Goal: Task Accomplishment & Management: Manage account settings

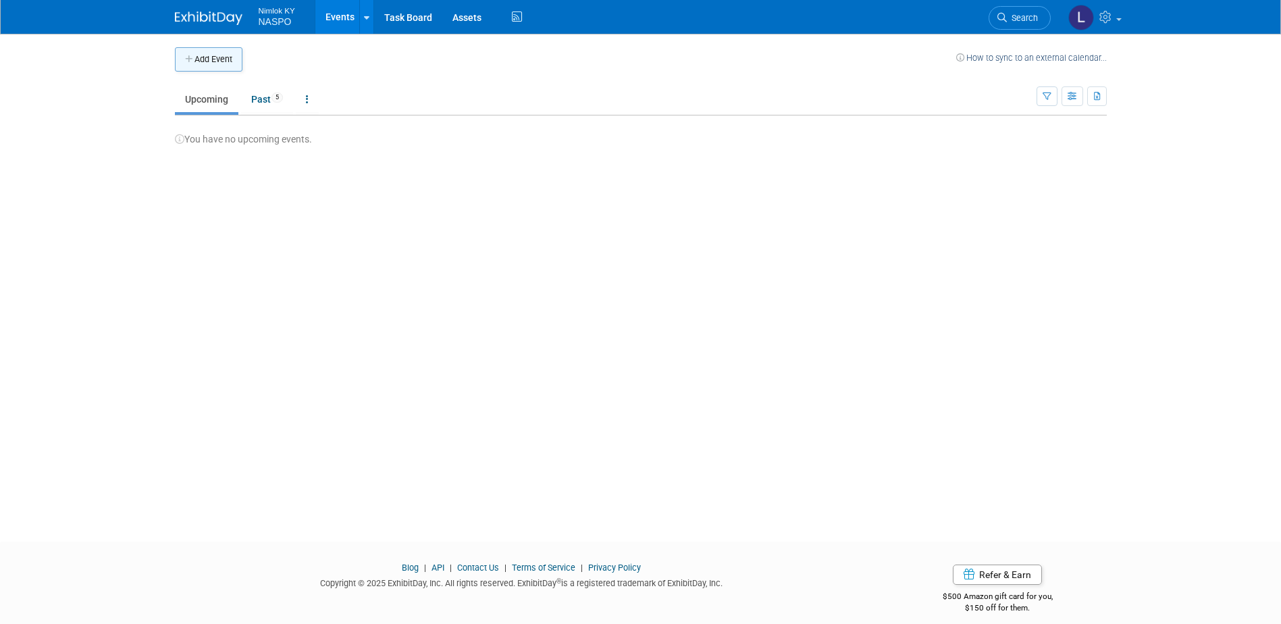
click at [213, 59] on button "Add Event" at bounding box center [209, 59] width 68 height 24
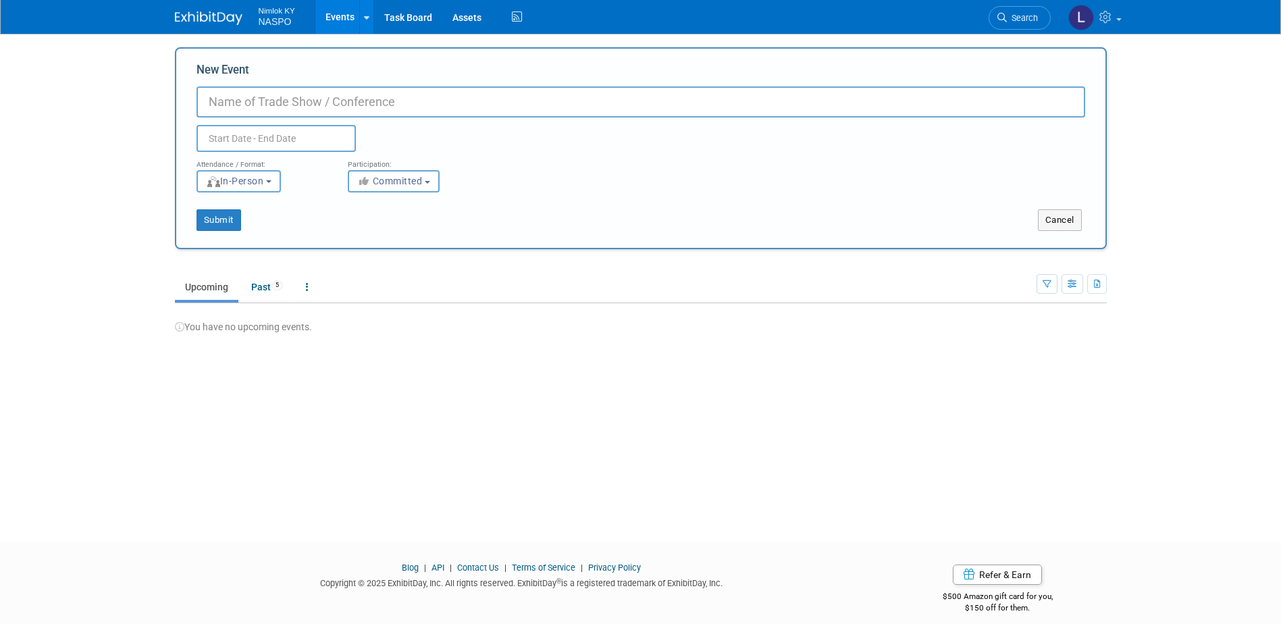
click at [222, 97] on input "New Event" at bounding box center [641, 101] width 889 height 31
type input "NVP Supplier Identifier - Harris"
click at [466, 19] on link "Assets" at bounding box center [466, 17] width 49 height 34
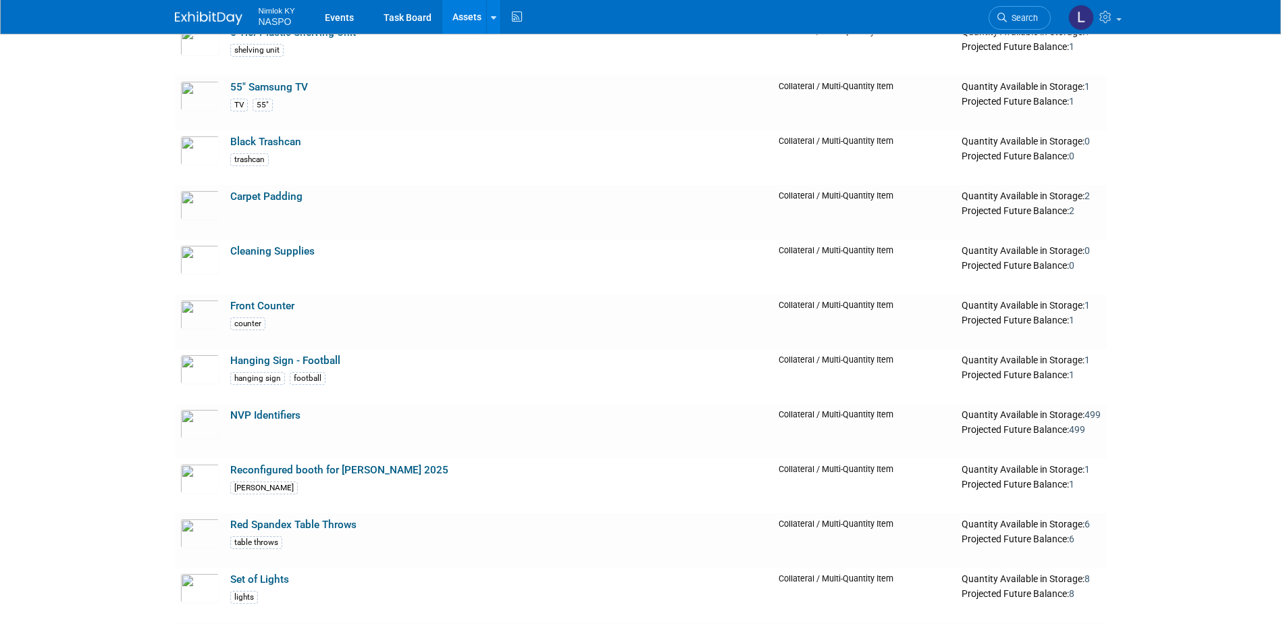
scroll to position [203, 0]
click at [274, 411] on link "NVP Identifiers" at bounding box center [265, 415] width 70 height 12
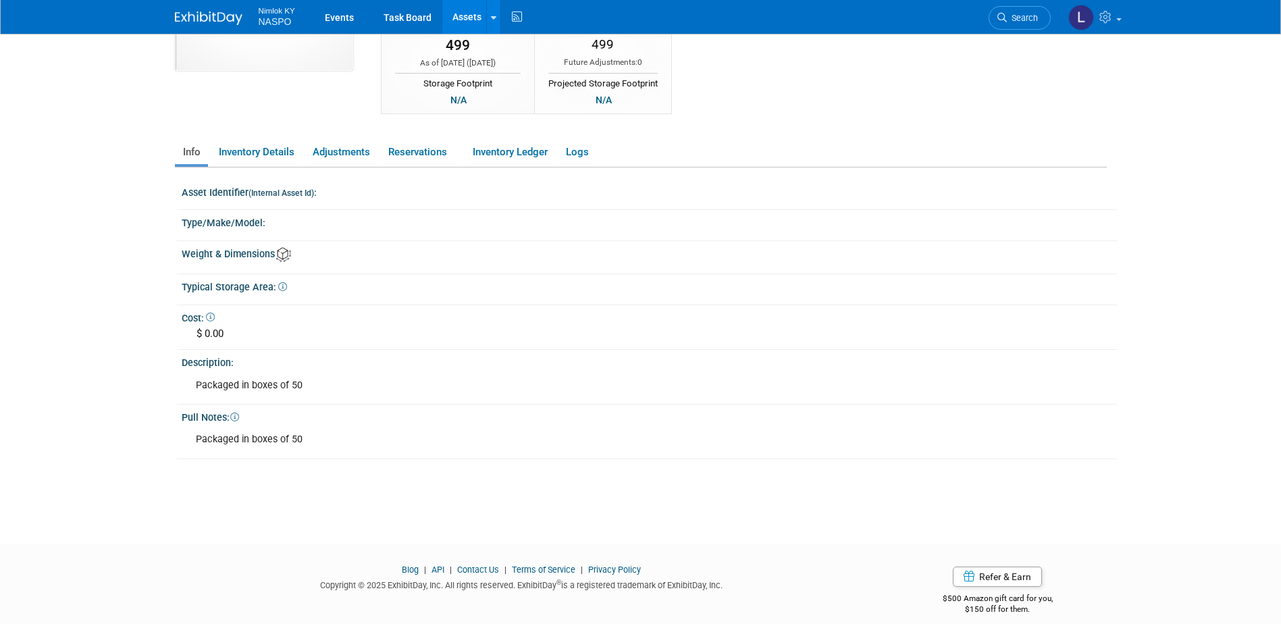
scroll to position [129, 0]
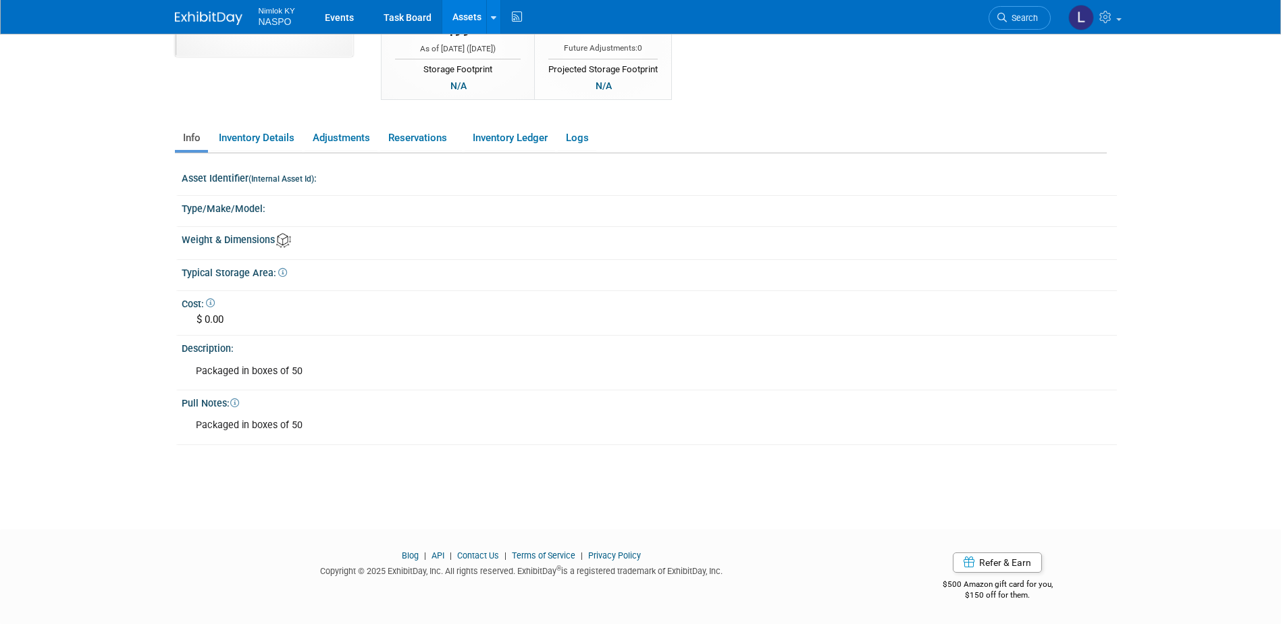
click at [347, 178] on div "Asset Identifier (Internal Asset Id) :" at bounding box center [650, 176] width 936 height 17
click at [286, 178] on small "(Internal Asset Id)" at bounding box center [282, 178] width 66 height 9
click at [259, 141] on link "Inventory Details" at bounding box center [256, 138] width 91 height 24
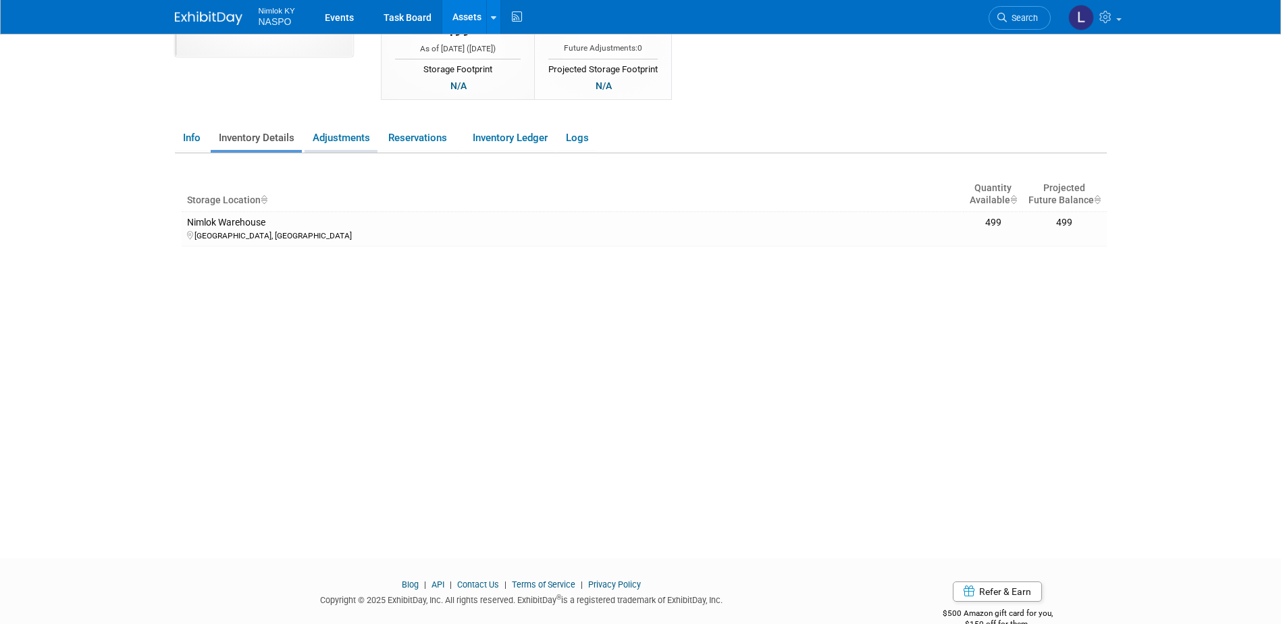
click at [330, 144] on link "Adjustments" at bounding box center [341, 138] width 73 height 24
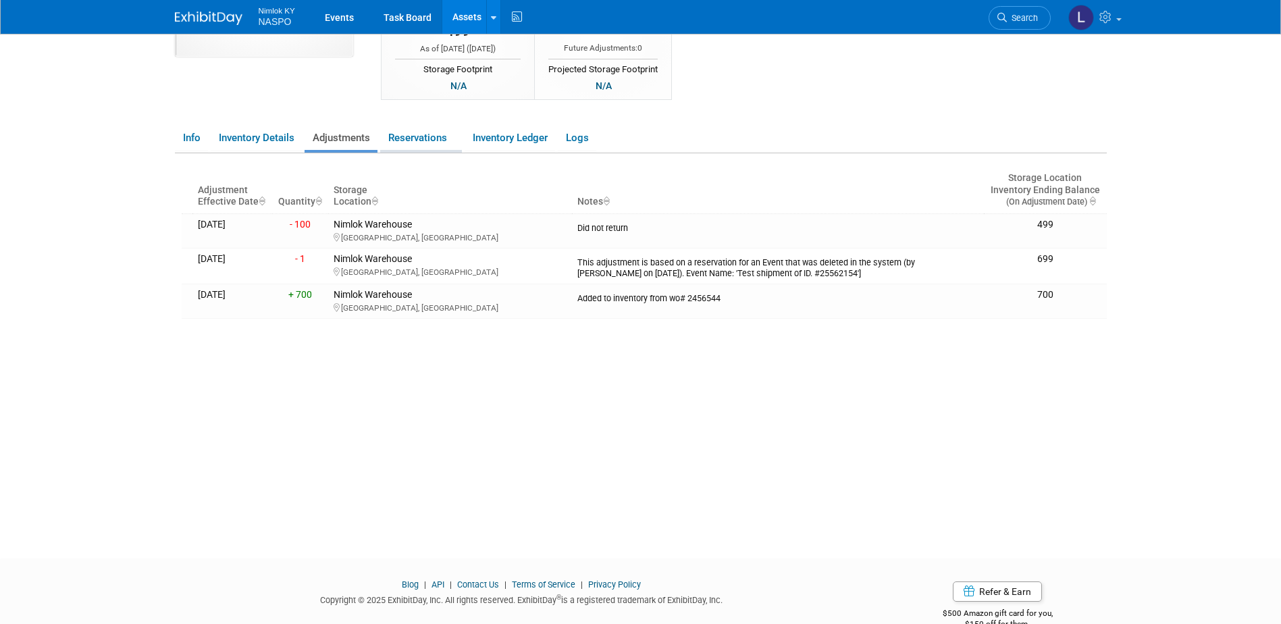
click at [409, 138] on link "Reservations" at bounding box center [421, 138] width 82 height 24
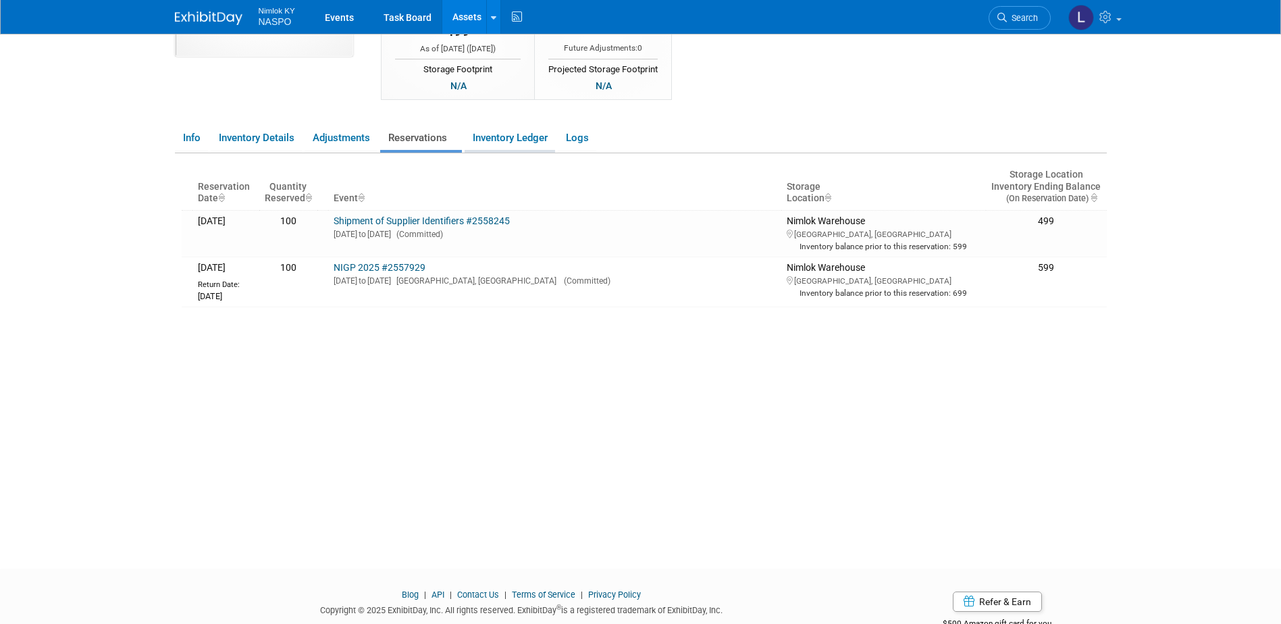
click at [491, 138] on link "Inventory Ledger" at bounding box center [510, 138] width 91 height 24
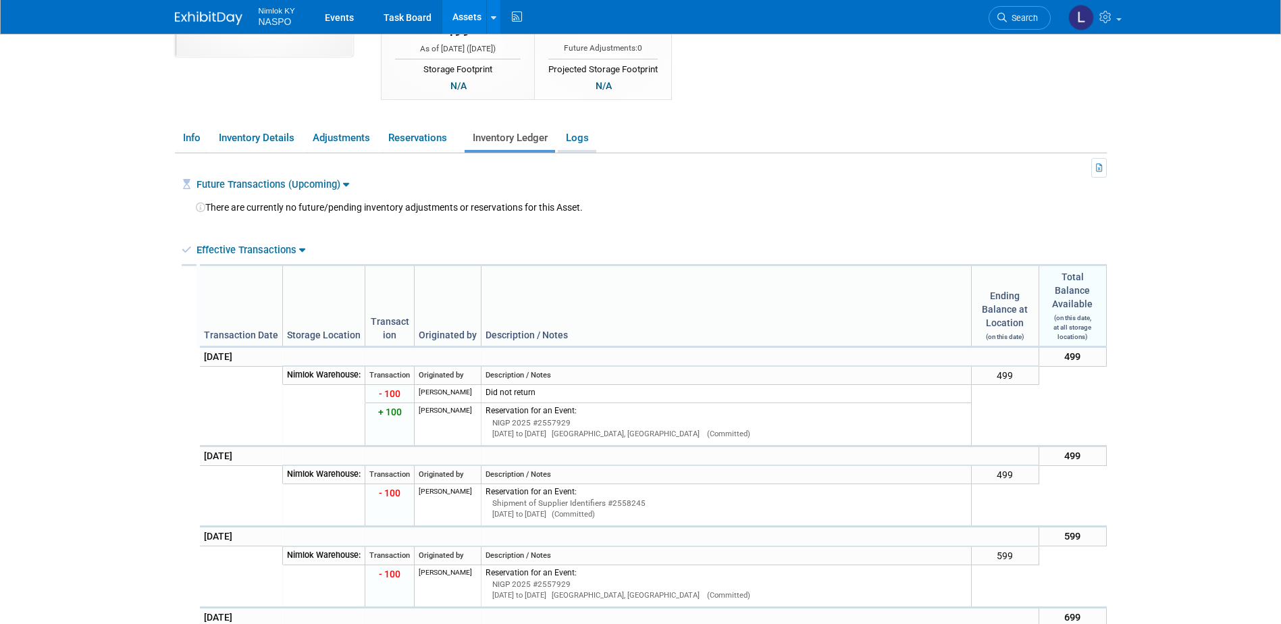
click at [580, 142] on link "Logs" at bounding box center [577, 138] width 39 height 24
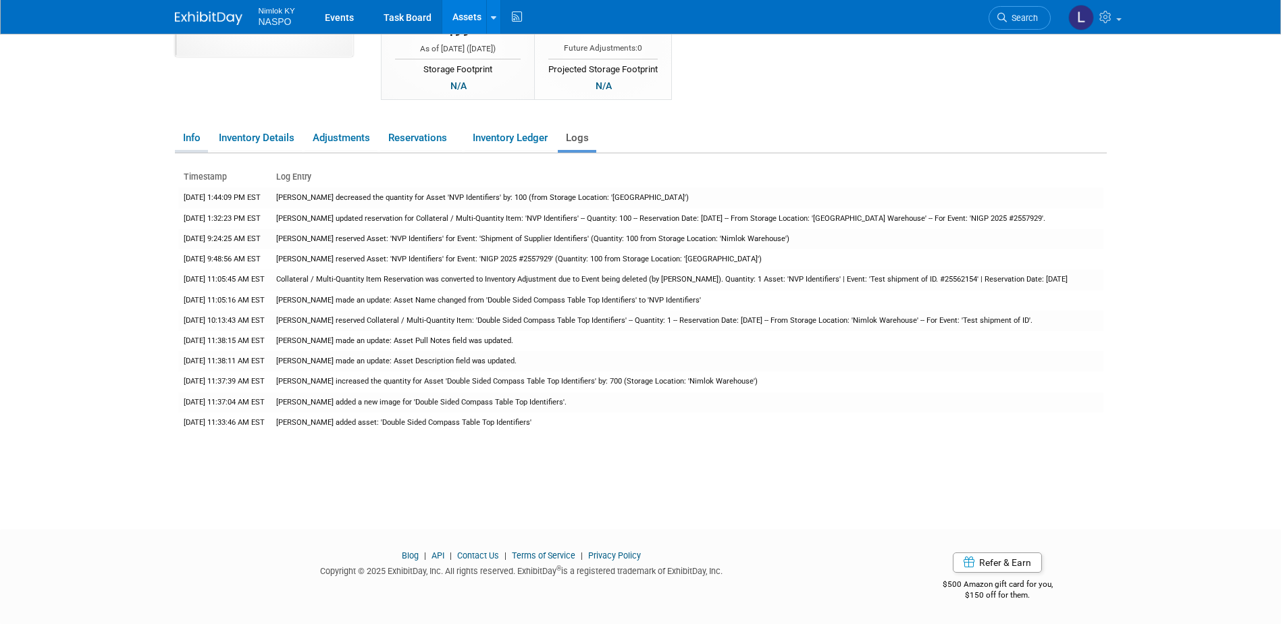
click at [205, 138] on link "Info" at bounding box center [191, 138] width 33 height 24
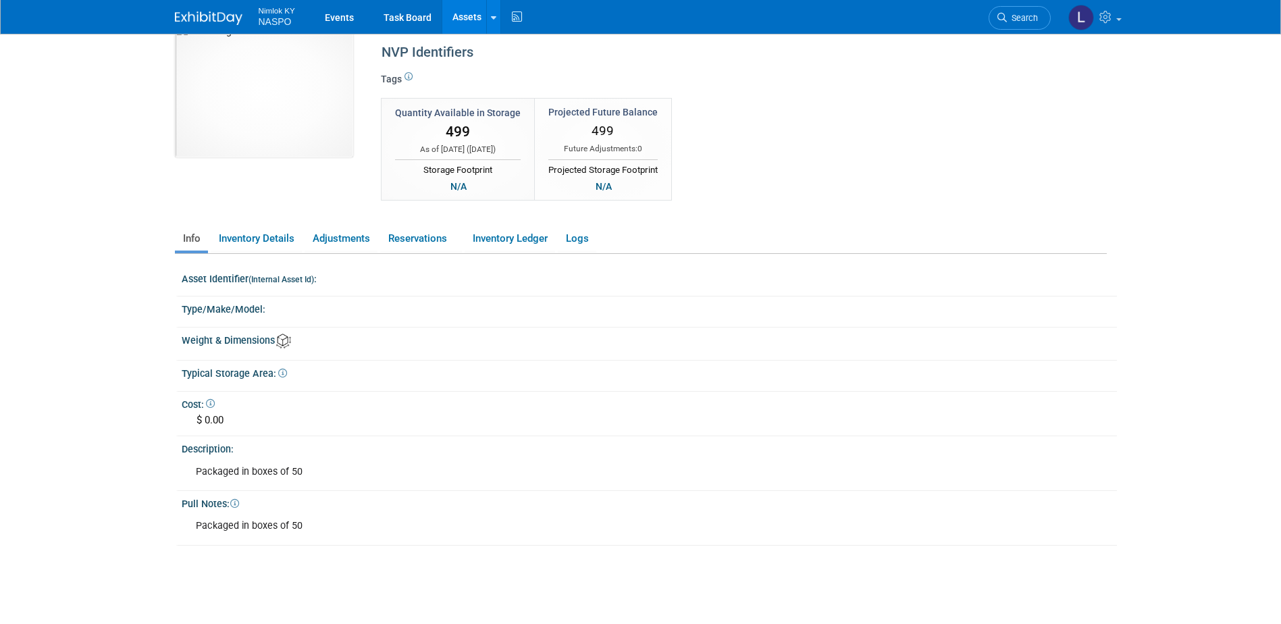
scroll to position [0, 0]
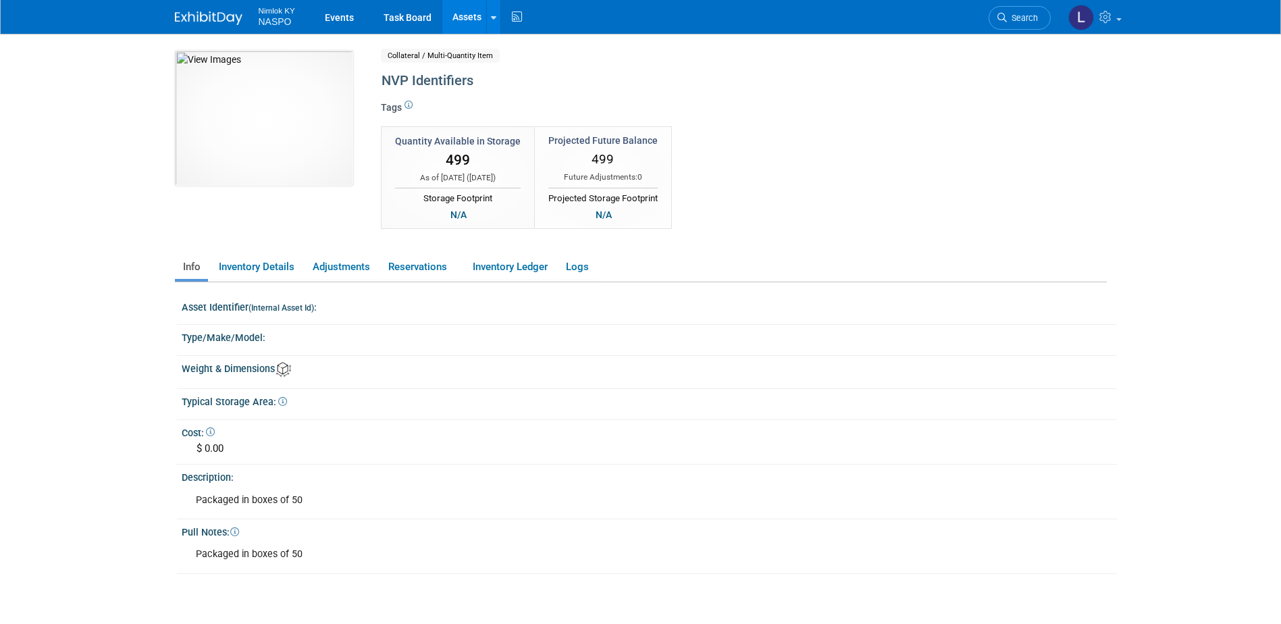
click at [434, 116] on div "Tags" at bounding box center [688, 112] width 615 height 23
click at [432, 88] on div "NVP Identifiers" at bounding box center [686, 81] width 619 height 24
click at [340, 309] on div "Asset Identifier (Internal Asset Id) :" at bounding box center [650, 305] width 936 height 17
click at [457, 168] on span "499" at bounding box center [458, 160] width 24 height 16
click at [591, 160] on div "499" at bounding box center [602, 159] width 109 height 24
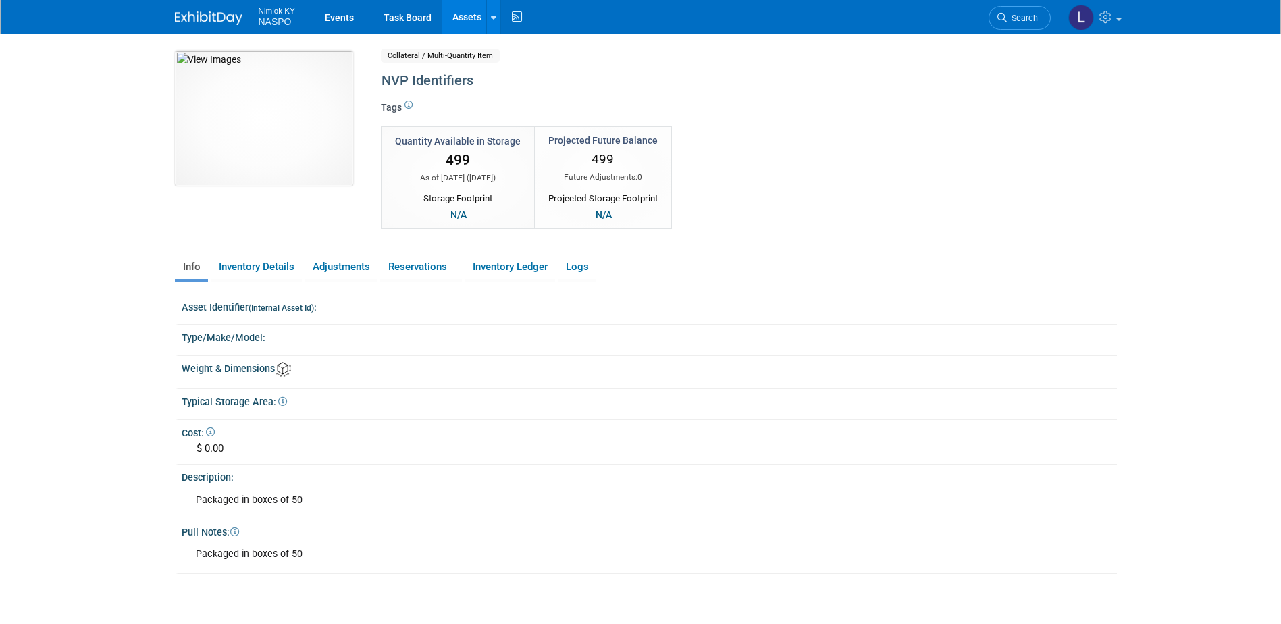
click at [598, 195] on div "Projected Storage Footprint" at bounding box center [602, 197] width 109 height 18
click at [601, 214] on div "N/A" at bounding box center [604, 214] width 24 height 15
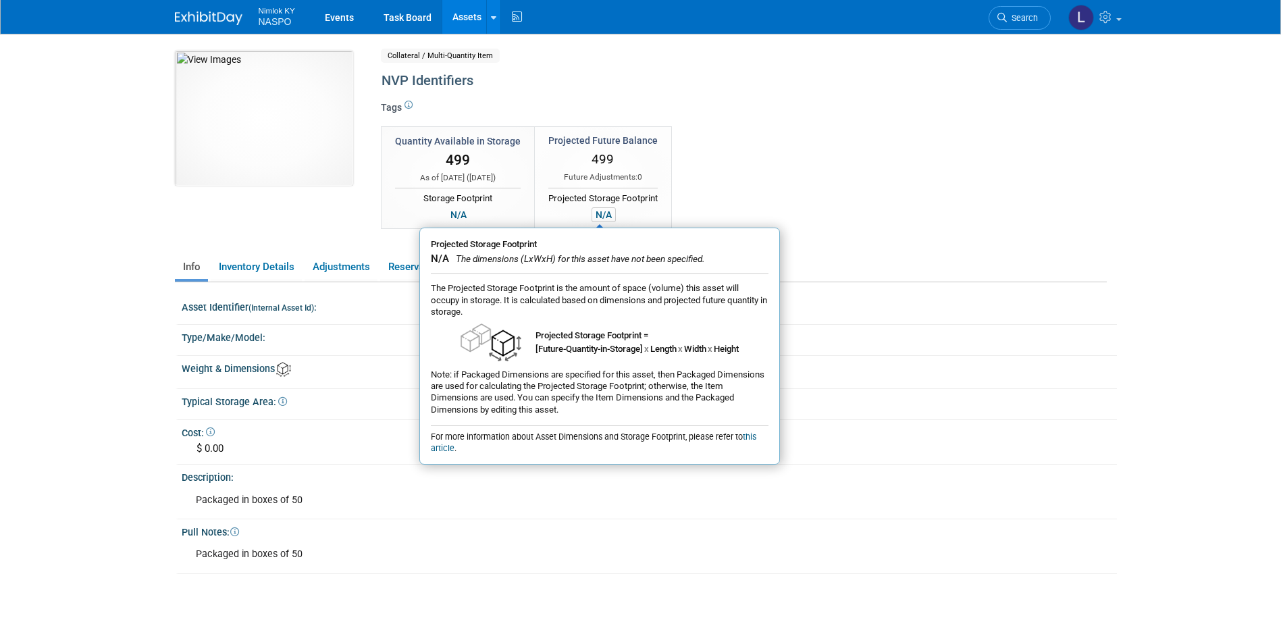
click at [601, 214] on div "N/A" at bounding box center [604, 214] width 24 height 15
click at [461, 214] on div "N/A" at bounding box center [458, 214] width 24 height 15
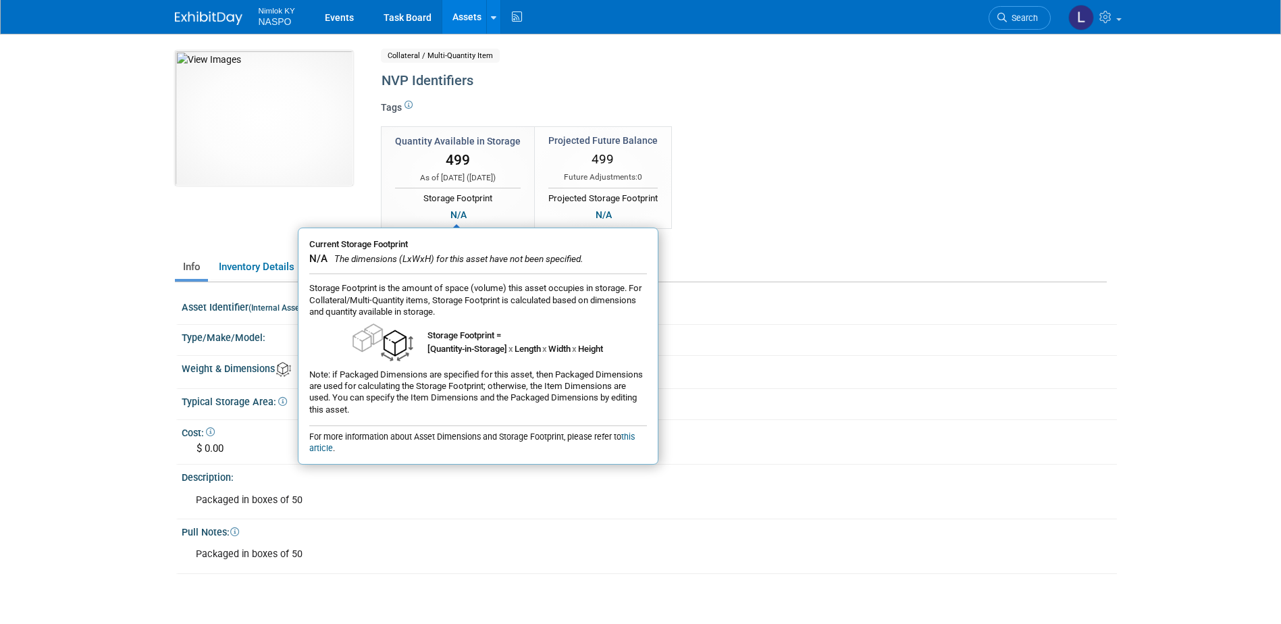
click at [342, 215] on div "10050603-10722420-ca904261-f88b-4821-9dd2-6042fb3955c3.jpg Collateral / Multi-Q…" at bounding box center [641, 148] width 952 height 194
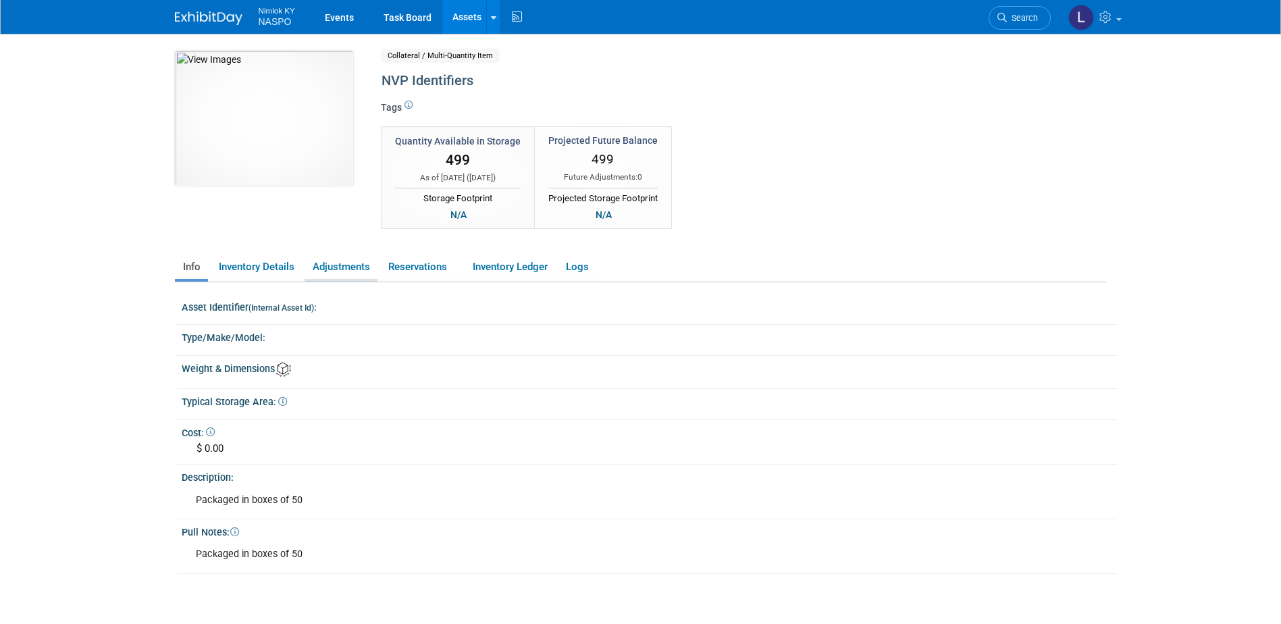
click at [348, 270] on link "Adjustments" at bounding box center [341, 267] width 73 height 24
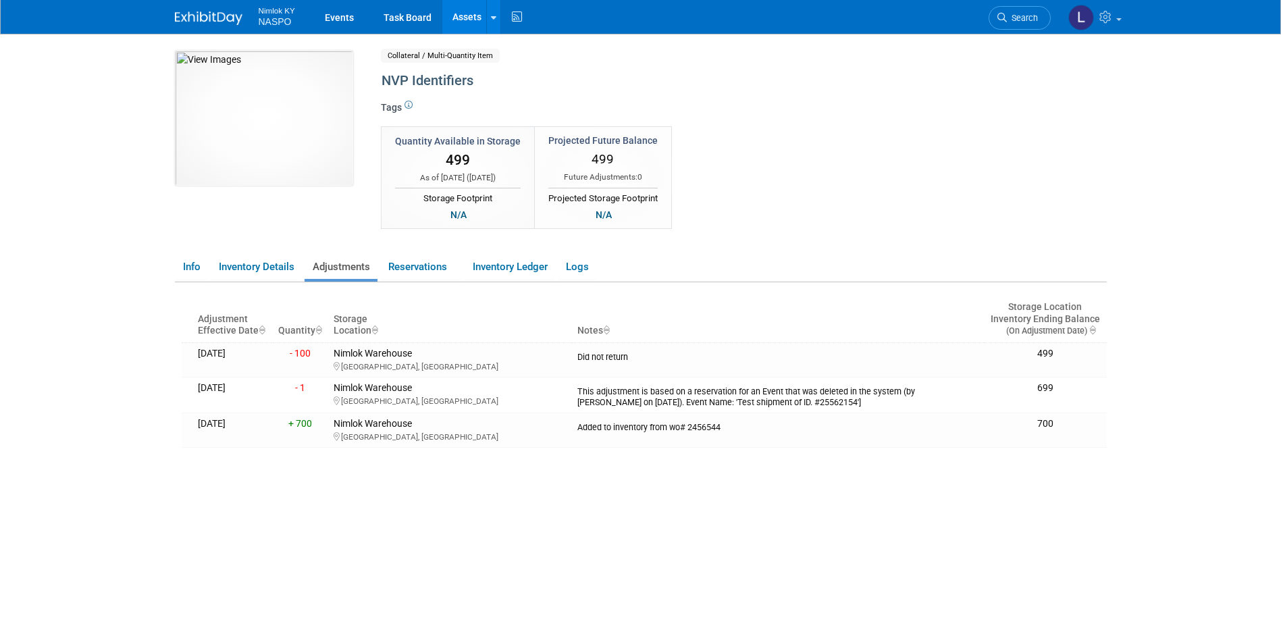
click at [300, 332] on th "Quantity" at bounding box center [300, 319] width 56 height 47
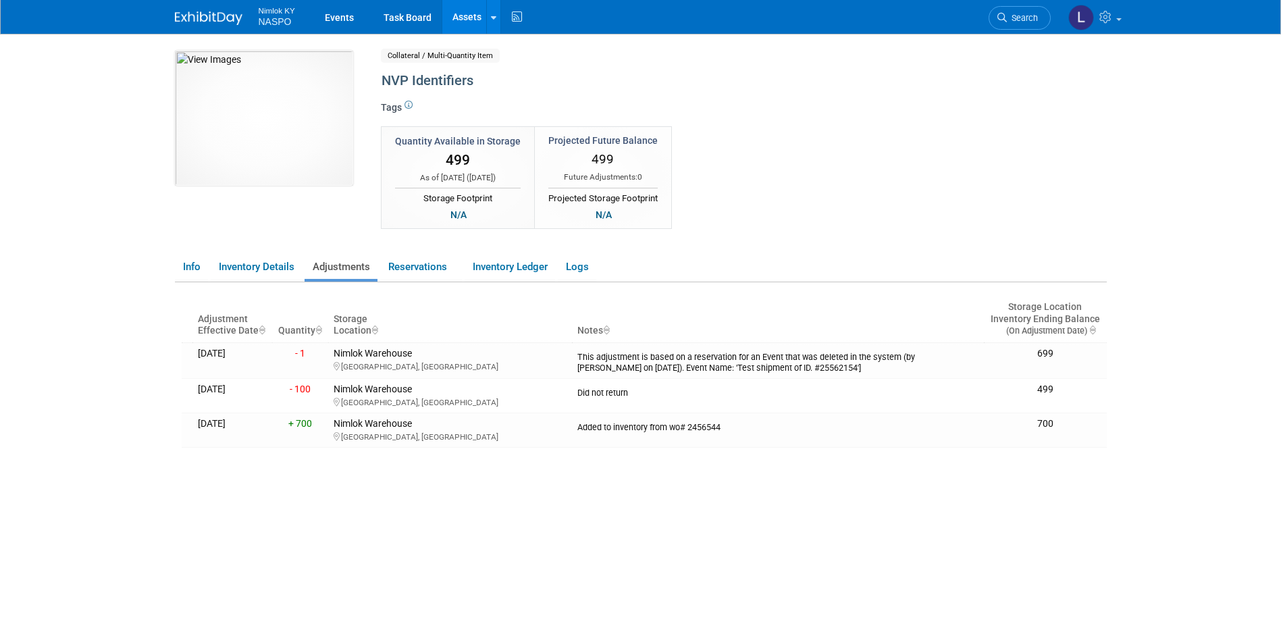
click at [300, 332] on th "Quantity" at bounding box center [300, 319] width 56 height 47
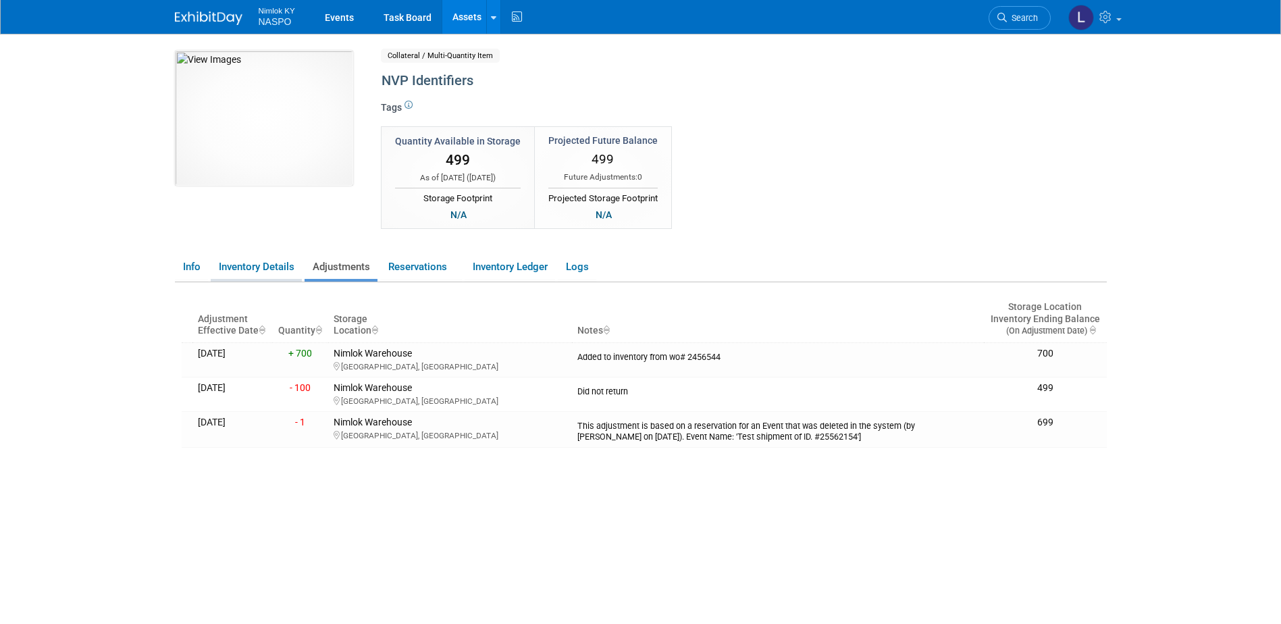
click at [245, 271] on link "Inventory Details" at bounding box center [256, 267] width 91 height 24
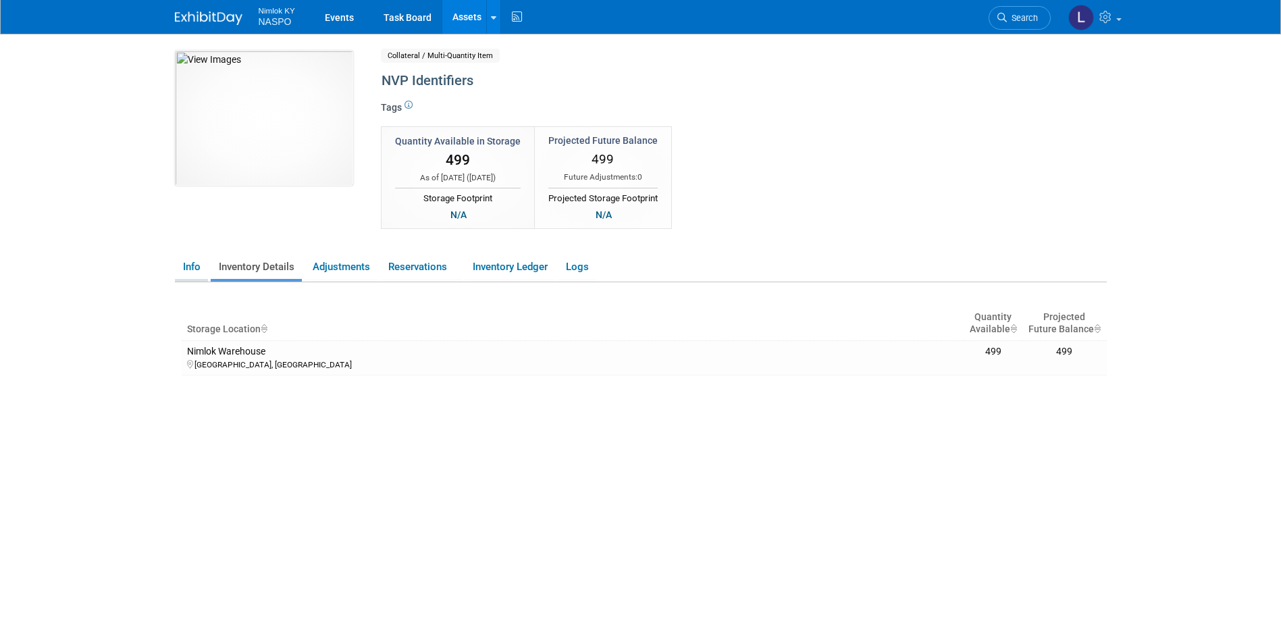
click at [191, 270] on link "Info" at bounding box center [191, 267] width 33 height 24
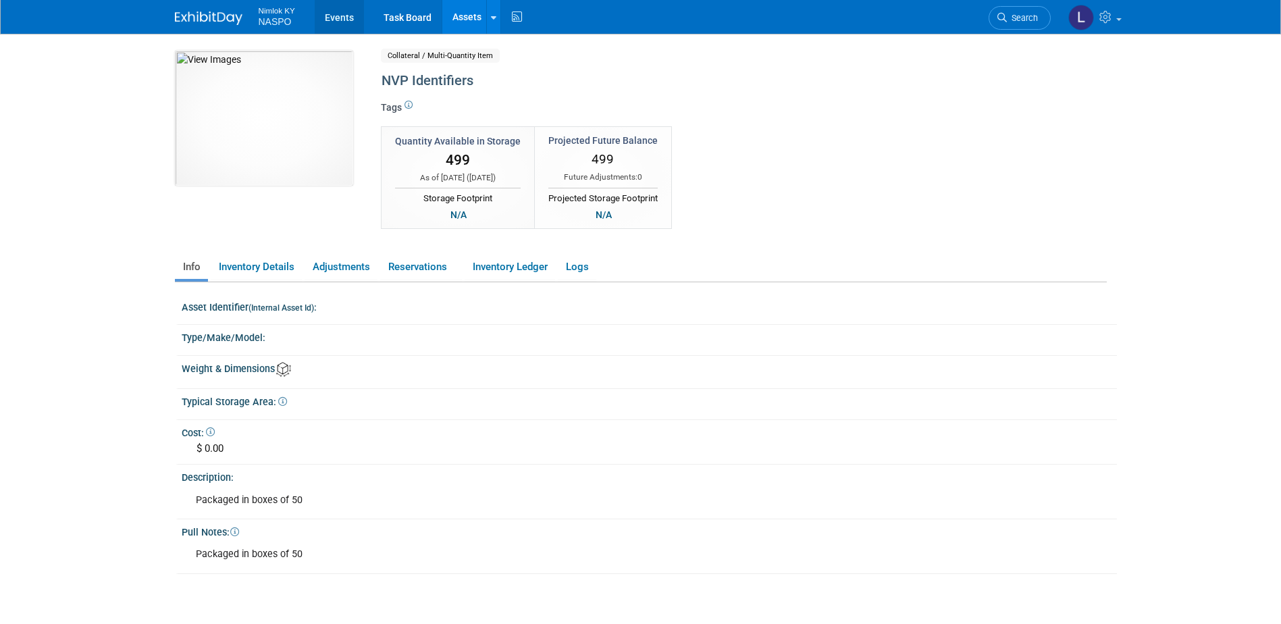
click at [338, 17] on link "Events" at bounding box center [339, 17] width 49 height 34
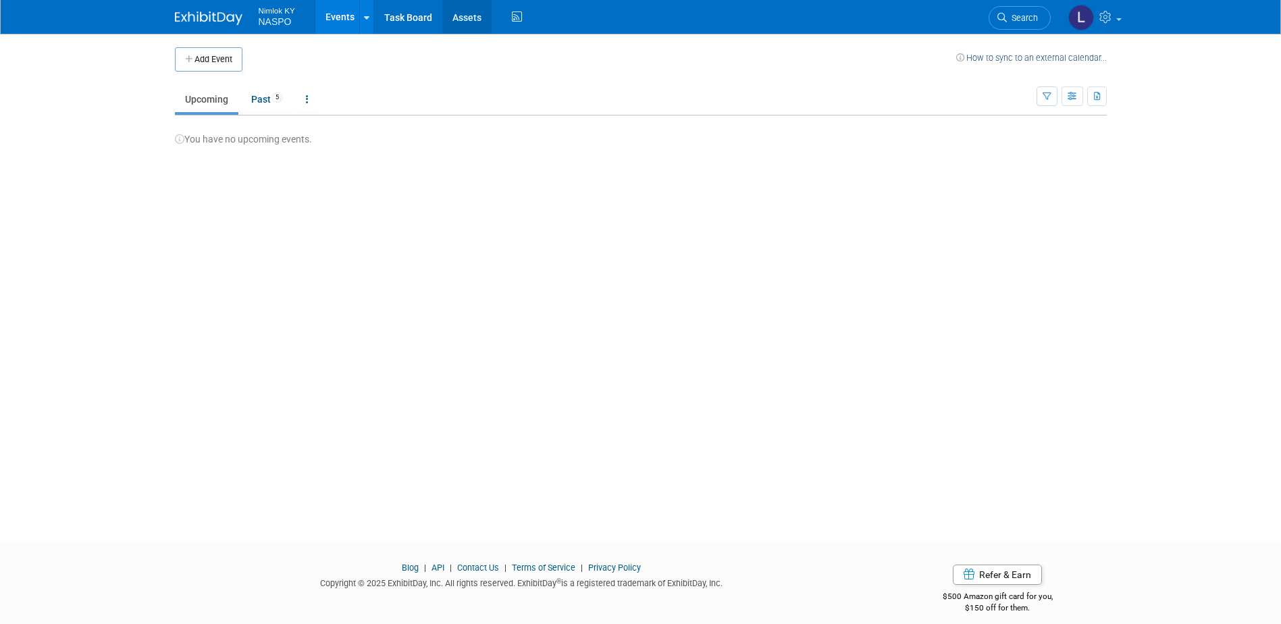
click at [468, 18] on link "Assets" at bounding box center [466, 17] width 49 height 34
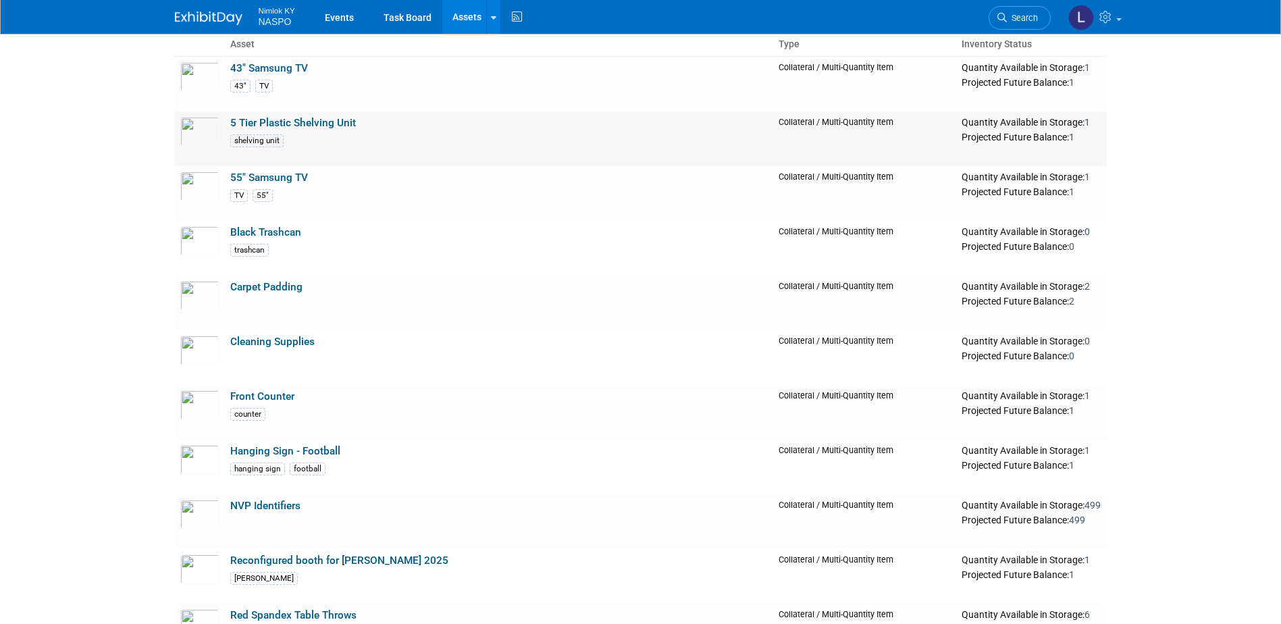
scroll to position [135, 0]
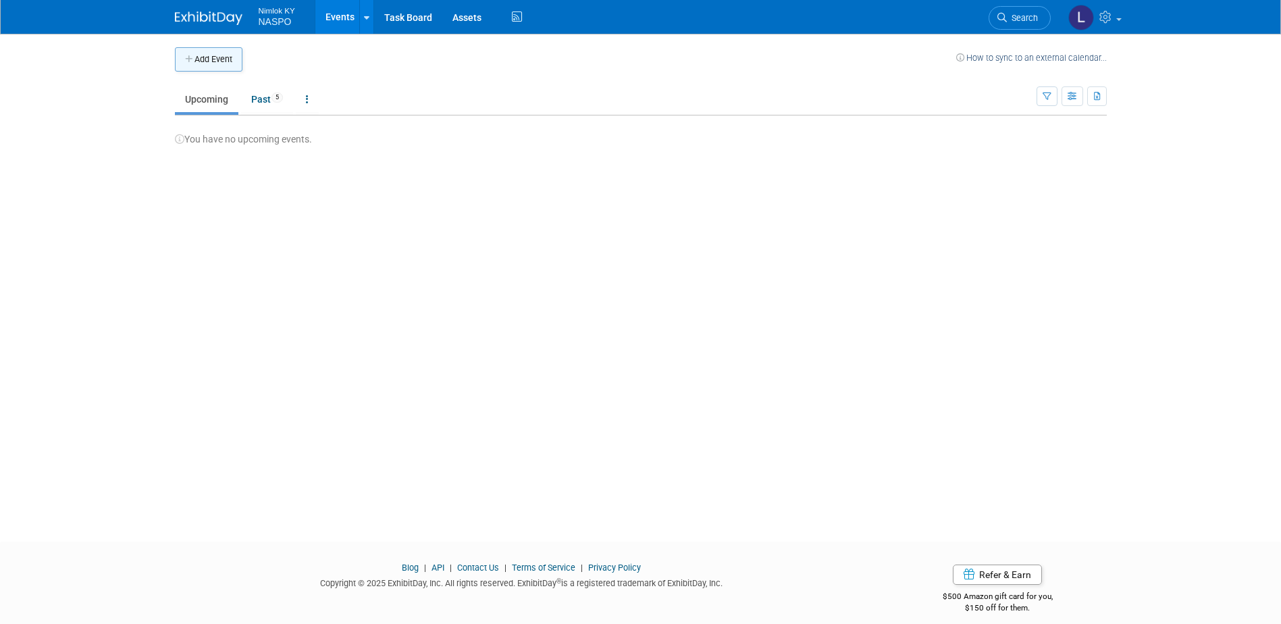
click at [224, 58] on button "Add Event" at bounding box center [209, 59] width 68 height 24
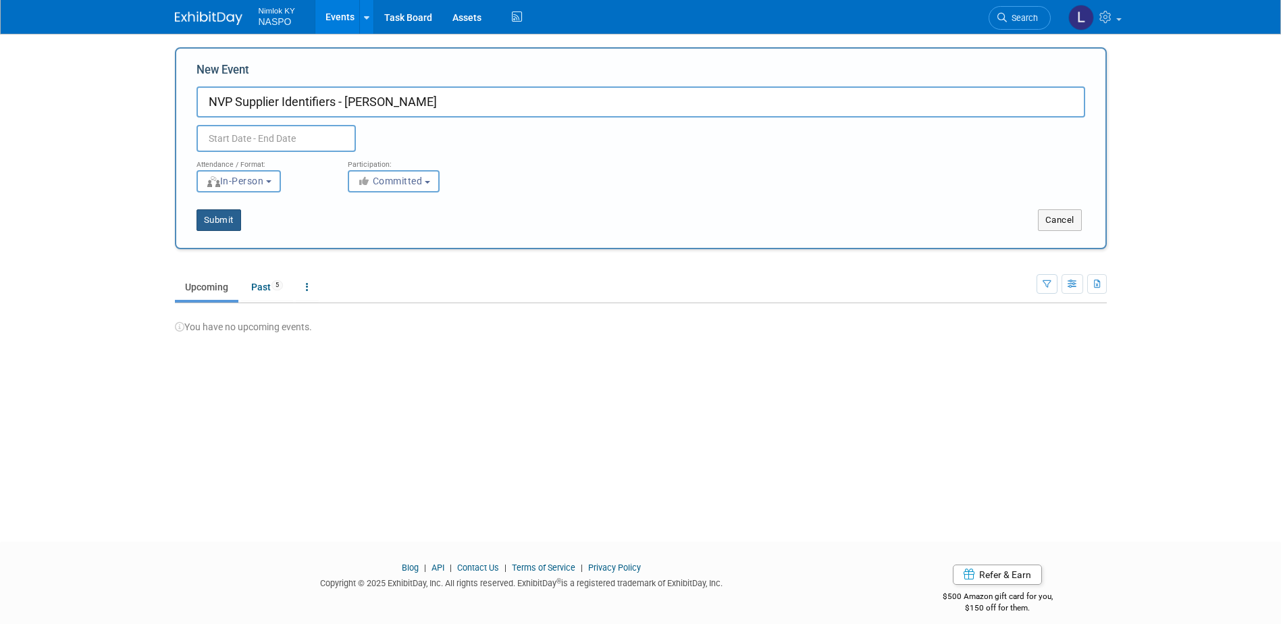
type input "NVP Supplier Identifiers - [PERSON_NAME]"
click at [213, 223] on button "Submit" at bounding box center [219, 220] width 45 height 22
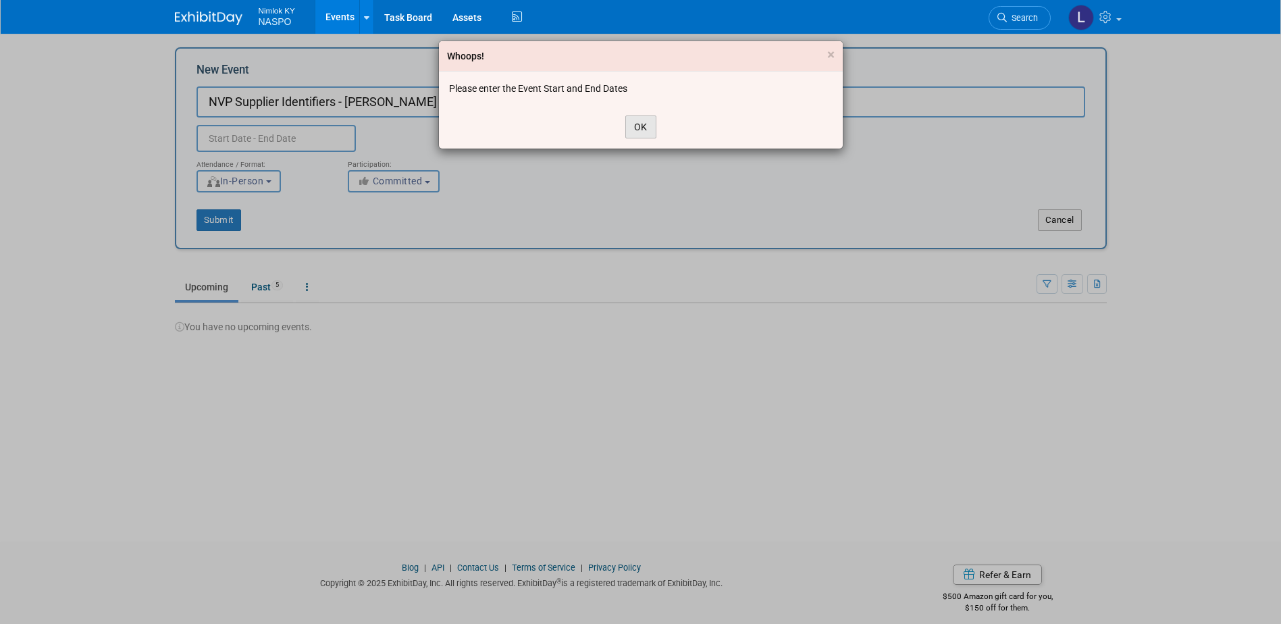
click at [636, 129] on button "OK" at bounding box center [641, 127] width 31 height 23
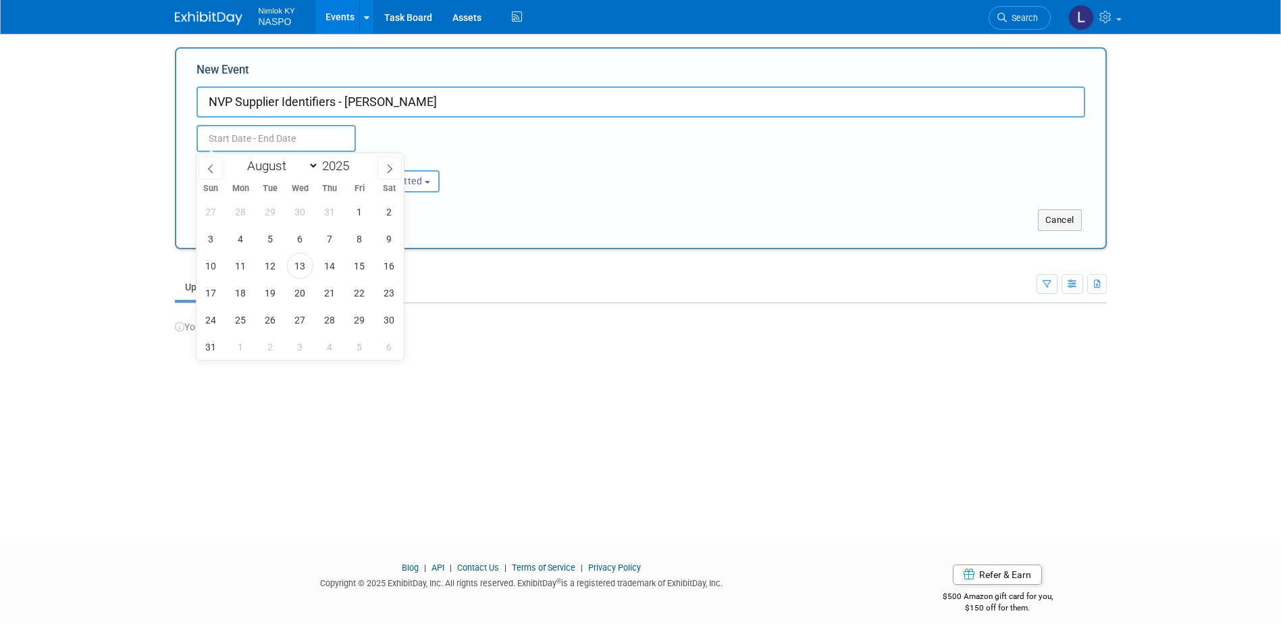
click at [227, 138] on input "text" at bounding box center [276, 138] width 159 height 27
click at [295, 281] on span "20" at bounding box center [300, 293] width 26 height 26
type input "[DATE] to [DATE]"
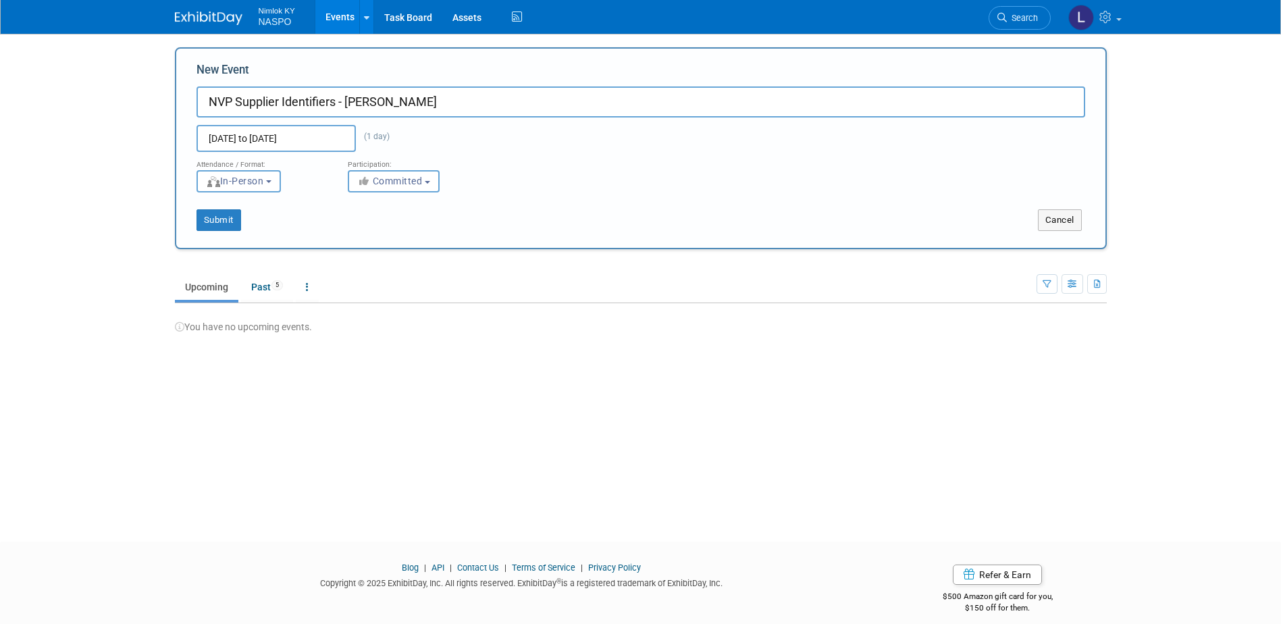
click at [505, 224] on div "Submit" at bounding box center [369, 220] width 387 height 22
click at [232, 220] on button "Submit" at bounding box center [219, 220] width 45 height 22
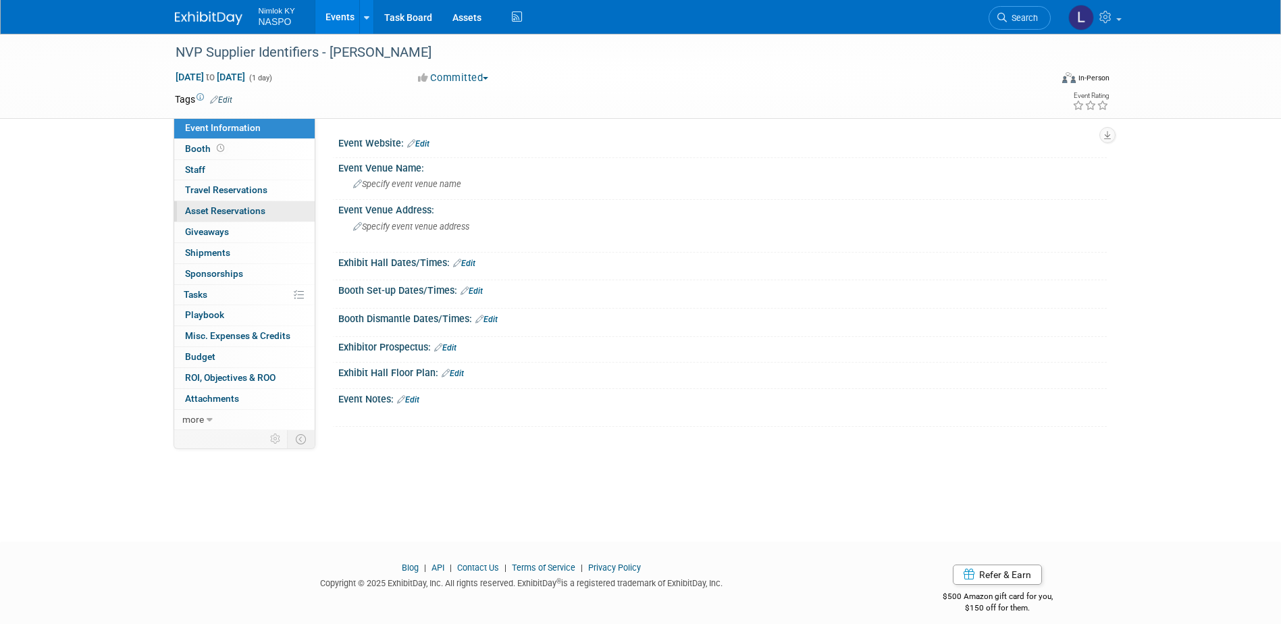
click at [207, 215] on span "Asset Reservations 0" at bounding box center [225, 210] width 80 height 11
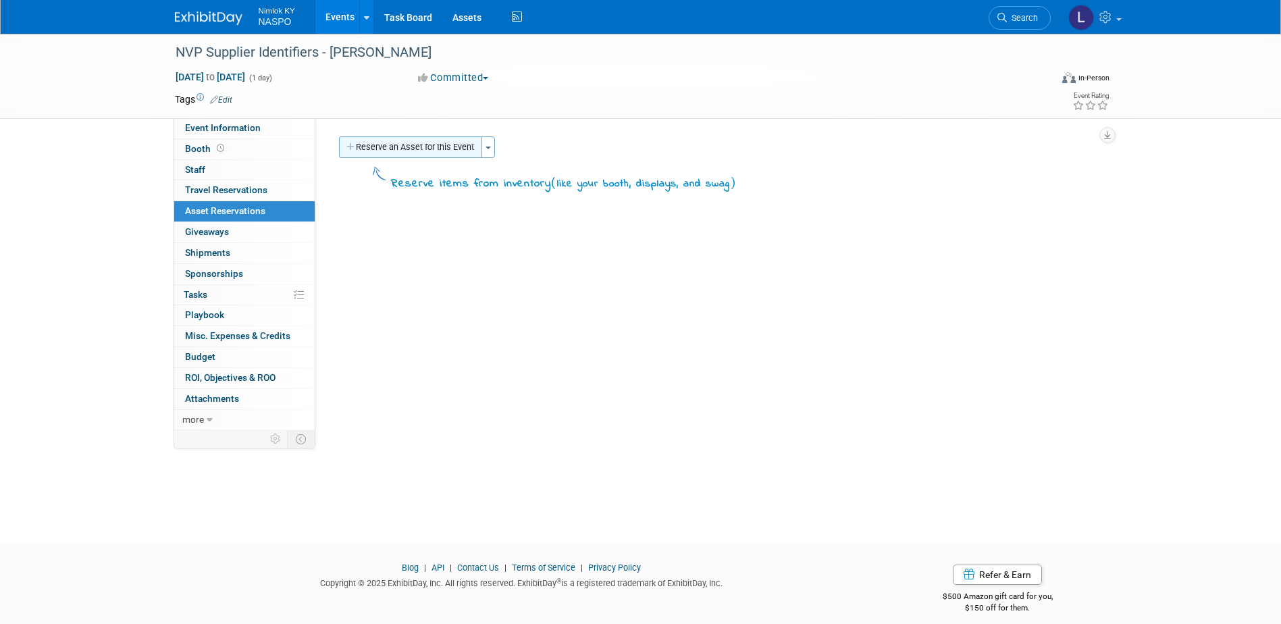
click at [401, 151] on button "Reserve an Asset for this Event" at bounding box center [410, 147] width 143 height 22
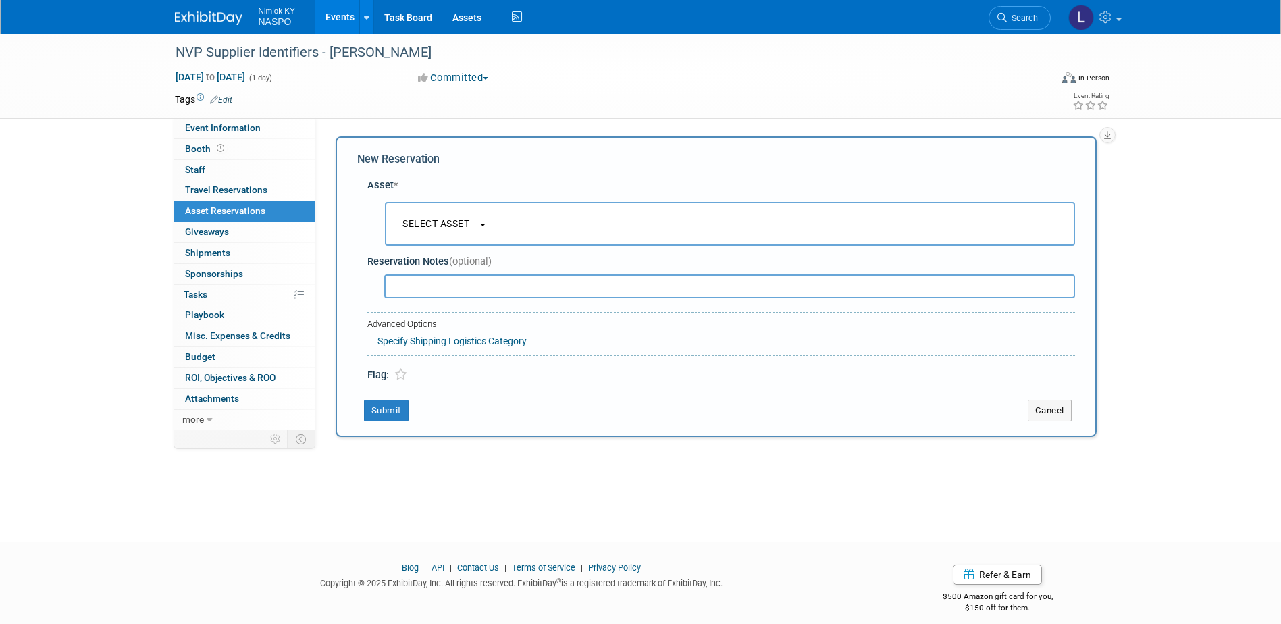
scroll to position [12, 0]
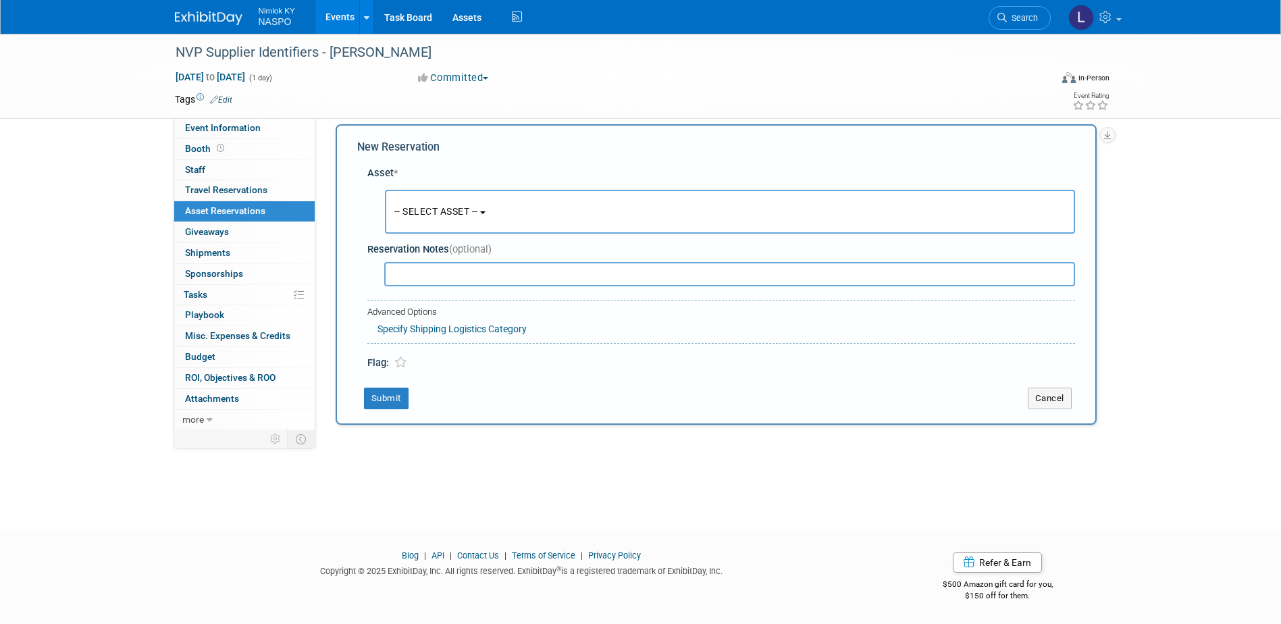
click at [489, 209] on button "-- SELECT ASSET --" at bounding box center [730, 212] width 690 height 44
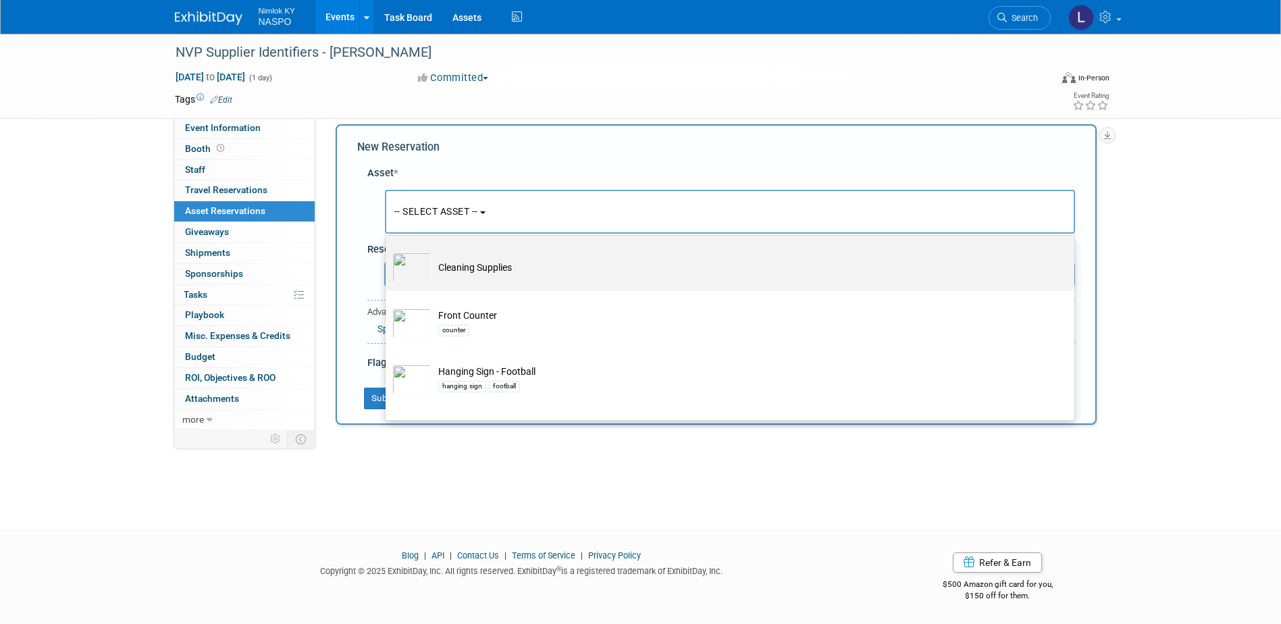
scroll to position [405, 0]
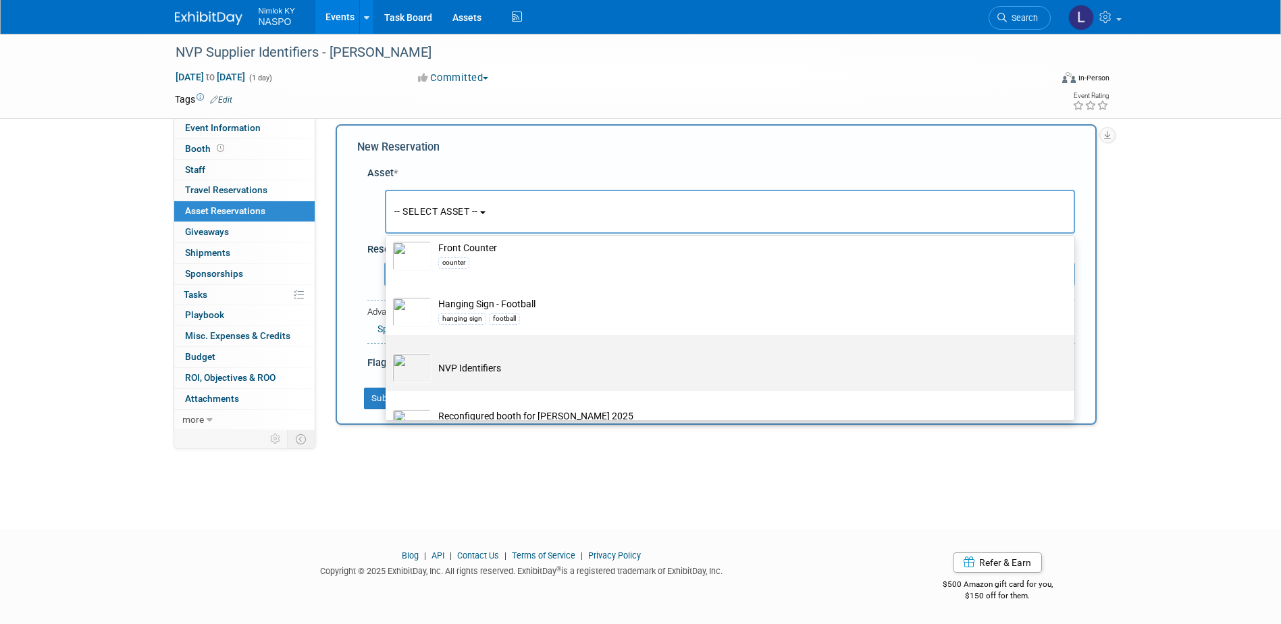
click at [465, 377] on td "NVP Identifiers" at bounding box center [740, 368] width 616 height 30
click at [388, 351] on input "NVP Identifiers" at bounding box center [383, 346] width 9 height 9
select select "10722420"
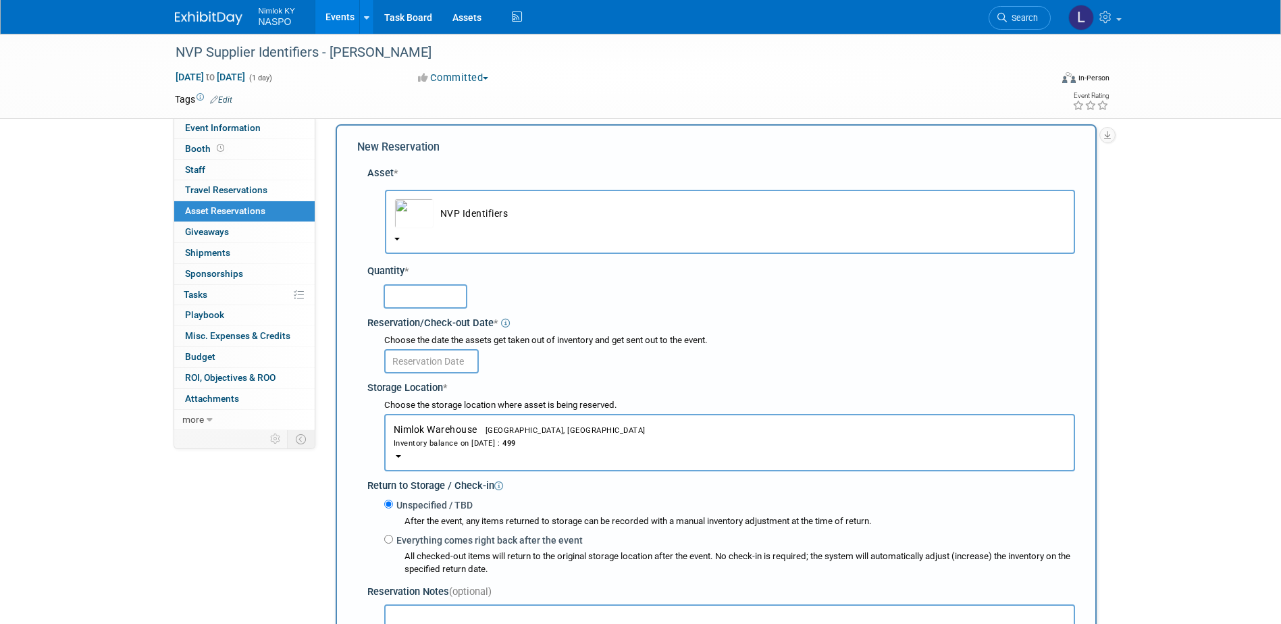
click at [414, 301] on input "text" at bounding box center [426, 296] width 84 height 24
type input "5"
click at [426, 365] on input "text" at bounding box center [431, 361] width 95 height 24
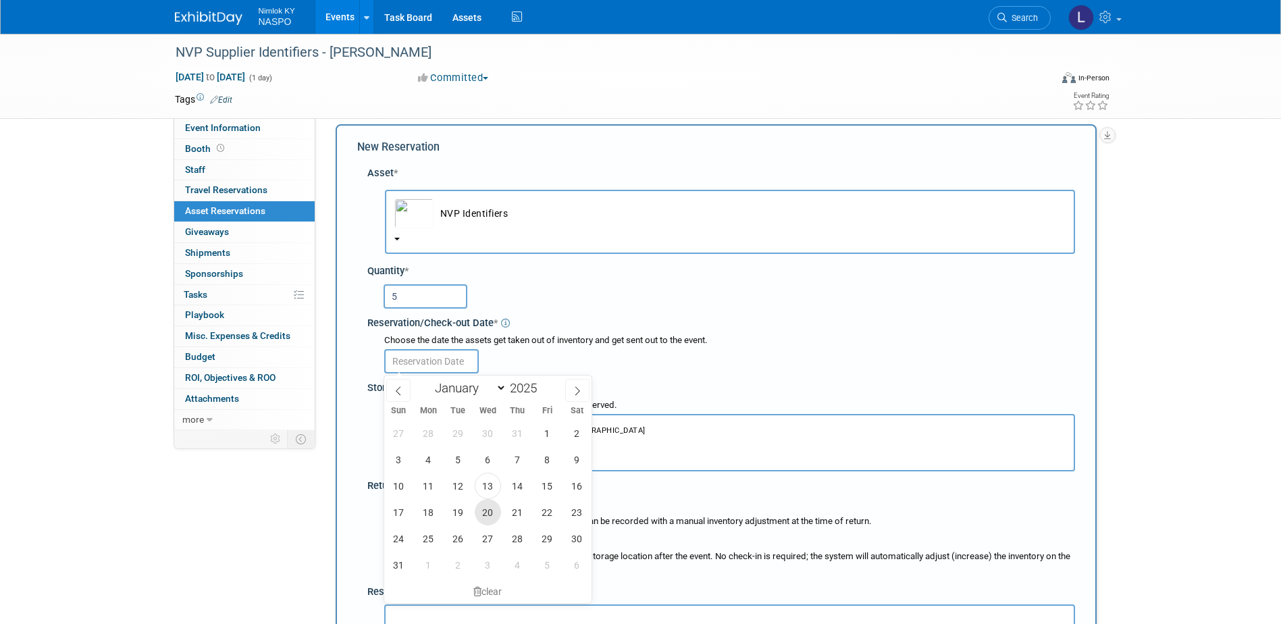
click at [487, 505] on span "20" at bounding box center [488, 512] width 26 height 26
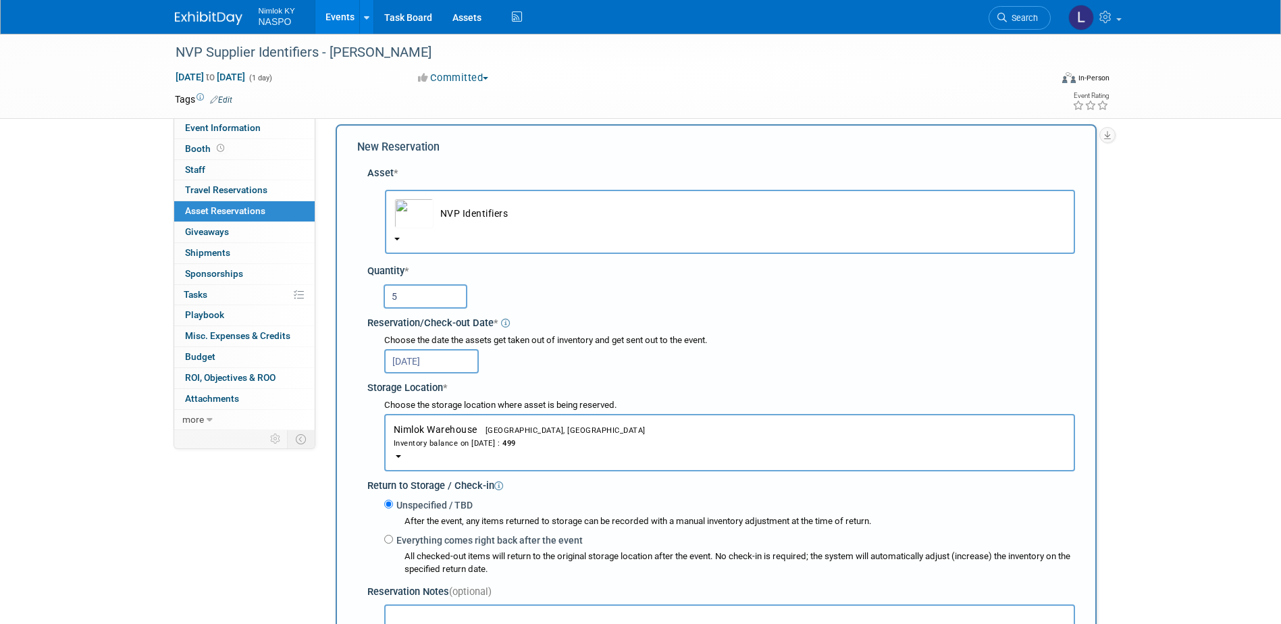
click at [444, 360] on input "[DATE]" at bounding box center [431, 361] width 95 height 24
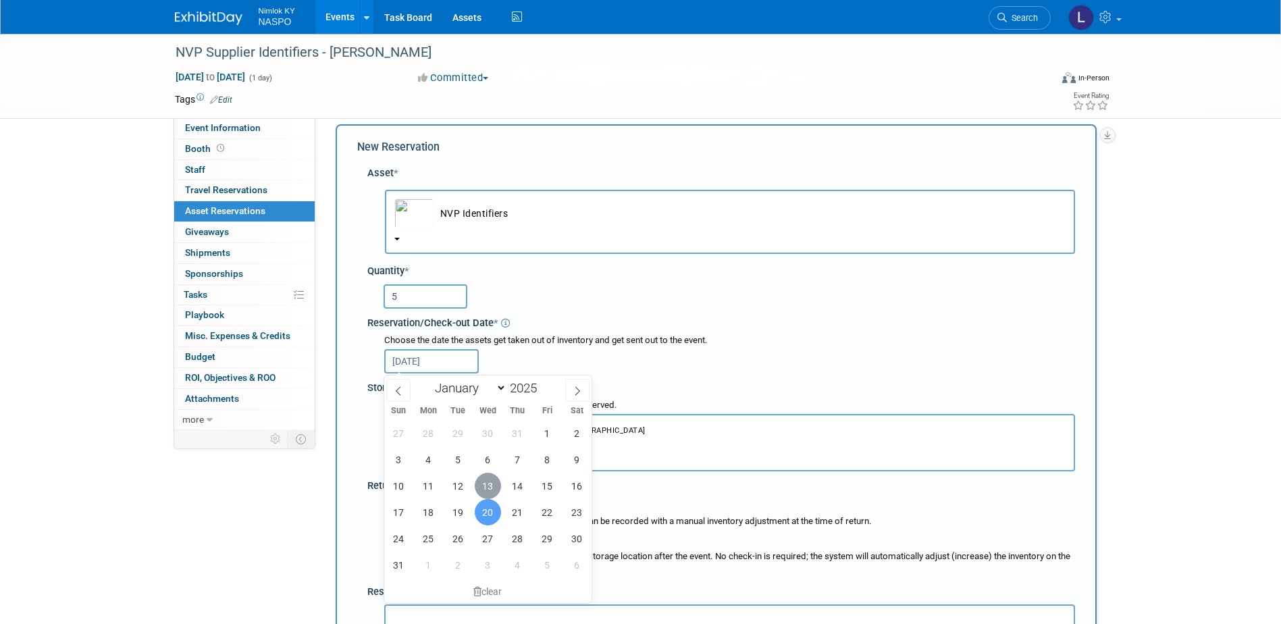
click at [490, 491] on span "13" at bounding box center [488, 486] width 26 height 26
type input "[DATE]"
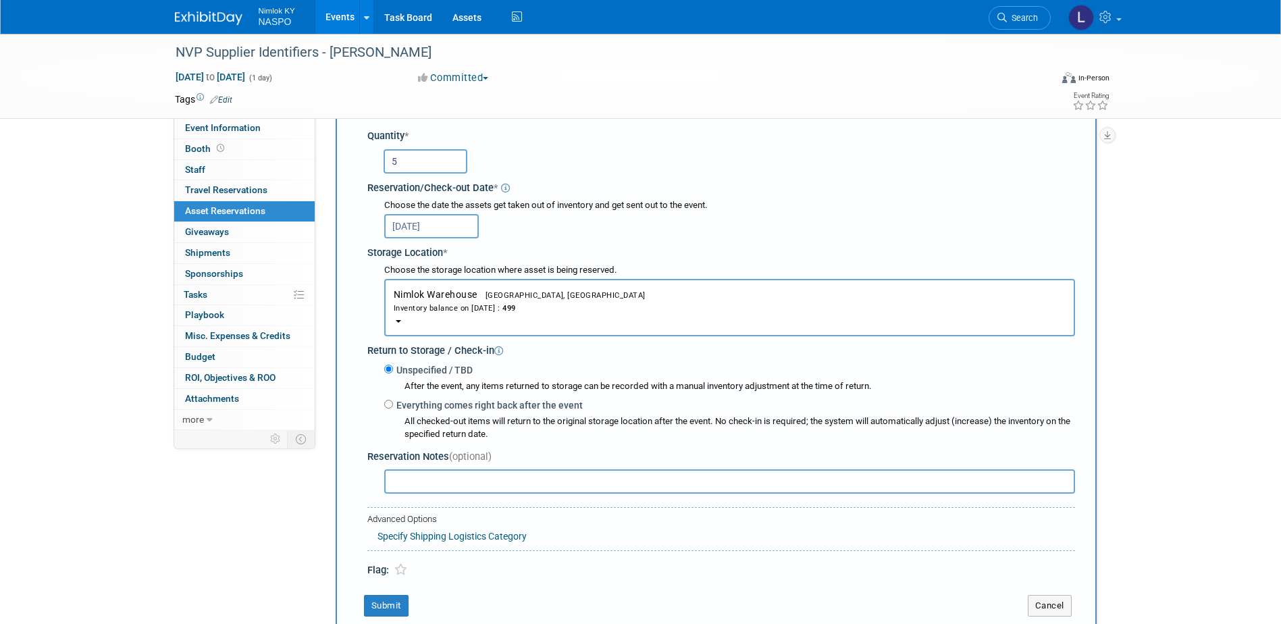
scroll to position [215, 0]
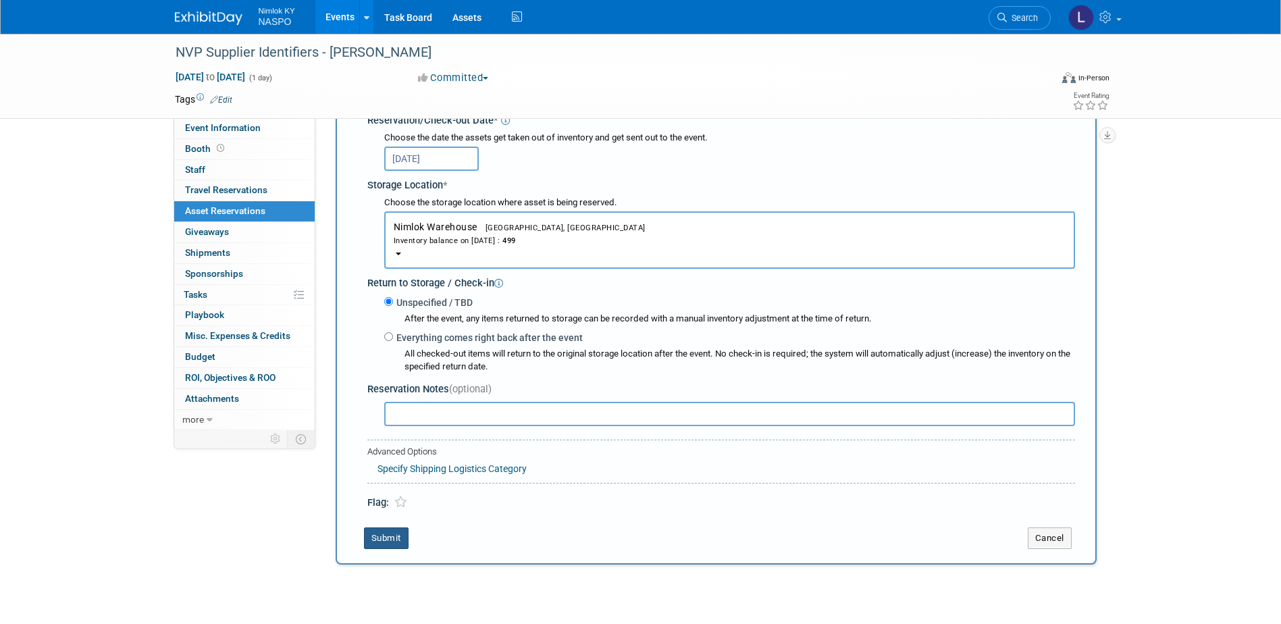
click at [391, 538] on button "Submit" at bounding box center [386, 539] width 45 height 22
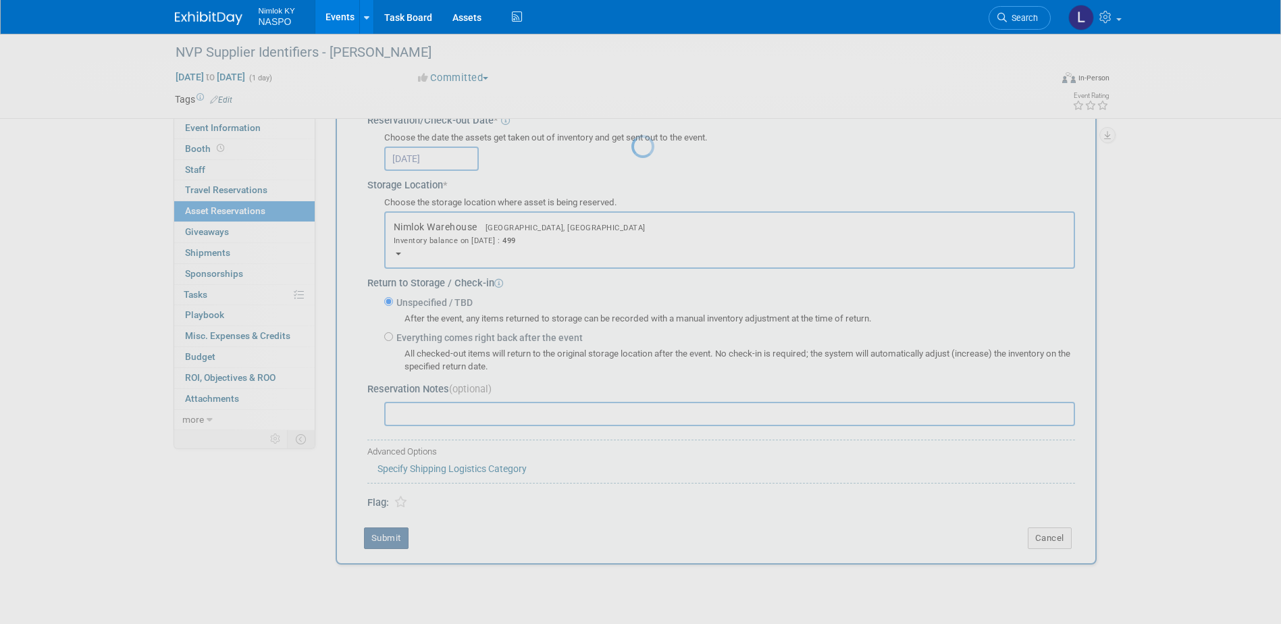
scroll to position [12, 0]
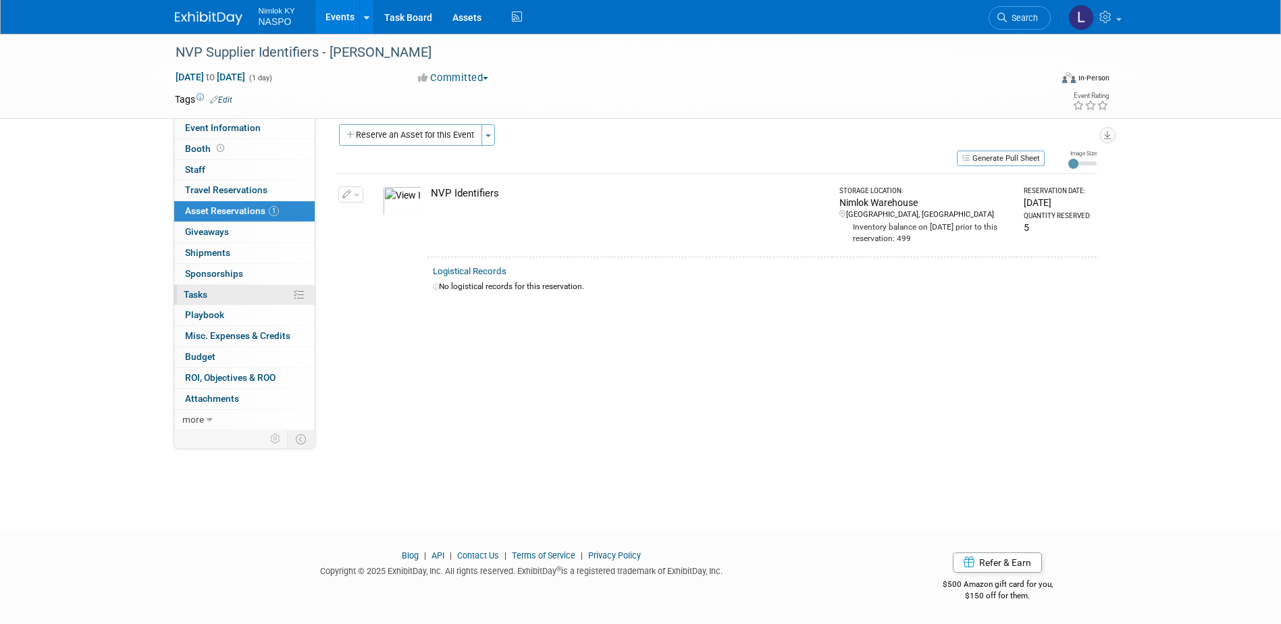
click at [296, 293] on icon at bounding box center [299, 295] width 10 height 10
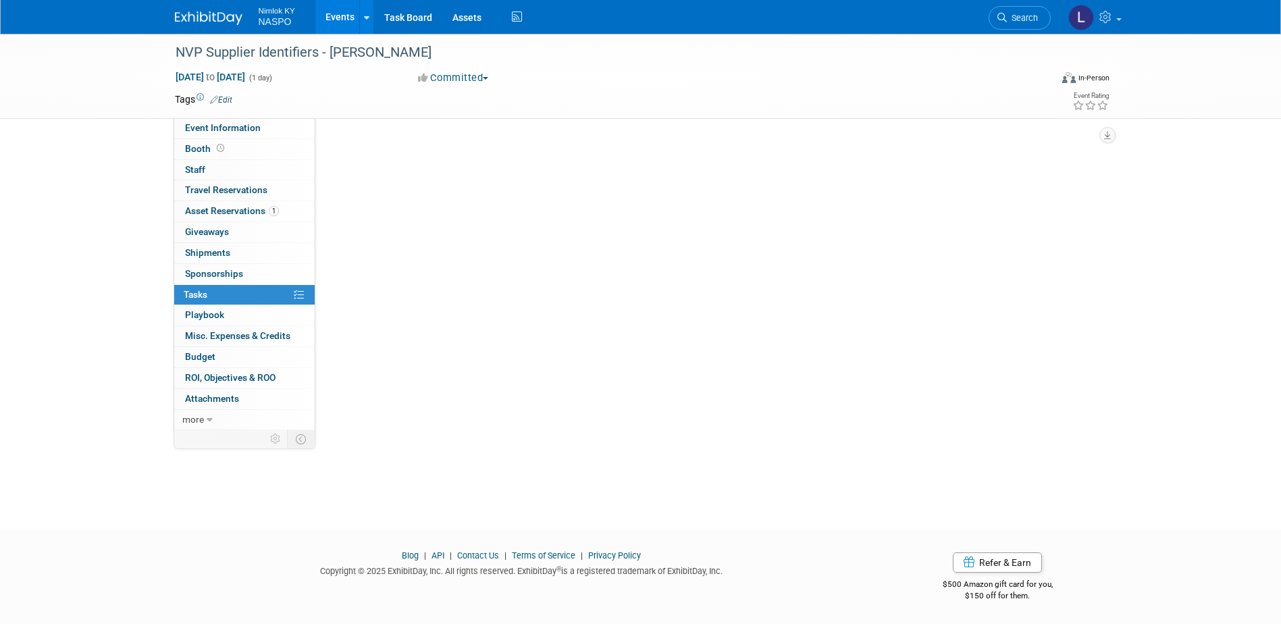
scroll to position [0, 0]
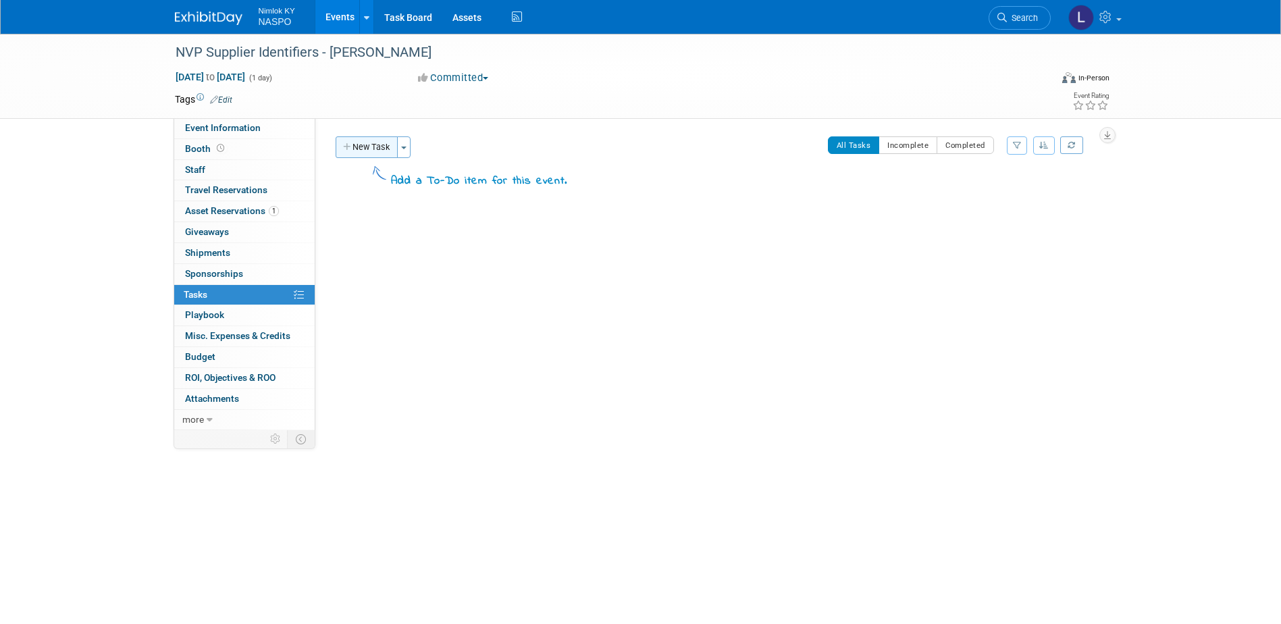
click at [376, 147] on button "New Task" at bounding box center [367, 147] width 62 height 22
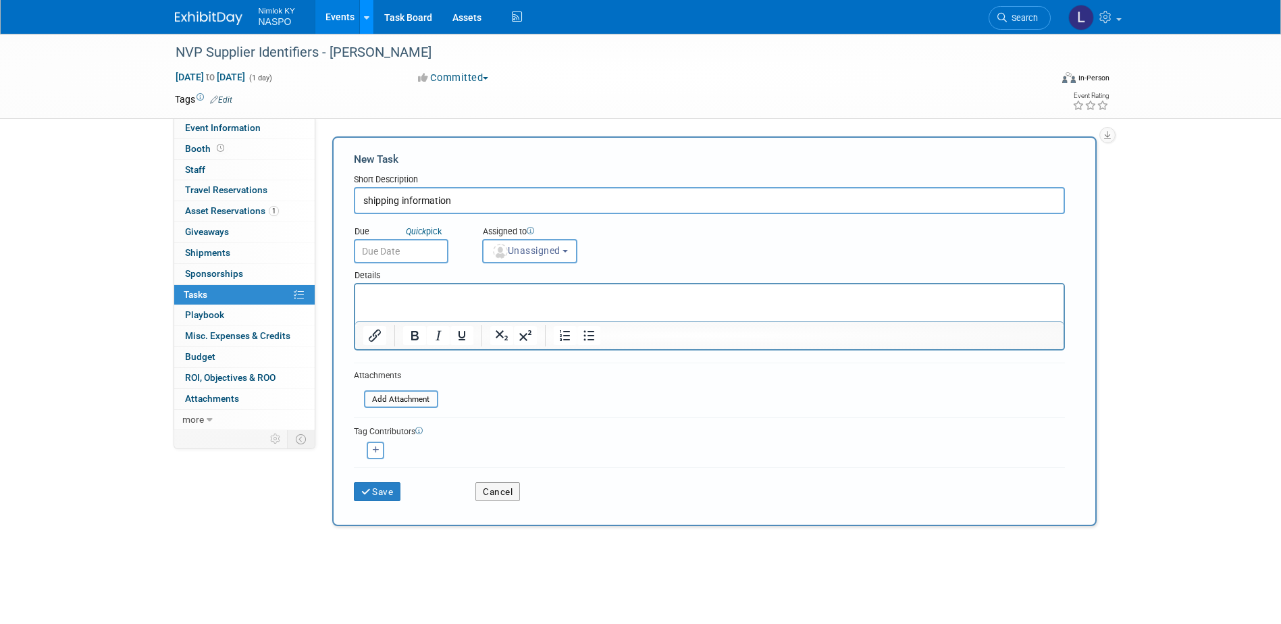
type input "shipping information"
click at [384, 288] on html at bounding box center [709, 293] width 709 height 19
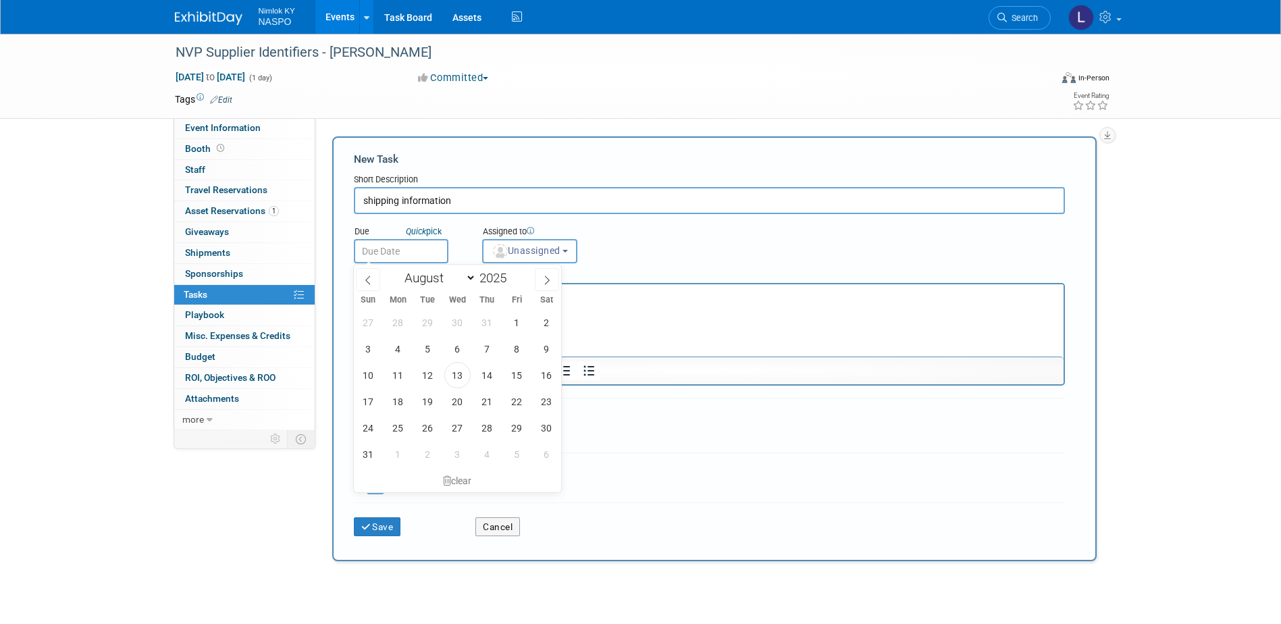
click at [386, 249] on input "text" at bounding box center [401, 251] width 95 height 24
click at [457, 395] on span "20" at bounding box center [457, 401] width 26 height 26
type input "[DATE]"
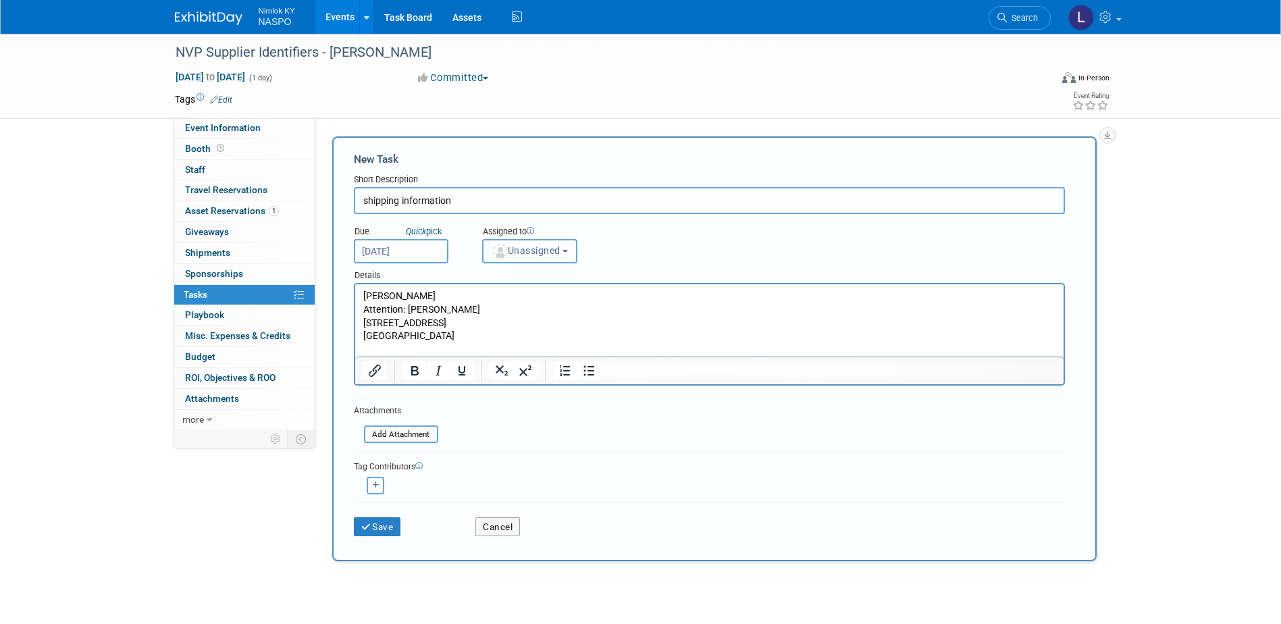
click at [561, 255] on span "Unassigned" at bounding box center [526, 250] width 69 height 11
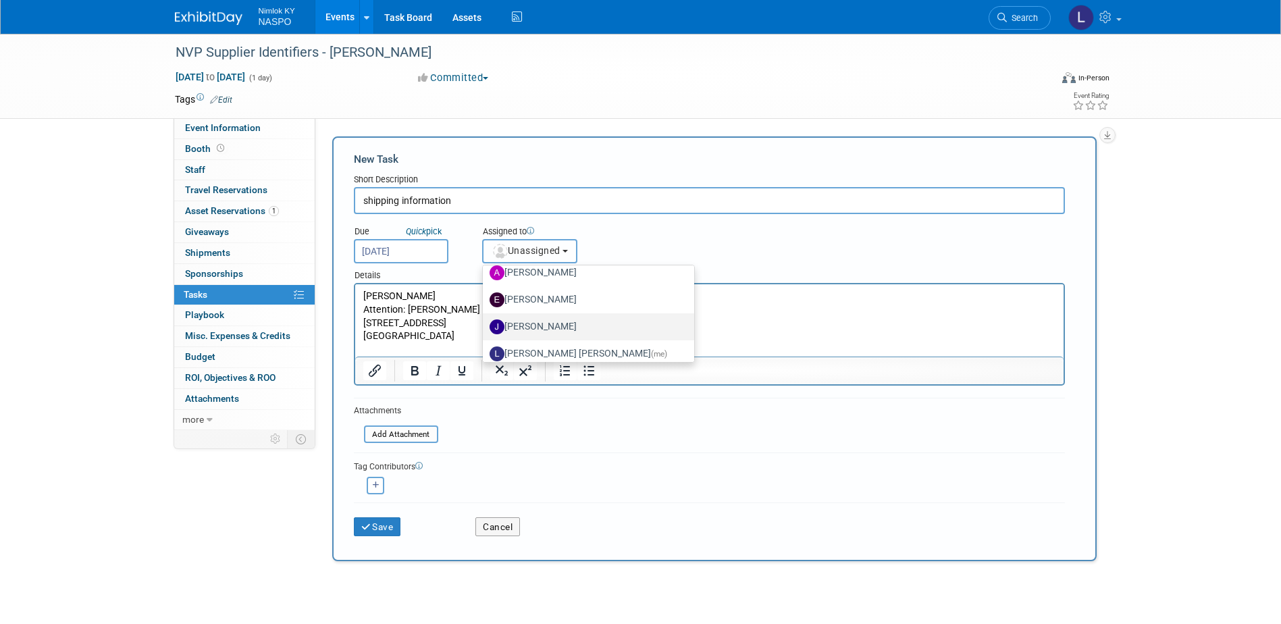
scroll to position [68, 0]
click at [563, 301] on label "[PERSON_NAME]" at bounding box center [585, 296] width 191 height 22
click at [485, 299] on input "[PERSON_NAME]" at bounding box center [480, 294] width 9 height 9
select select "6959d863-ee32-42c4-bffe-2330cab25484"
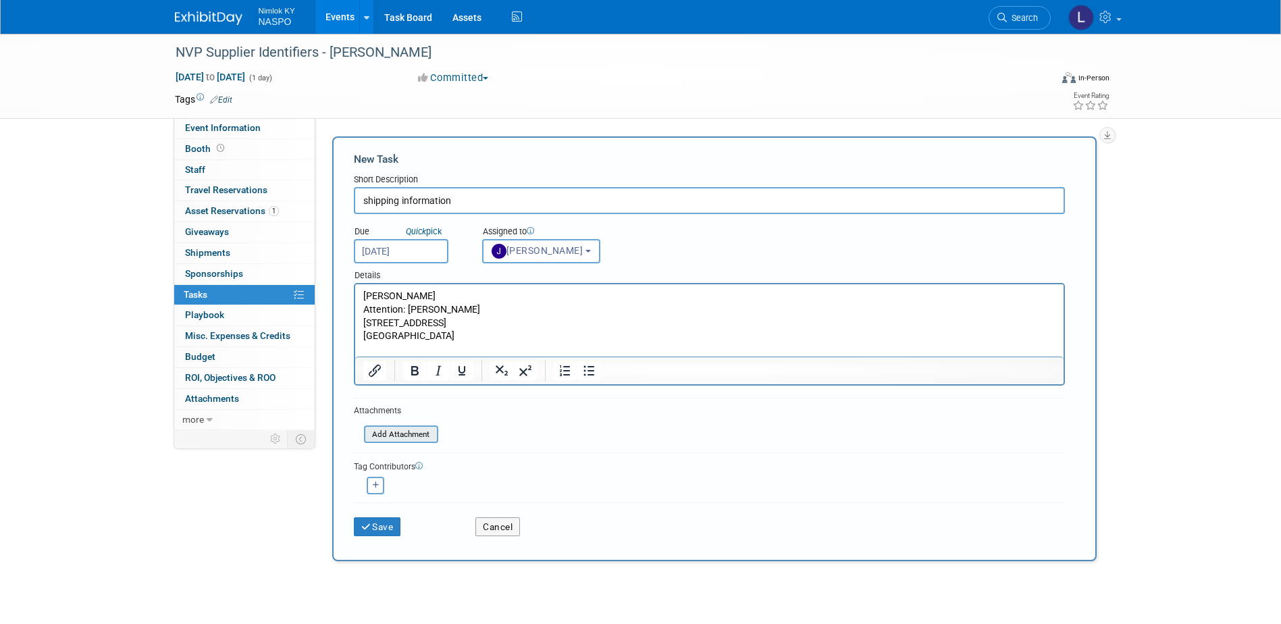
click at [413, 432] on input "file" at bounding box center [356, 435] width 161 height 16
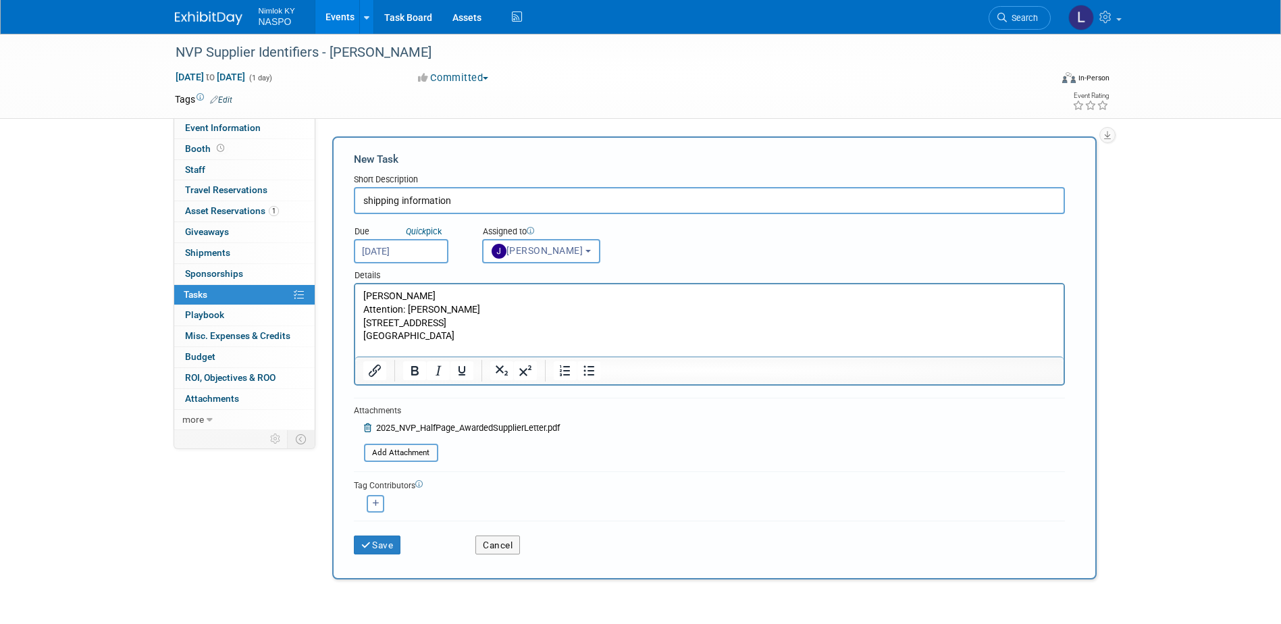
click at [486, 337] on p "[GEOGRAPHIC_DATA]" at bounding box center [709, 337] width 693 height 14
click at [363, 295] on p "[PERSON_NAME]" at bounding box center [709, 297] width 693 height 14
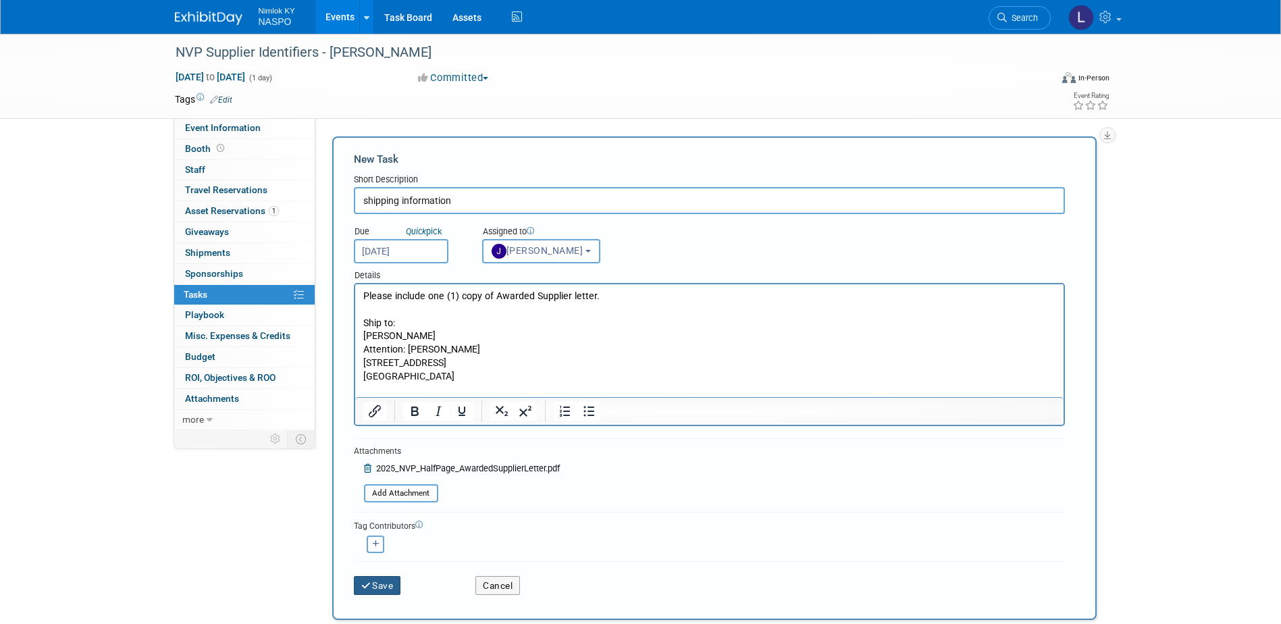
click at [382, 580] on button "Save" at bounding box center [377, 585] width 47 height 19
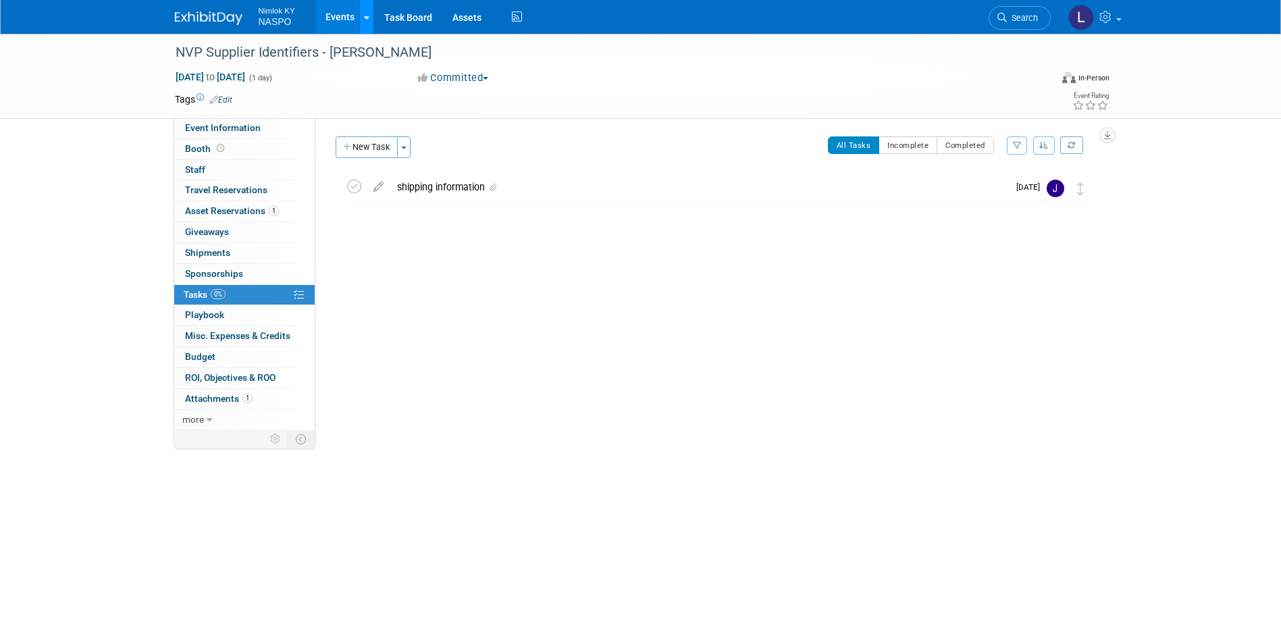
click at [362, 11] on link at bounding box center [366, 17] width 14 height 34
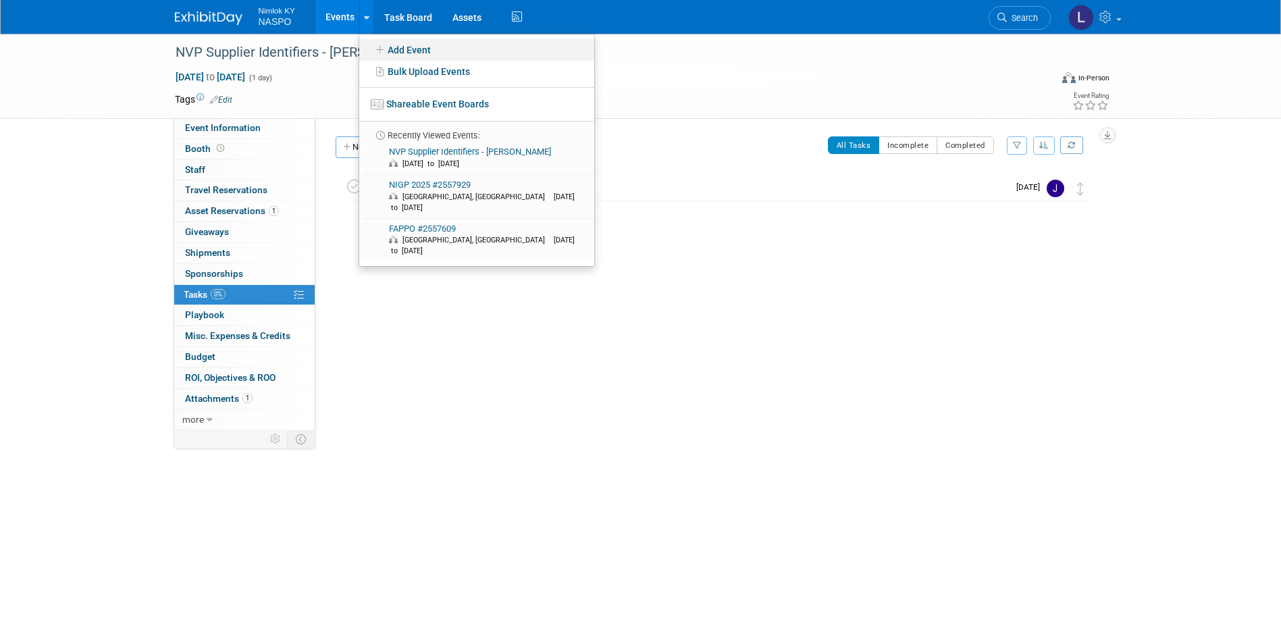
click at [402, 51] on link "Add Event" at bounding box center [476, 50] width 235 height 22
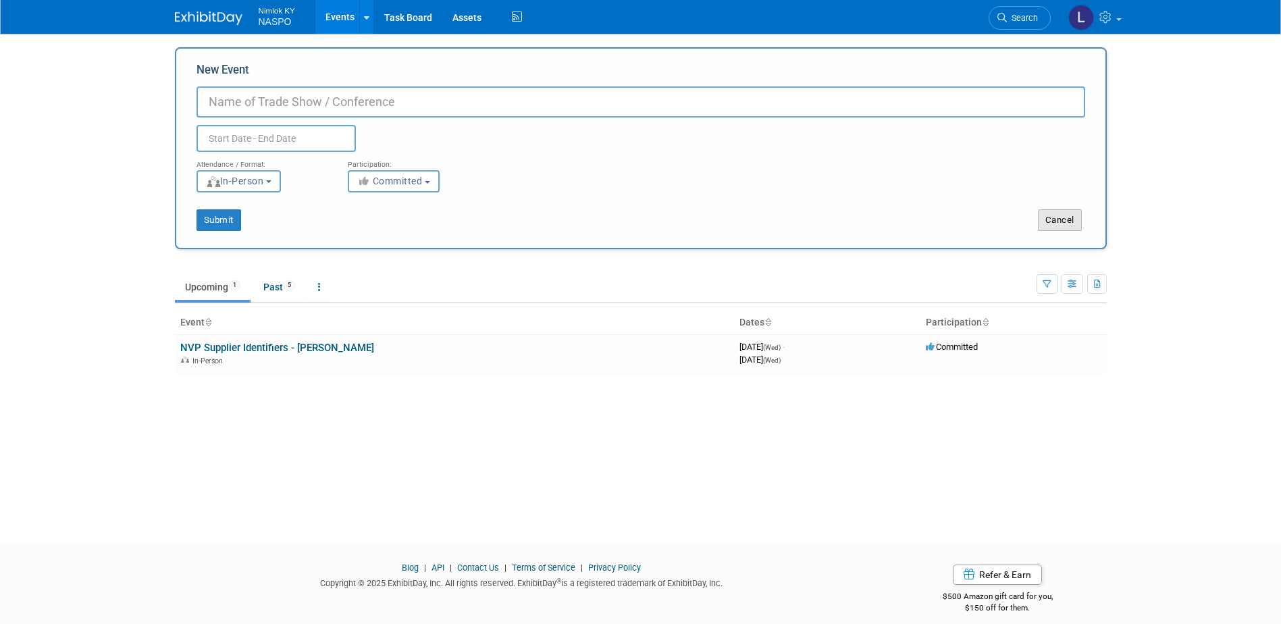
click at [1048, 220] on button "Cancel" at bounding box center [1060, 220] width 44 height 22
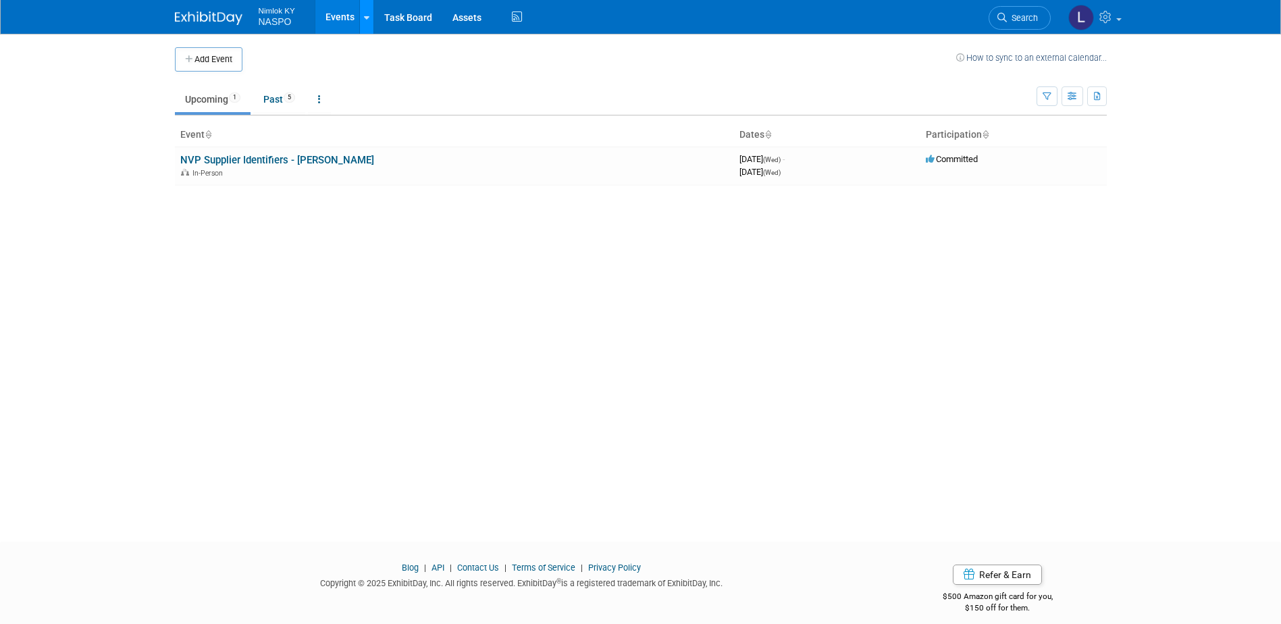
click at [364, 16] on icon at bounding box center [366, 18] width 5 height 9
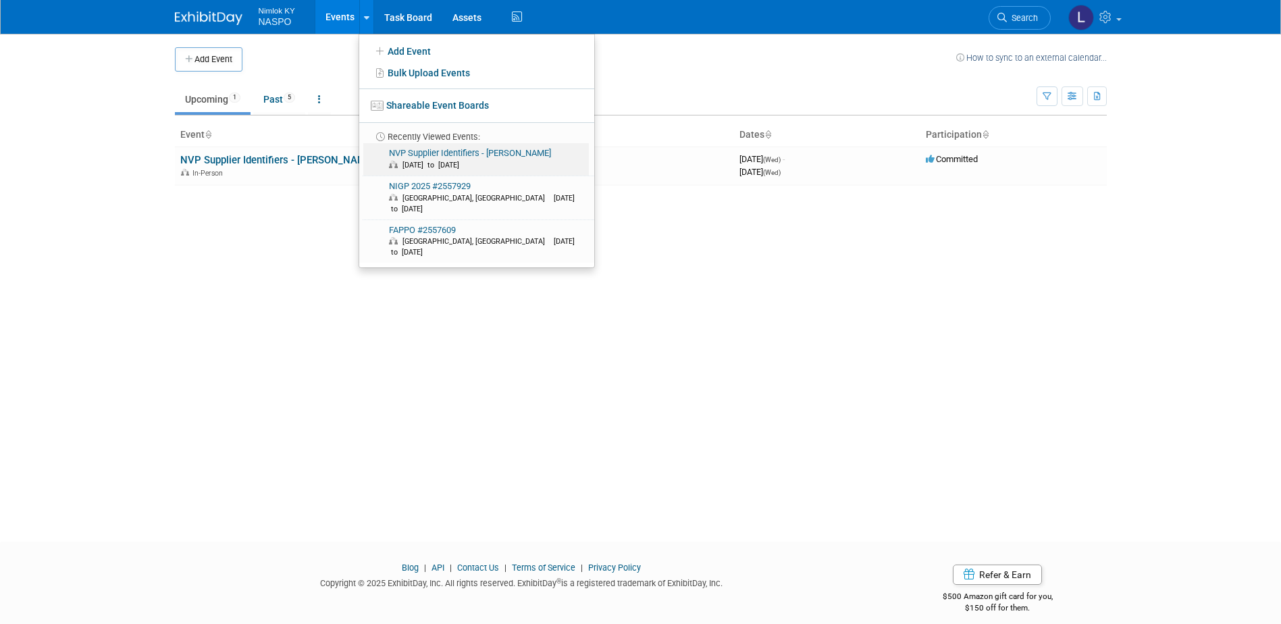
click at [412, 158] on link "NVP Supplier Identifiers - Harris Aug 20, 2025 to Aug 20, 2025" at bounding box center [476, 159] width 226 height 32
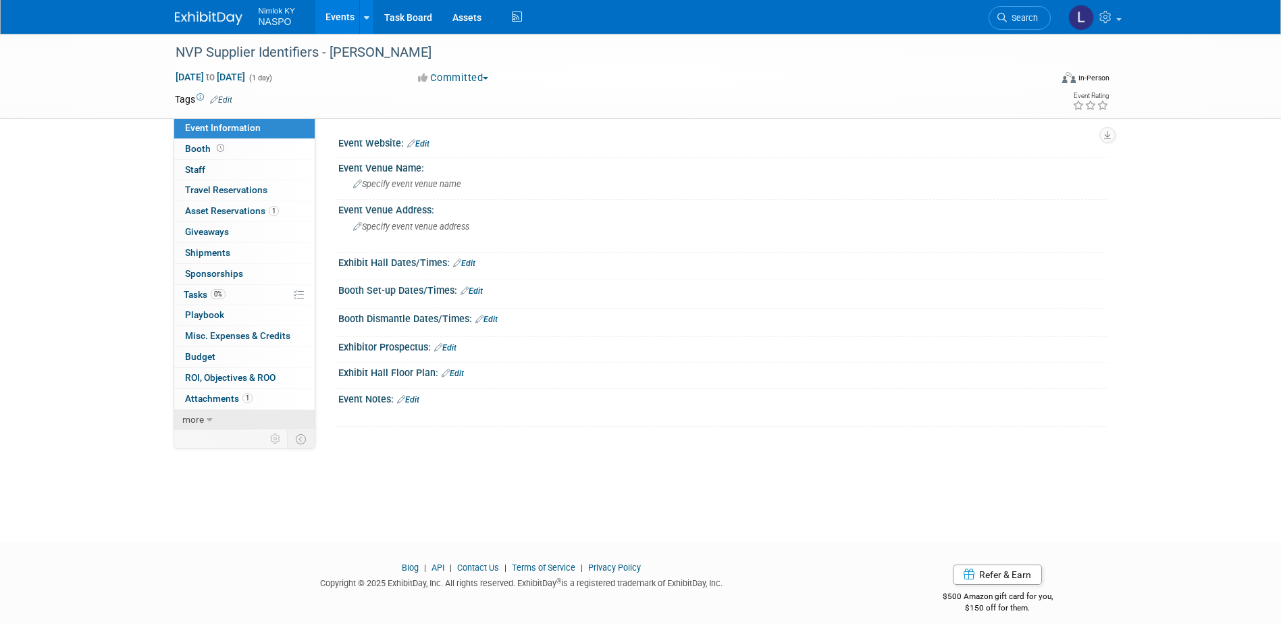
click at [204, 419] on link "more" at bounding box center [244, 420] width 141 height 20
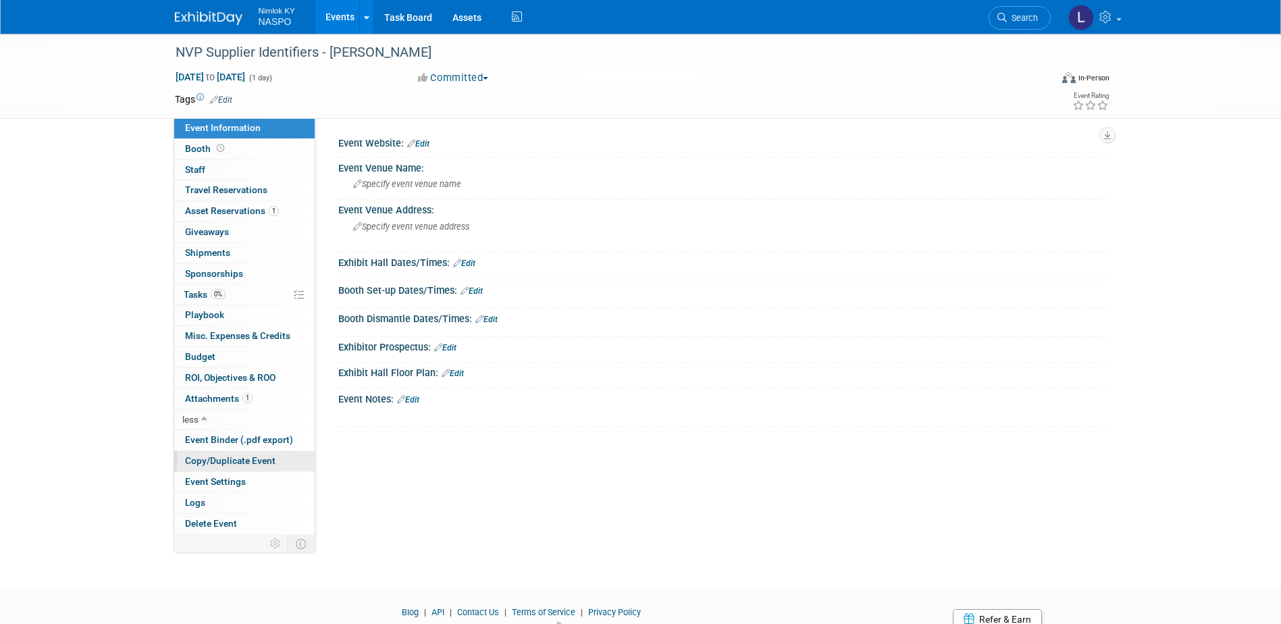
click at [212, 463] on span "Copy/Duplicate Event" at bounding box center [230, 460] width 91 height 11
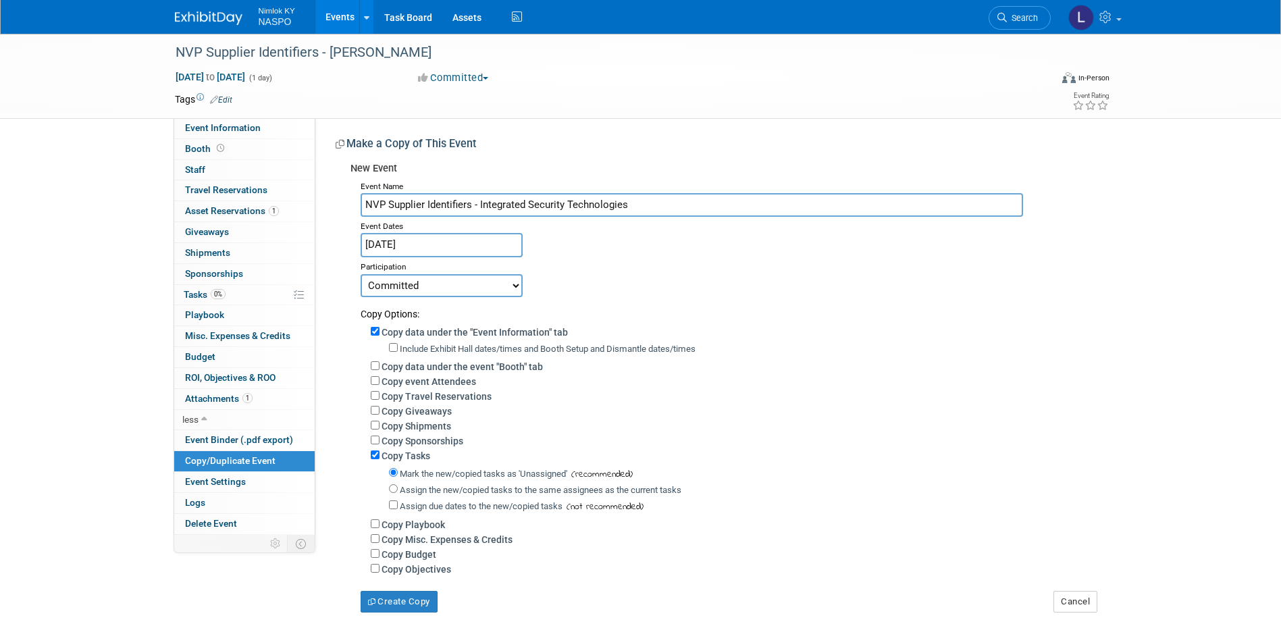
type input "NVP Supplier Identifiers - Integrated Security Technologies"
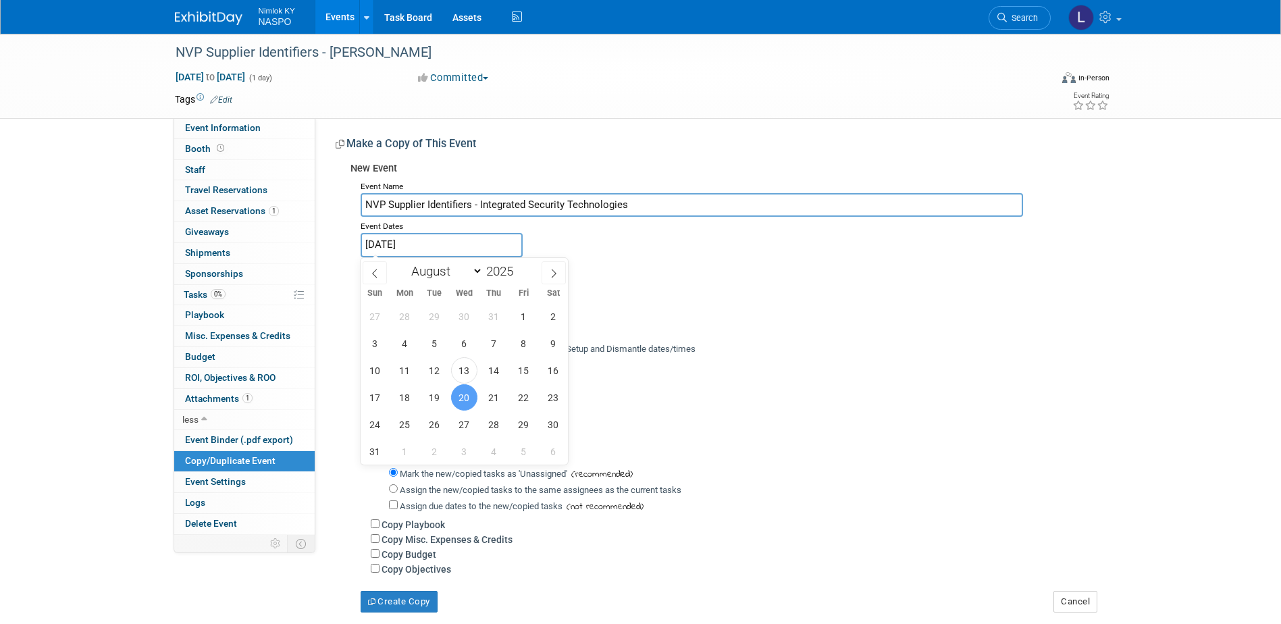
click at [413, 248] on input "[DATE]" at bounding box center [442, 245] width 162 height 24
click at [413, 248] on input "Aug 20, 2025" at bounding box center [442, 245] width 162 height 24
click at [567, 261] on div "January February March April May June July August September October November De…" at bounding box center [465, 269] width 208 height 23
click at [490, 396] on span "21" at bounding box center [494, 397] width 26 height 26
type input "Aug 21, 2025"
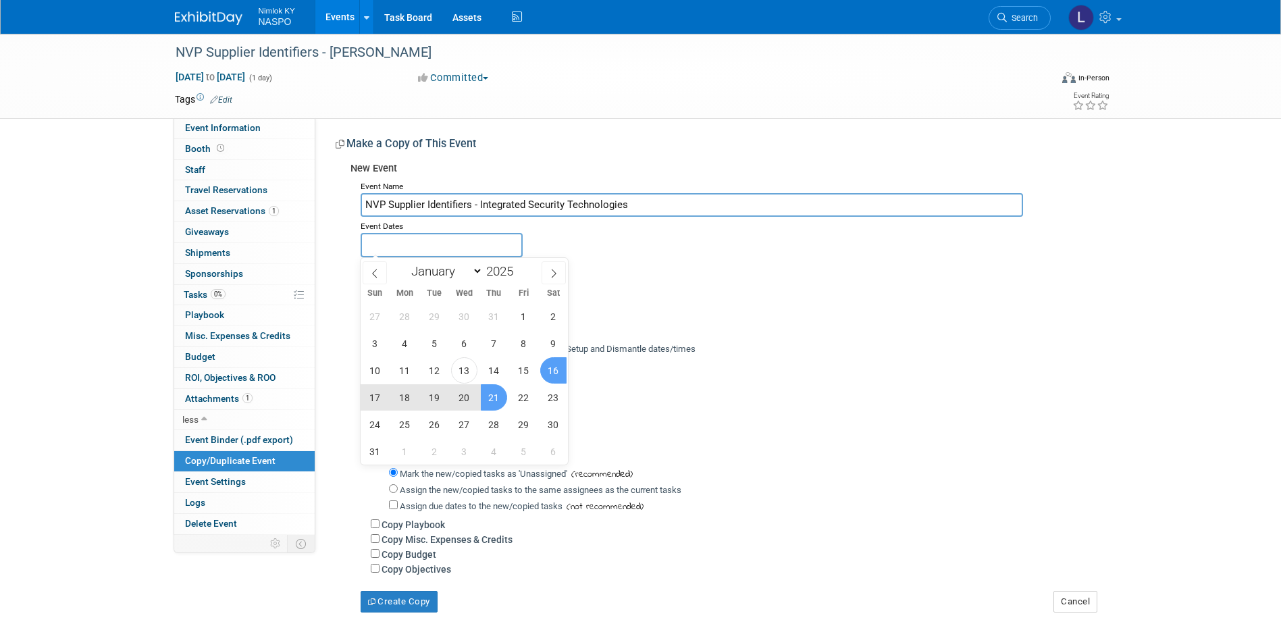
click at [636, 304] on div "Copy Options:" at bounding box center [729, 309] width 736 height 24
click at [397, 243] on input "text" at bounding box center [442, 245] width 162 height 24
click at [490, 393] on span "21" at bounding box center [494, 397] width 26 height 26
type input "Aug 21, 2025"
click at [492, 393] on span "21" at bounding box center [494, 397] width 26 height 26
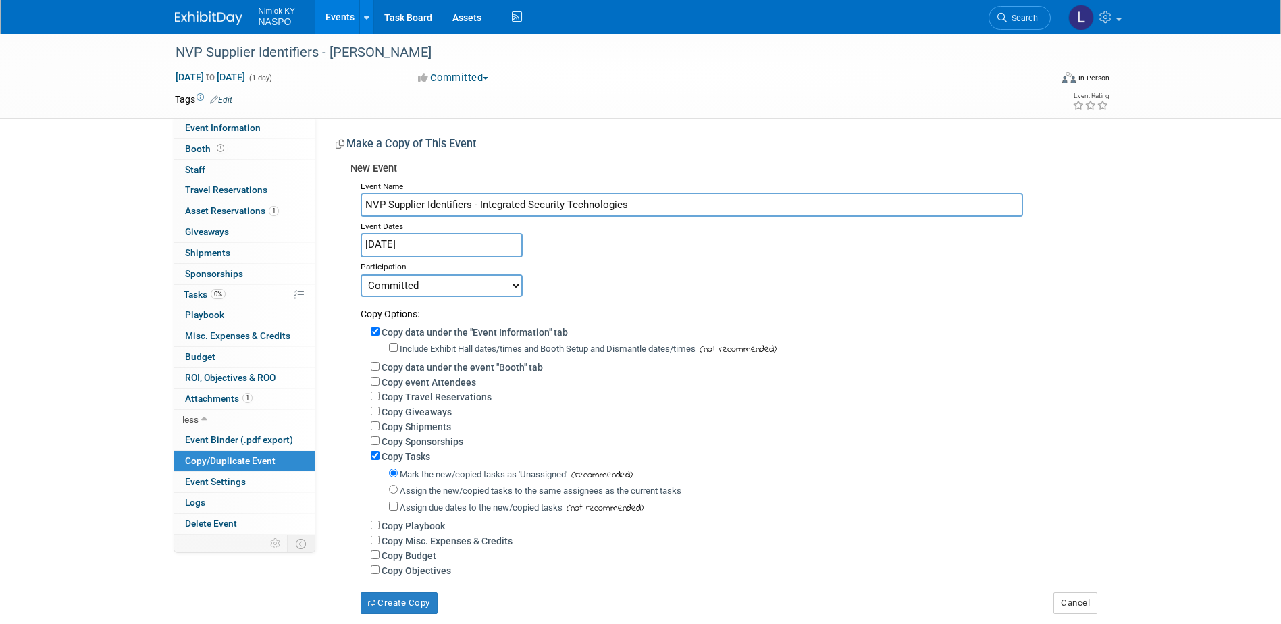
click at [493, 392] on div "Copy Travel Reservations" at bounding box center [734, 396] width 726 height 15
click at [511, 287] on select "Committed Considering Not Going" at bounding box center [442, 285] width 162 height 23
click at [536, 294] on div "Committed Considering Not Going" at bounding box center [729, 286] width 736 height 24
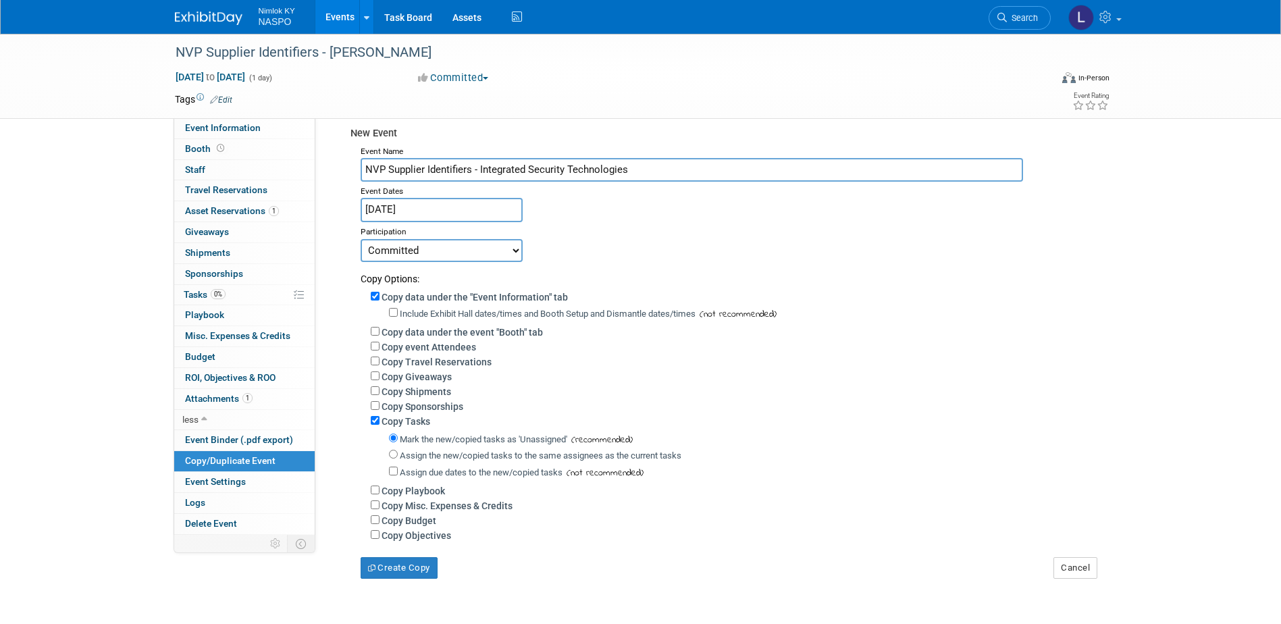
scroll to position [68, 0]
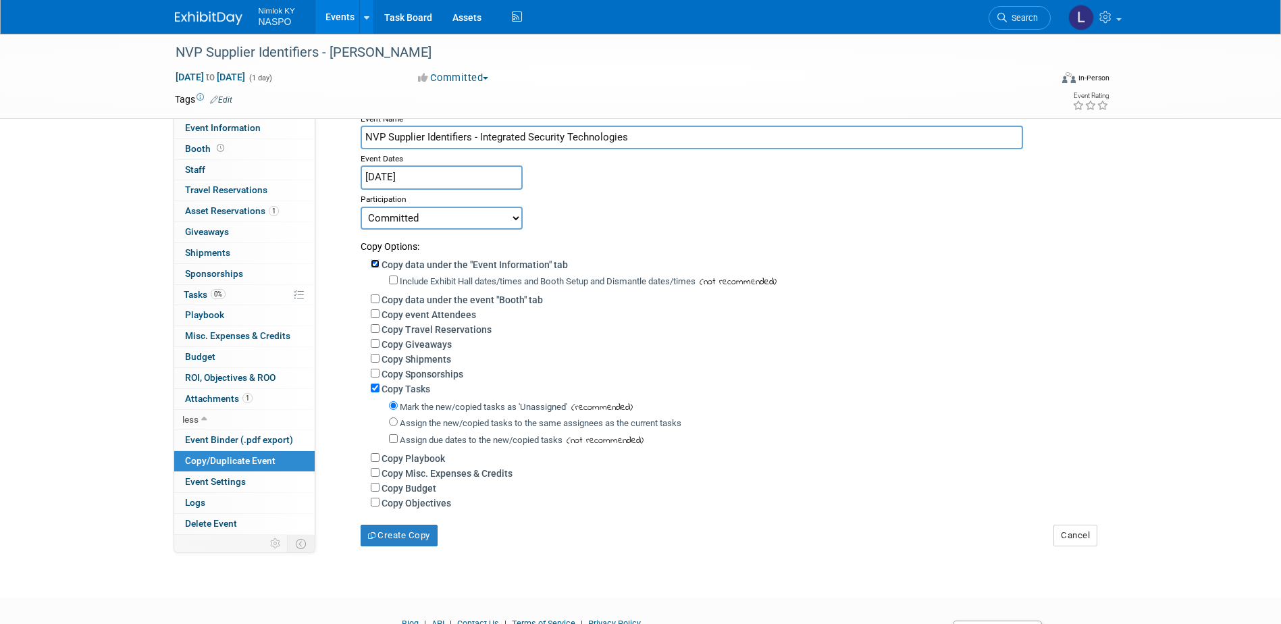
click at [376, 266] on input "Copy data under the "Event Information" tab" at bounding box center [375, 263] width 9 height 9
checkbox input "false"
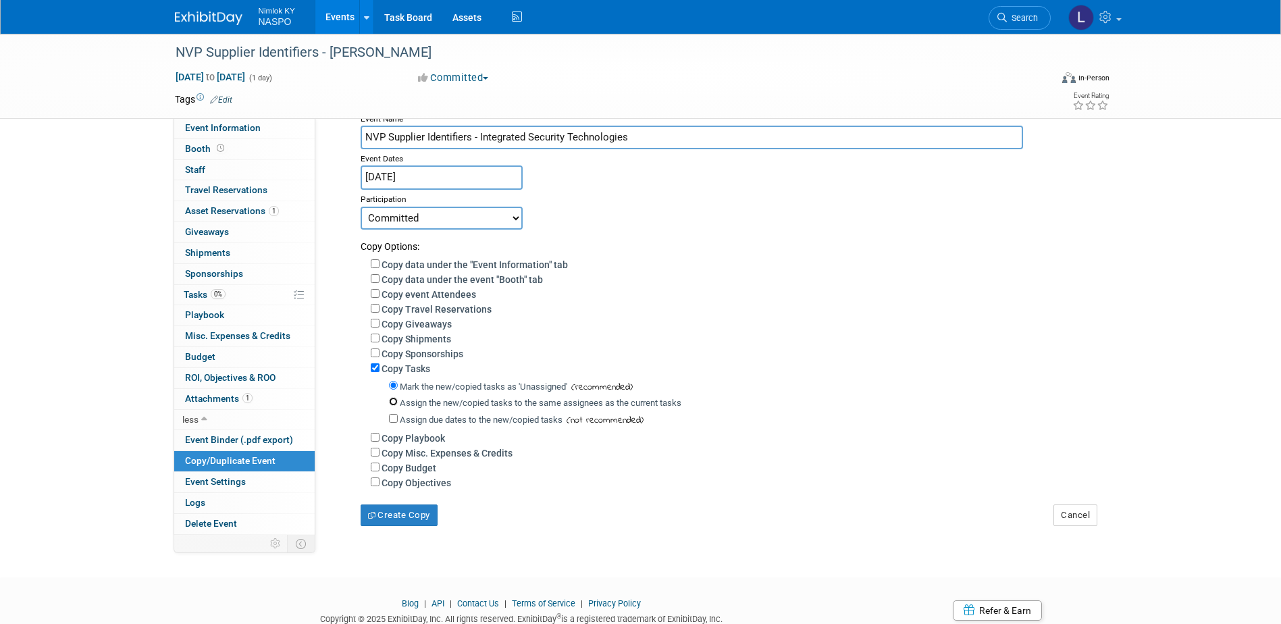
click at [395, 406] on input "Assign the new/copied tasks to the same assignees as the current tasks" at bounding box center [393, 401] width 9 height 9
radio input "true"
click at [392, 526] on button "Create Copy" at bounding box center [399, 516] width 77 height 22
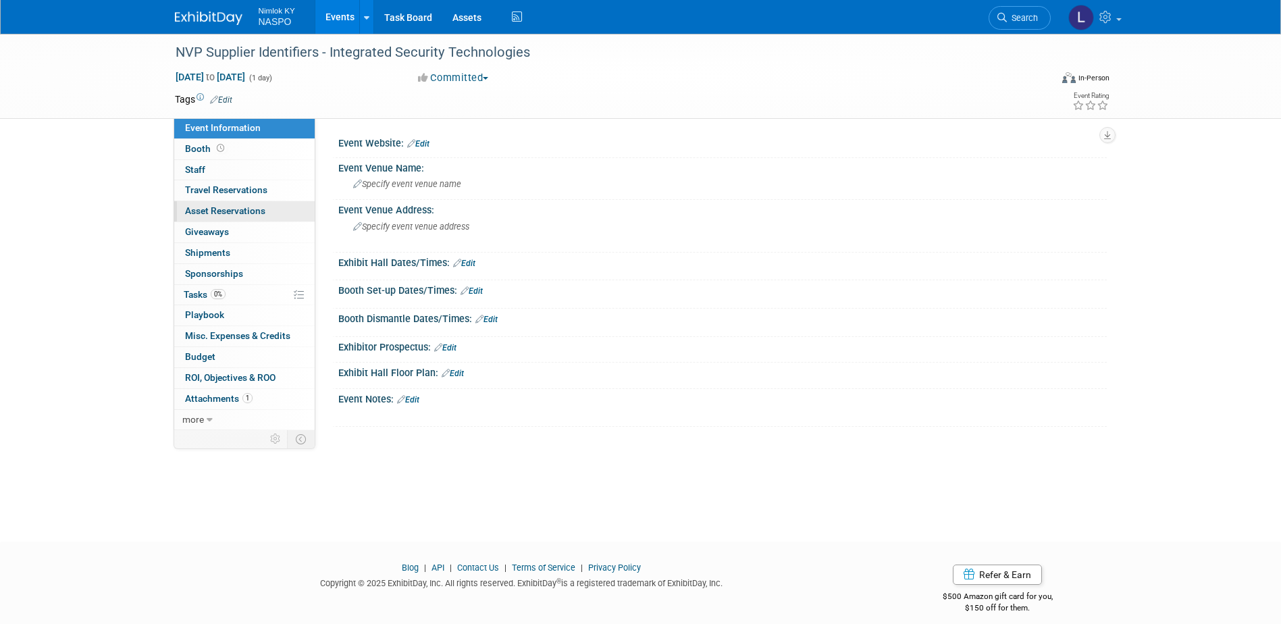
click at [226, 210] on span "Asset Reservations 0" at bounding box center [225, 210] width 80 height 11
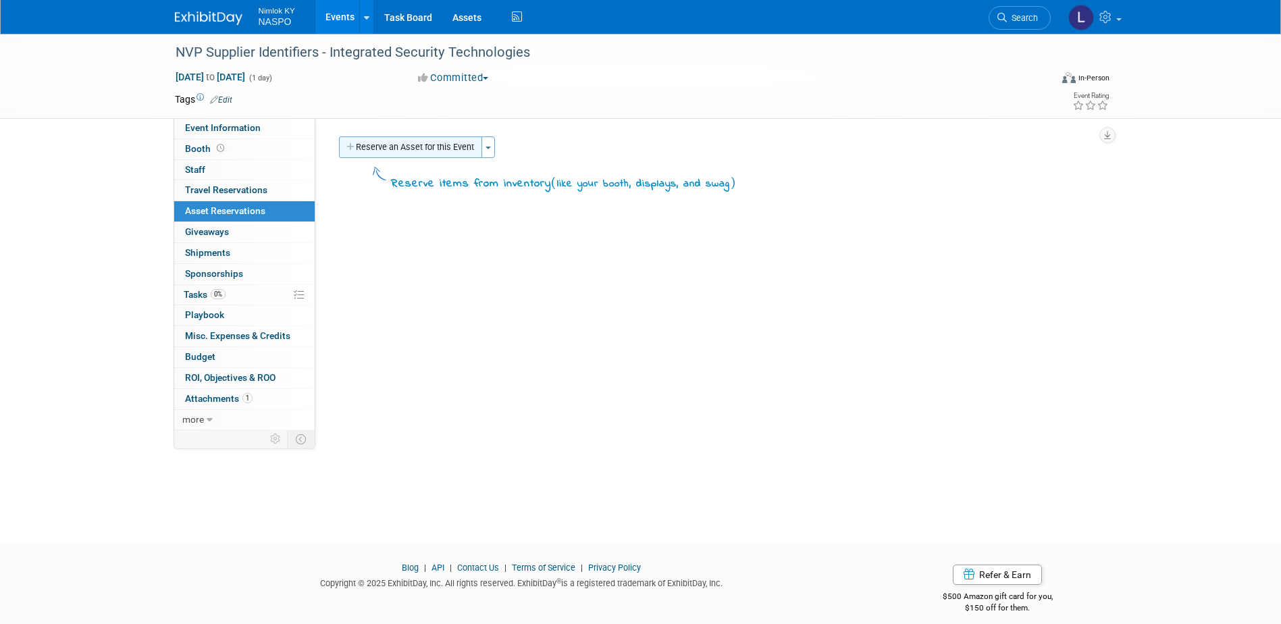
click at [406, 149] on button "Reserve an Asset for this Event" at bounding box center [410, 147] width 143 height 22
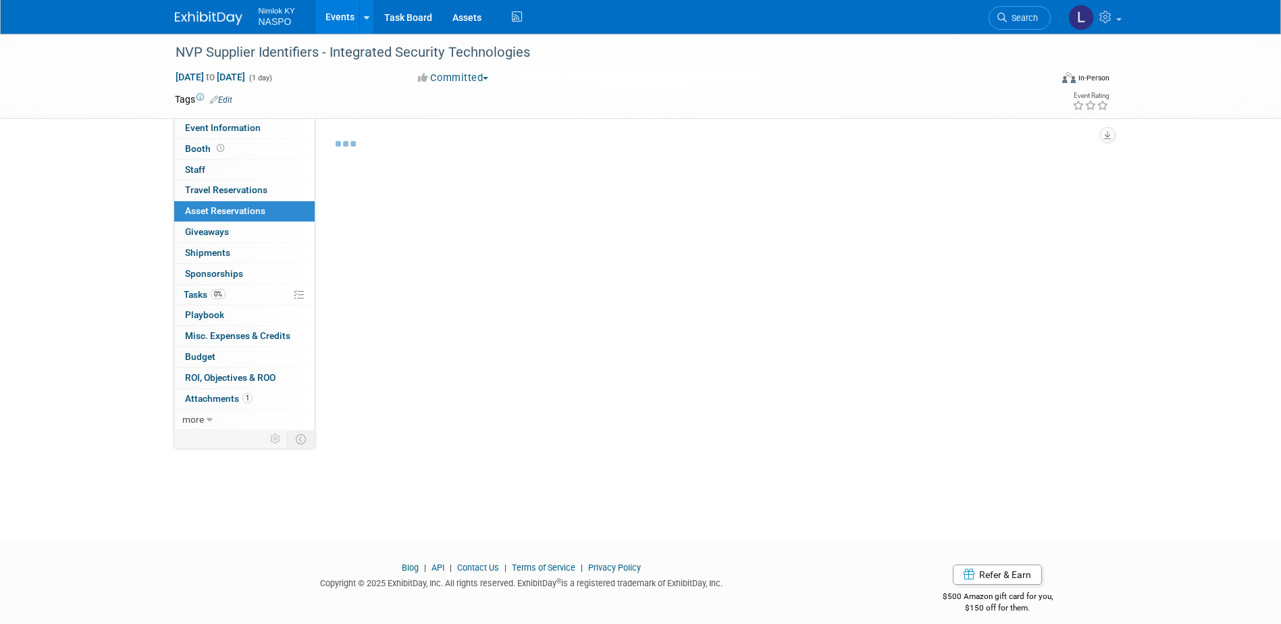
scroll to position [12, 0]
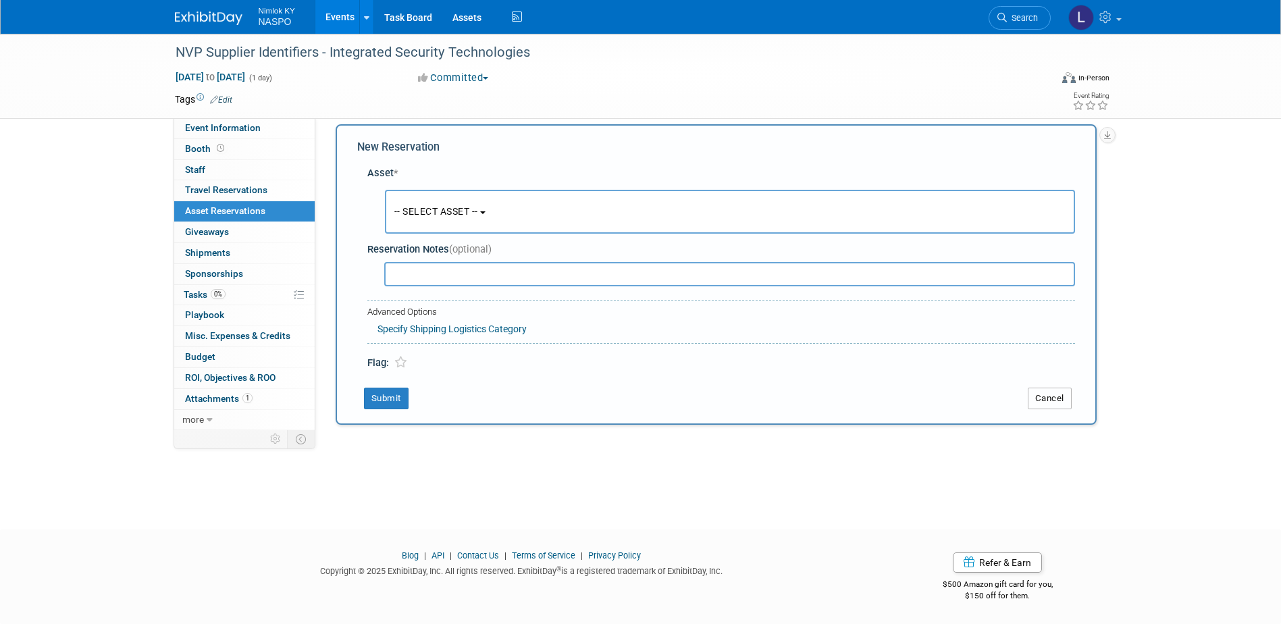
click at [1054, 398] on button "Cancel" at bounding box center [1050, 399] width 44 height 22
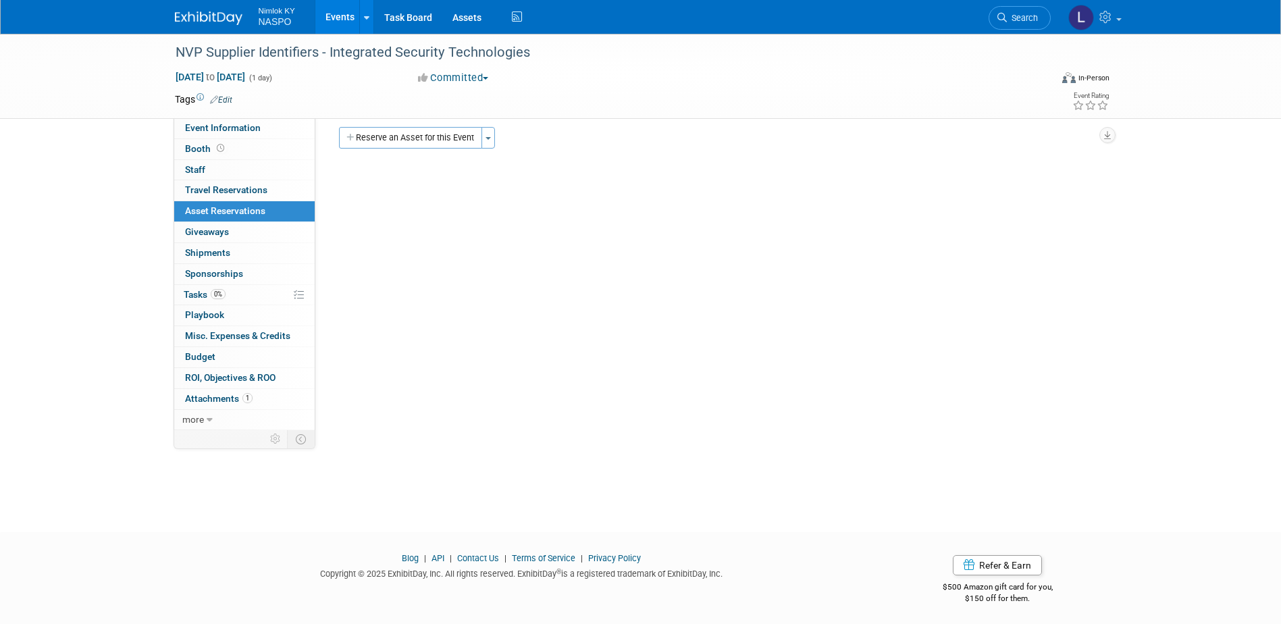
scroll to position [0, 0]
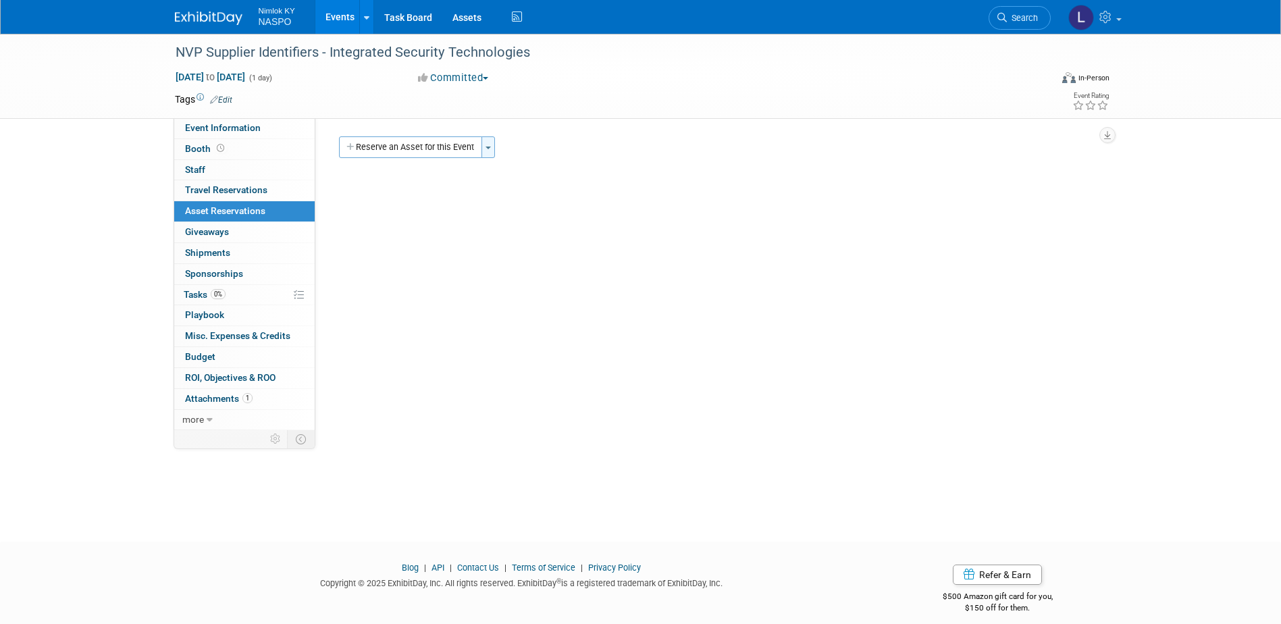
click at [490, 147] on span "button" at bounding box center [488, 148] width 5 height 3
click at [522, 190] on link "Copy asset reservations from another event" at bounding box center [593, 196] width 223 height 23
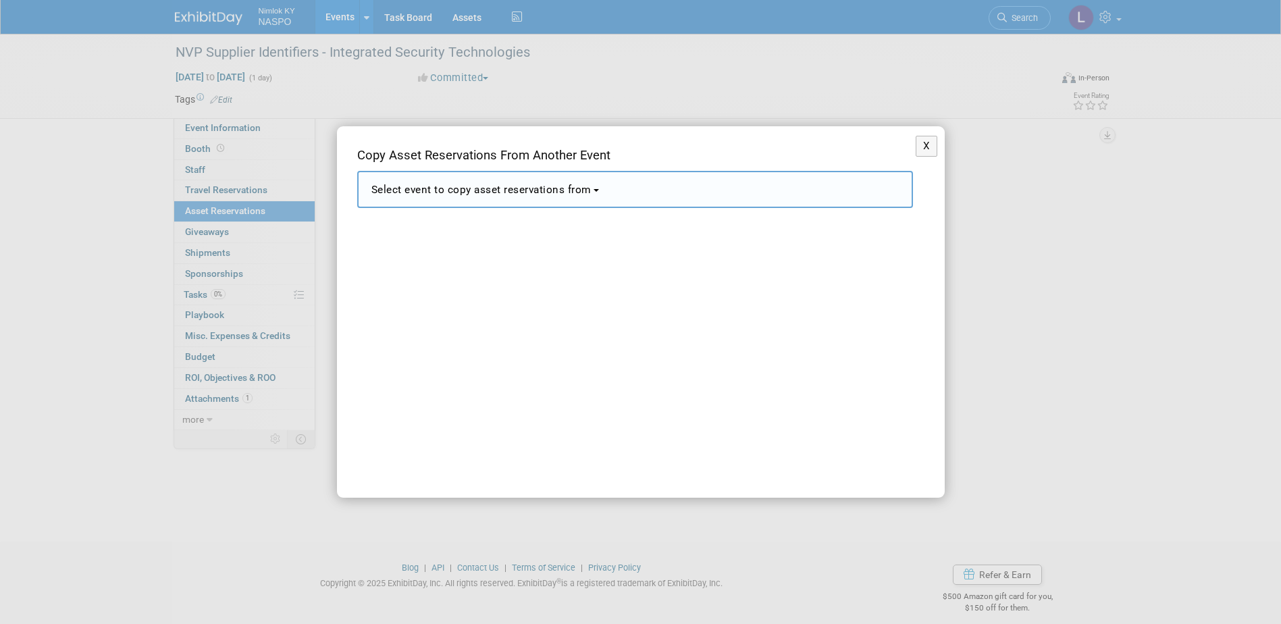
click at [599, 190] on b "button" at bounding box center [596, 190] width 5 height 3
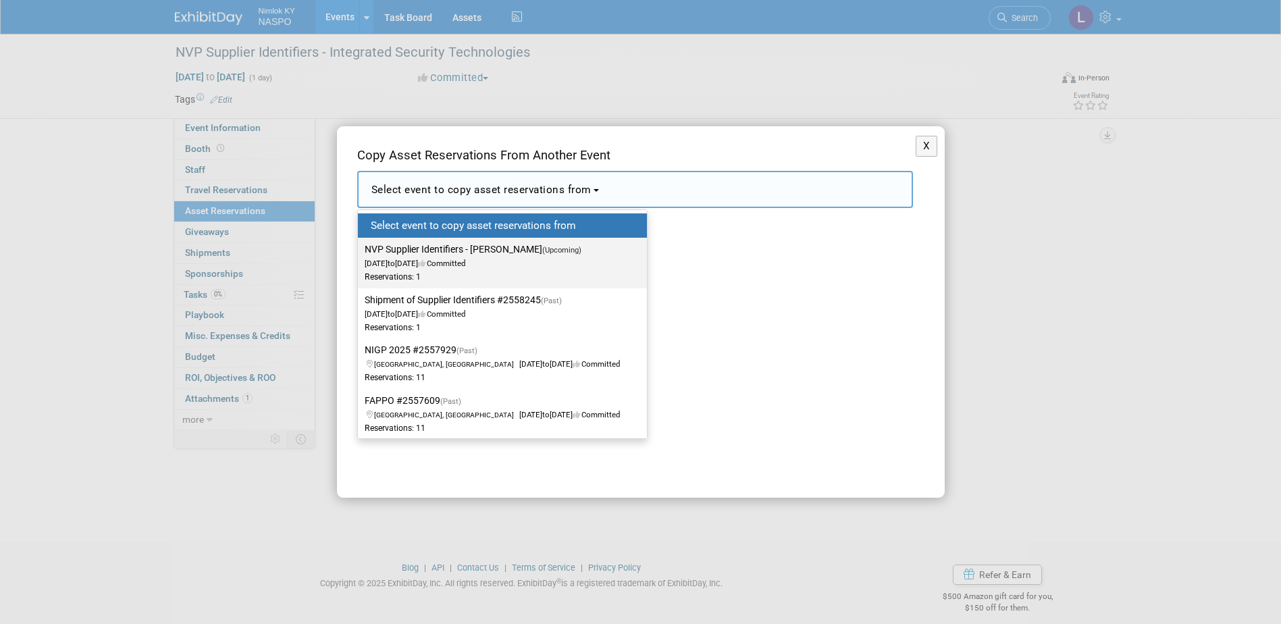
click at [563, 247] on label "NVP Supplier Identifiers - [PERSON_NAME] (Upcoming) [DATE] to [DATE] Committed …" at bounding box center [499, 262] width 269 height 45
click at [360, 247] on input "NVP Supplier Identifiers - [PERSON_NAME] (Upcoming) [DATE] to [DATE] Committed …" at bounding box center [355, 249] width 9 height 9
select select "11149523"
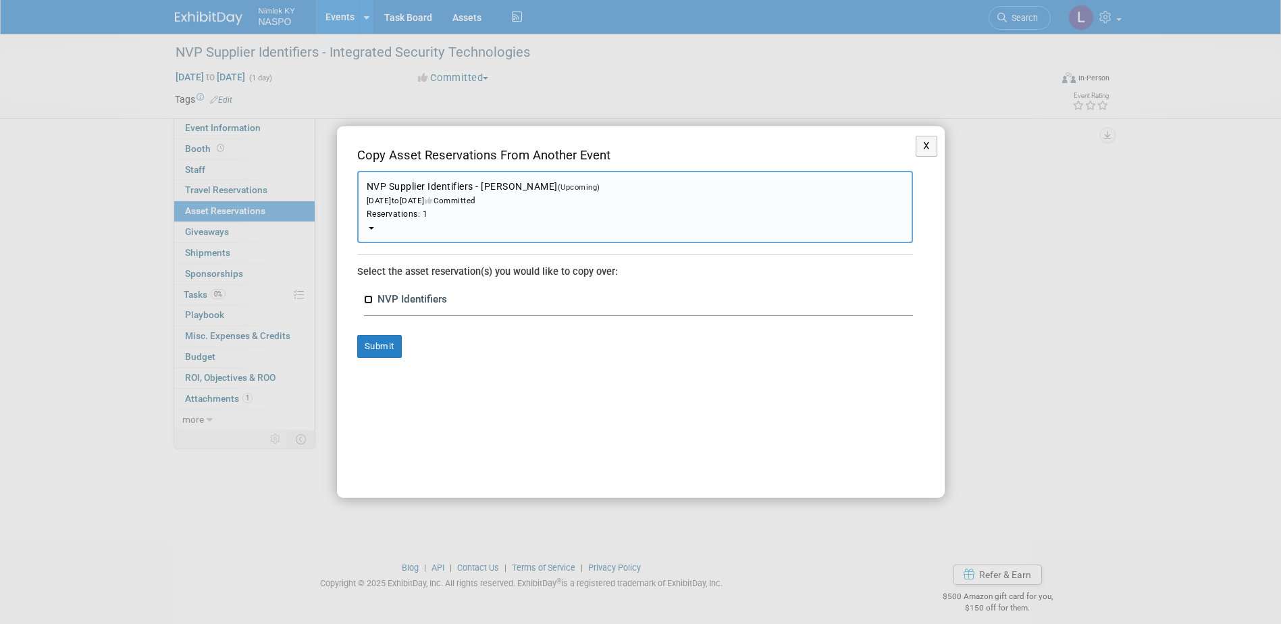
click at [371, 299] on input "NVP Identifiers" at bounding box center [368, 299] width 9 height 9
checkbox input "true"
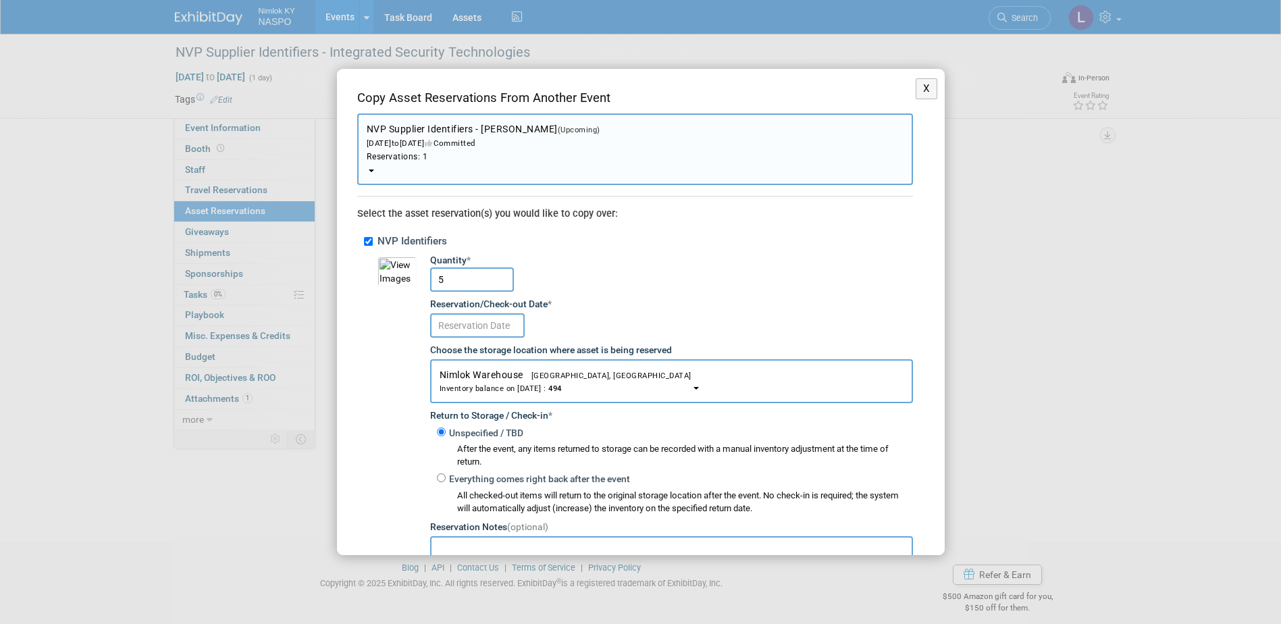
drag, startPoint x: 453, startPoint y: 283, endPoint x: 437, endPoint y: 284, distance: 16.3
click at [437, 284] on input "5" at bounding box center [472, 279] width 84 height 24
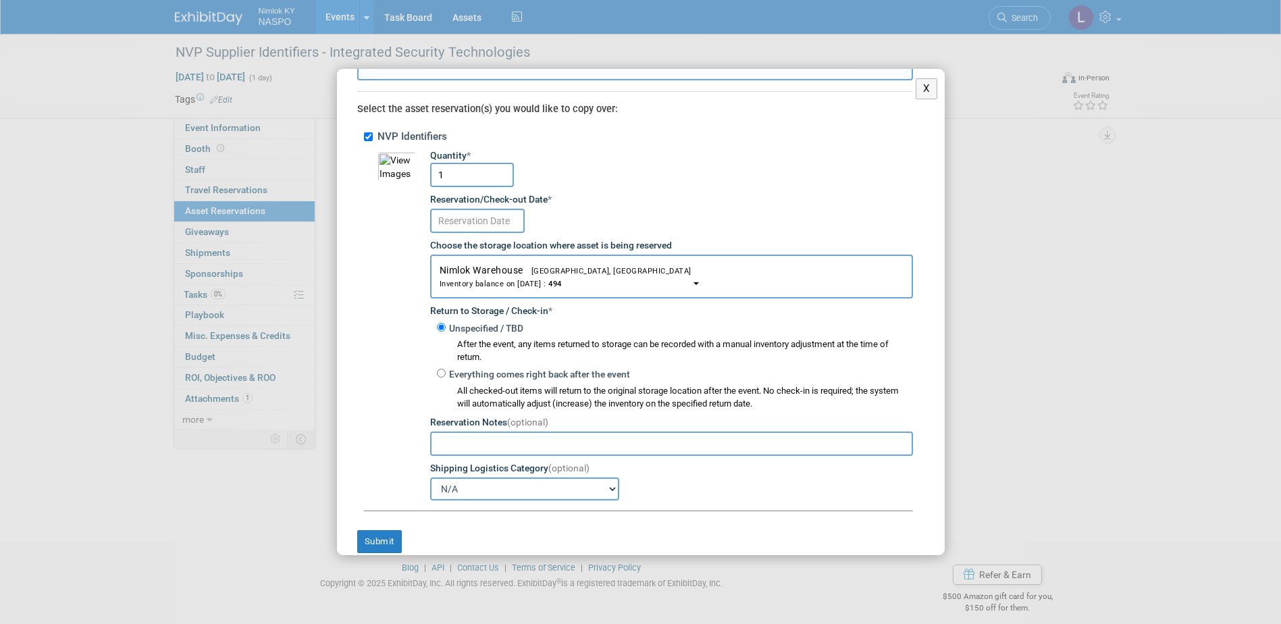
scroll to position [124, 0]
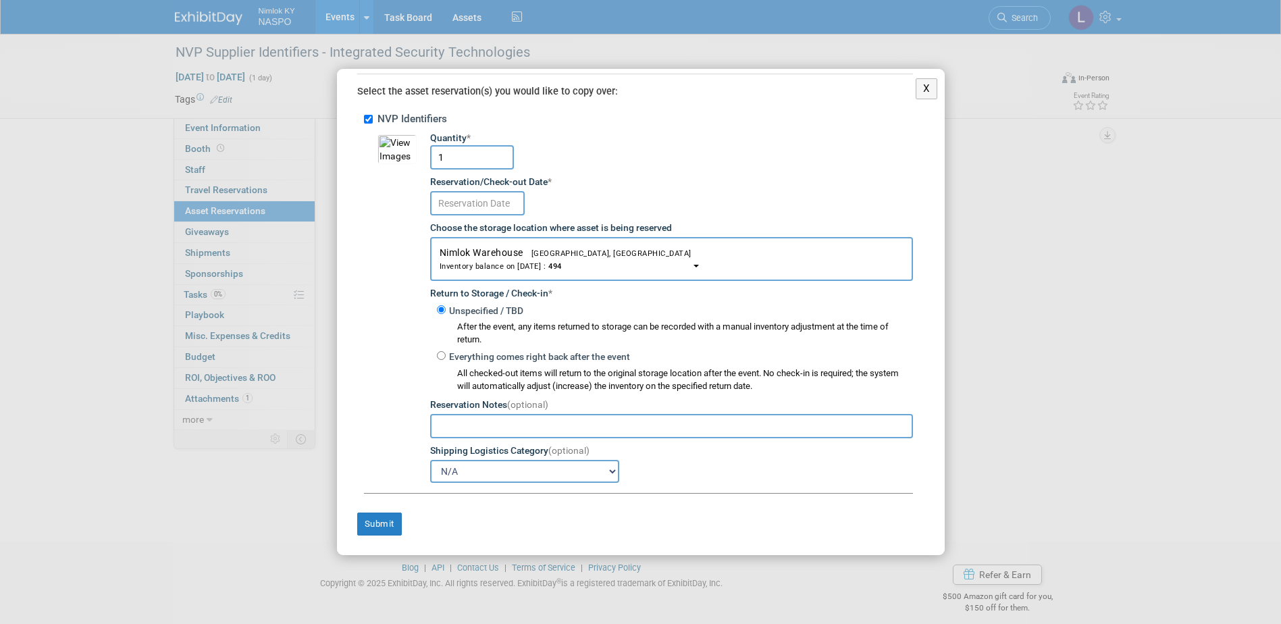
type input "1"
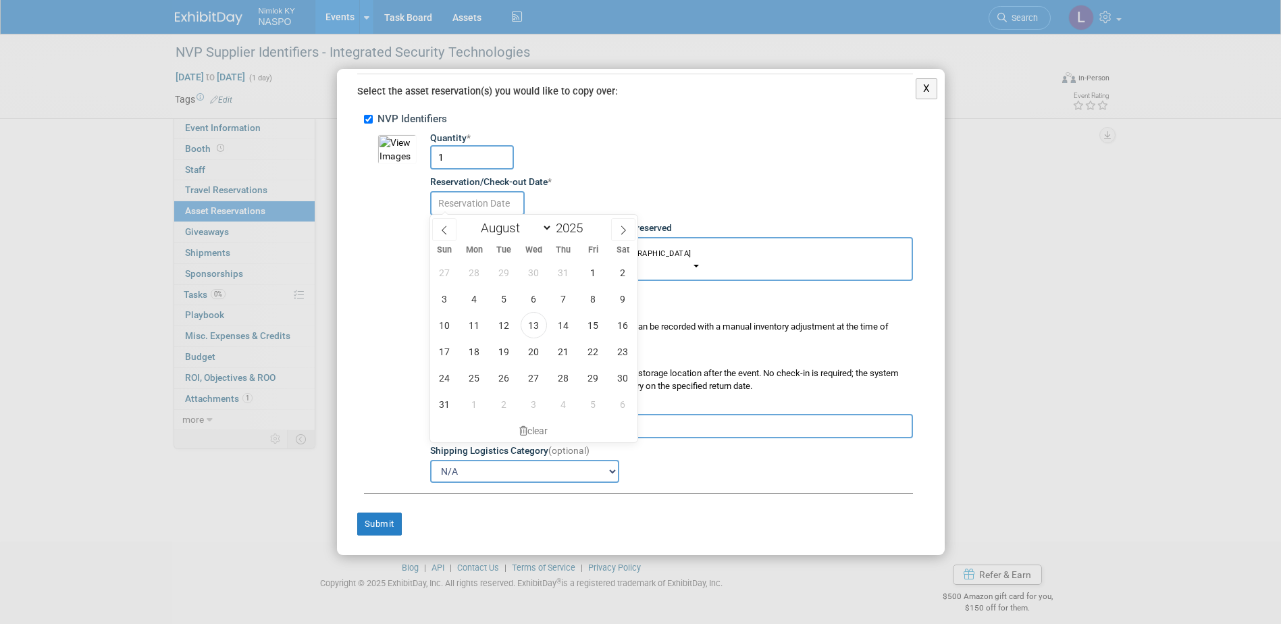
click at [503, 201] on input "text" at bounding box center [477, 203] width 95 height 24
click at [556, 349] on span "21" at bounding box center [564, 351] width 26 height 26
type input "[DATE]"
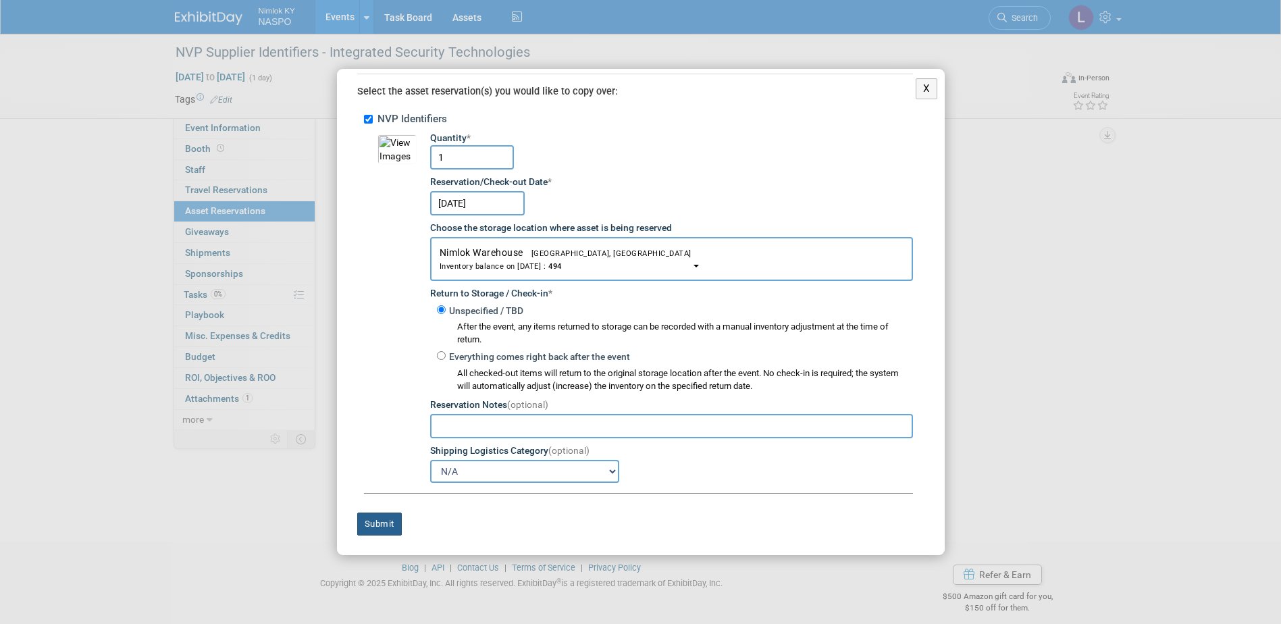
click at [385, 521] on button "Submit" at bounding box center [379, 524] width 45 height 23
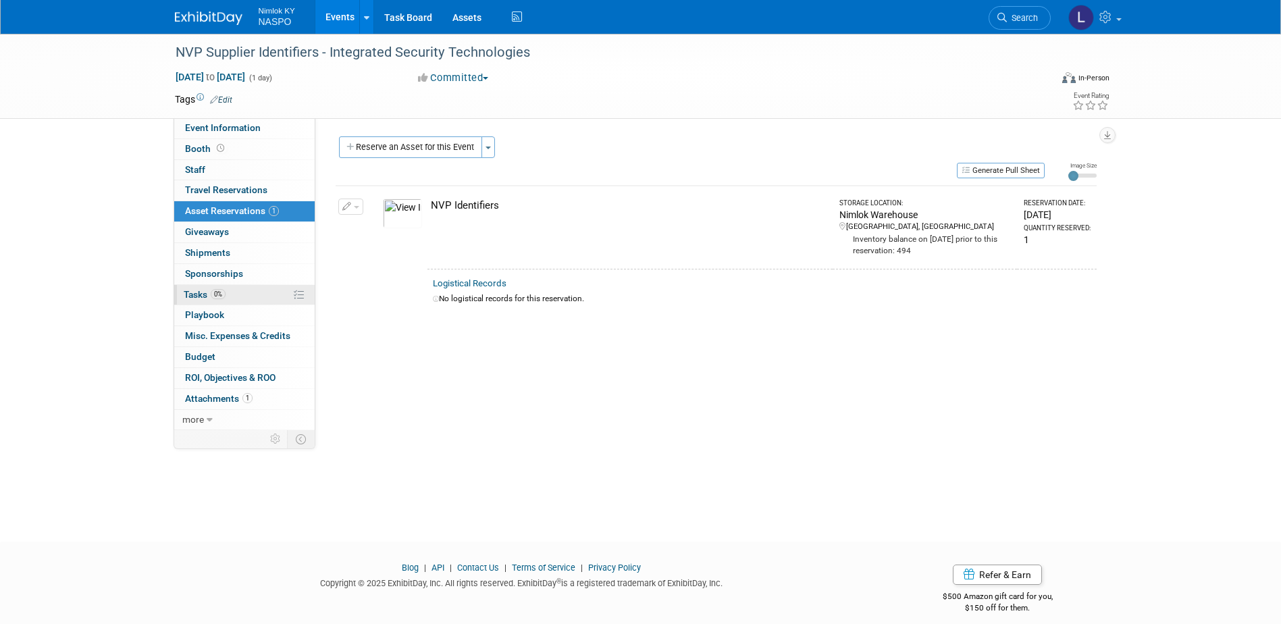
click at [198, 297] on span "Tasks 0%" at bounding box center [205, 294] width 42 height 11
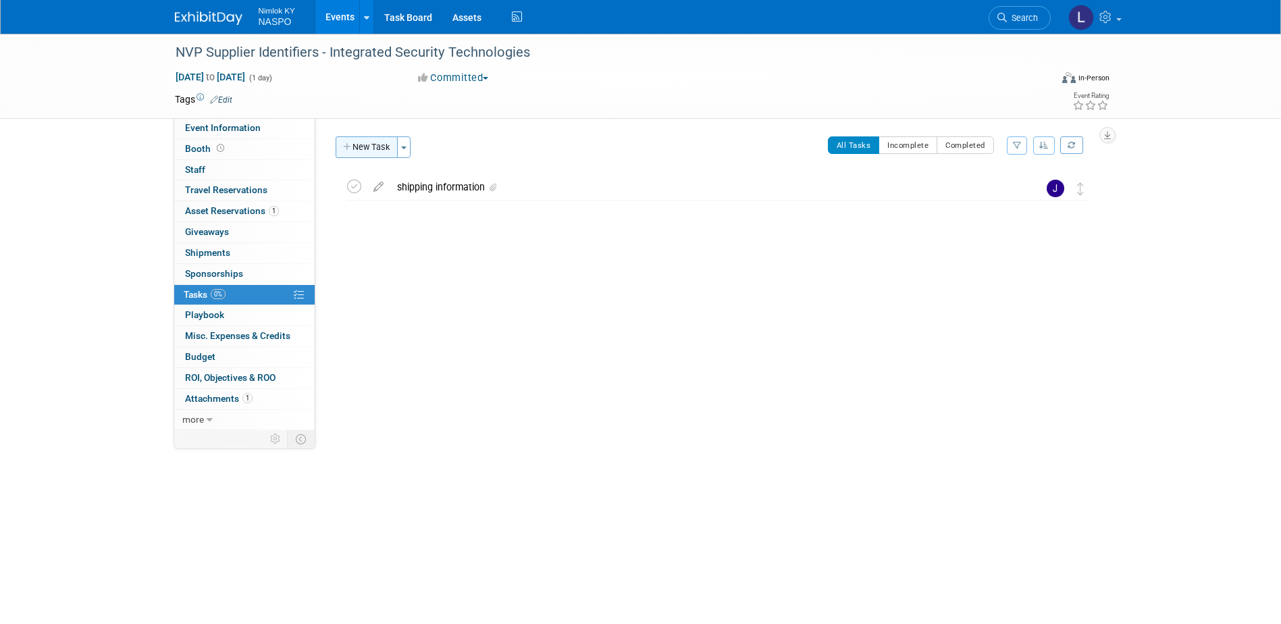
click at [386, 150] on button "New Task" at bounding box center [367, 147] width 62 height 22
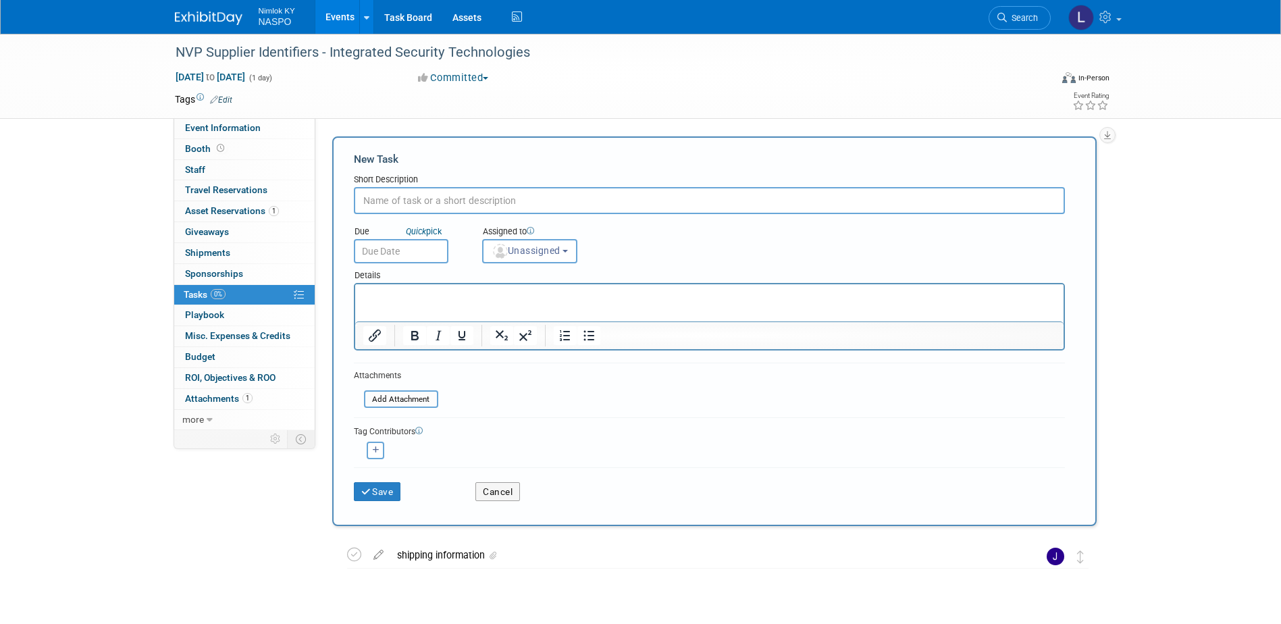
scroll to position [0, 0]
click at [498, 492] on button "Cancel" at bounding box center [498, 491] width 45 height 19
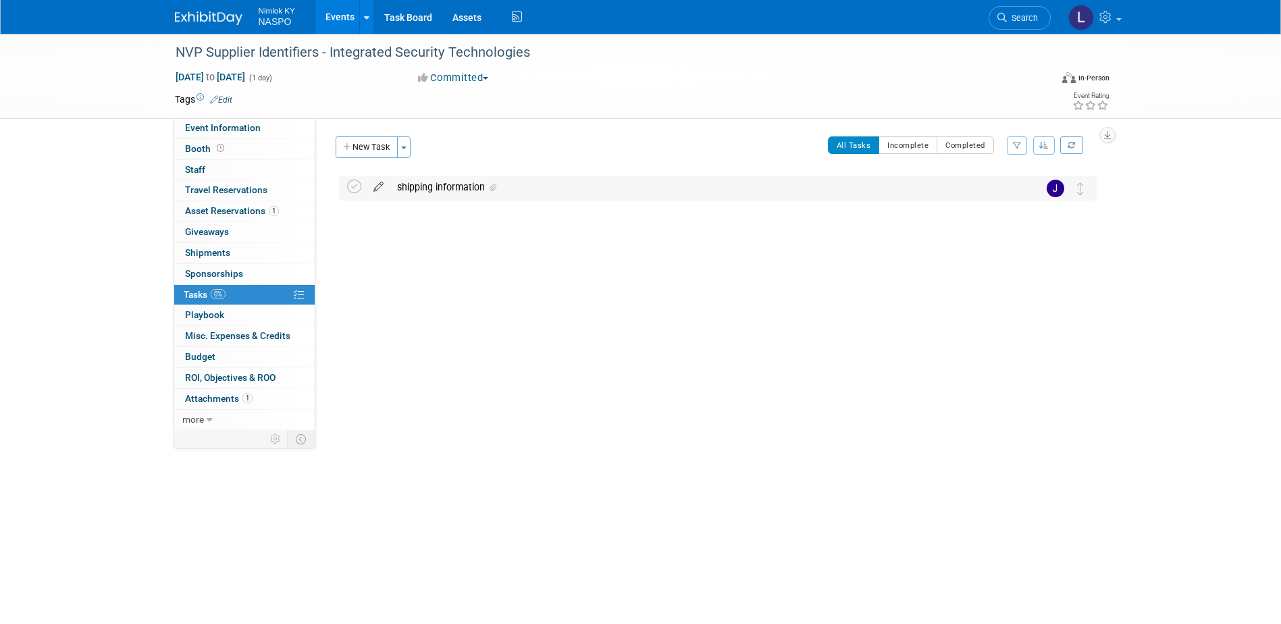
click at [380, 188] on icon at bounding box center [379, 184] width 24 height 17
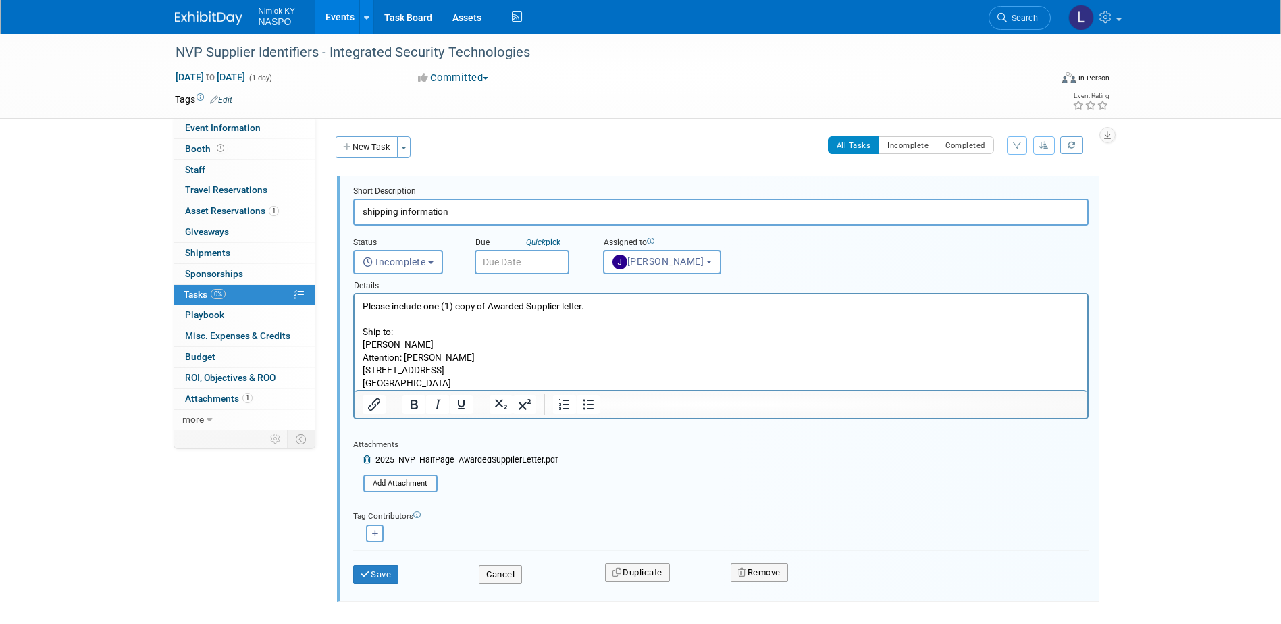
drag, startPoint x: 476, startPoint y: 380, endPoint x: 359, endPoint y: 347, distance: 122.1
click at [359, 347] on html "Please include one (1) copy of Awarded Supplier letter. Ship to: HARRIS Attenti…" at bounding box center [720, 343] width 733 height 96
paste body "Rich Text Area. Press ALT-0 for help."
click at [507, 258] on input "text" at bounding box center [522, 262] width 95 height 24
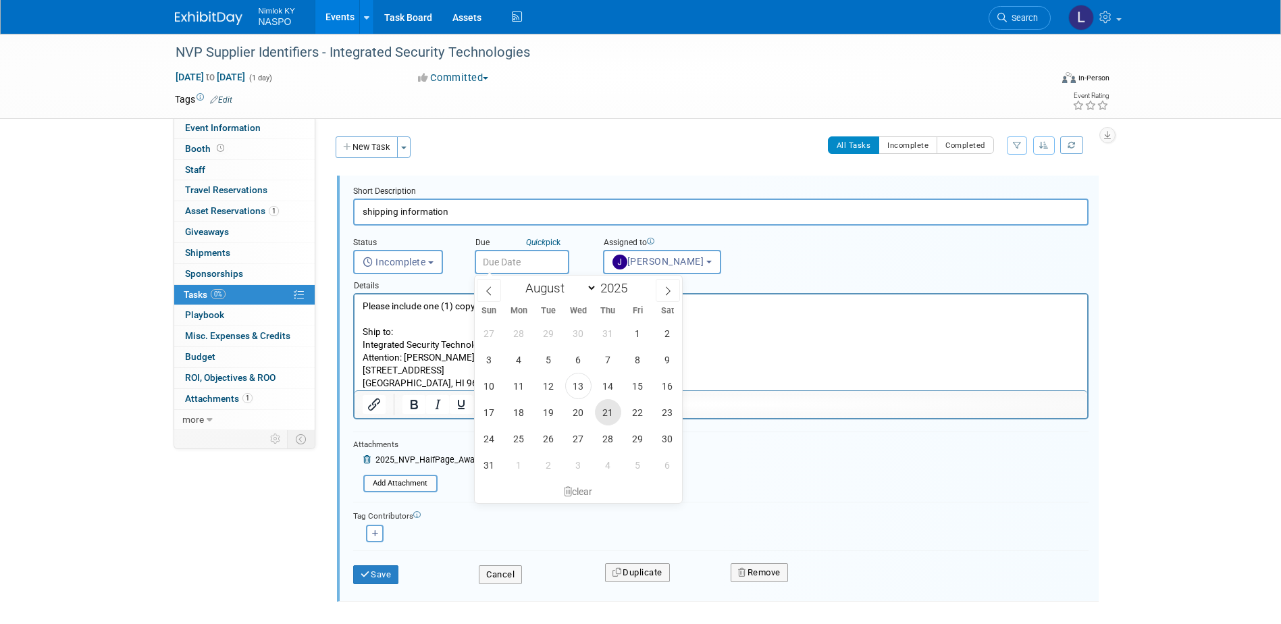
click at [603, 408] on span "21" at bounding box center [608, 412] width 26 height 26
type input "Aug 21, 2025"
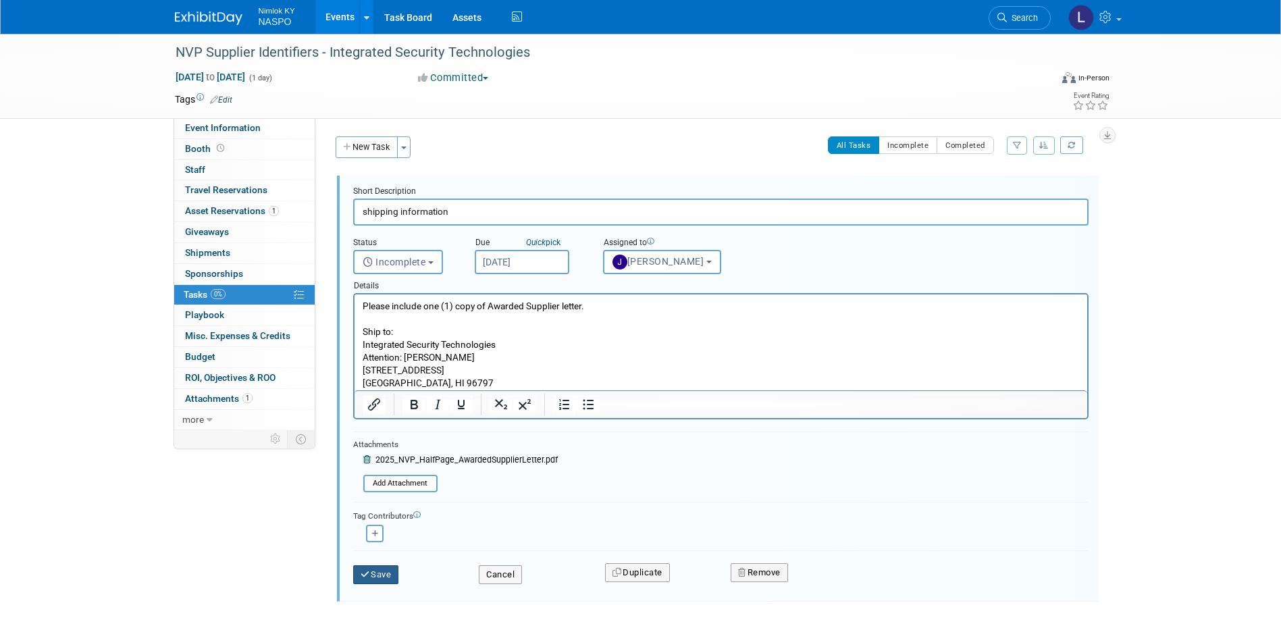
click at [367, 574] on icon "submit" at bounding box center [366, 574] width 11 height 9
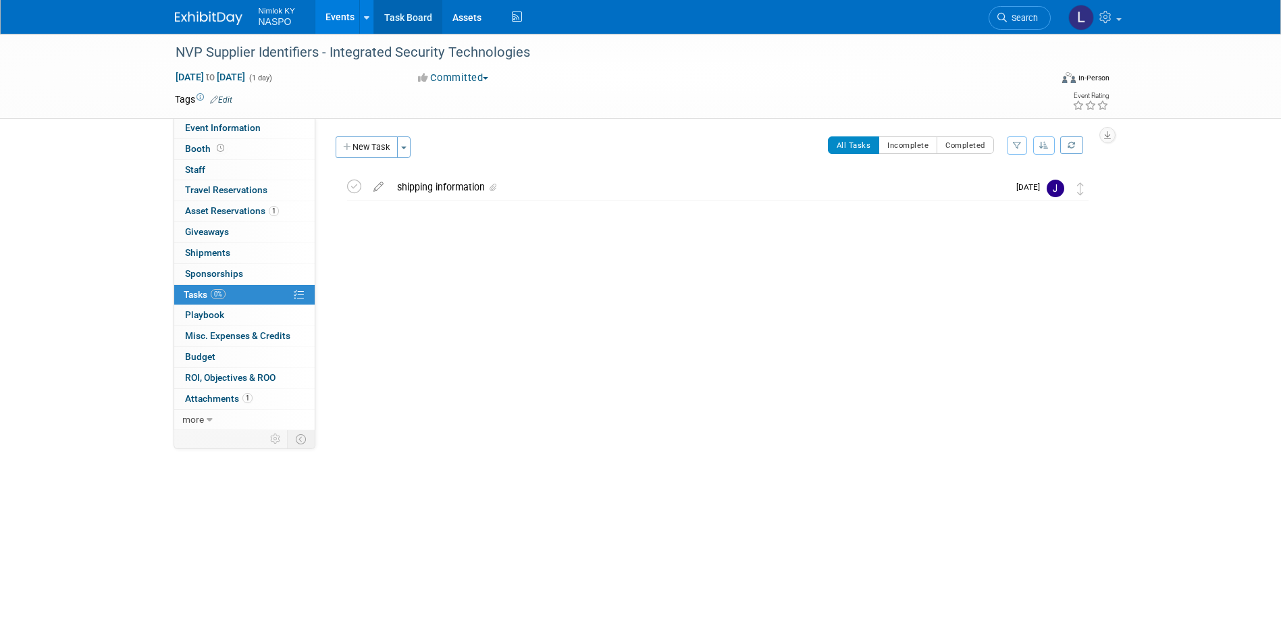
click at [410, 17] on link "Task Board" at bounding box center [408, 17] width 68 height 34
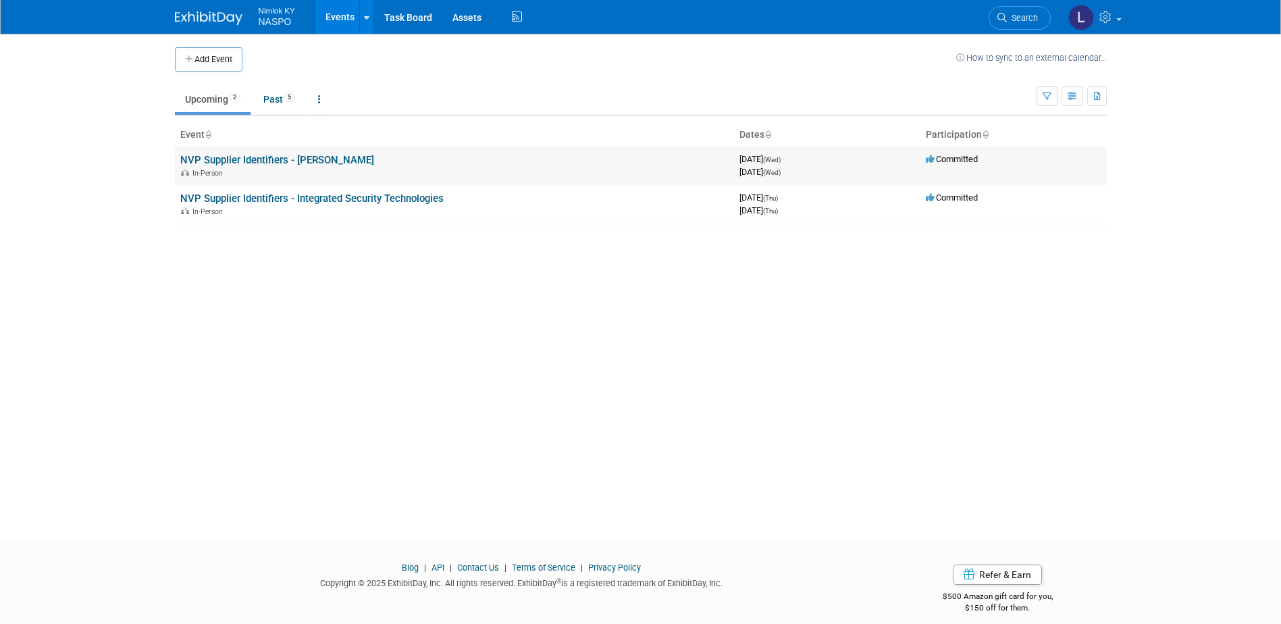
click at [254, 160] on link "NVP Supplier Identifiers - [PERSON_NAME]" at bounding box center [277, 160] width 194 height 12
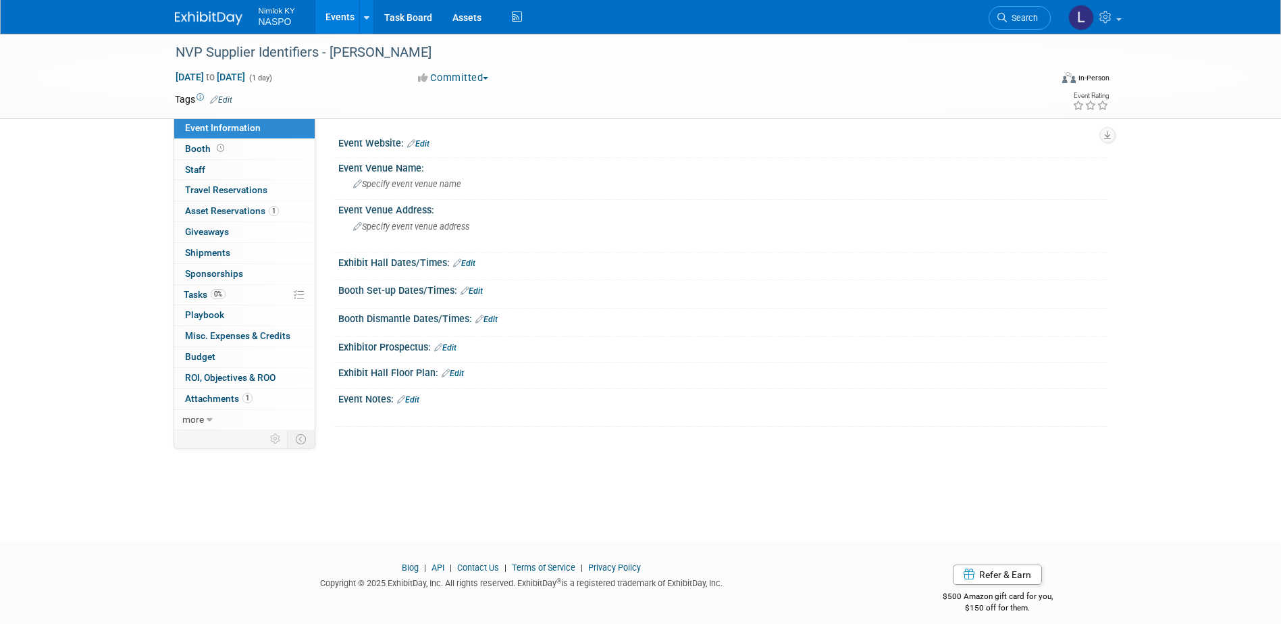
click at [226, 99] on link "Edit" at bounding box center [221, 99] width 22 height 9
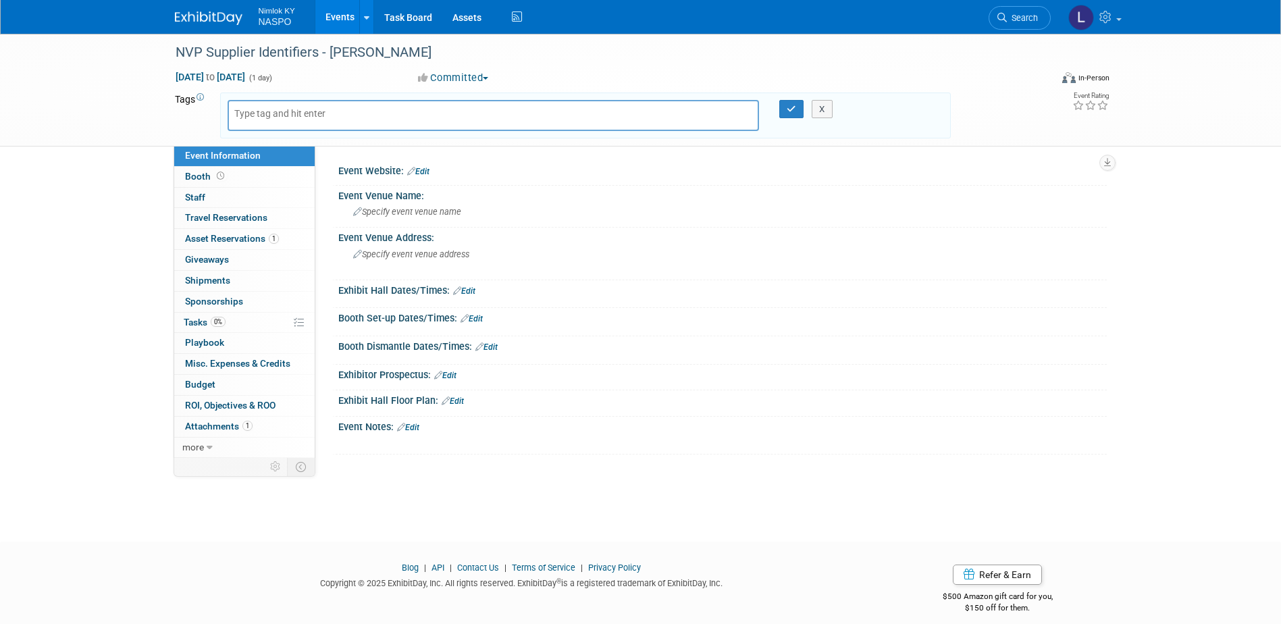
click at [71, 108] on div "NVP Supplier Identifiers - [PERSON_NAME] [DATE] to [DATE] (1 day) [DATE] to [DA…" at bounding box center [640, 90] width 1281 height 113
click at [364, 16] on icon at bounding box center [366, 18] width 5 height 9
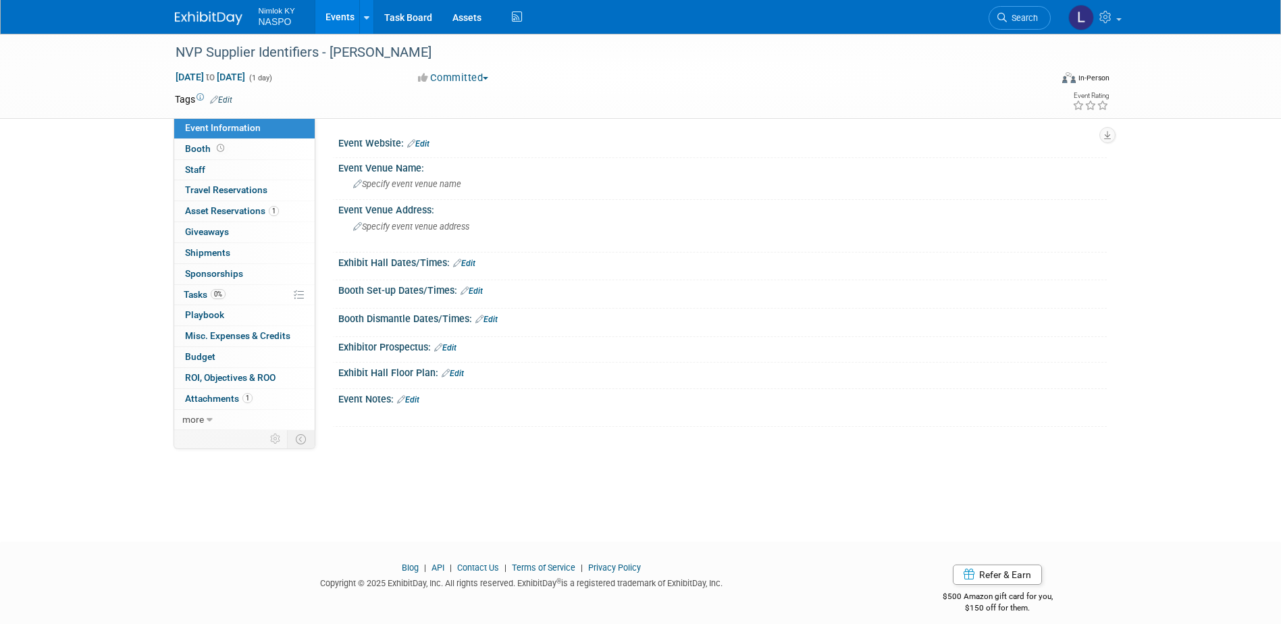
click at [326, 13] on link "Events" at bounding box center [339, 17] width 49 height 34
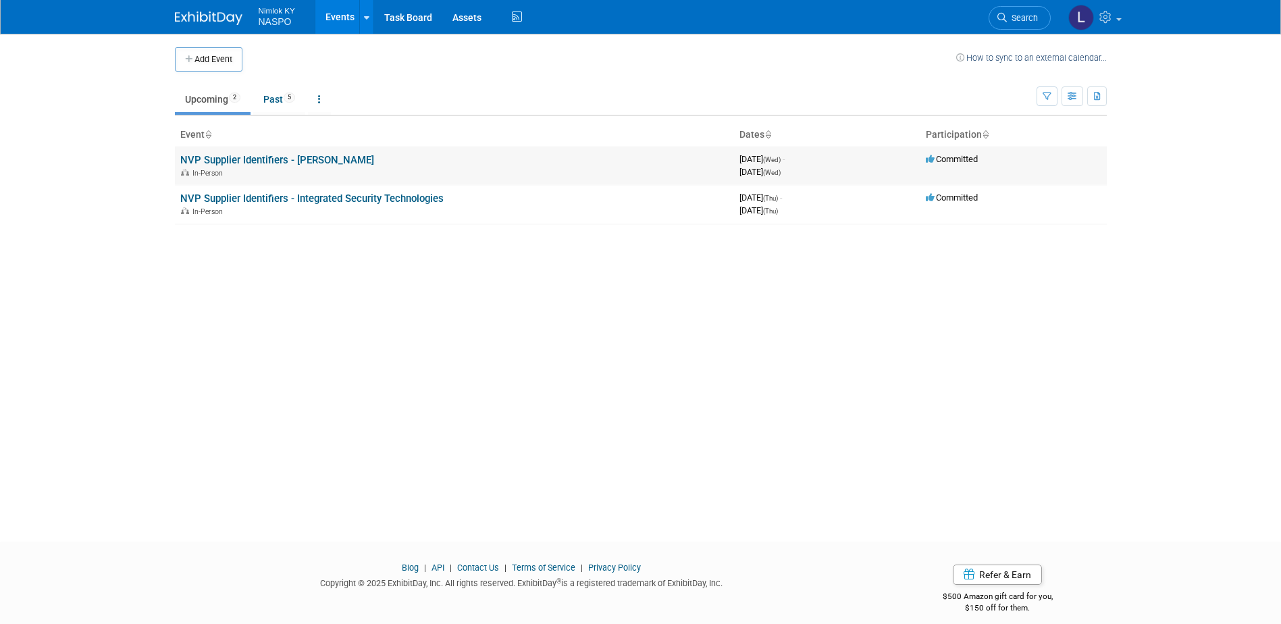
click at [270, 157] on link "NVP Supplier Identifiers - [PERSON_NAME]" at bounding box center [277, 160] width 194 height 12
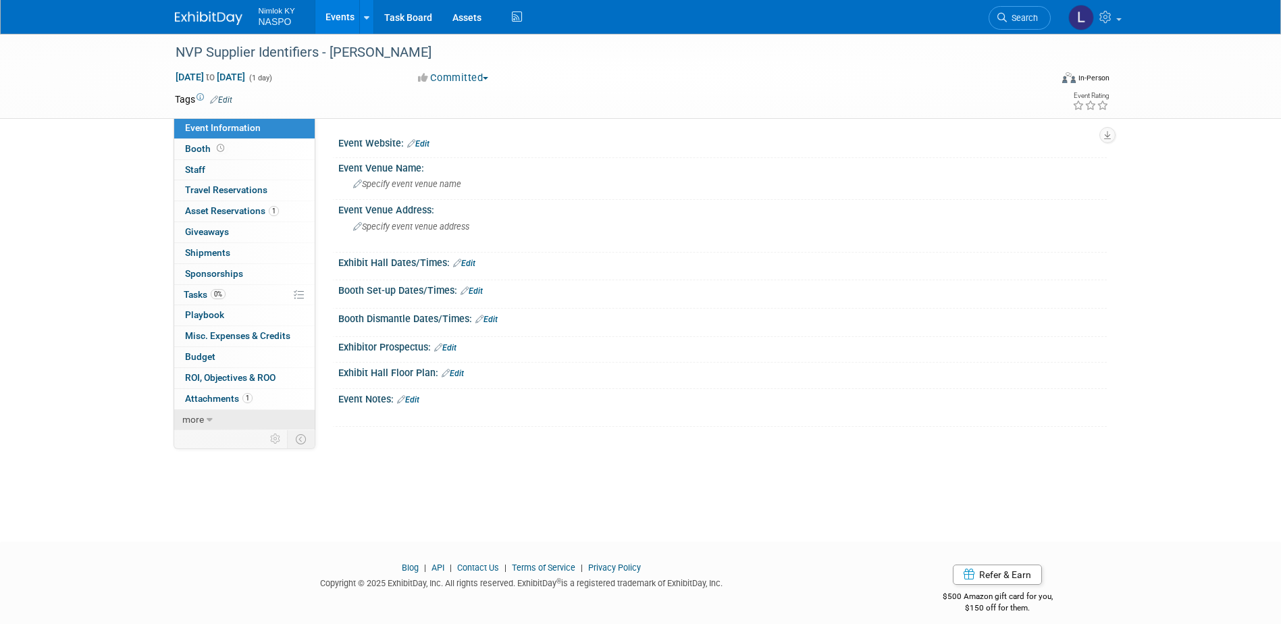
click at [211, 418] on icon at bounding box center [210, 419] width 6 height 9
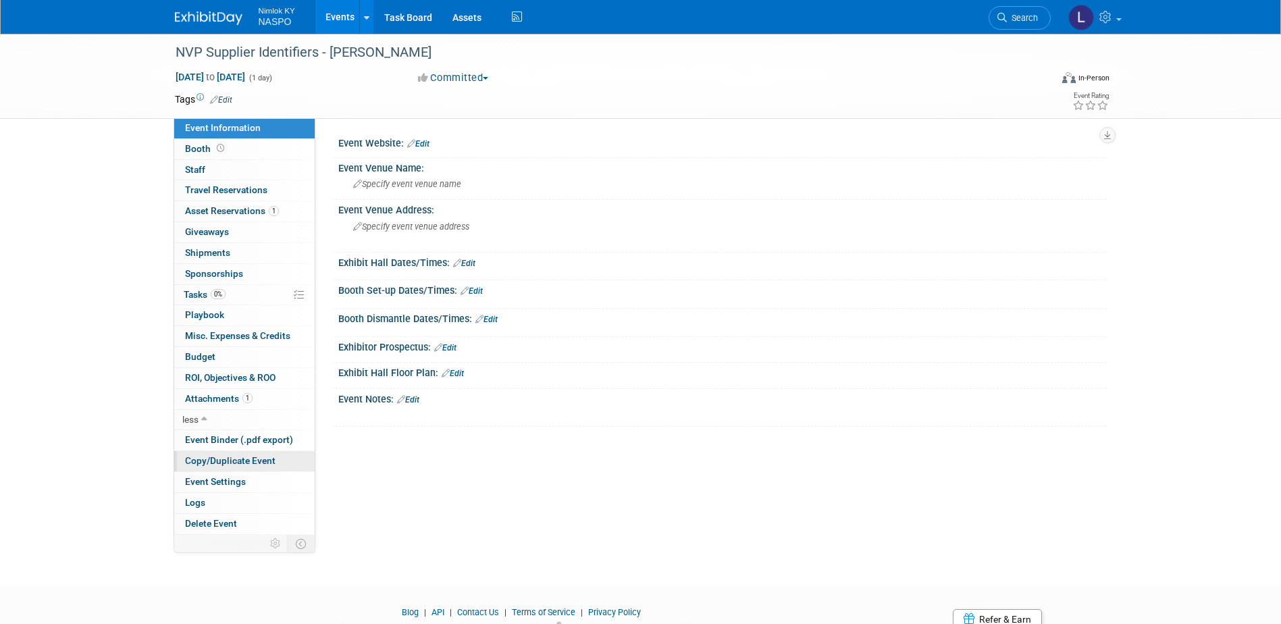
click at [209, 465] on span "Copy/Duplicate Event" at bounding box center [230, 460] width 91 height 11
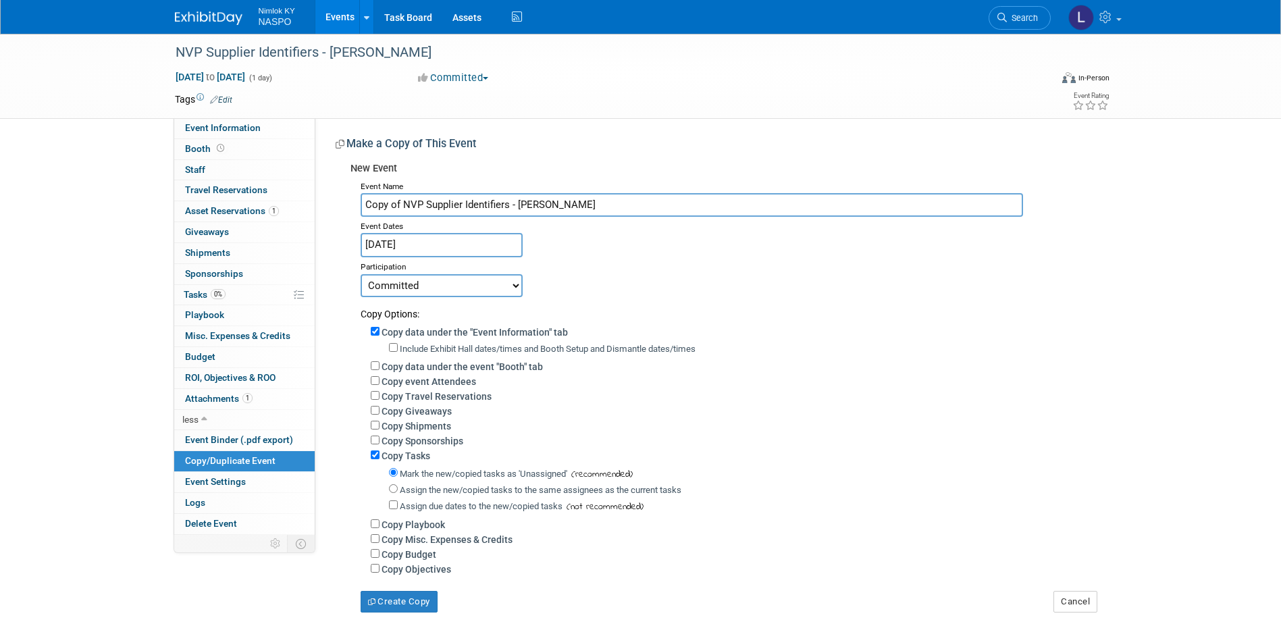
drag, startPoint x: 402, startPoint y: 201, endPoint x: 367, endPoint y: 201, distance: 35.1
click at [367, 201] on input "Copy of NVP Supplier Identifiers - Harris" at bounding box center [692, 205] width 663 height 24
click at [525, 205] on input "NVP Supplier Identifiers - [PERSON_NAME]" at bounding box center [692, 205] width 663 height 24
type input "NVP Supplier Identifiers - Long"
click at [374, 334] on input "Copy data under the "Event Information" tab" at bounding box center [375, 331] width 9 height 9
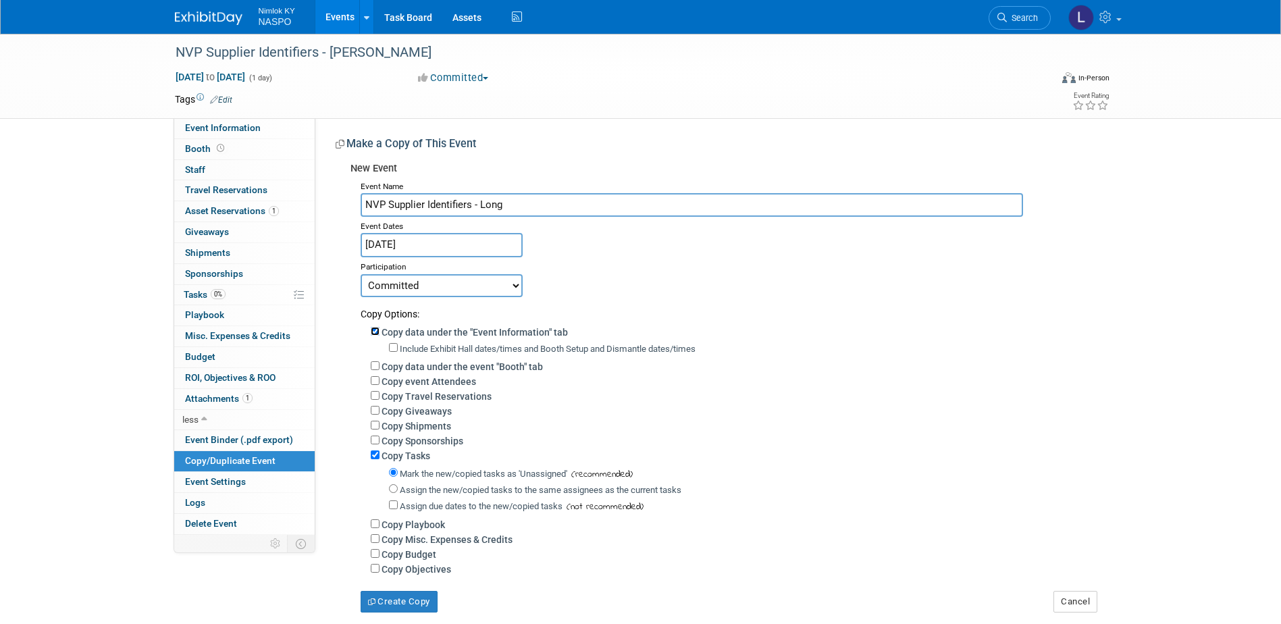
checkbox input "false"
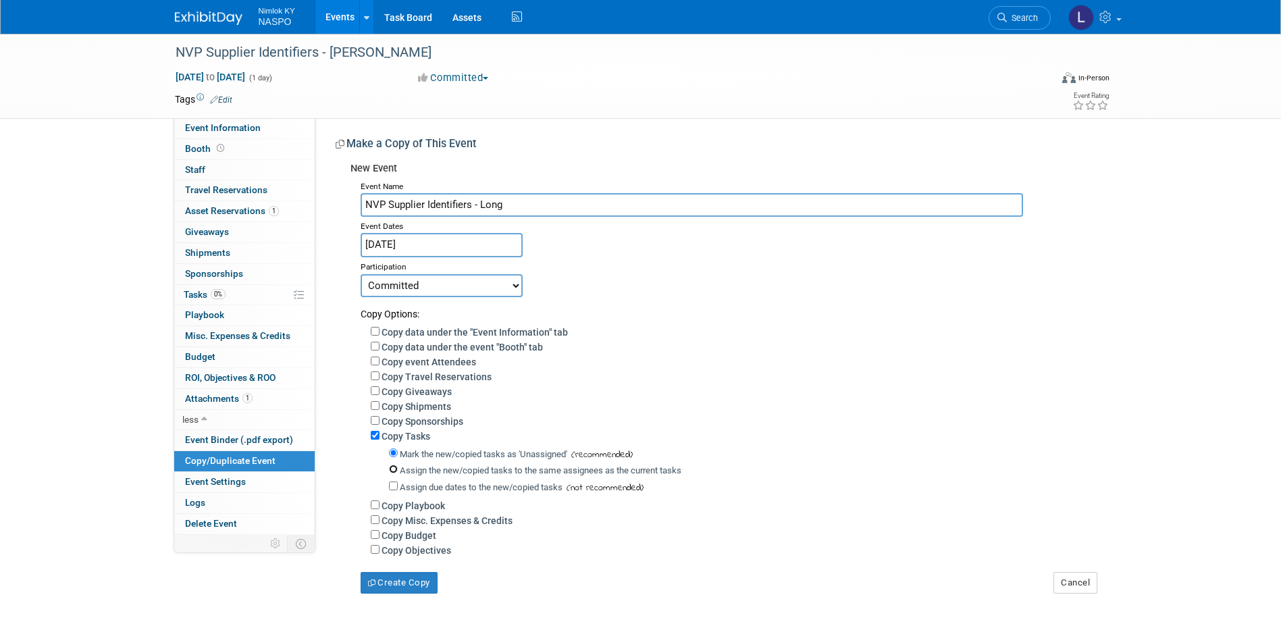
click at [394, 474] on input "Assign the new/copied tasks to the same assignees as the current tasks" at bounding box center [393, 469] width 9 height 9
radio input "true"
click at [385, 594] on button "Create Copy" at bounding box center [399, 583] width 77 height 22
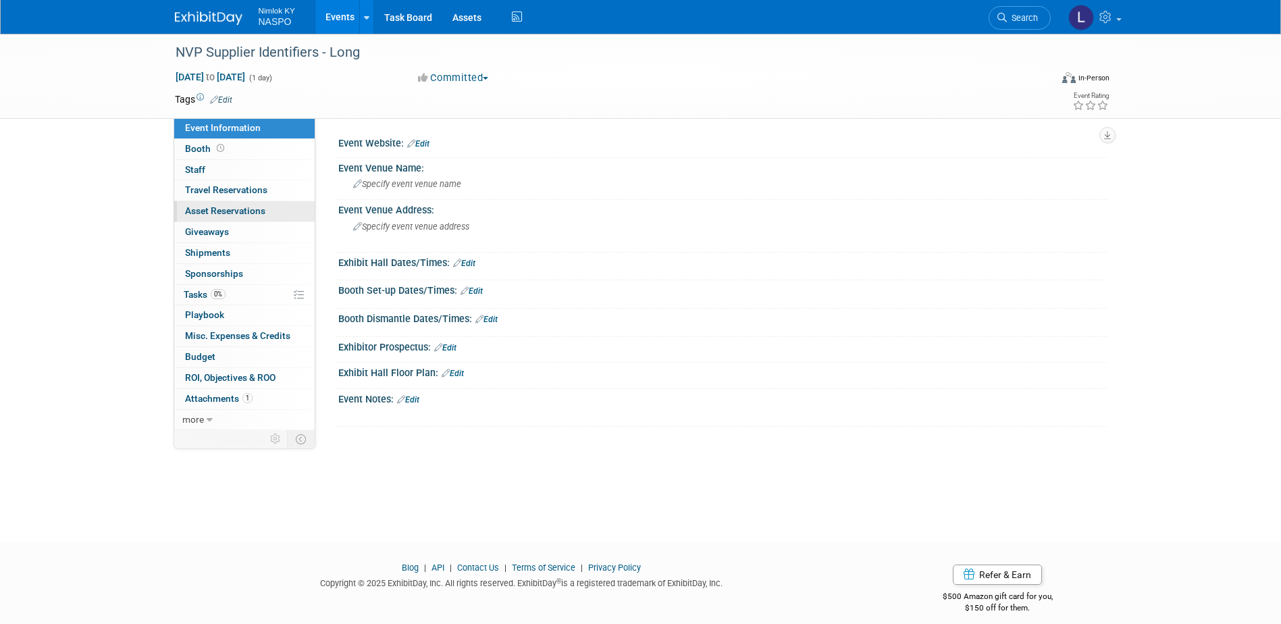
click at [199, 213] on span "Asset Reservations 0" at bounding box center [225, 210] width 80 height 11
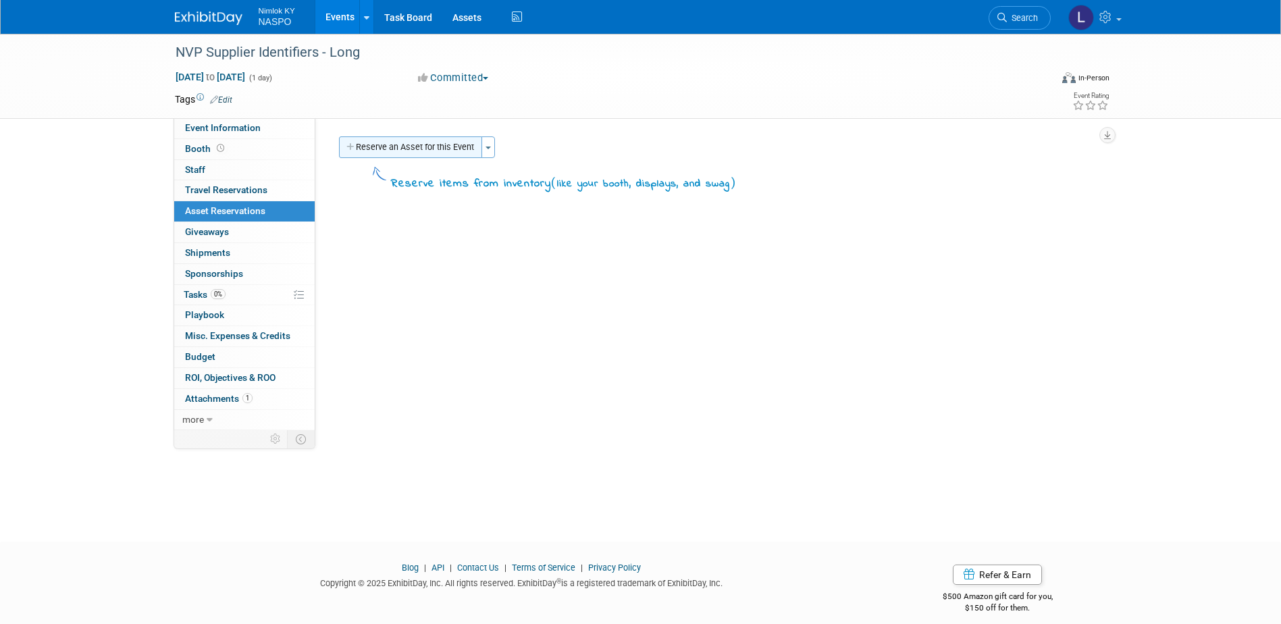
click at [434, 147] on button "Reserve an Asset for this Event" at bounding box center [410, 147] width 143 height 22
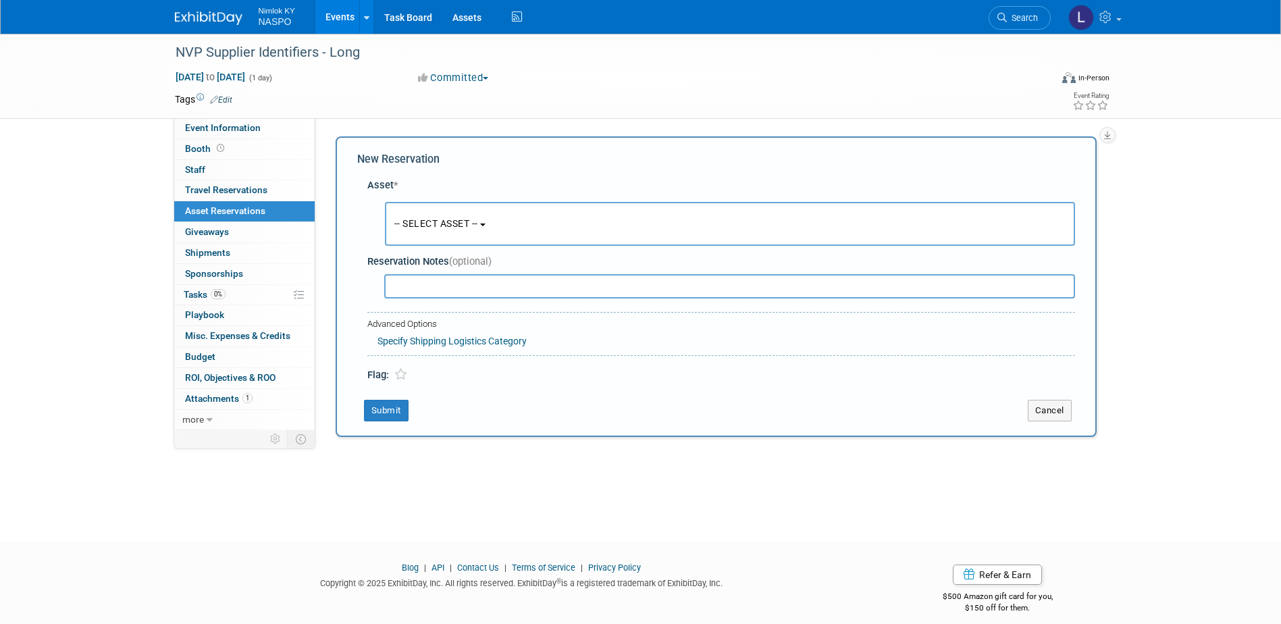
scroll to position [12, 0]
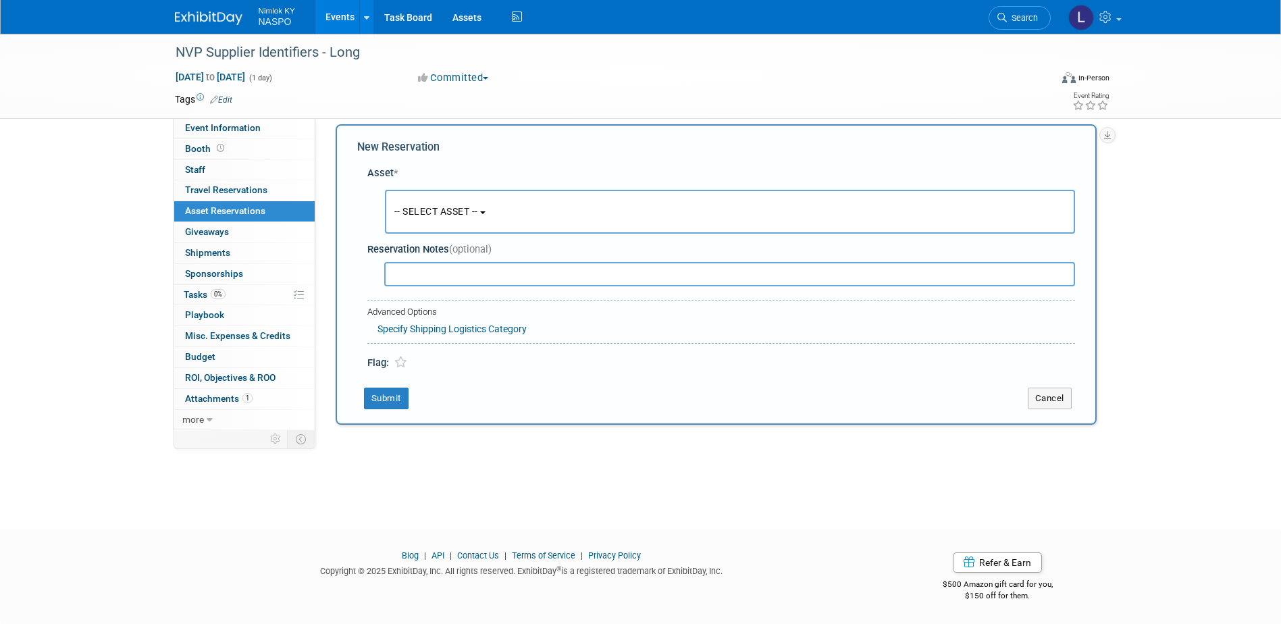
click at [453, 211] on span "-- SELECT ASSET --" at bounding box center [436, 211] width 84 height 11
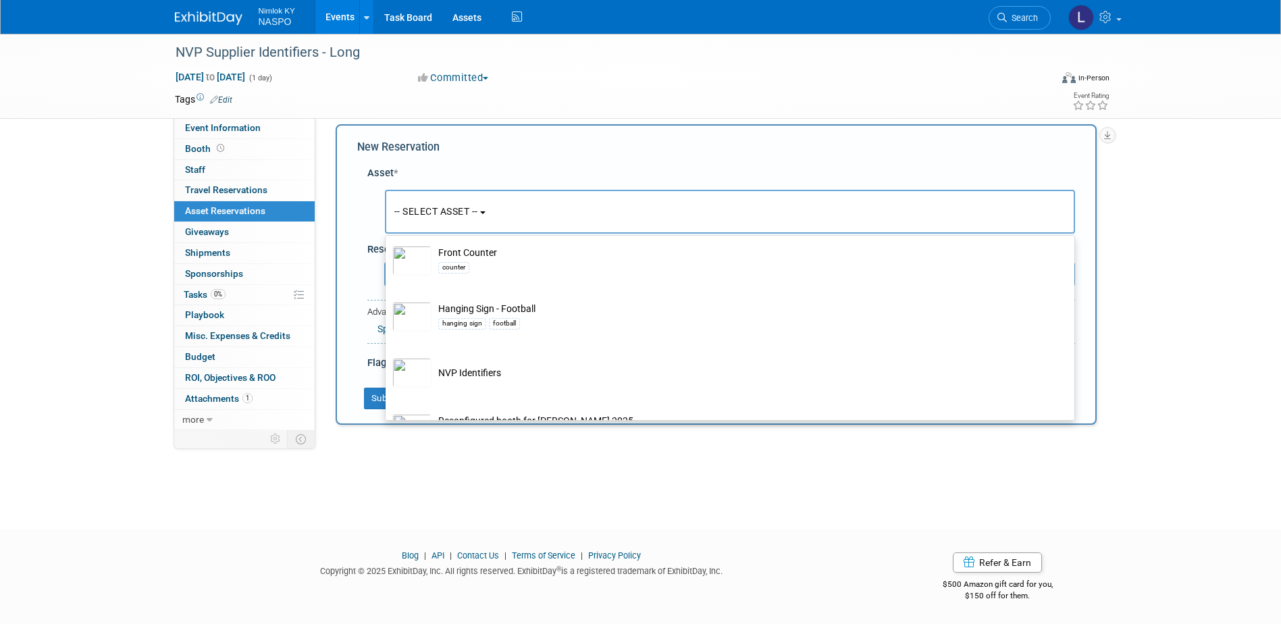
scroll to position [473, 0]
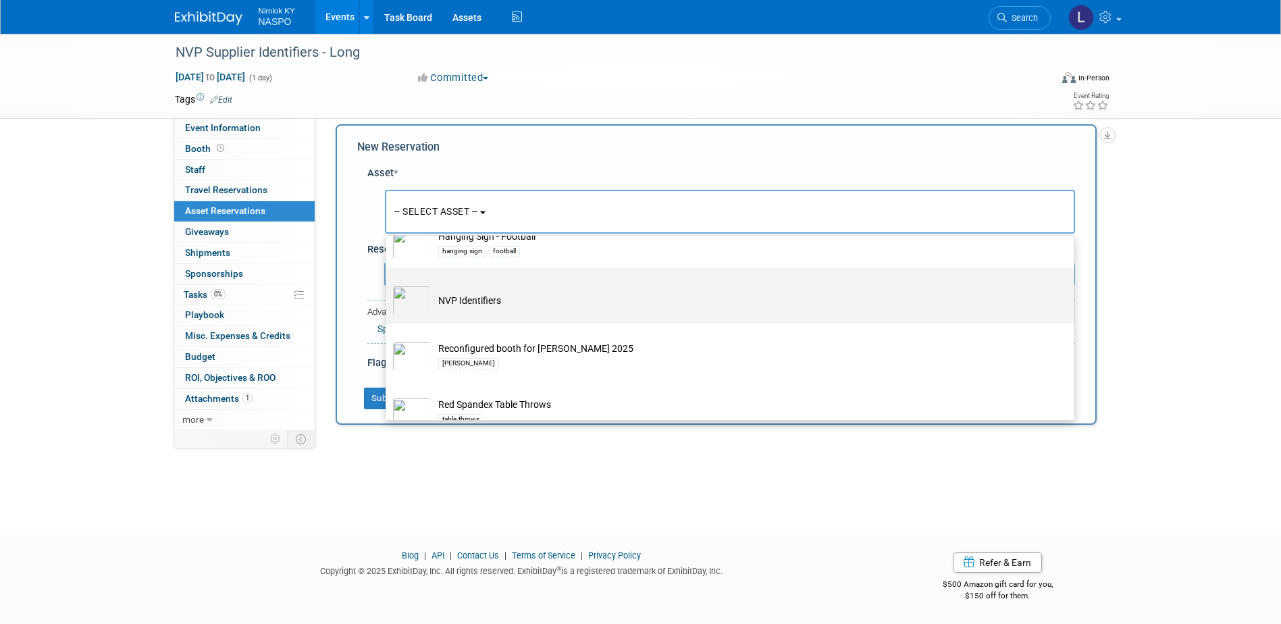
click at [466, 310] on td "NVP Identifiers" at bounding box center [740, 301] width 616 height 30
click at [388, 284] on input "NVP Identifiers" at bounding box center [383, 279] width 9 height 9
select select "10722420"
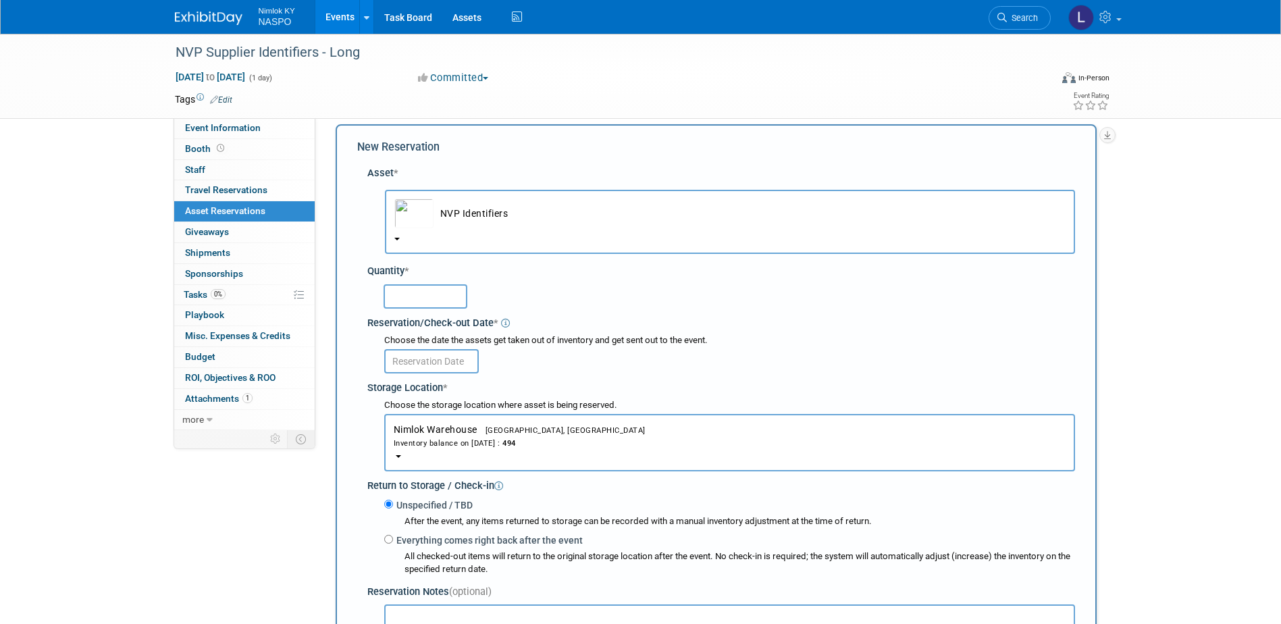
click at [428, 293] on input "text" at bounding box center [426, 296] width 84 height 24
type input "3"
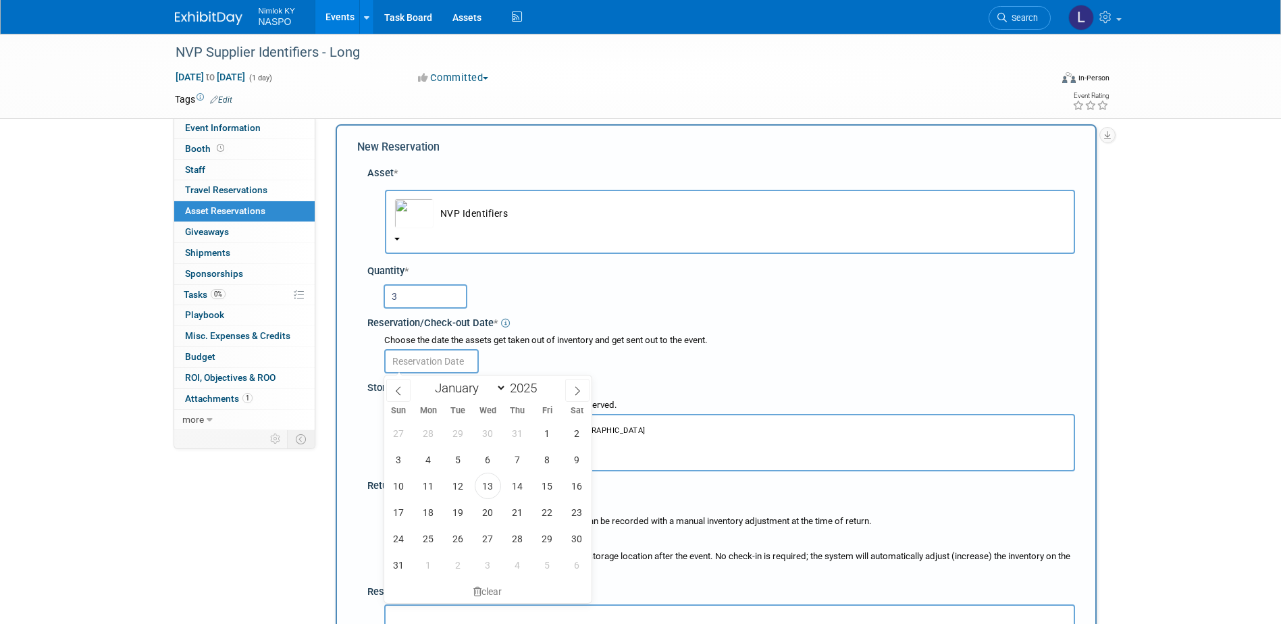
click at [416, 367] on input "text" at bounding box center [431, 361] width 95 height 24
click at [489, 515] on span "20" at bounding box center [488, 512] width 26 height 26
type input "[DATE]"
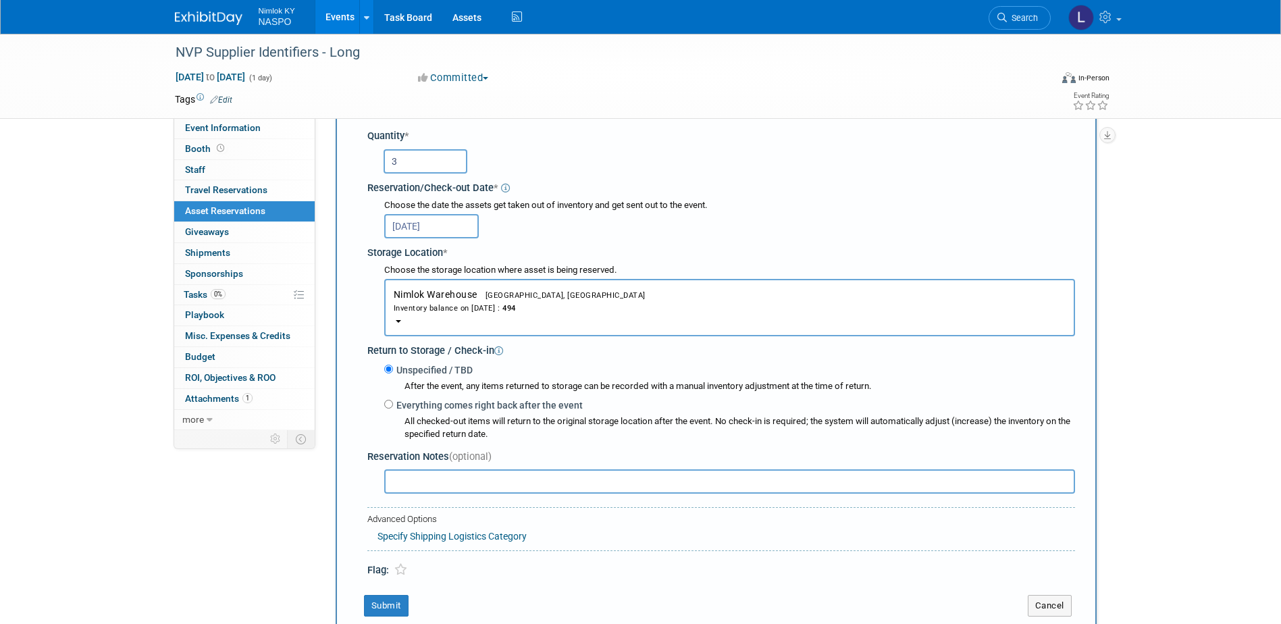
scroll to position [215, 0]
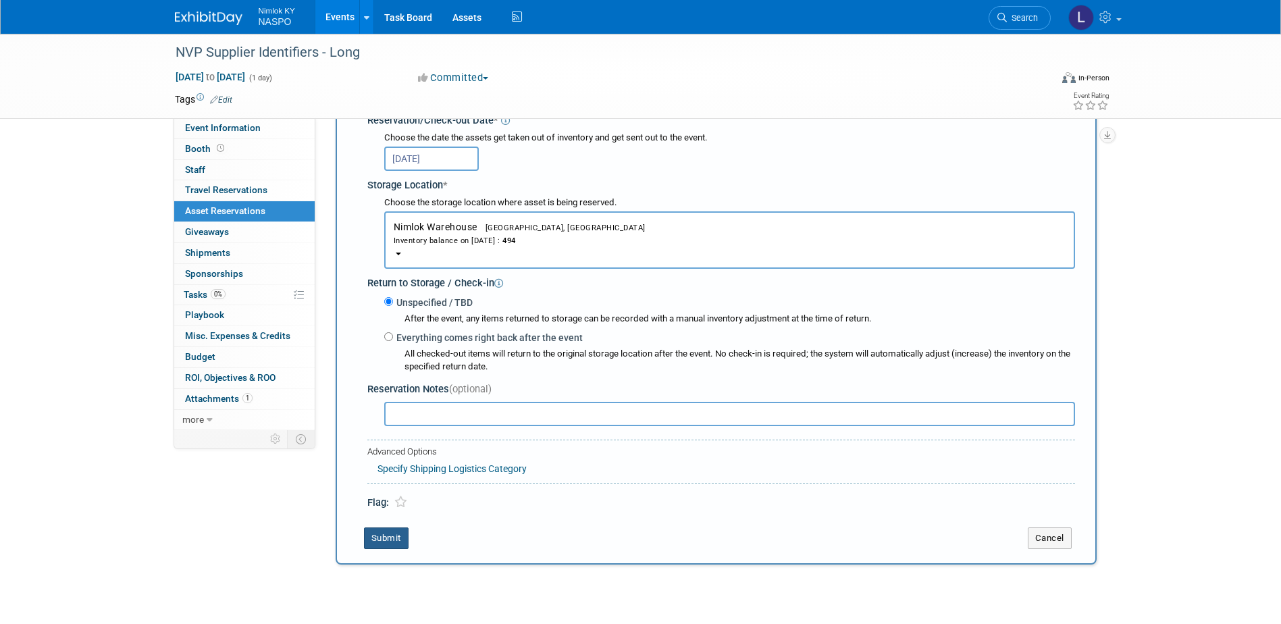
click at [384, 539] on button "Submit" at bounding box center [386, 539] width 45 height 22
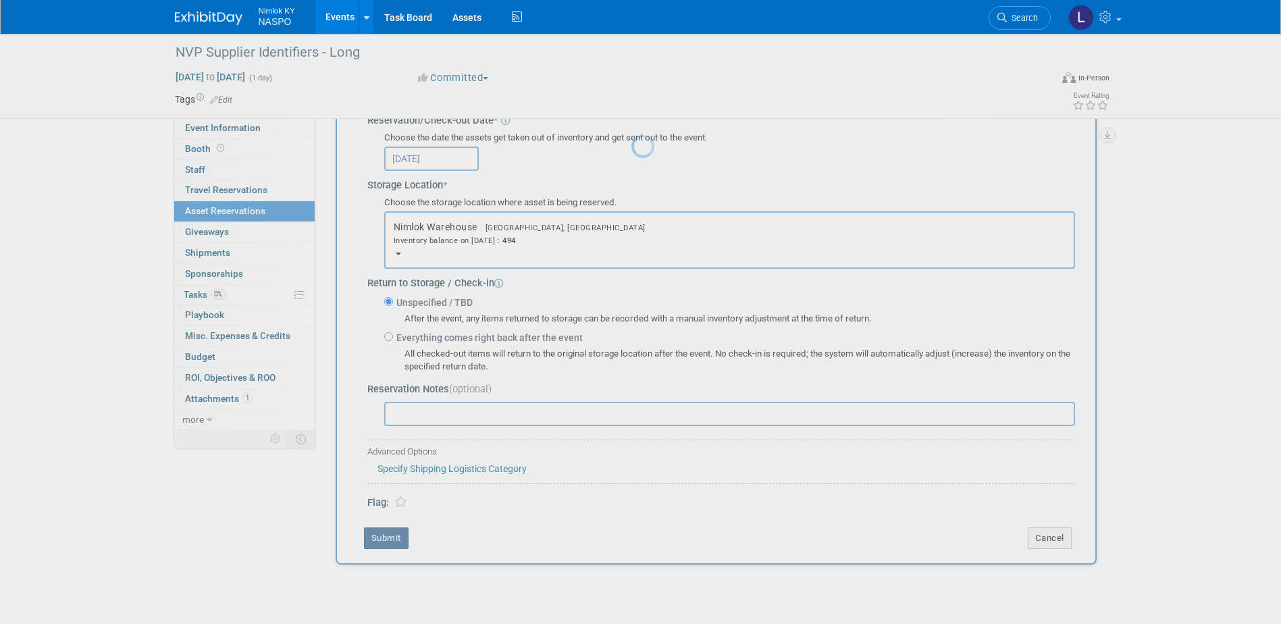
scroll to position [12, 0]
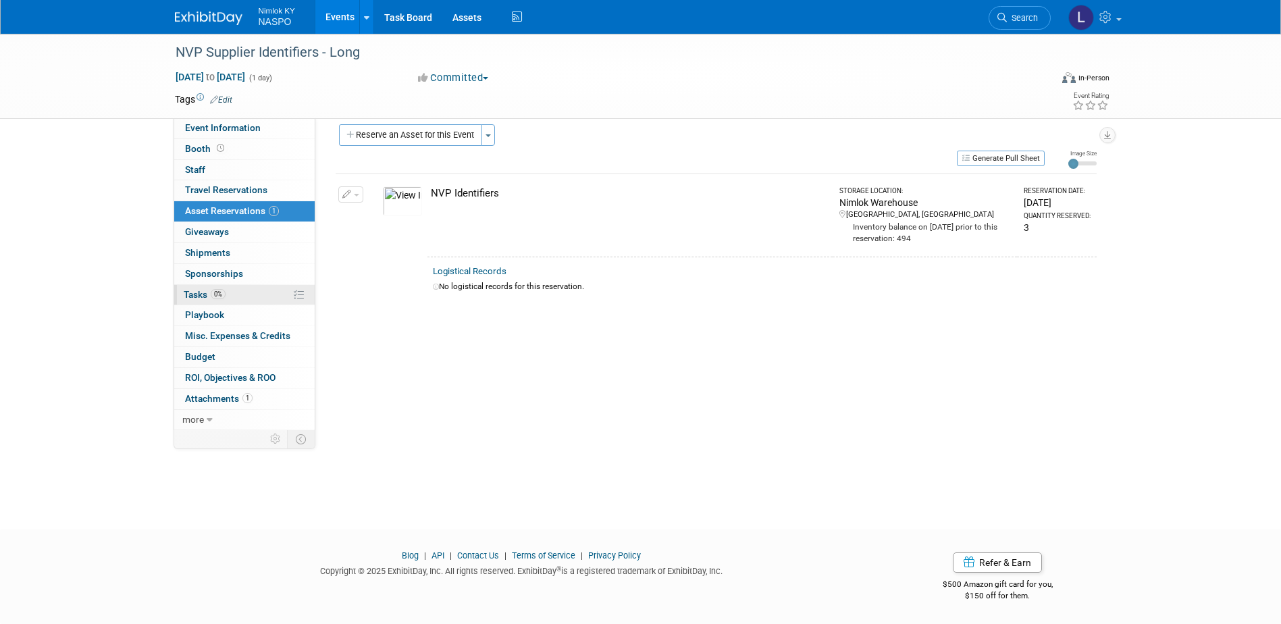
click at [188, 295] on span "Tasks 0%" at bounding box center [205, 294] width 42 height 11
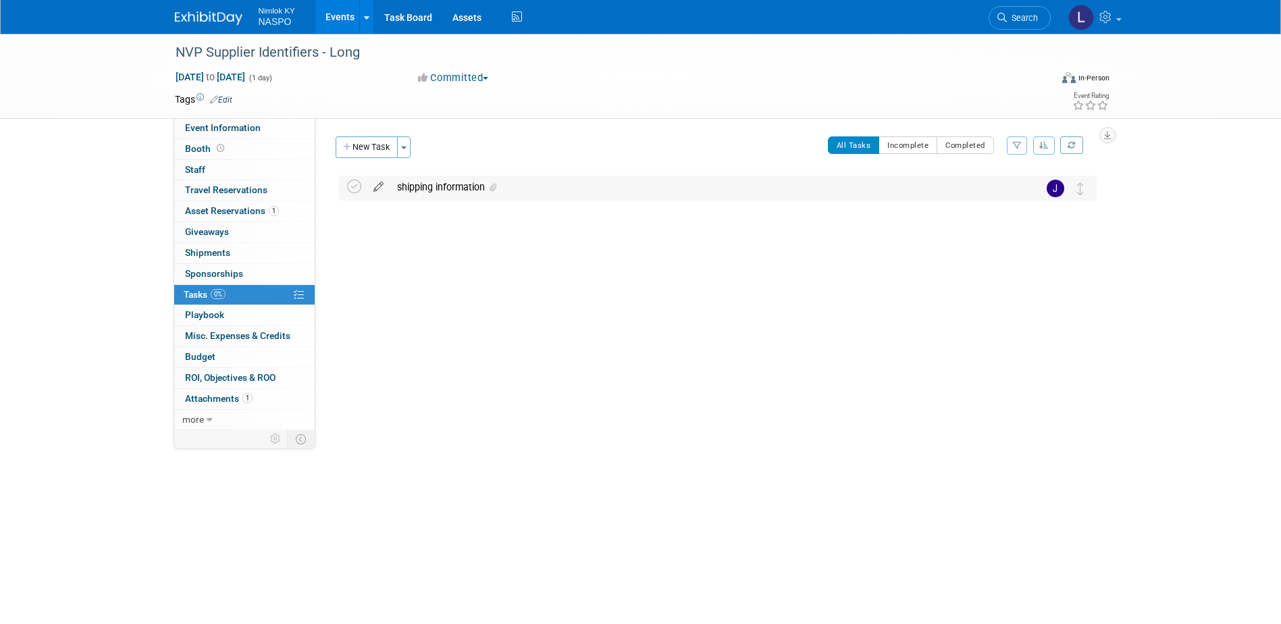
click at [376, 186] on icon at bounding box center [379, 184] width 24 height 17
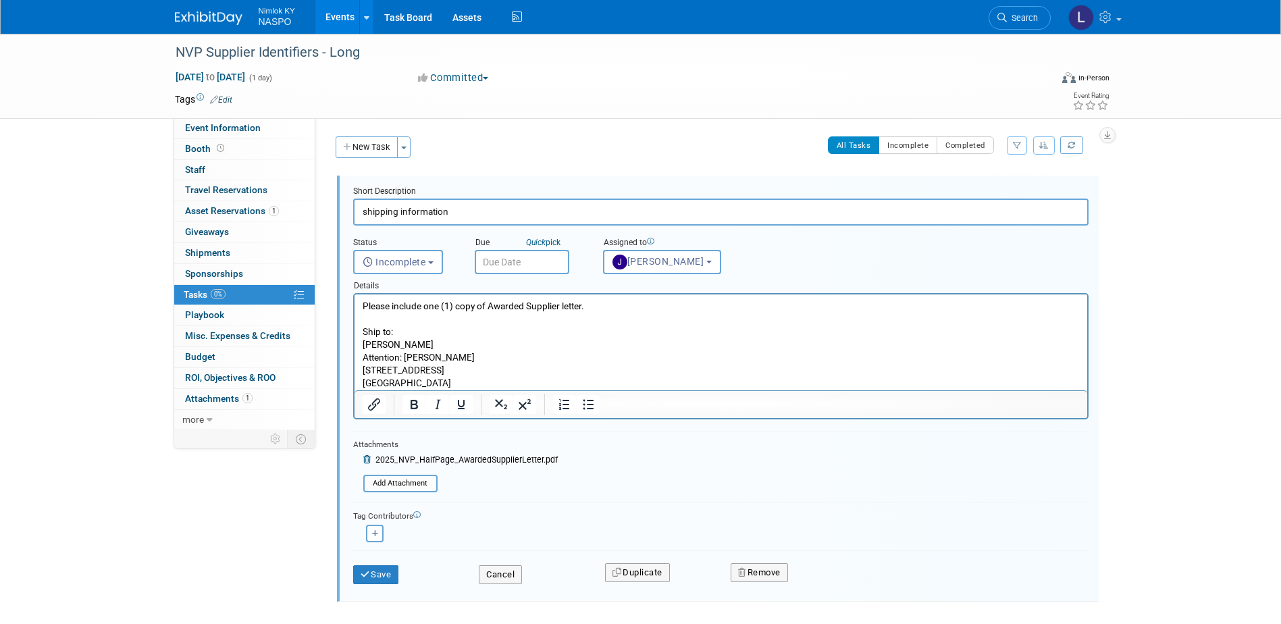
scroll to position [61, 0]
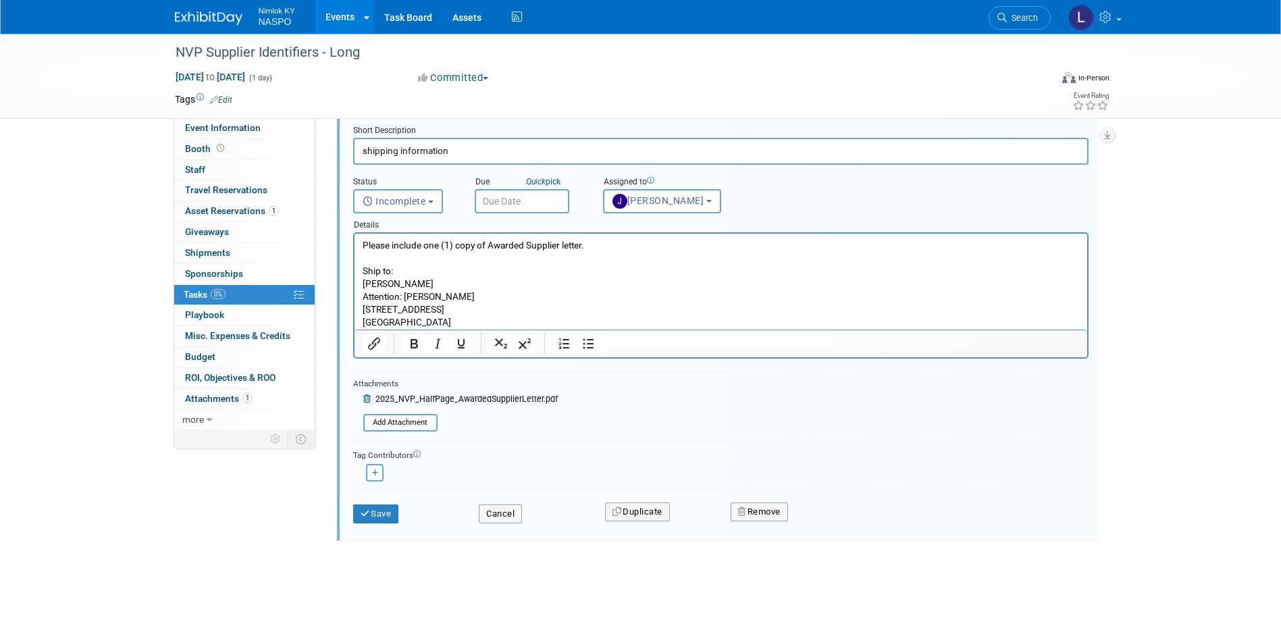
drag, startPoint x: 461, startPoint y: 317, endPoint x: 361, endPoint y: 286, distance: 105.5
click at [361, 286] on body "Please include one (1) copy of Awarded Supplier letter. Ship to: [PERSON_NAME] …" at bounding box center [720, 284] width 719 height 91
paste body "Rich Text Area. Press ALT-0 for help."
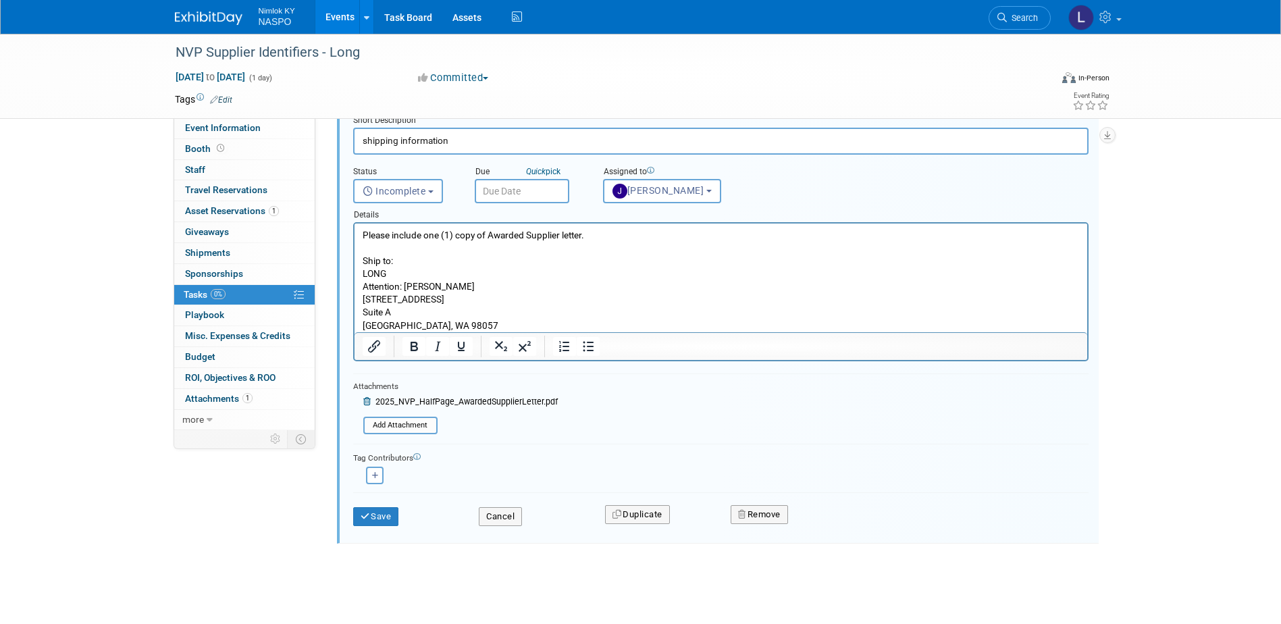
scroll to position [74, 0]
click at [384, 515] on button "Save" at bounding box center [376, 514] width 46 height 19
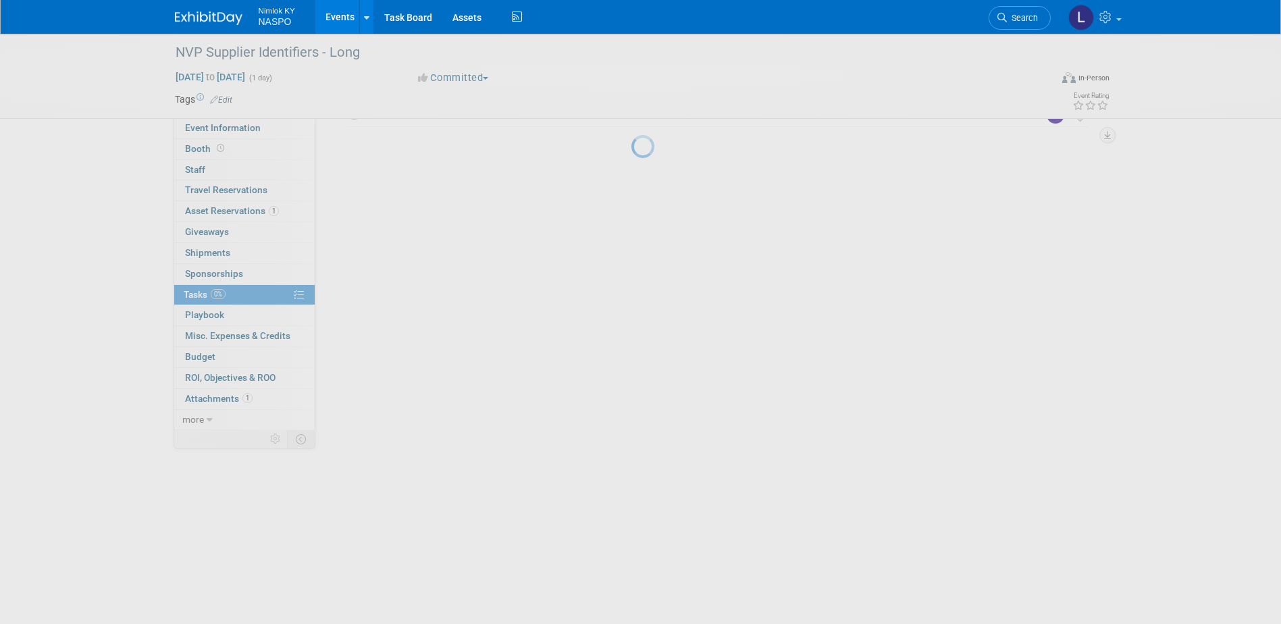
scroll to position [0, 0]
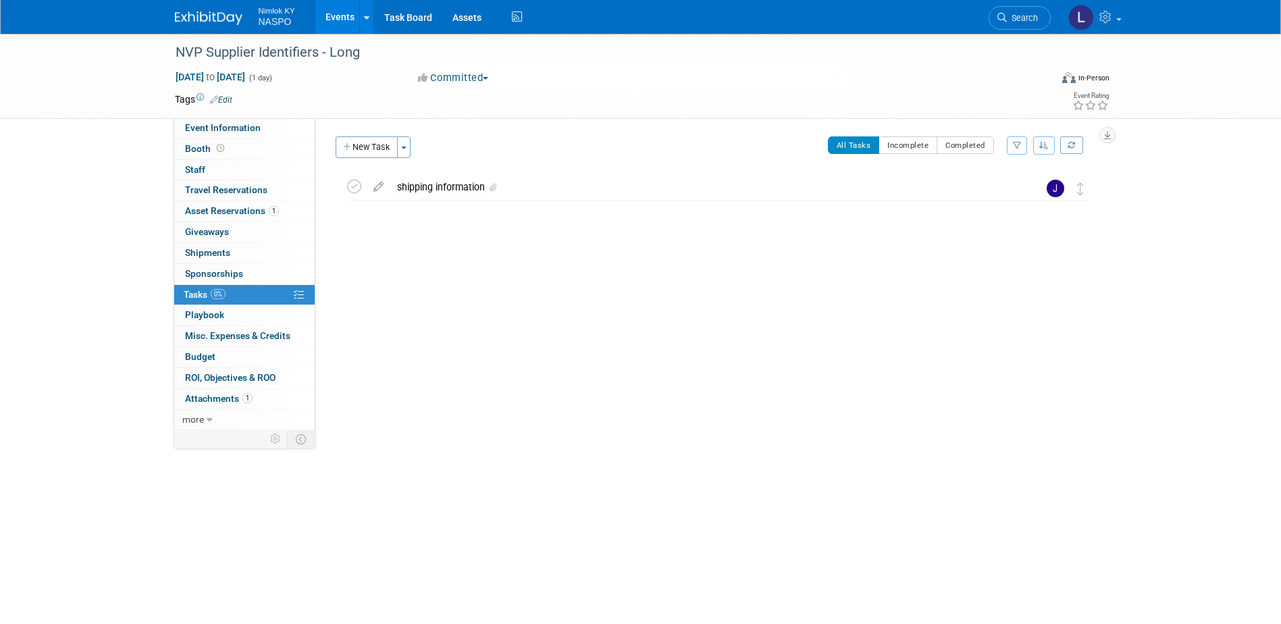
click at [341, 18] on link "Events" at bounding box center [339, 17] width 49 height 34
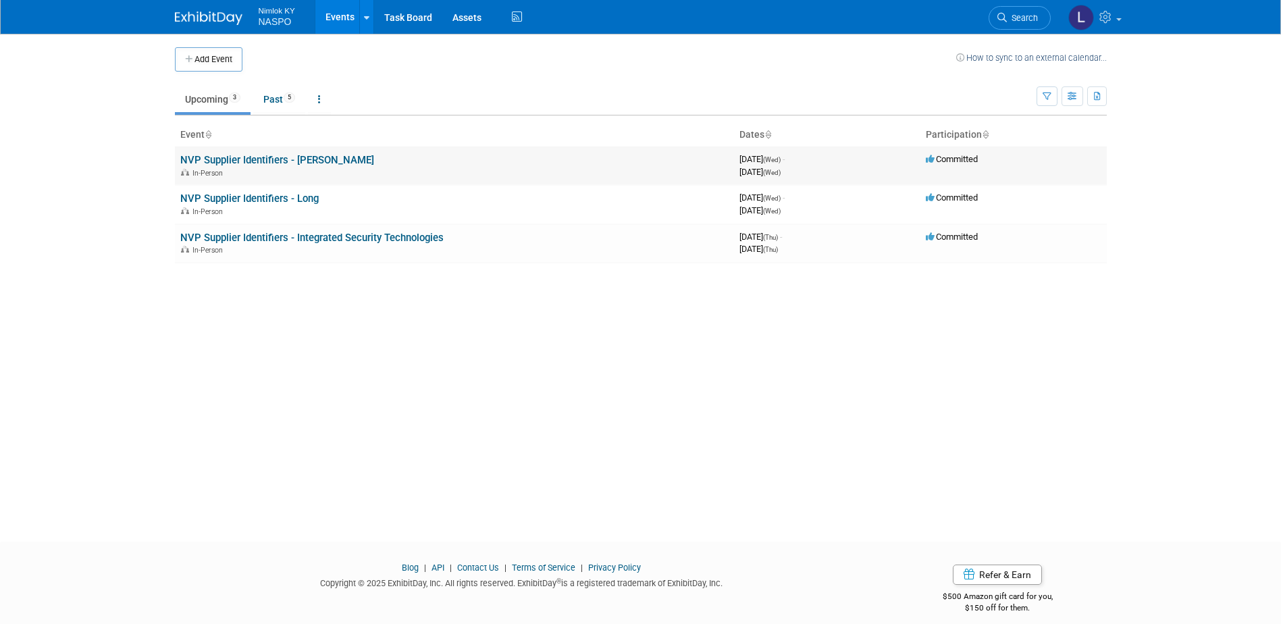
click at [245, 159] on link "NVP Supplier Identifiers - [PERSON_NAME]" at bounding box center [277, 160] width 194 height 12
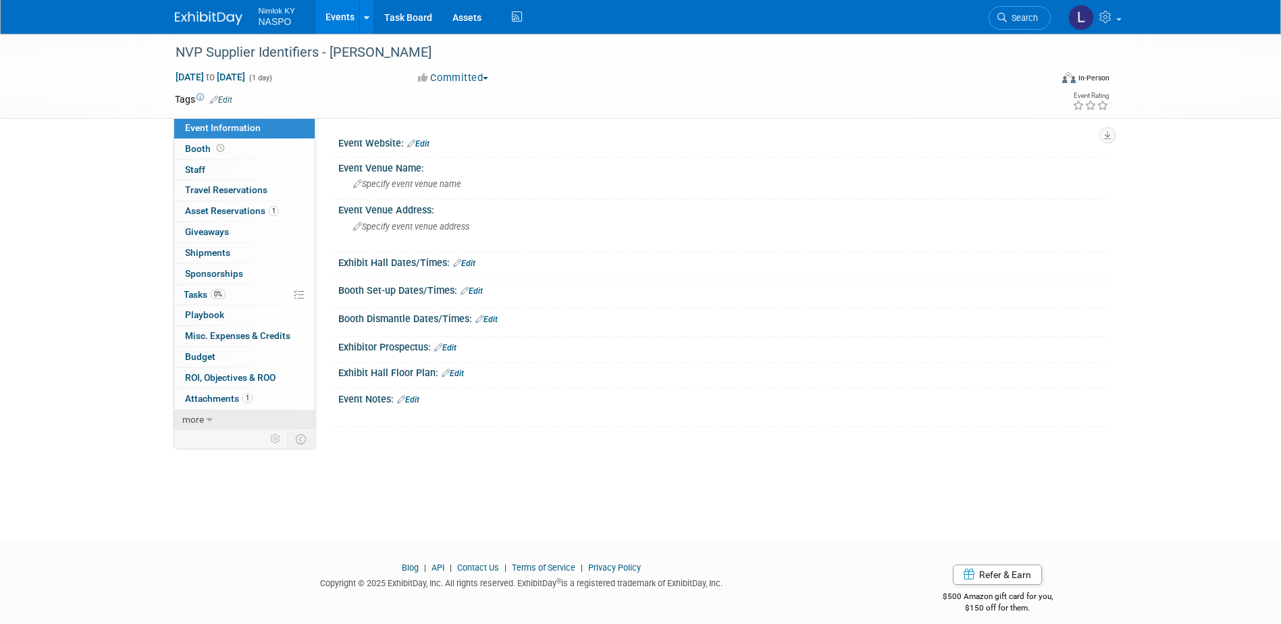
click at [200, 415] on span "more" at bounding box center [193, 419] width 22 height 11
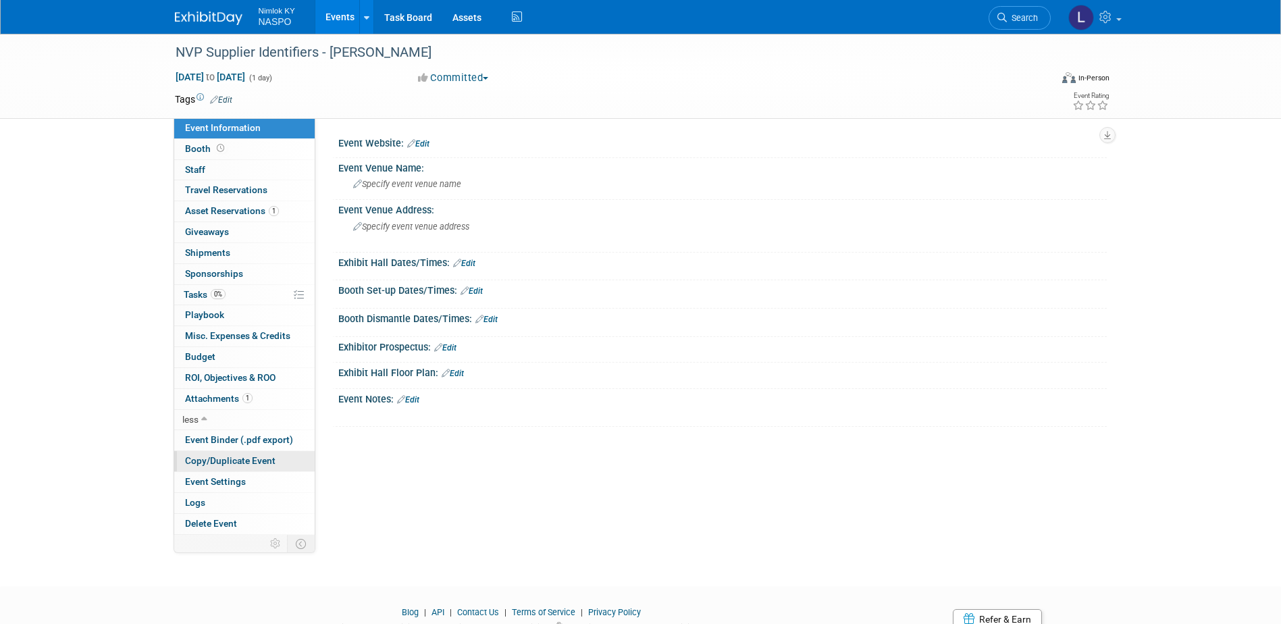
click at [203, 462] on span "Copy/Duplicate Event" at bounding box center [230, 460] width 91 height 11
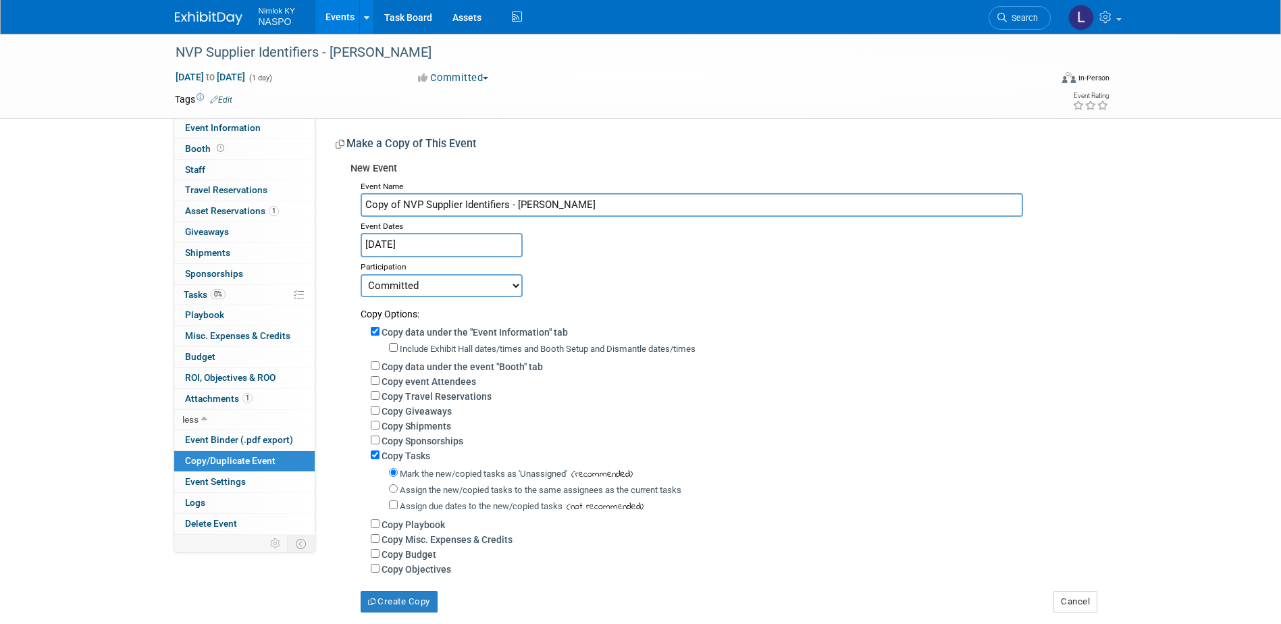
click at [560, 202] on input "Copy of NVP Supplier Identifiers - Harris" at bounding box center [692, 205] width 663 height 24
type input "NVP Supplier Identifiers - Sabre Industries, Inc."
click at [373, 331] on input "Copy data under the "Event Information" tab" at bounding box center [375, 331] width 9 height 9
checkbox input "false"
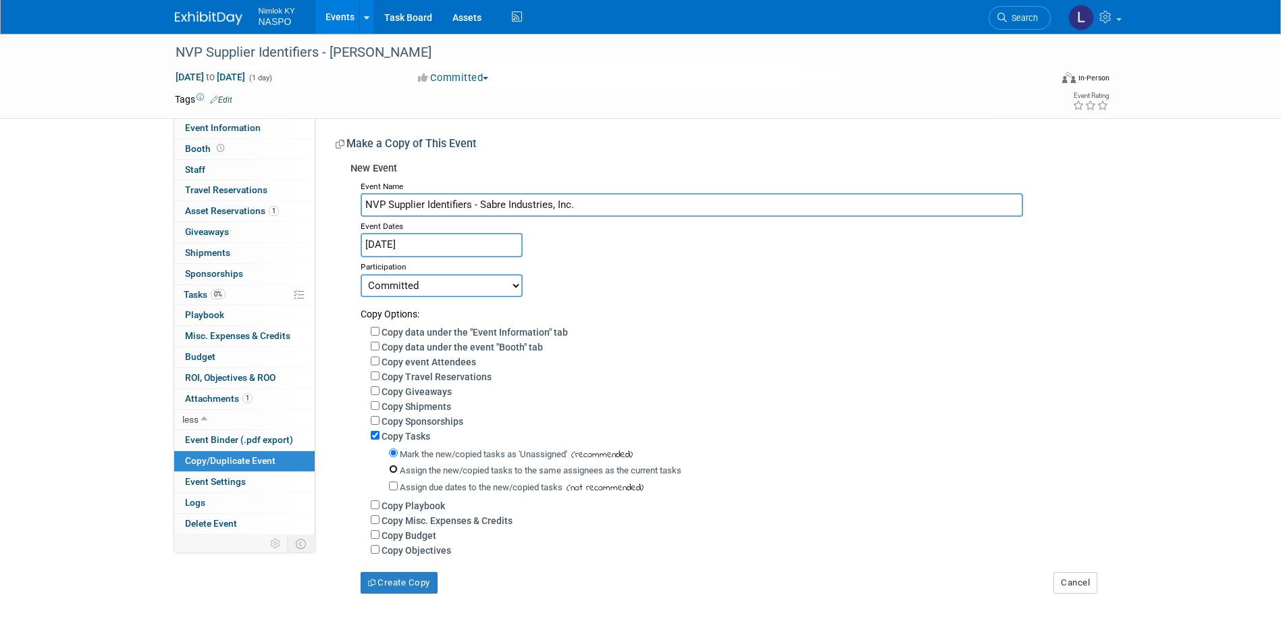
click at [392, 474] on input "Assign the new/copied tasks to the same assignees as the current tasks" at bounding box center [393, 469] width 9 height 9
radio input "true"
click at [393, 594] on button "Create Copy" at bounding box center [399, 583] width 77 height 22
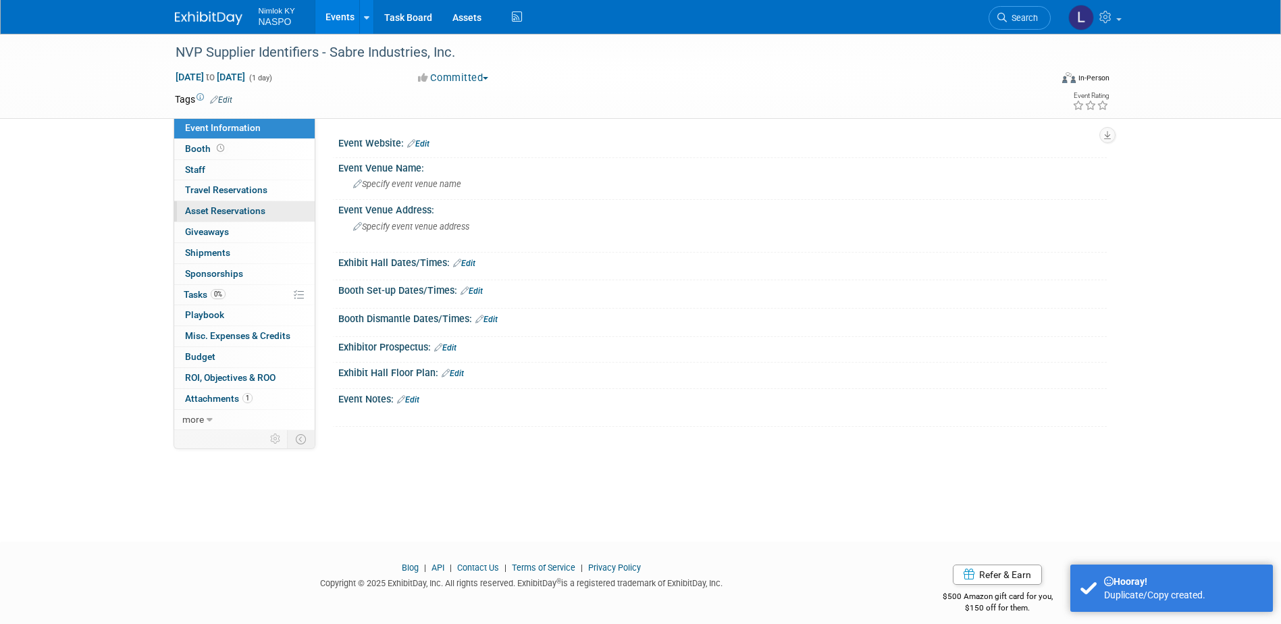
click at [195, 212] on span "Asset Reservations 0" at bounding box center [225, 210] width 80 height 11
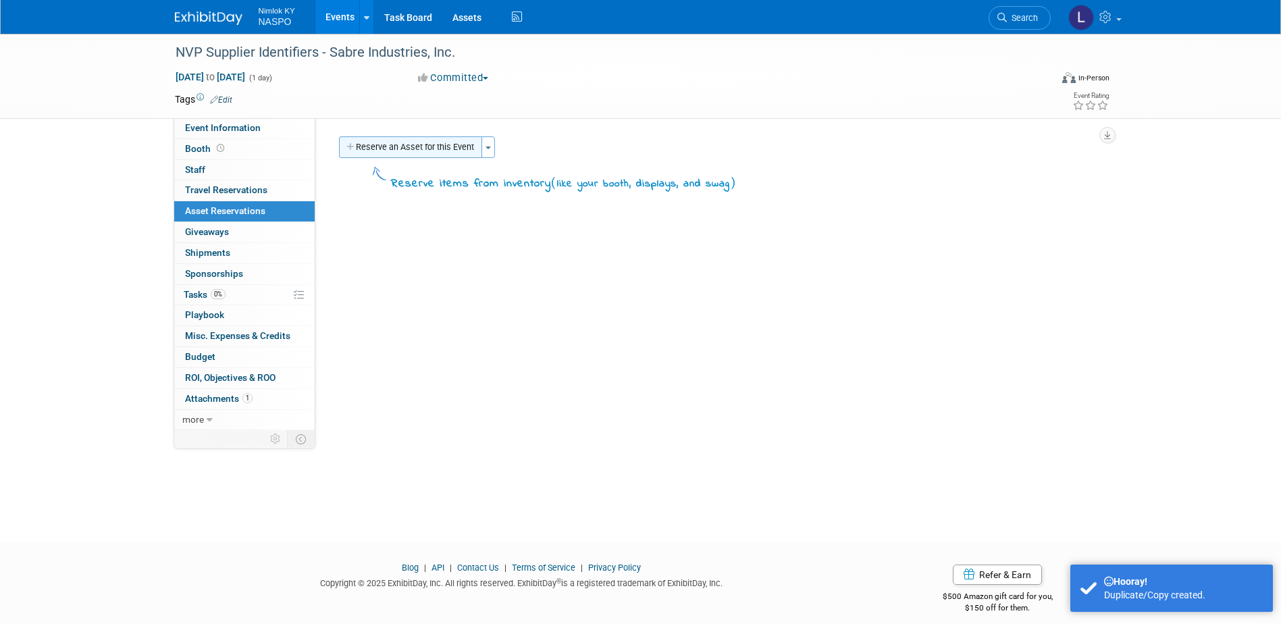
click at [355, 151] on icon "button" at bounding box center [351, 147] width 9 height 9
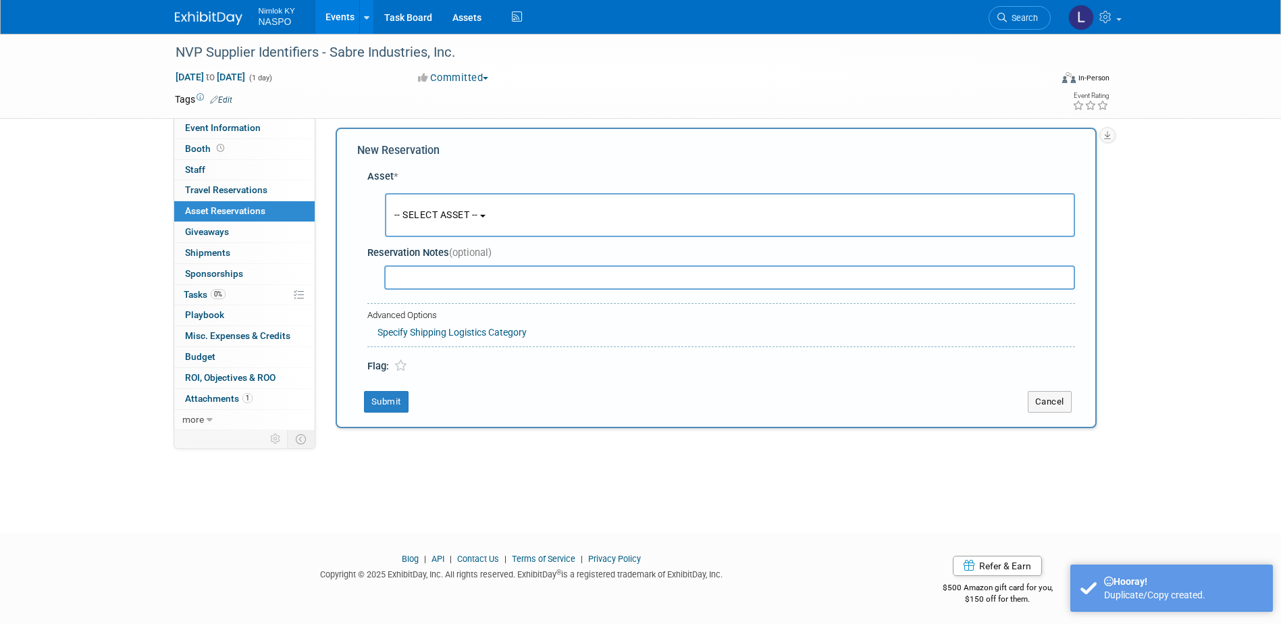
scroll to position [12, 0]
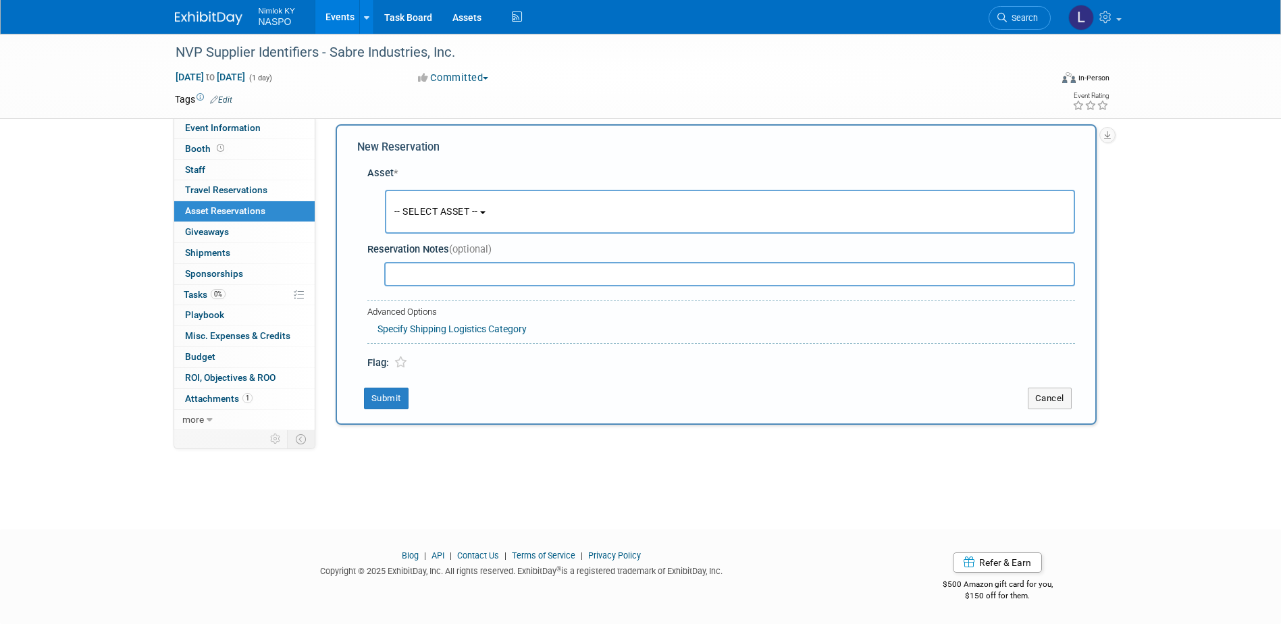
click at [440, 213] on span "-- SELECT ASSET --" at bounding box center [436, 211] width 84 height 11
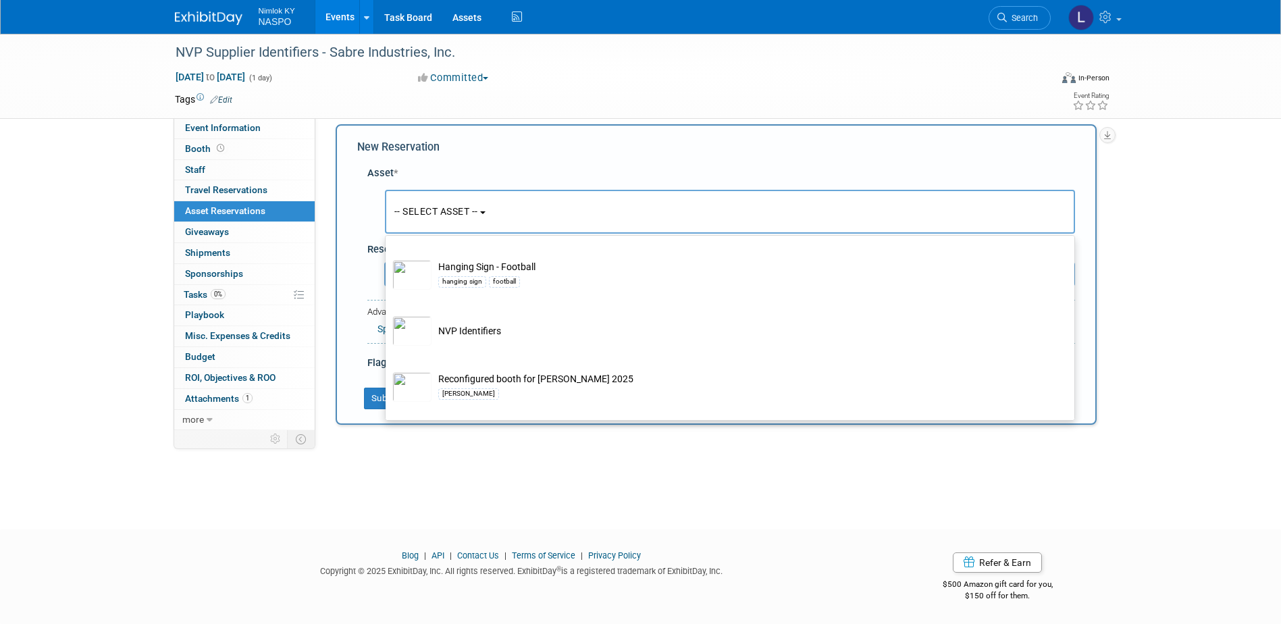
scroll to position [473, 0]
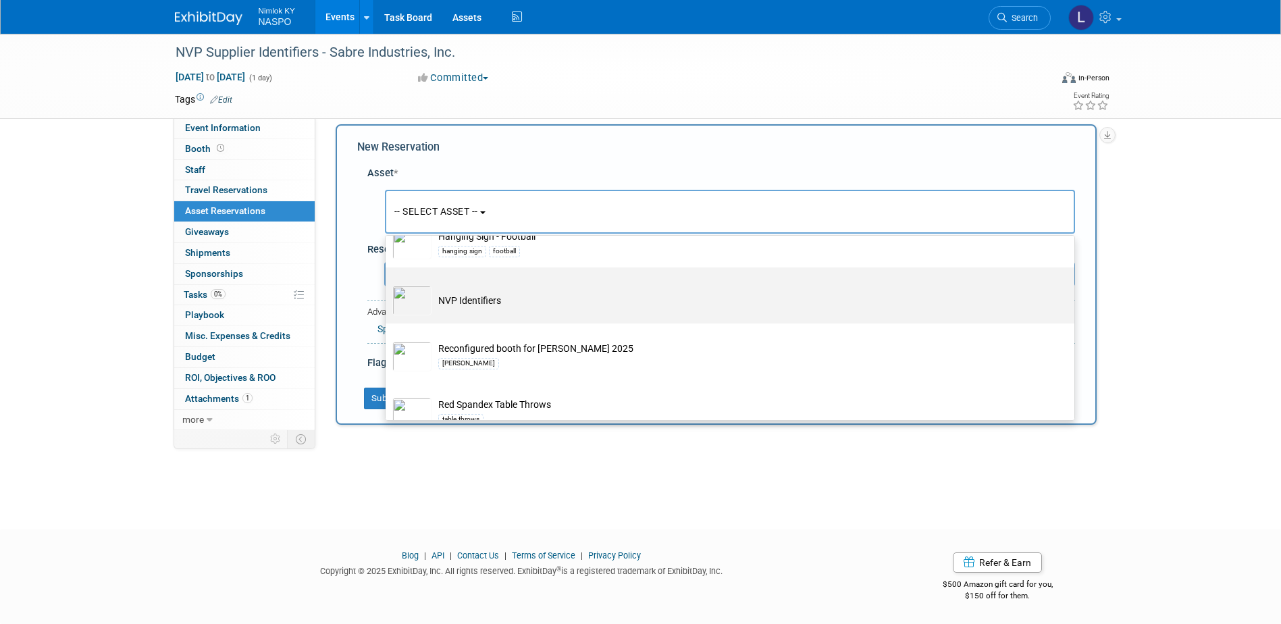
click at [455, 305] on td "NVP Identifiers" at bounding box center [740, 301] width 616 height 30
click at [388, 284] on input "NVP Identifiers" at bounding box center [383, 279] width 9 height 9
select select "10722420"
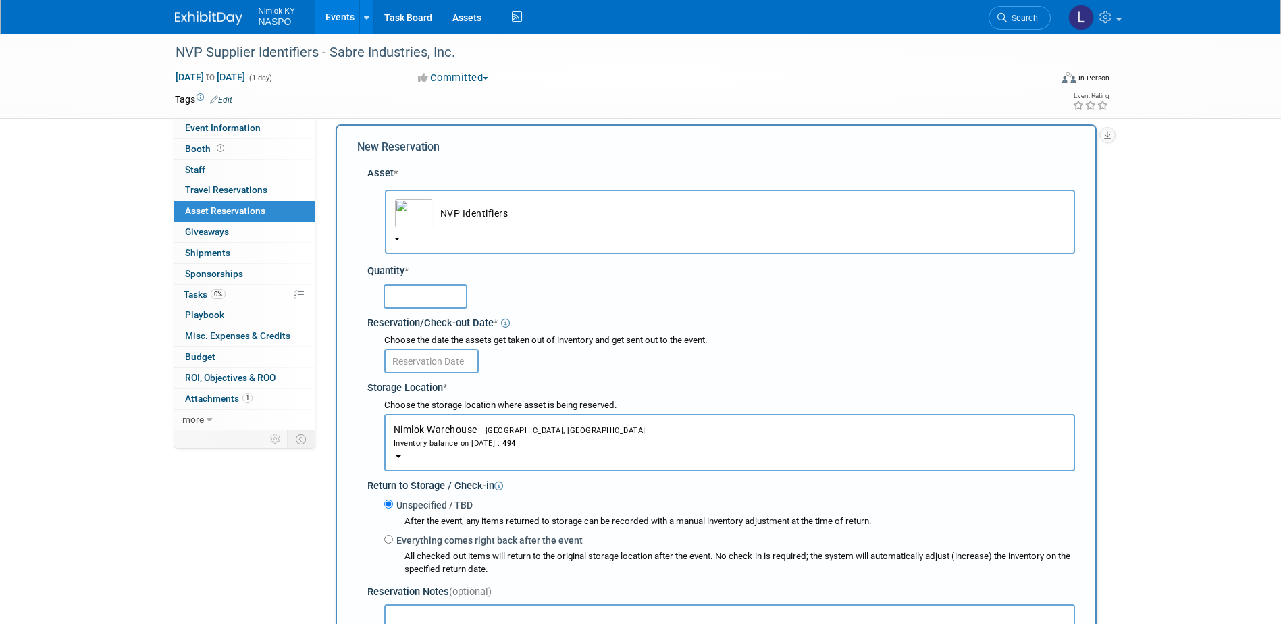
click at [432, 296] on input "text" at bounding box center [426, 296] width 84 height 24
type input "3"
click at [438, 363] on input "text" at bounding box center [431, 361] width 95 height 24
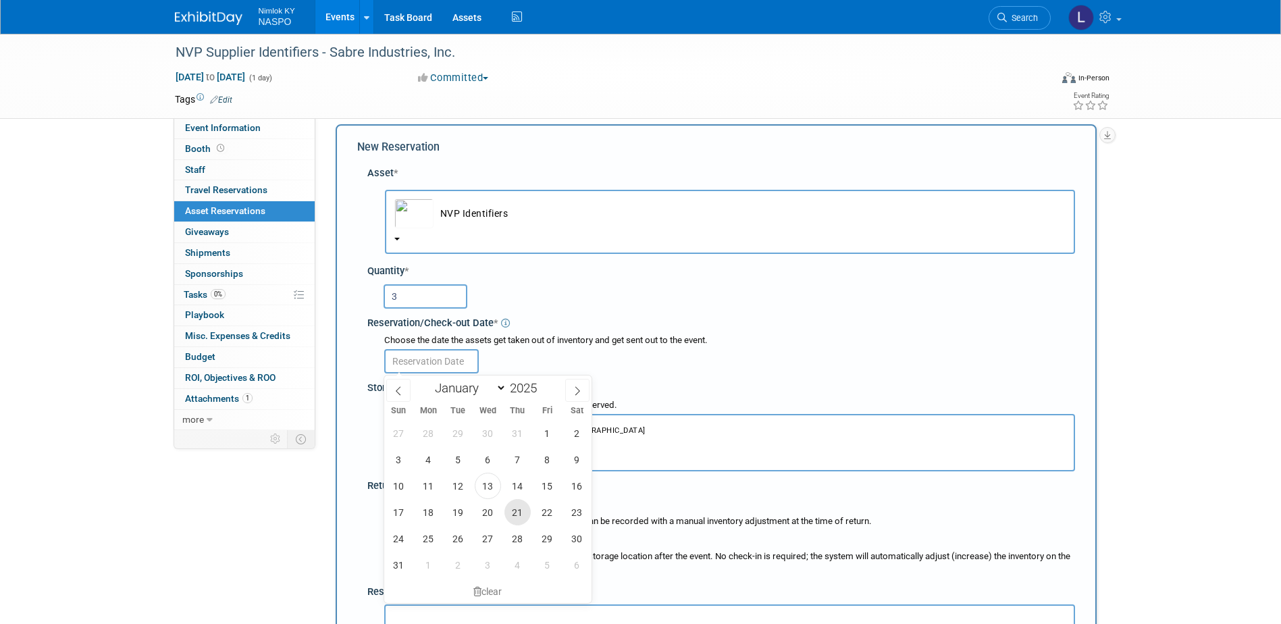
click at [510, 517] on span "21" at bounding box center [518, 512] width 26 height 26
type input "[DATE]"
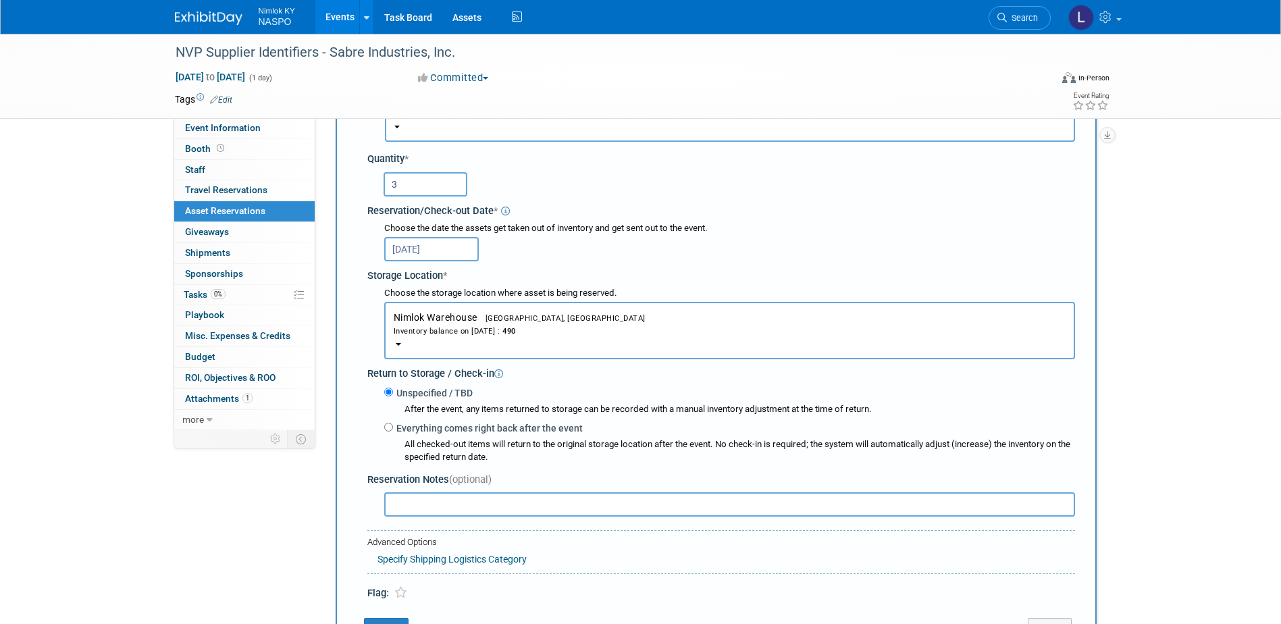
scroll to position [147, 0]
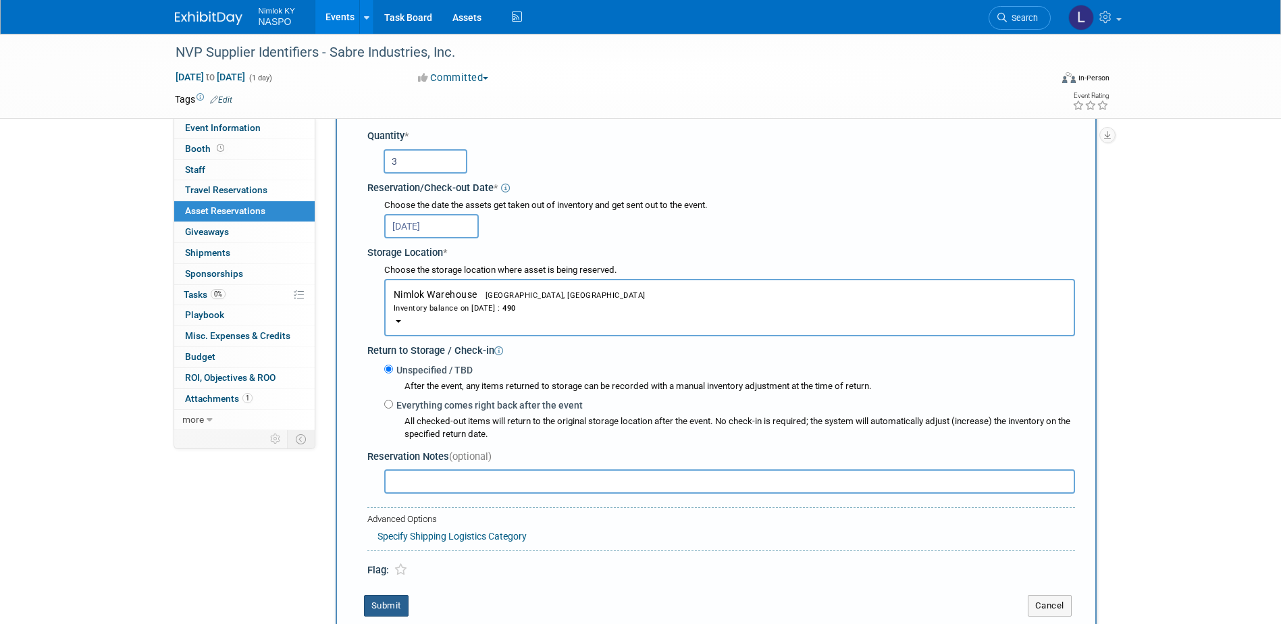
click at [385, 608] on button "Submit" at bounding box center [386, 606] width 45 height 22
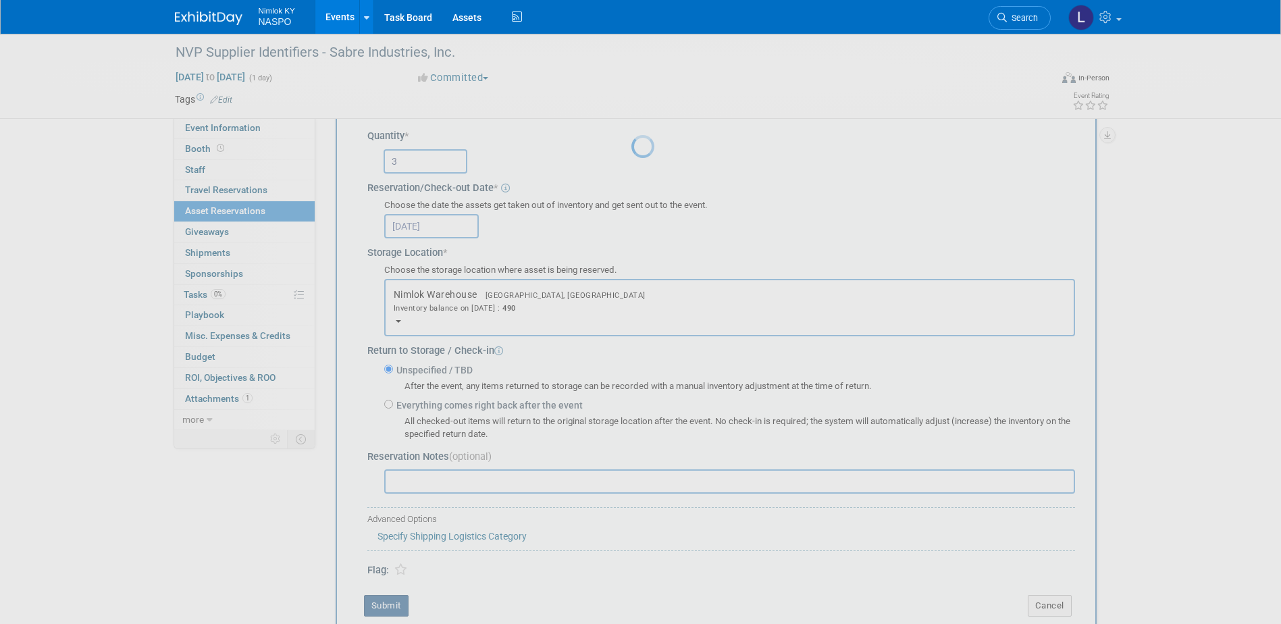
scroll to position [12, 0]
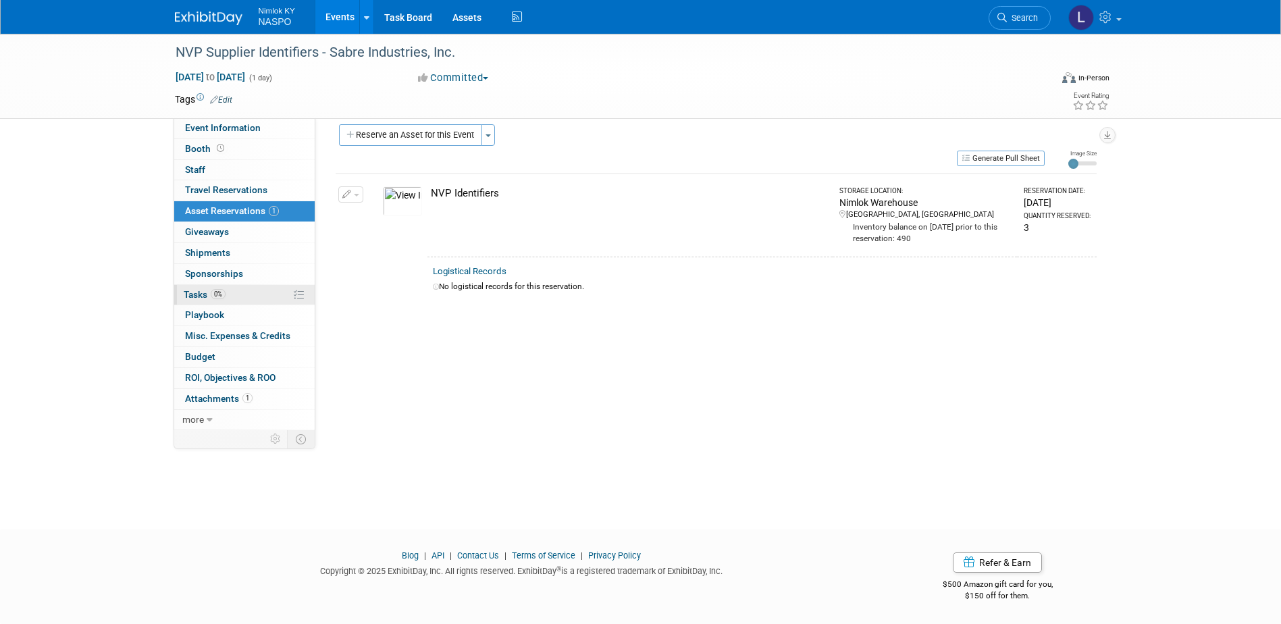
click at [190, 296] on span "Tasks 0%" at bounding box center [205, 294] width 42 height 11
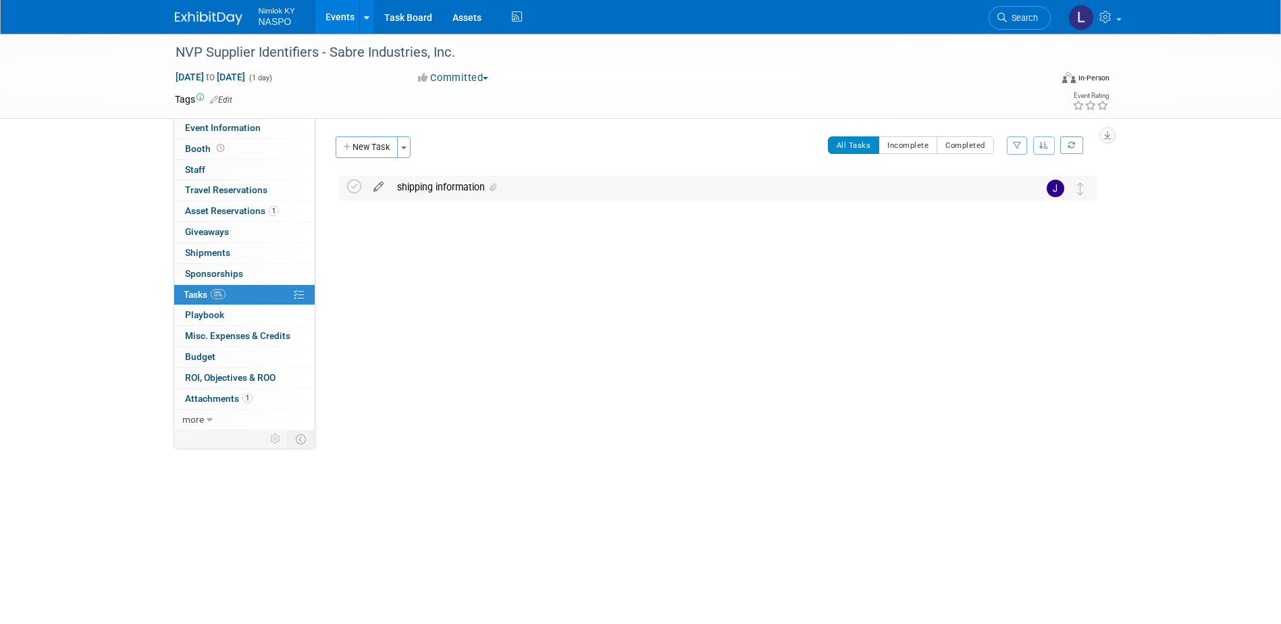
click at [382, 188] on icon at bounding box center [379, 184] width 24 height 17
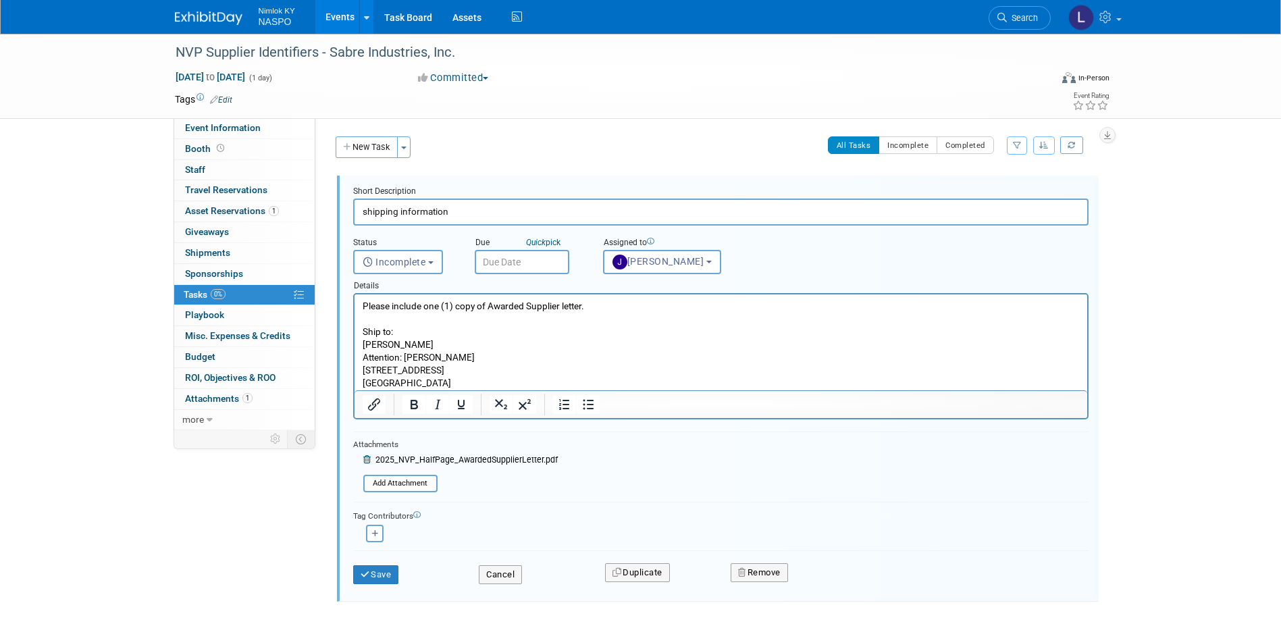
drag, startPoint x: 483, startPoint y: 380, endPoint x: 708, endPoint y: 645, distance: 347.4
click at [354, 350] on html "Please include one (1) copy of Awarded Supplier letter. Ship to: HARRIS Attenti…" at bounding box center [720, 343] width 733 height 96
paste body "Rich Text Area. Press ALT-0 for help."
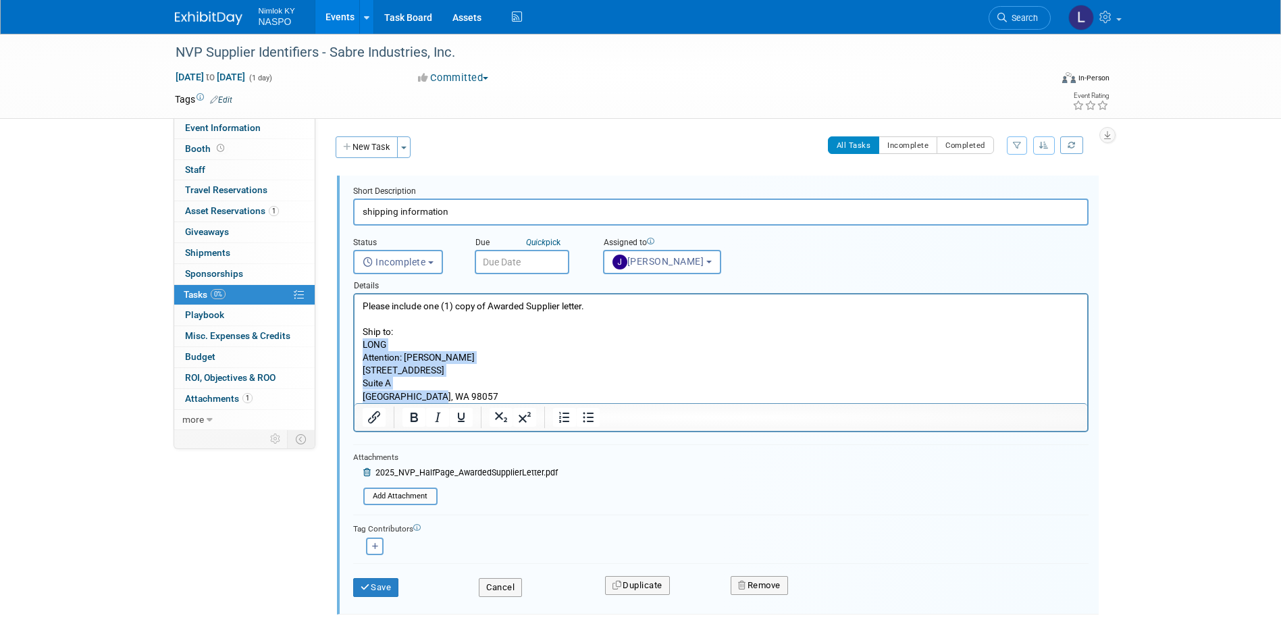
drag, startPoint x: 449, startPoint y: 394, endPoint x: 360, endPoint y: 349, distance: 99.4
click at [360, 349] on html "Please include one (1) copy of Awarded Supplier letter. Ship to: LONG Attention…" at bounding box center [720, 349] width 733 height 109
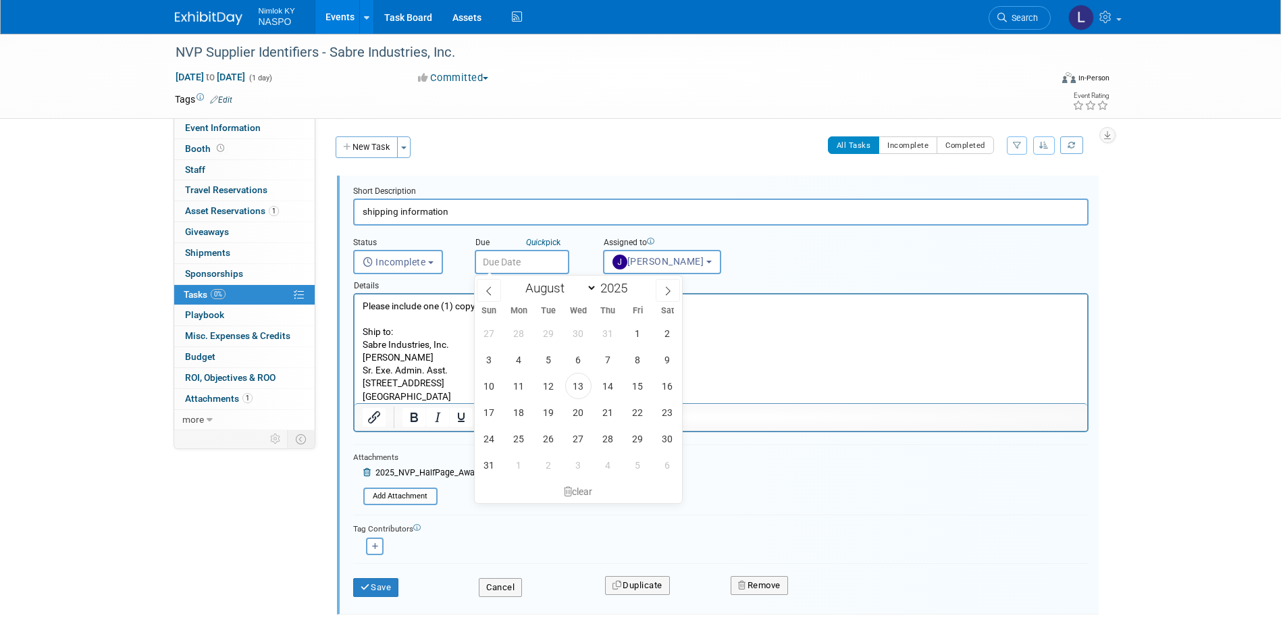
click at [507, 263] on input "text" at bounding box center [522, 262] width 95 height 24
click at [601, 409] on span "21" at bounding box center [608, 412] width 26 height 26
type input "Aug 21, 2025"
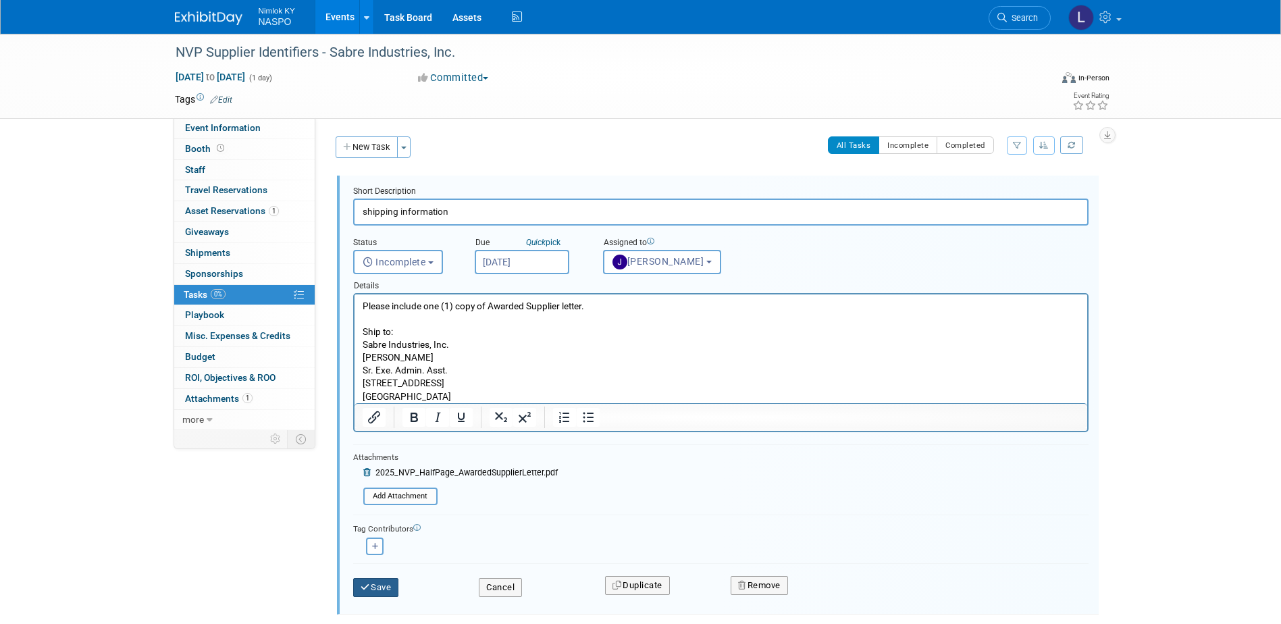
click at [366, 584] on icon "submit" at bounding box center [366, 587] width 11 height 9
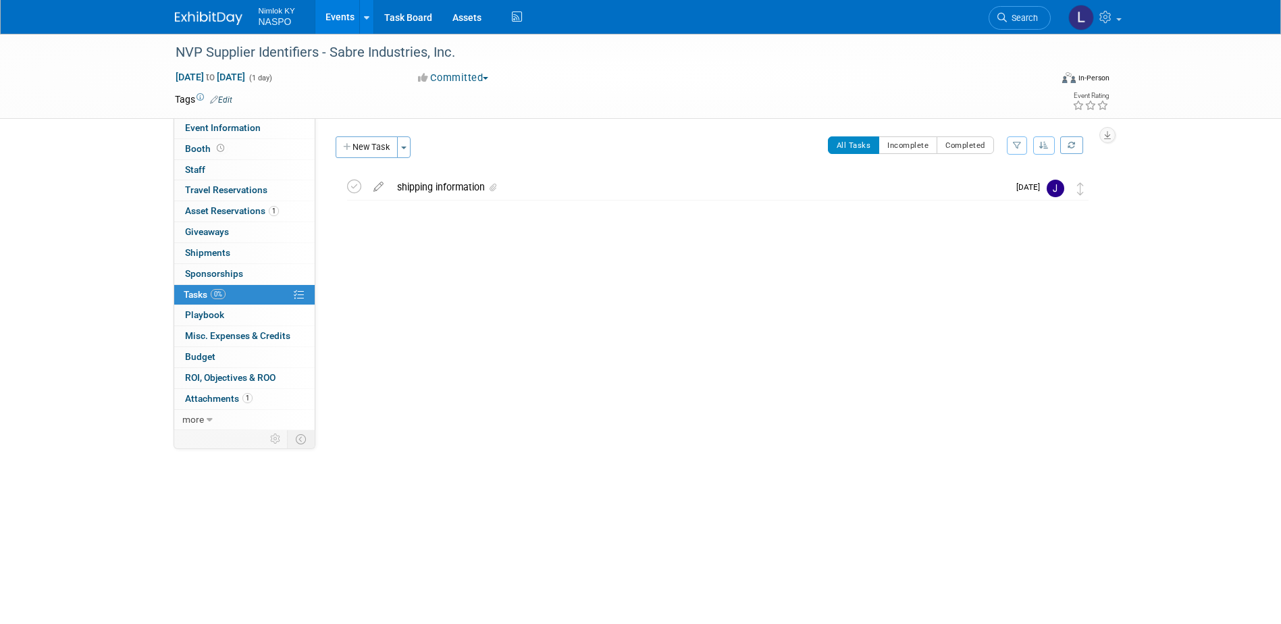
click at [334, 18] on link "Events" at bounding box center [339, 17] width 49 height 34
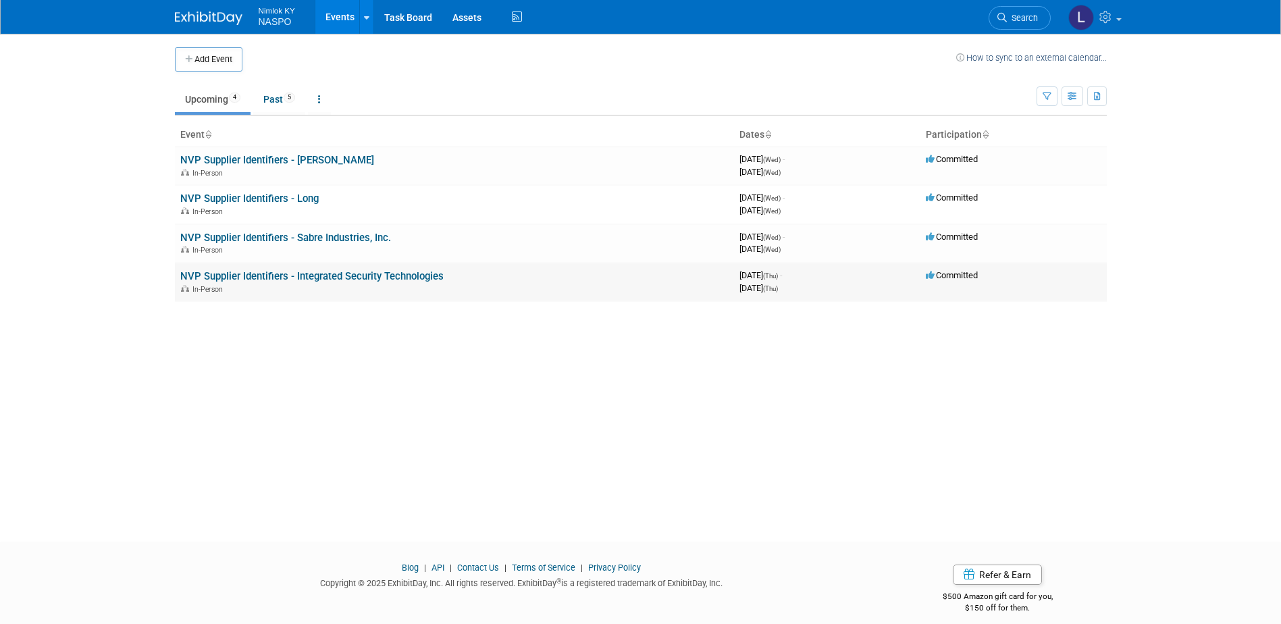
click at [270, 274] on link "NVP Supplier Identifiers - Integrated Security Technologies" at bounding box center [311, 276] width 263 height 12
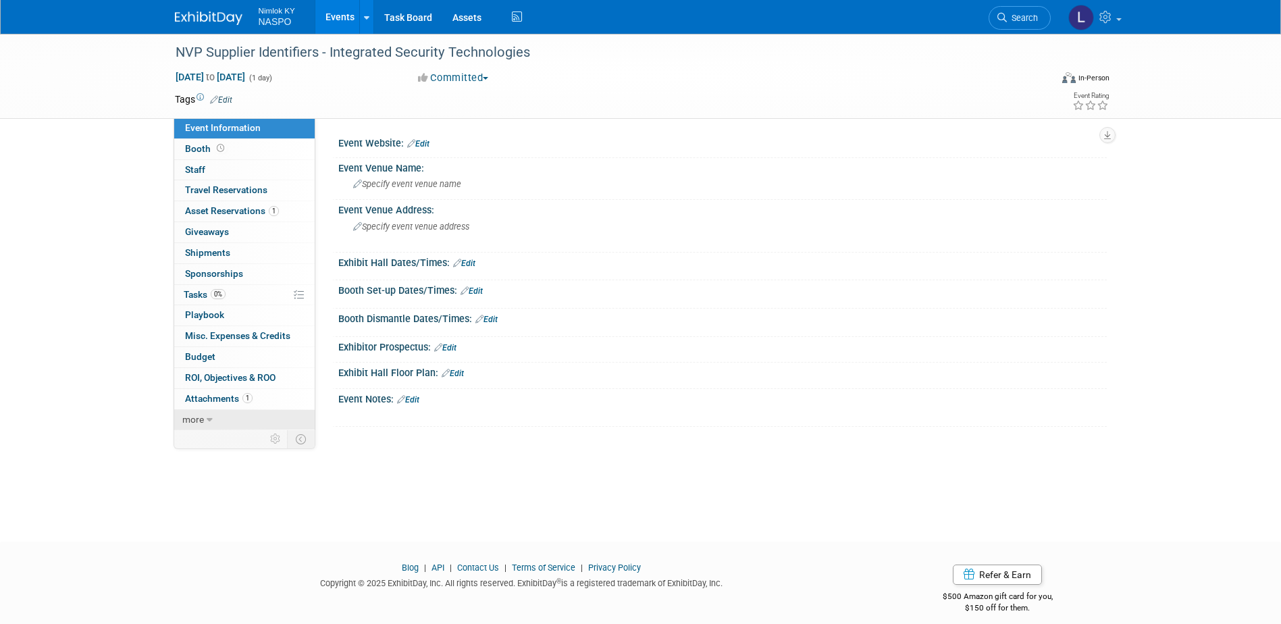
click at [195, 423] on span "more" at bounding box center [193, 419] width 22 height 11
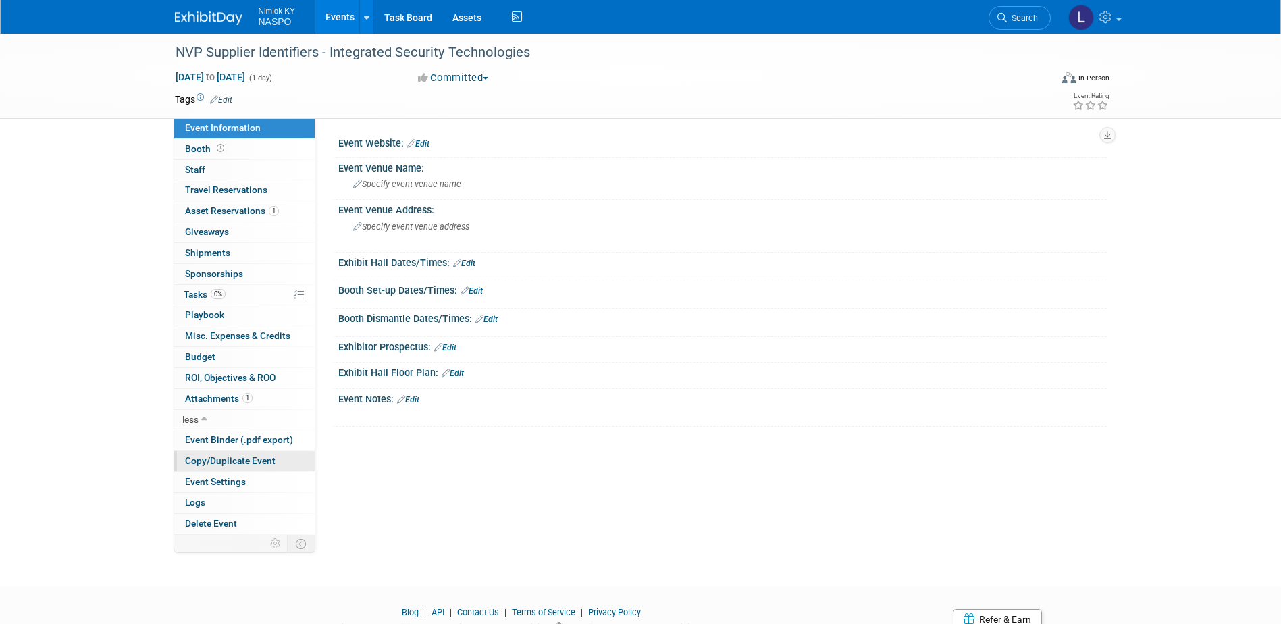
click at [218, 460] on span "Copy/Duplicate Event" at bounding box center [230, 460] width 91 height 11
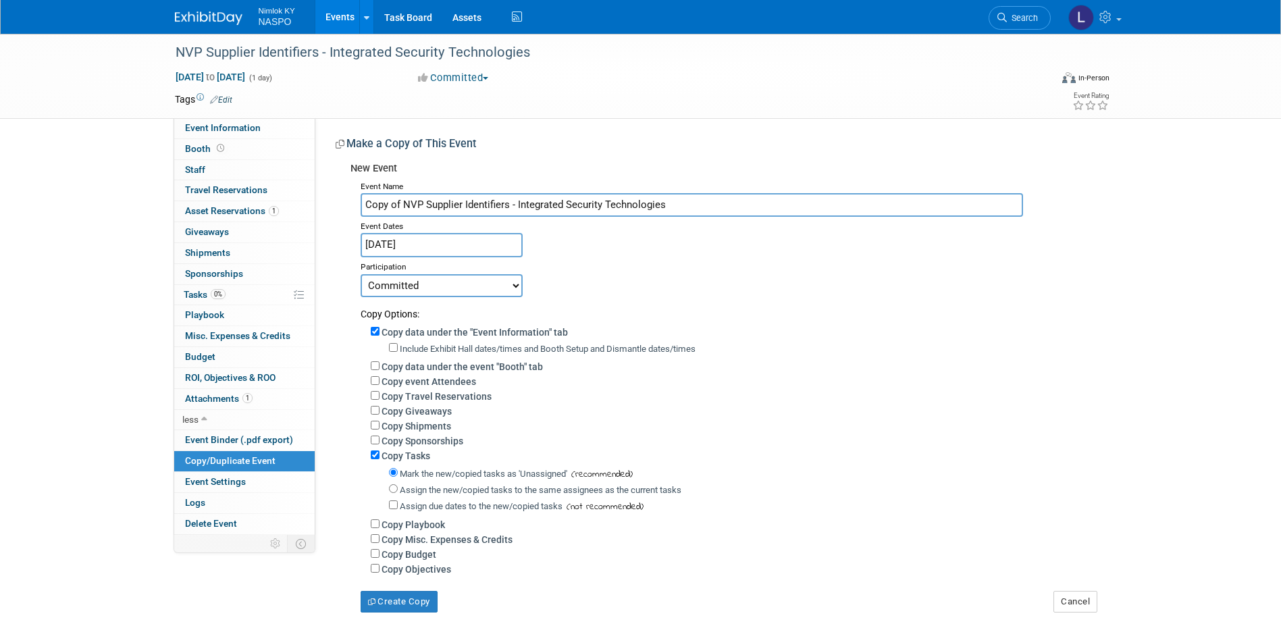
click at [733, 199] on input "Copy of NVP Supplier Identifiers - Integrated Security Technologies" at bounding box center [692, 205] width 663 height 24
type input "NVP Supplier Identifiers - Federal Signal"
click at [378, 332] on input "Copy data under the "Event Information" tab" at bounding box center [375, 331] width 9 height 9
checkbox input "false"
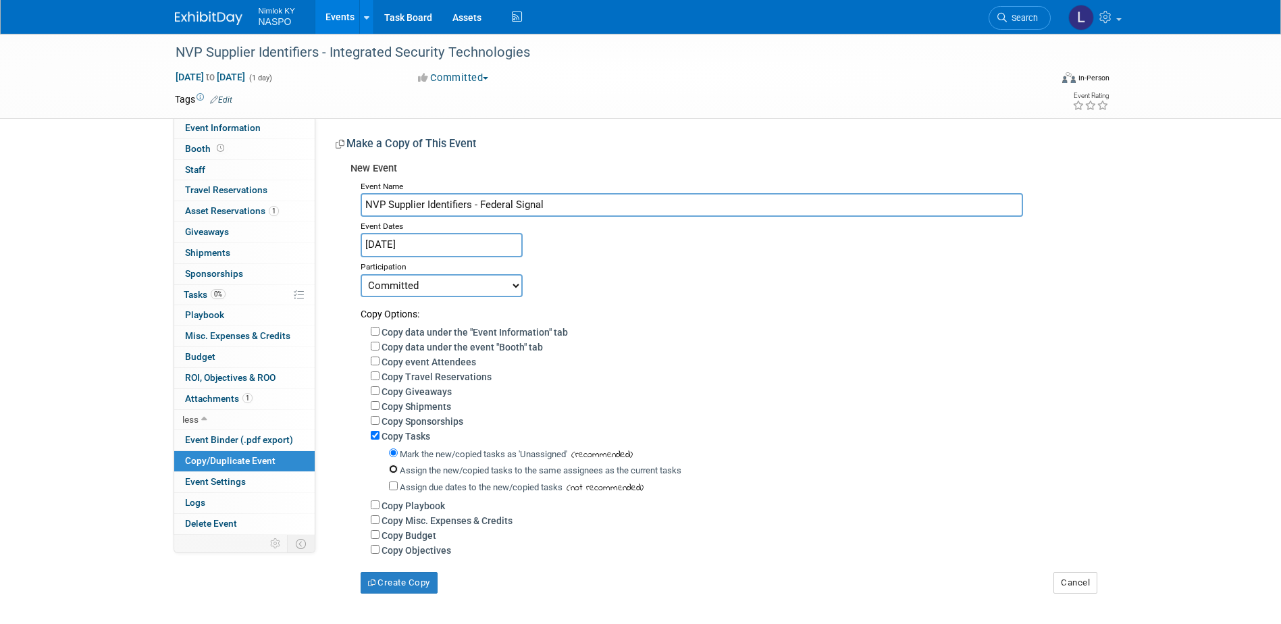
click at [394, 474] on input "Assign the new/copied tasks to the same assignees as the current tasks" at bounding box center [393, 469] width 9 height 9
radio input "true"
click at [394, 590] on button "Create Copy" at bounding box center [399, 583] width 77 height 22
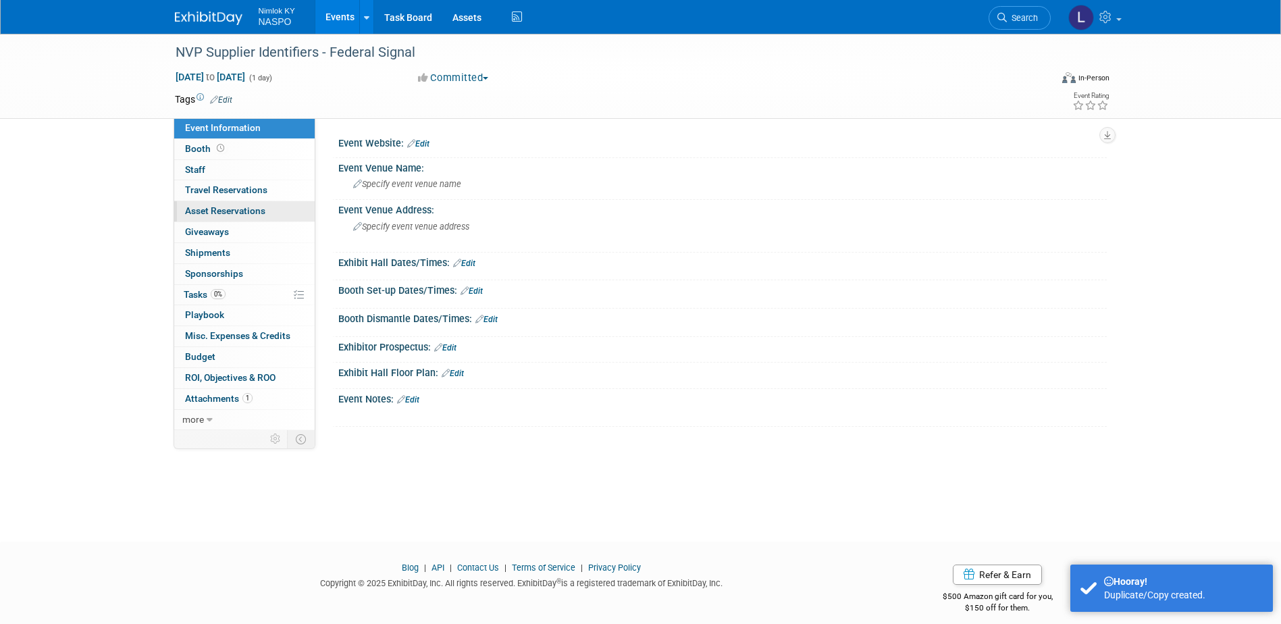
click at [201, 211] on span "Asset Reservations 0" at bounding box center [225, 210] width 80 height 11
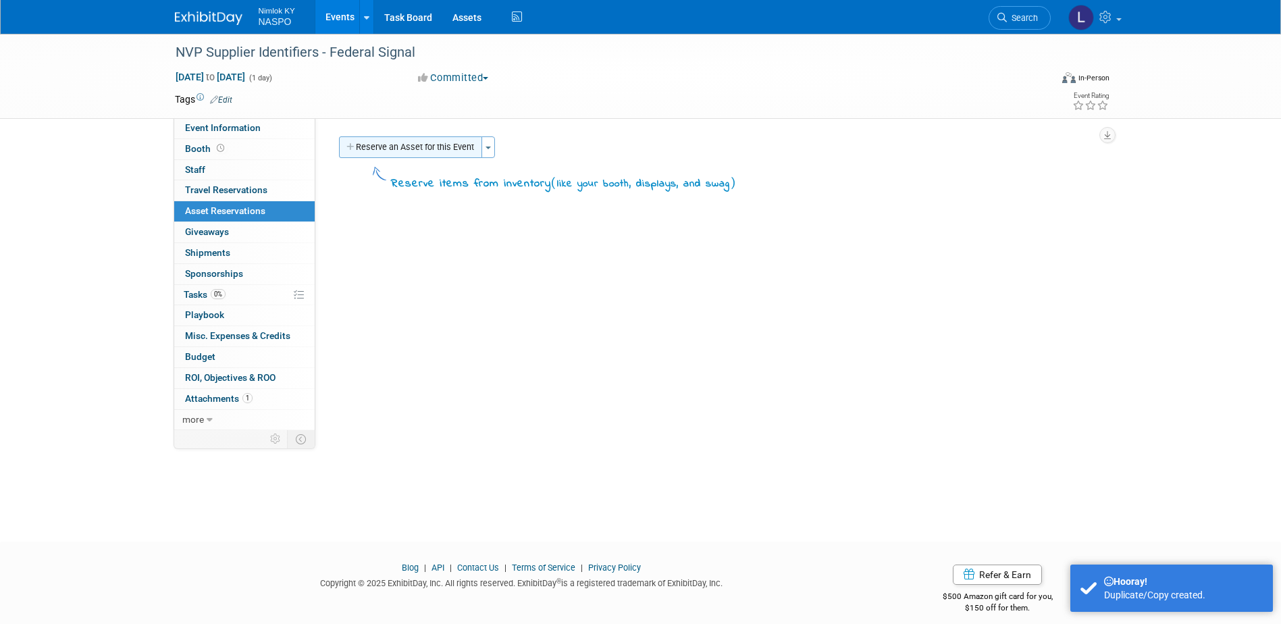
click at [374, 144] on button "Reserve an Asset for this Event" at bounding box center [410, 147] width 143 height 22
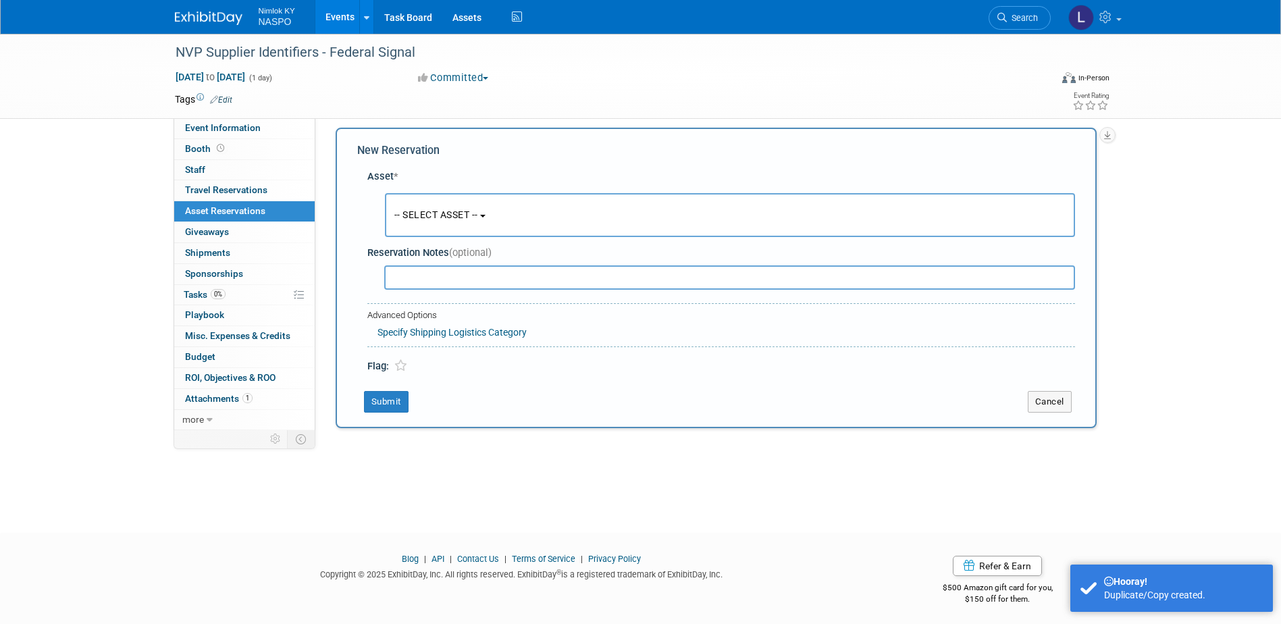
scroll to position [12, 0]
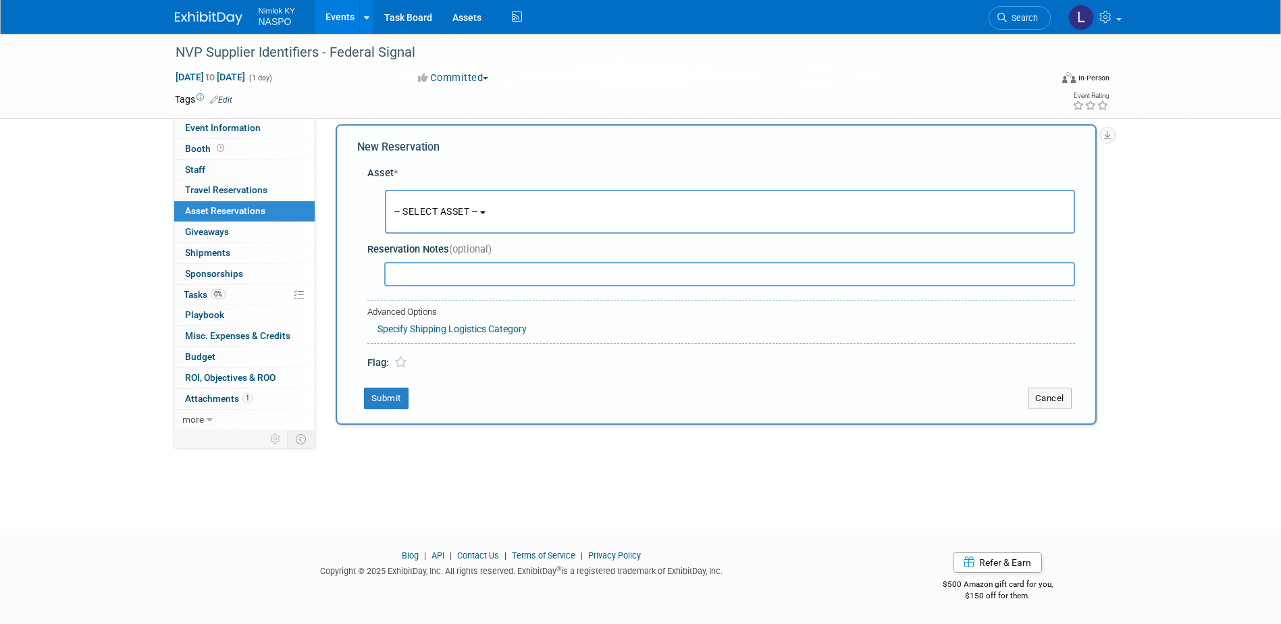
click at [491, 213] on button "-- SELECT ASSET --" at bounding box center [730, 212] width 690 height 44
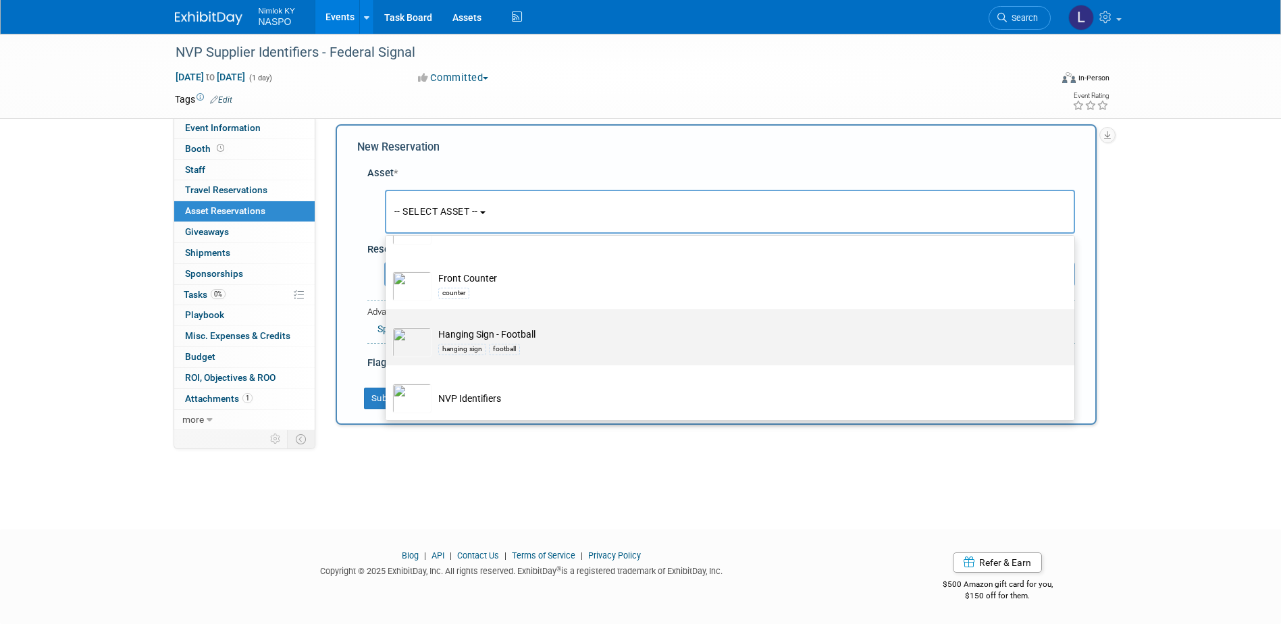
scroll to position [405, 0]
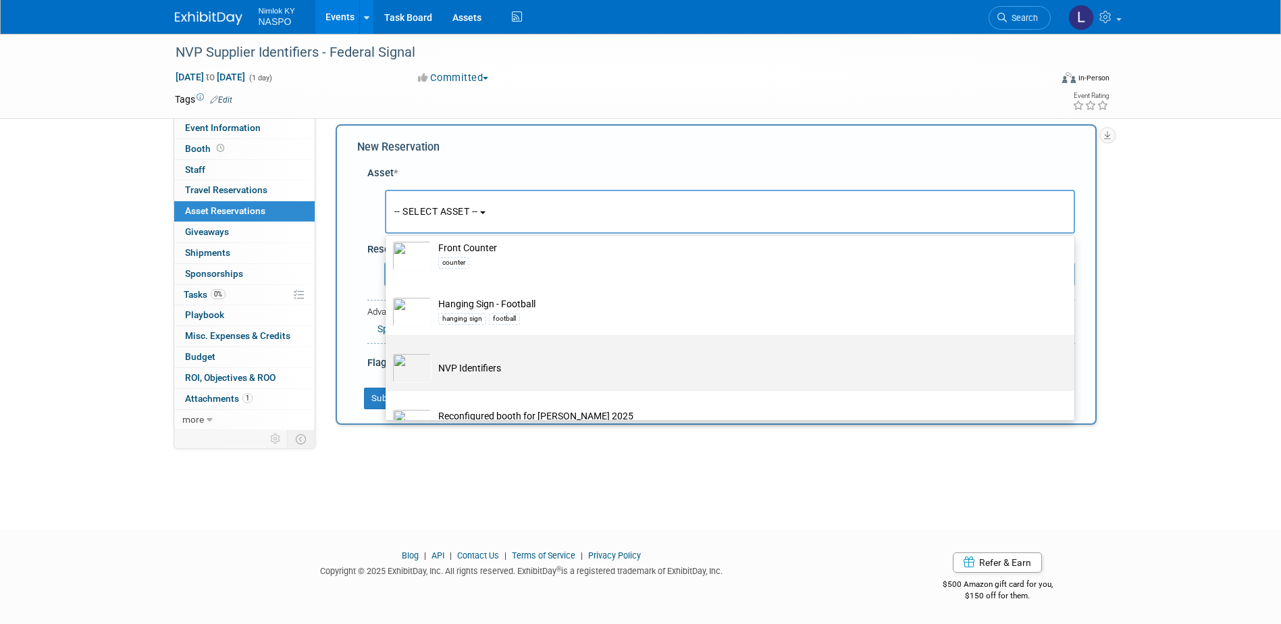
click at [475, 369] on td "NVP Identifiers" at bounding box center [740, 368] width 616 height 30
click at [388, 351] on input "NVP Identifiers" at bounding box center [383, 346] width 9 height 9
select select "10722420"
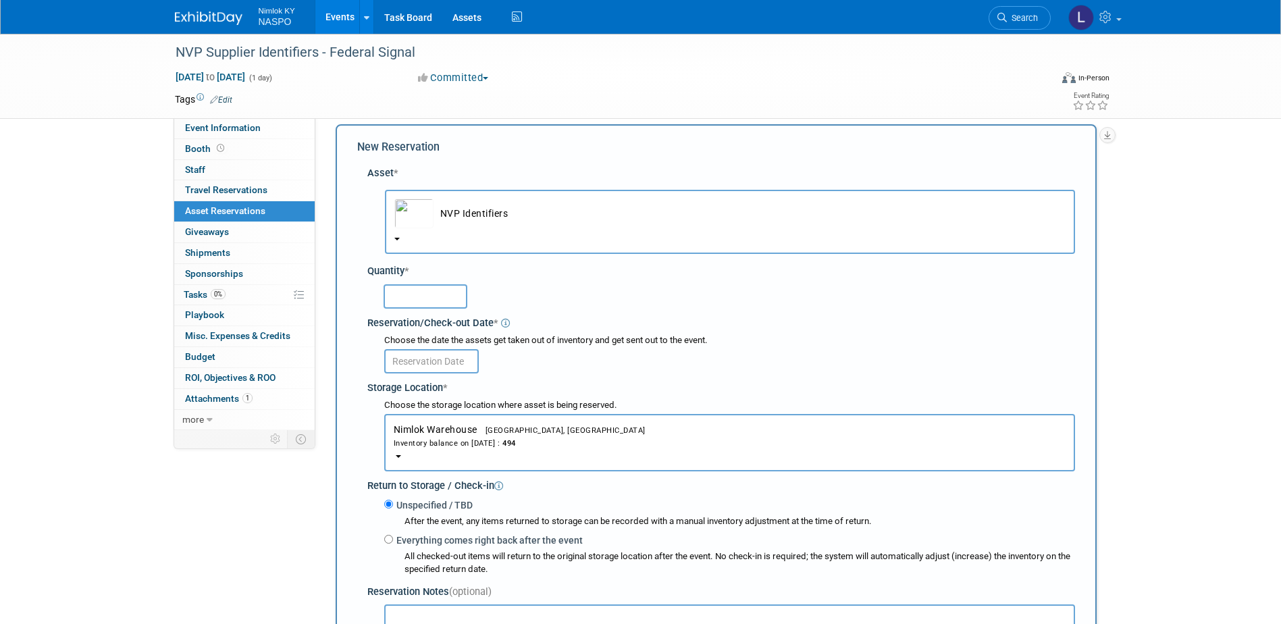
click at [415, 297] on input "text" at bounding box center [426, 296] width 84 height 24
type input "5"
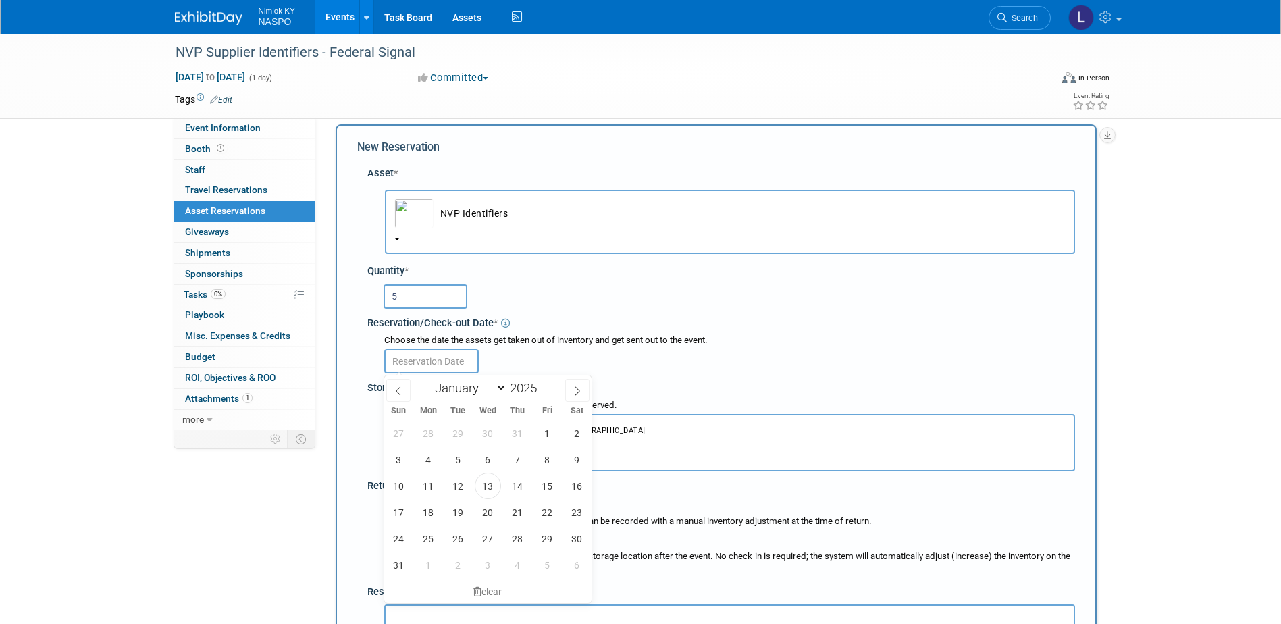
click at [421, 364] on input "text" at bounding box center [431, 361] width 95 height 24
click at [516, 519] on span "21" at bounding box center [518, 512] width 26 height 26
type input "Aug 21, 2025"
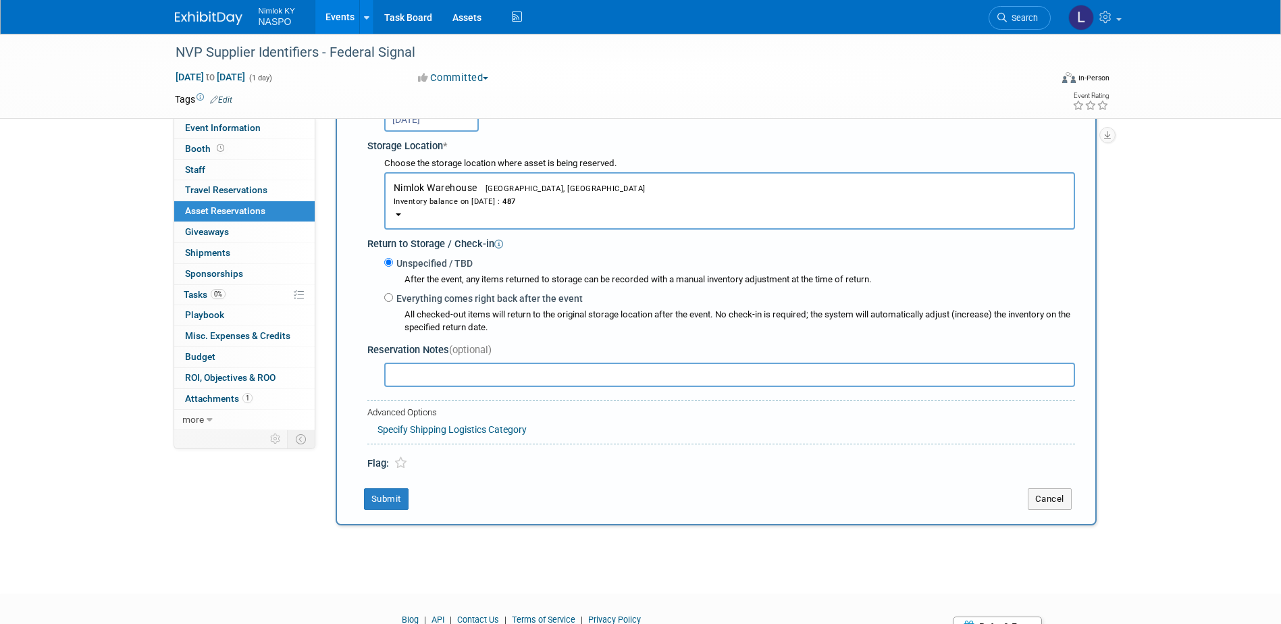
scroll to position [282, 0]
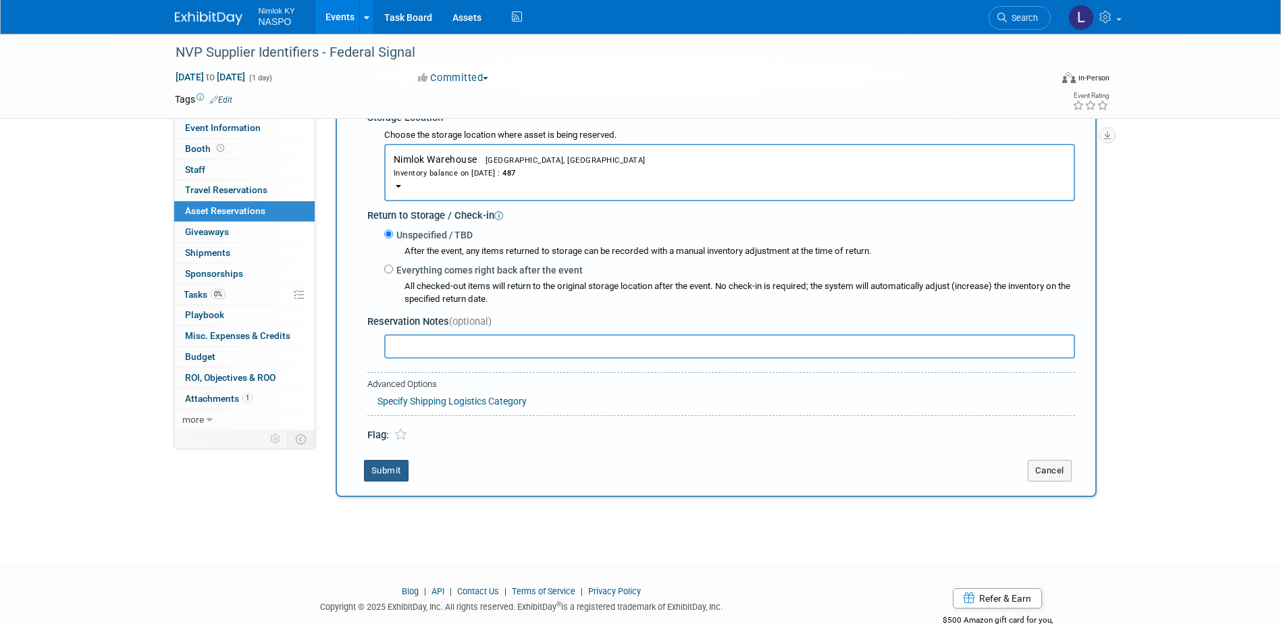
click at [388, 471] on button "Submit" at bounding box center [386, 471] width 45 height 22
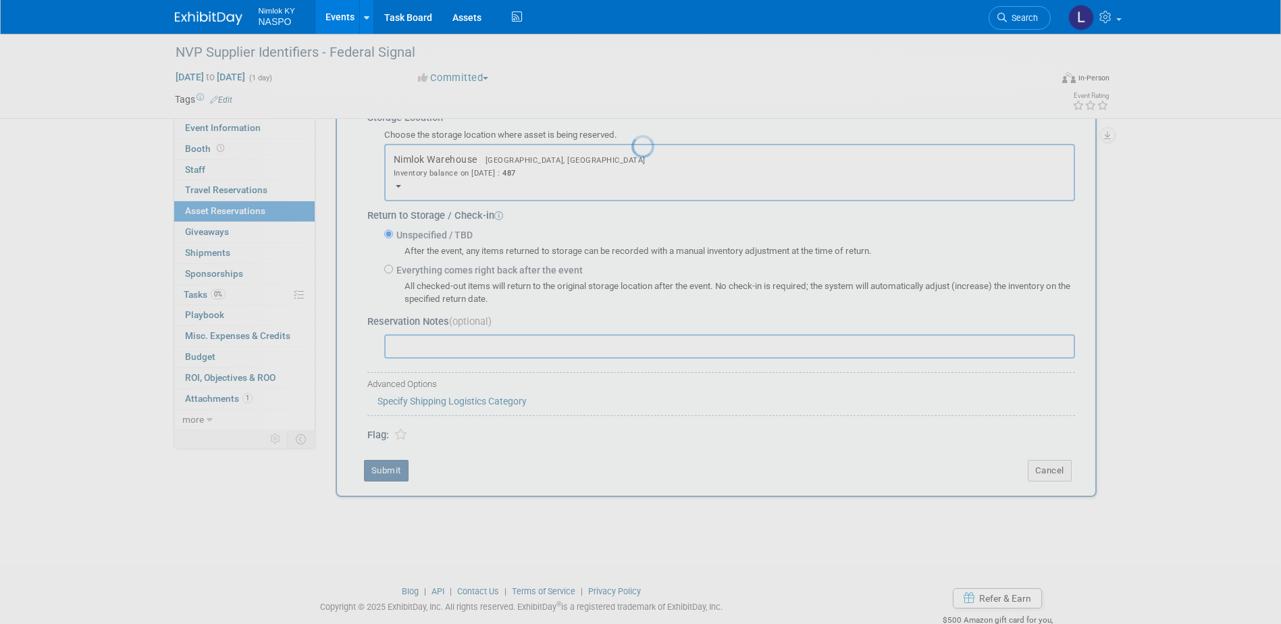
scroll to position [12, 0]
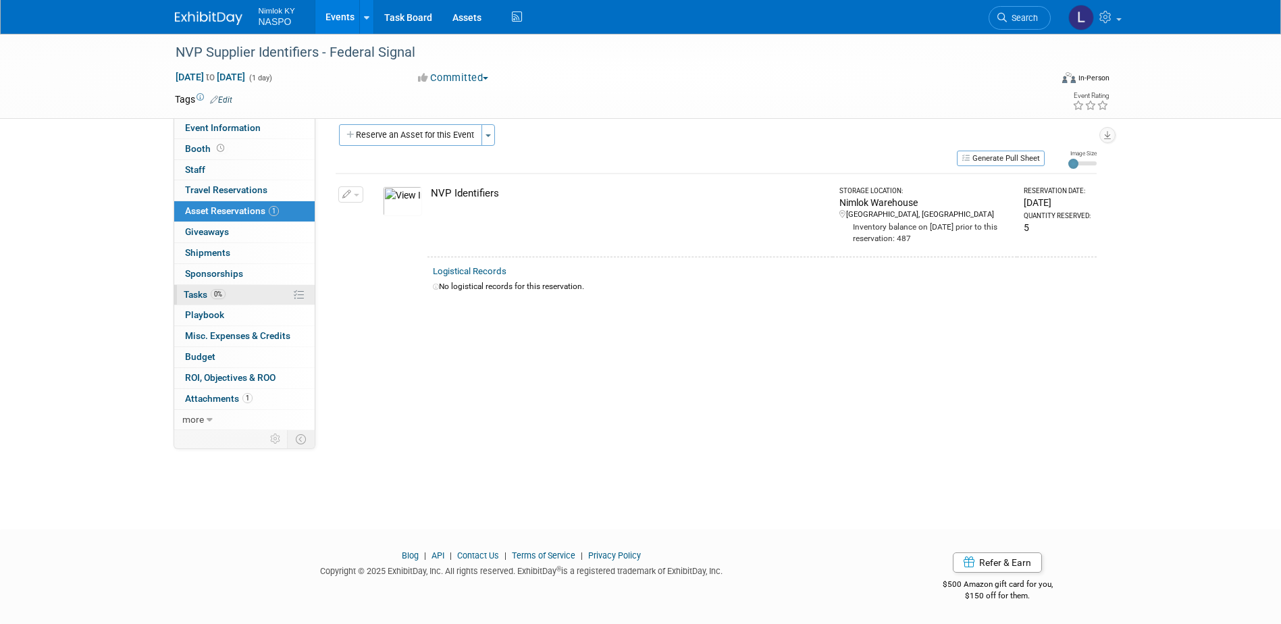
click at [192, 294] on span "Tasks 0%" at bounding box center [205, 294] width 42 height 11
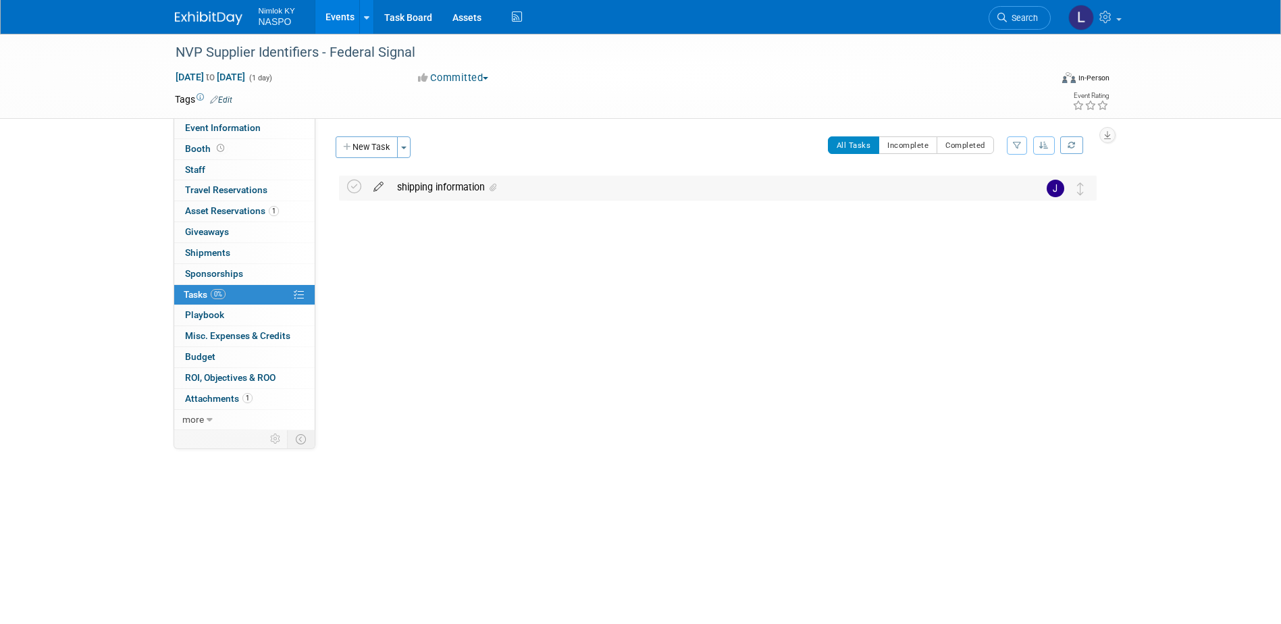
click at [376, 187] on icon at bounding box center [379, 184] width 24 height 17
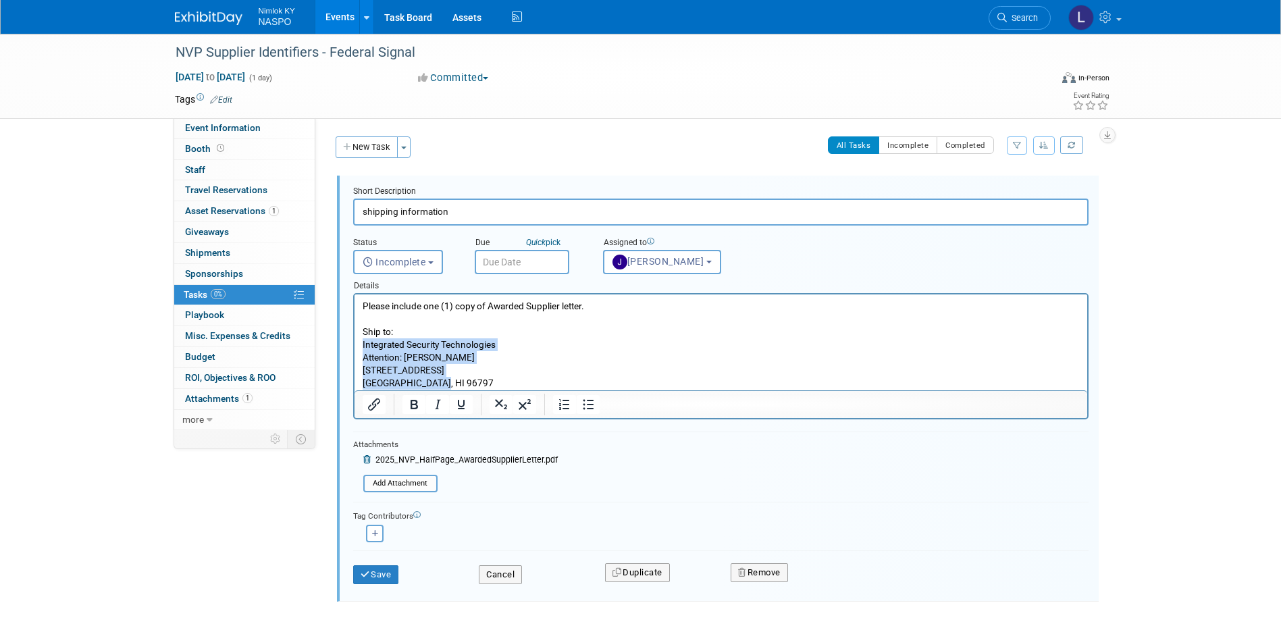
drag, startPoint x: 443, startPoint y: 380, endPoint x: 359, endPoint y: 349, distance: 89.3
click at [359, 349] on html "Please include one (1) copy of Awarded Supplier letter. Ship to: Integrated Sec…" at bounding box center [720, 343] width 733 height 96
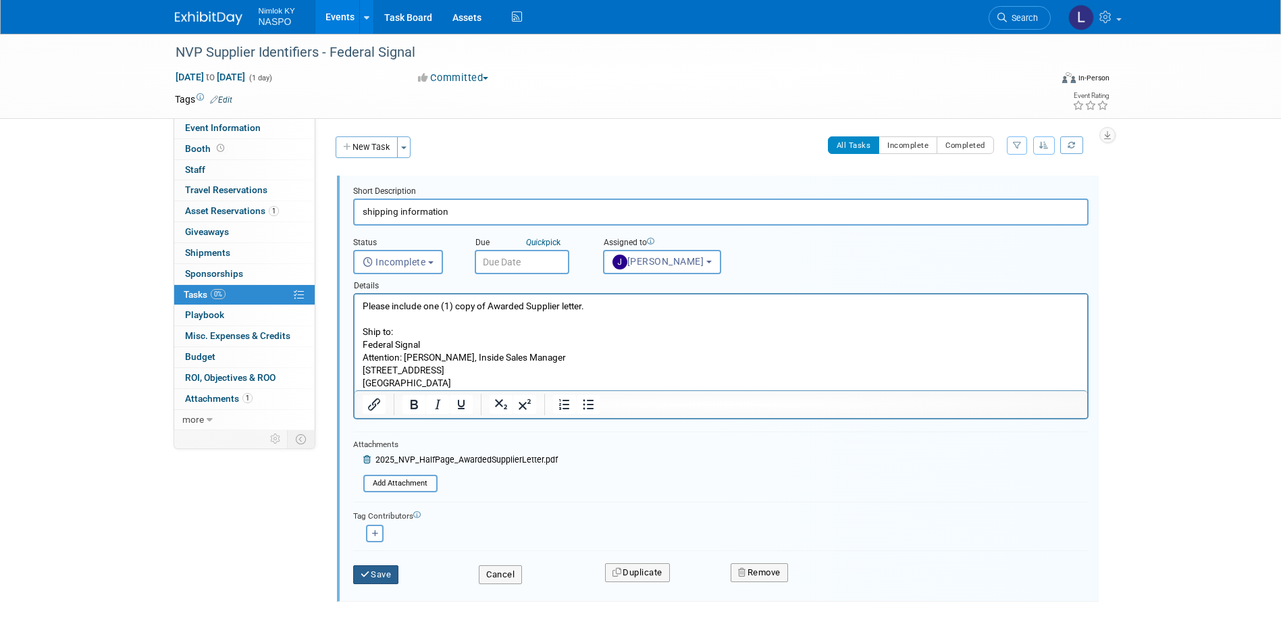
click at [384, 570] on button "Save" at bounding box center [376, 574] width 46 height 19
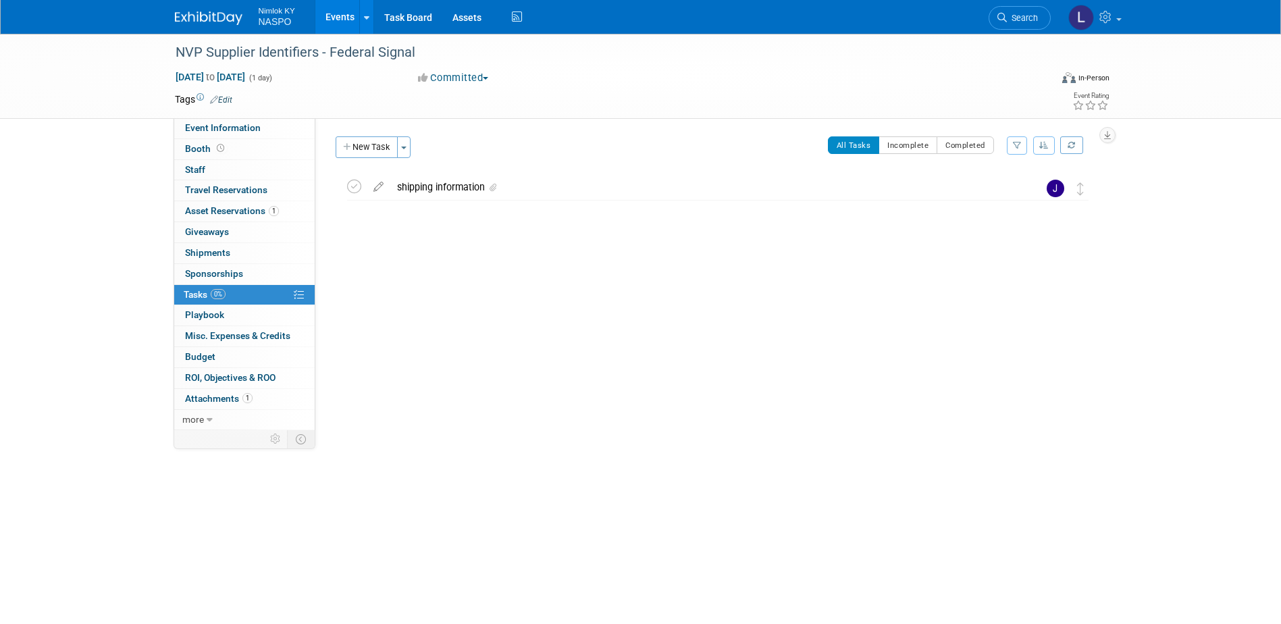
click at [334, 11] on link "Events" at bounding box center [339, 17] width 49 height 34
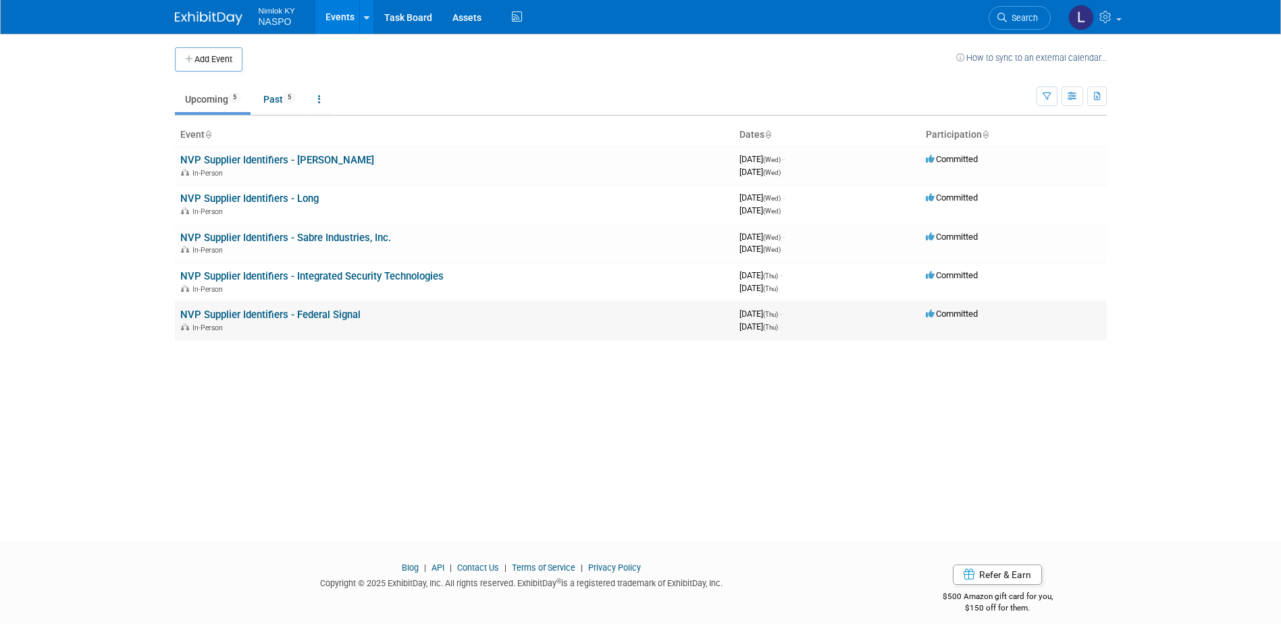
click at [279, 311] on link "NVP Supplier Identifiers - Federal Signal" at bounding box center [270, 315] width 180 height 12
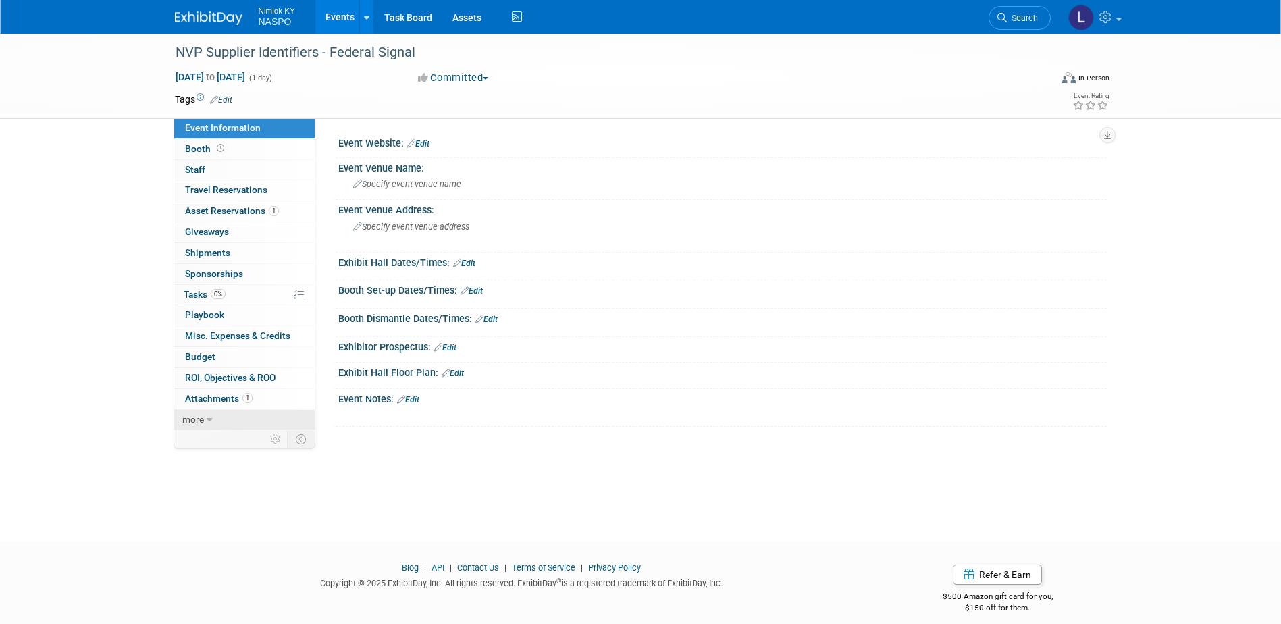
click at [208, 417] on icon at bounding box center [210, 419] width 6 height 9
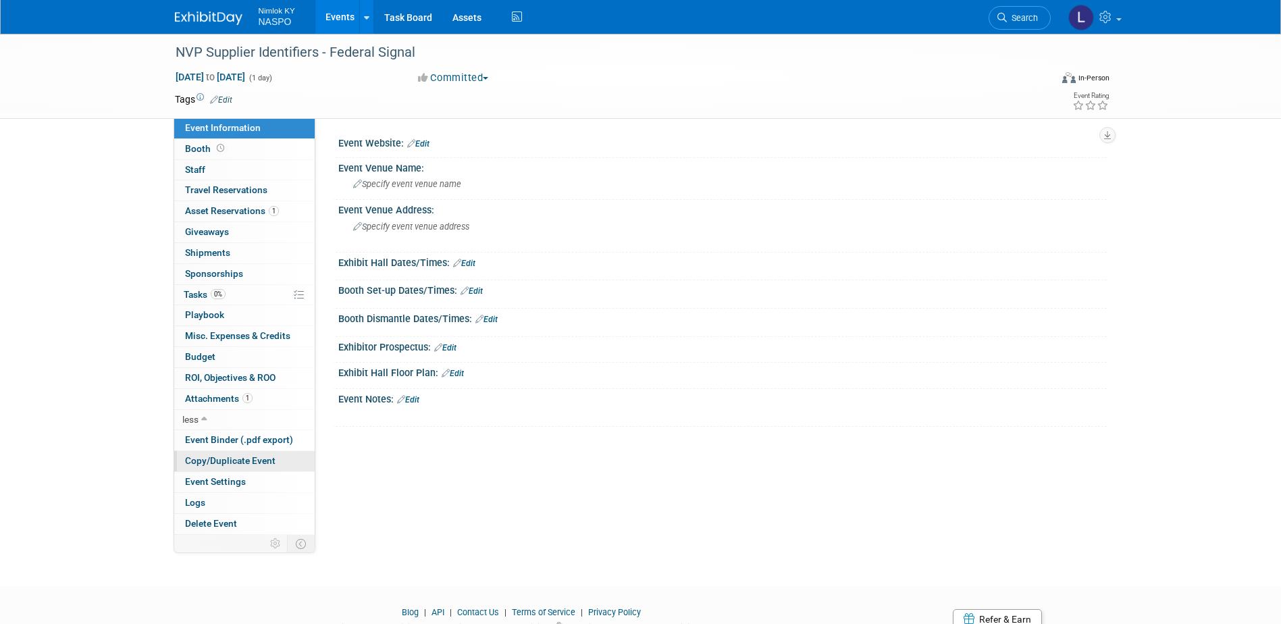
click at [205, 467] on link "Copy/Duplicate Event" at bounding box center [244, 461] width 141 height 20
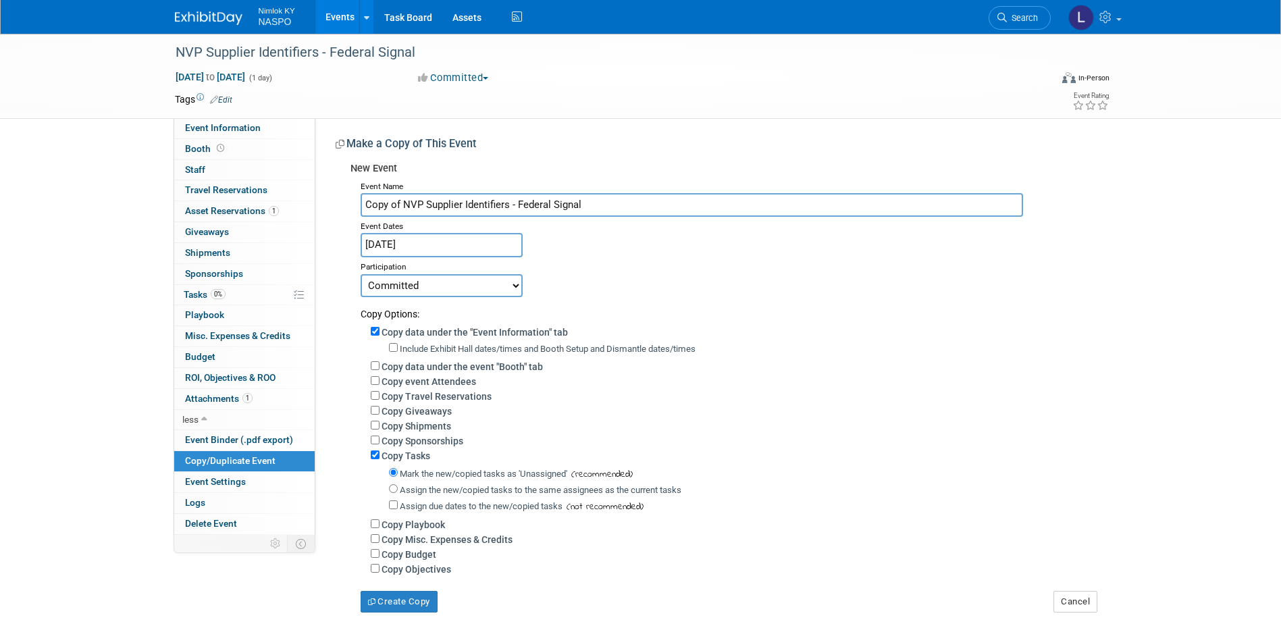
drag, startPoint x: 401, startPoint y: 202, endPoint x: 361, endPoint y: 202, distance: 39.9
click at [361, 202] on input "Copy of NVP Supplier Identifiers - Federal Signal" at bounding box center [692, 205] width 663 height 24
click at [564, 203] on input "NVP Supplier Identifiers - Federal Signal" at bounding box center [692, 205] width 663 height 24
type input "NVP Supplier Identifiers - [PERSON_NAME] Global Corporaton"
click at [378, 335] on input "Copy data under the "Event Information" tab" at bounding box center [375, 331] width 9 height 9
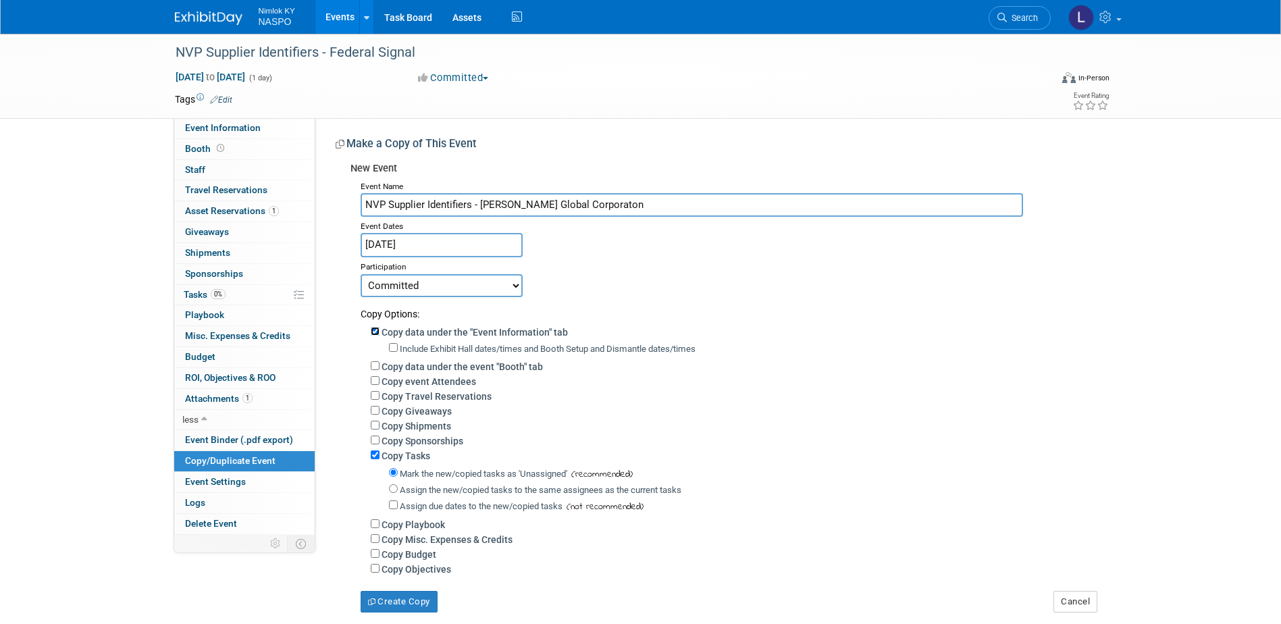
checkbox input "false"
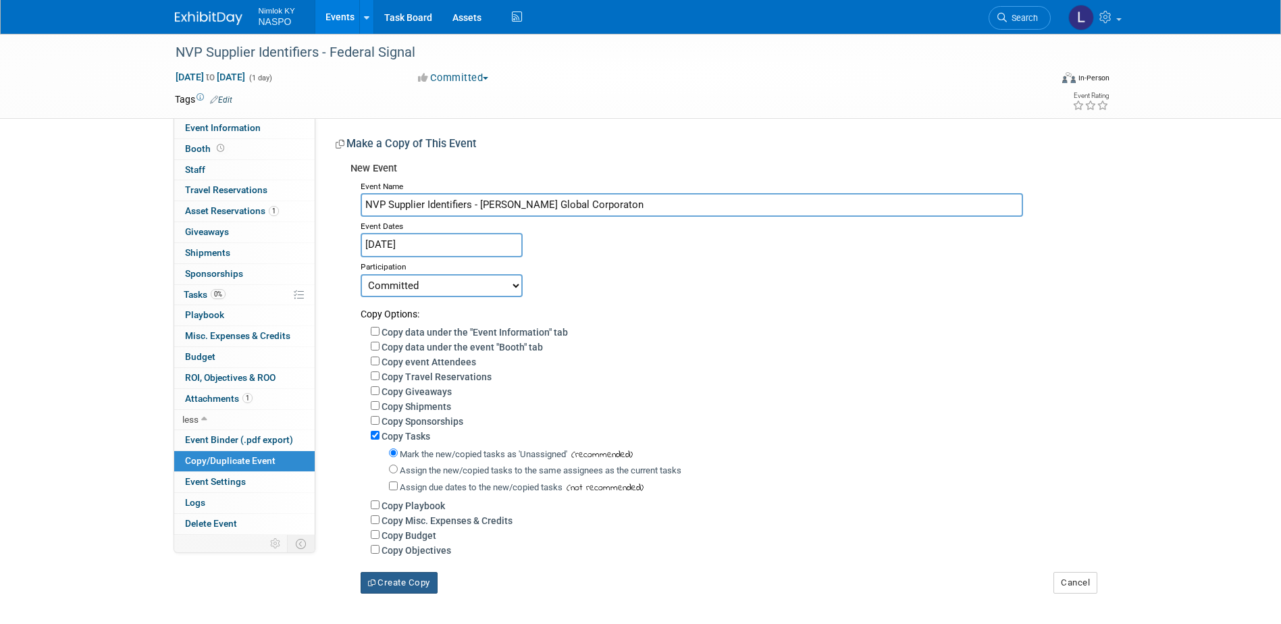
click at [388, 586] on button "Create Copy" at bounding box center [399, 583] width 77 height 22
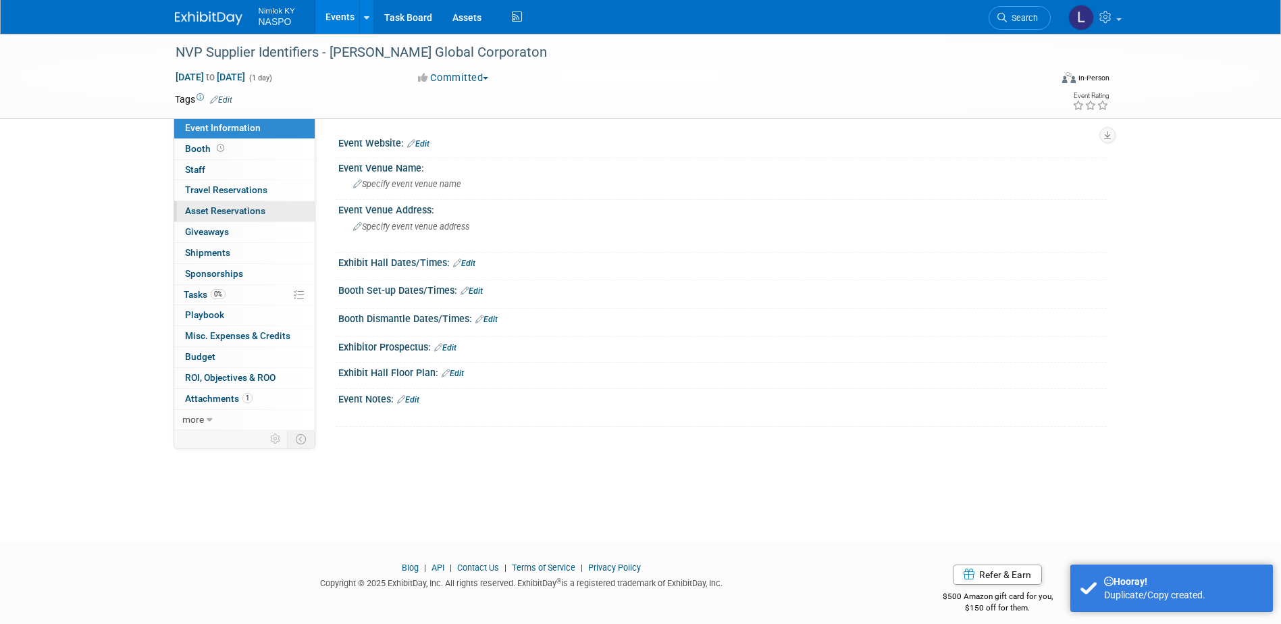
click at [195, 215] on span "Asset Reservations 0" at bounding box center [225, 210] width 80 height 11
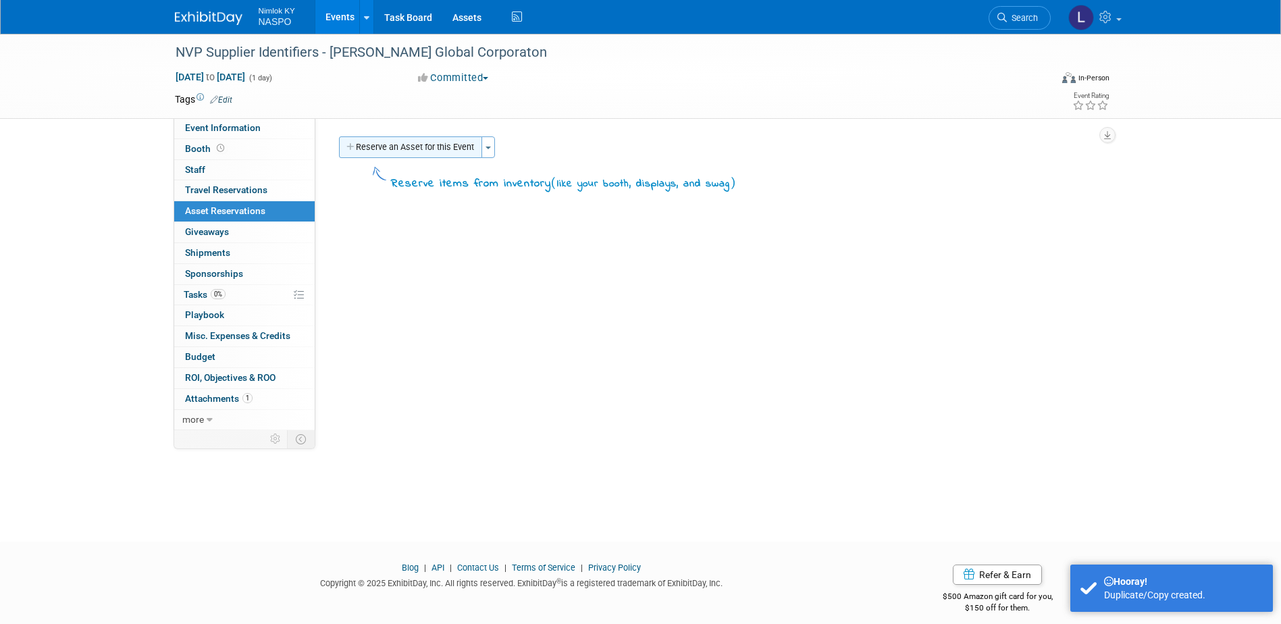
click at [355, 149] on icon "button" at bounding box center [351, 147] width 9 height 9
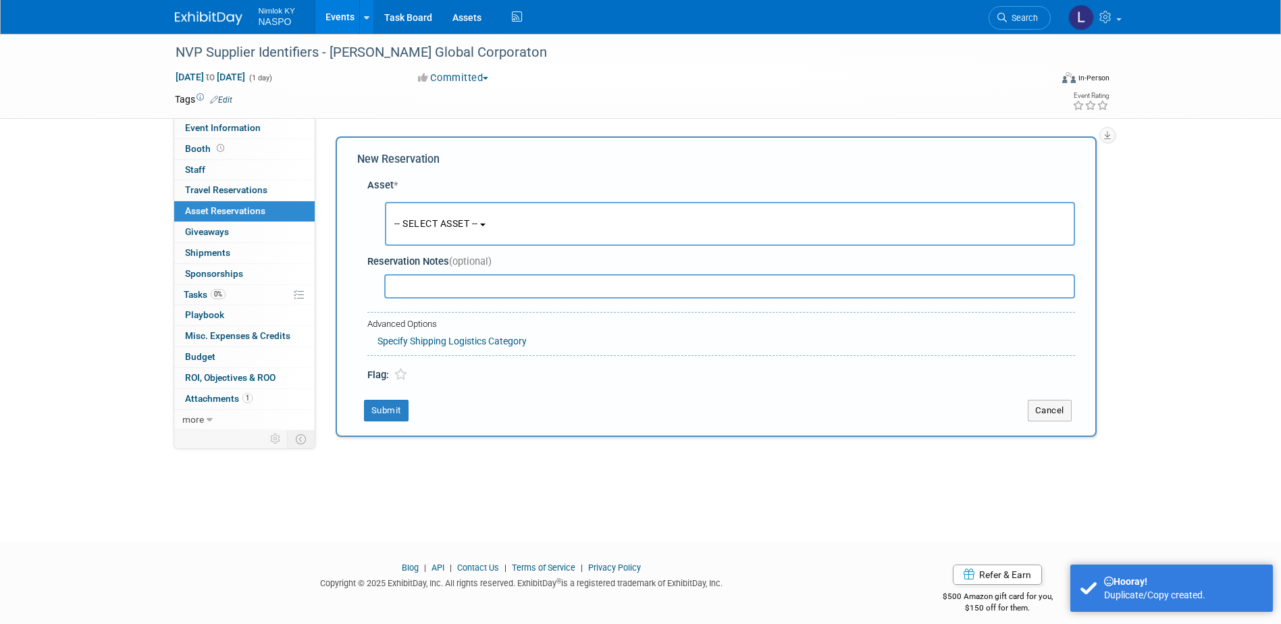
scroll to position [12, 0]
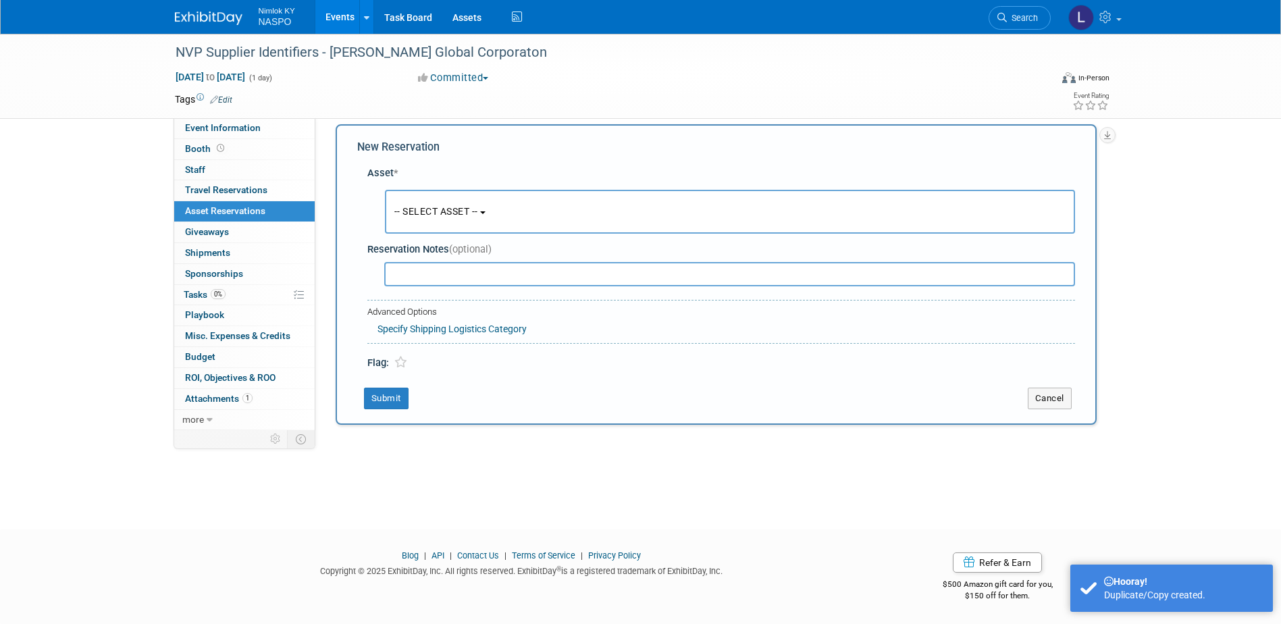
click at [416, 204] on button "-- SELECT ASSET --" at bounding box center [730, 212] width 690 height 44
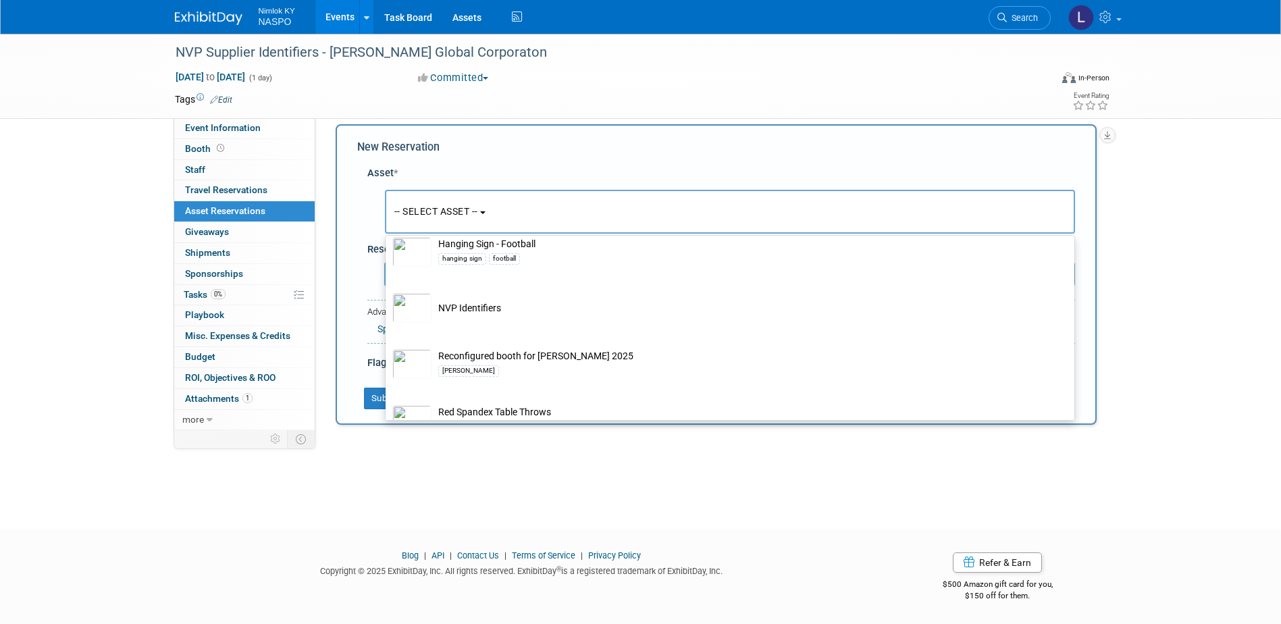
scroll to position [473, 0]
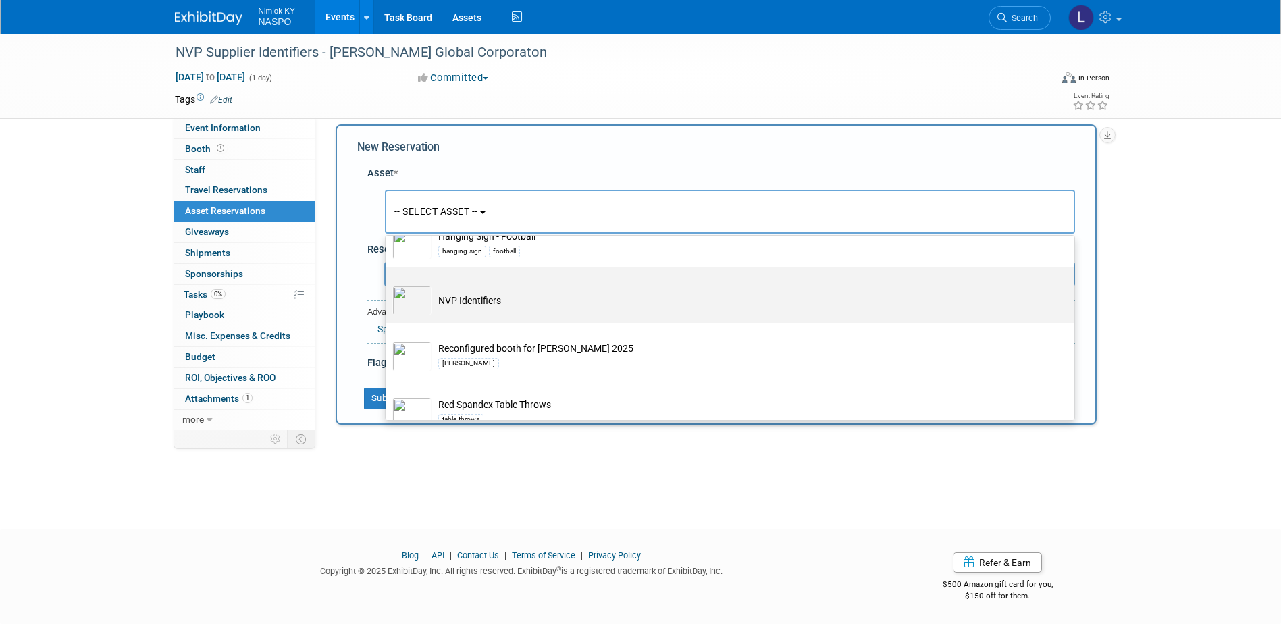
click at [451, 304] on td "NVP Identifiers" at bounding box center [740, 301] width 616 height 30
click at [388, 284] on input "NVP Identifiers" at bounding box center [383, 279] width 9 height 9
select select "10722420"
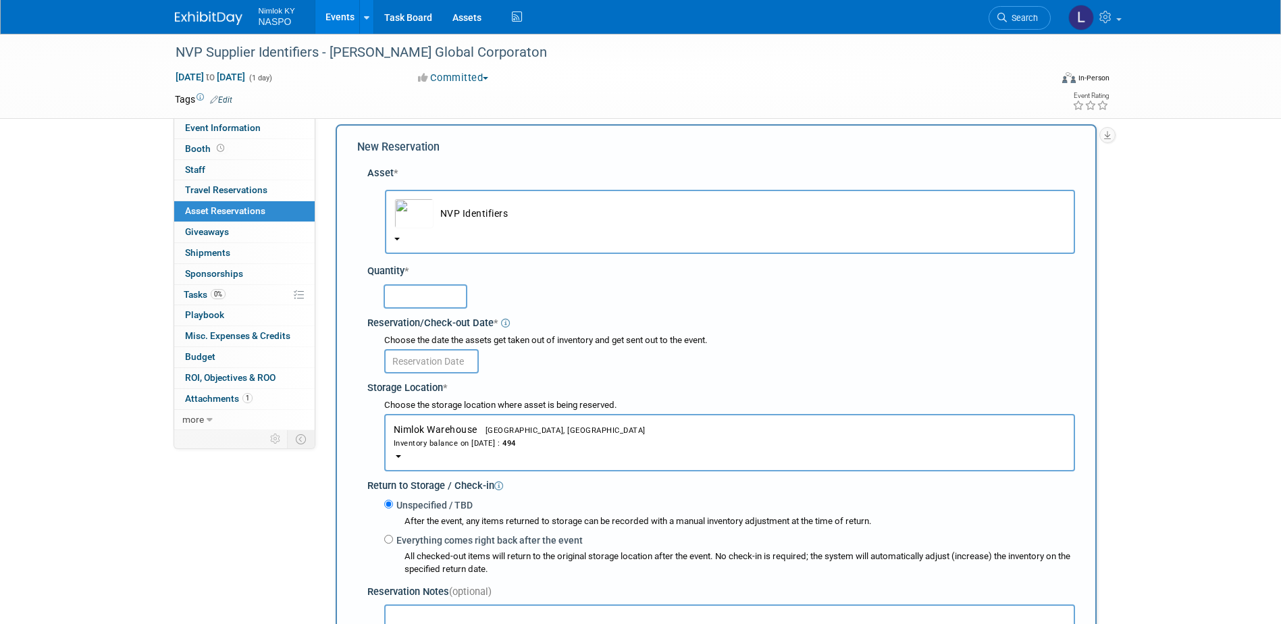
click at [415, 292] on input "text" at bounding box center [426, 296] width 84 height 24
type input "3"
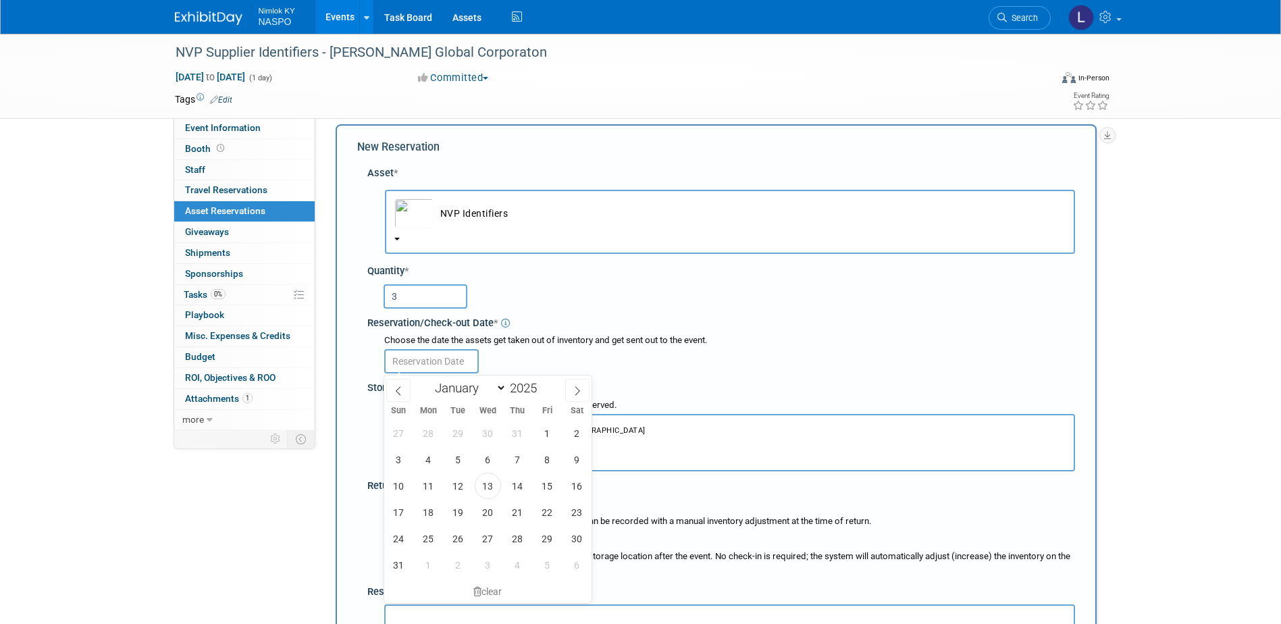
click at [409, 357] on input "text" at bounding box center [431, 361] width 95 height 24
click at [509, 517] on span "21" at bounding box center [518, 512] width 26 height 26
type input "[DATE]"
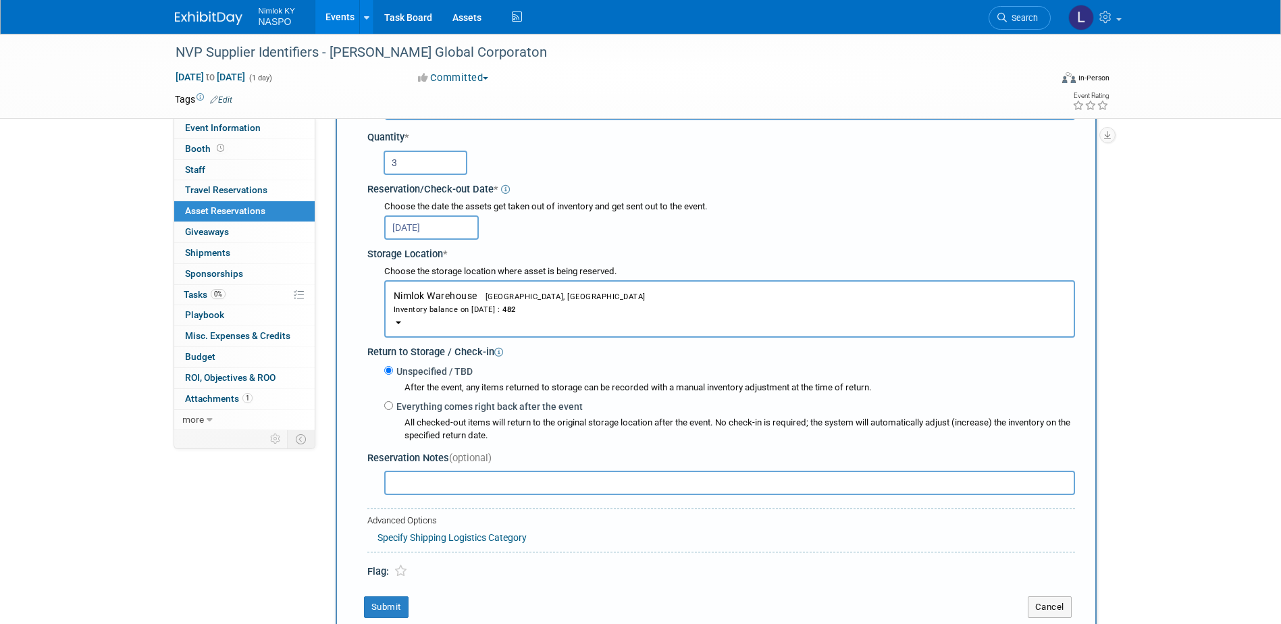
scroll to position [147, 0]
click at [388, 607] on button "Submit" at bounding box center [386, 606] width 45 height 22
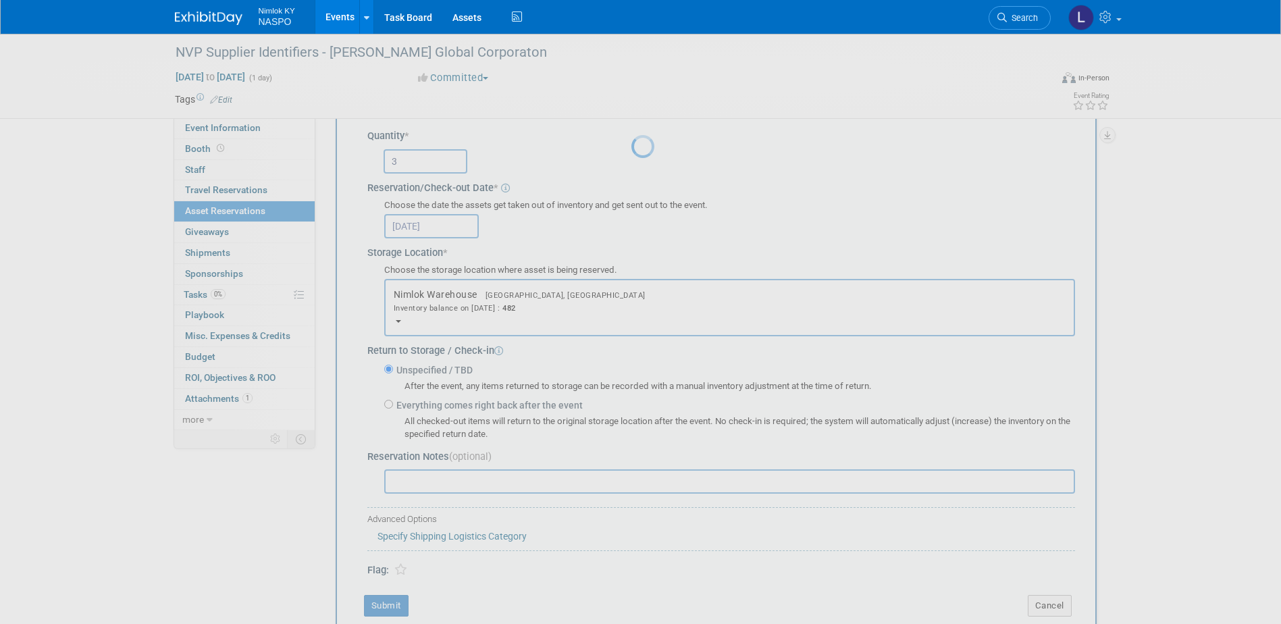
scroll to position [12, 0]
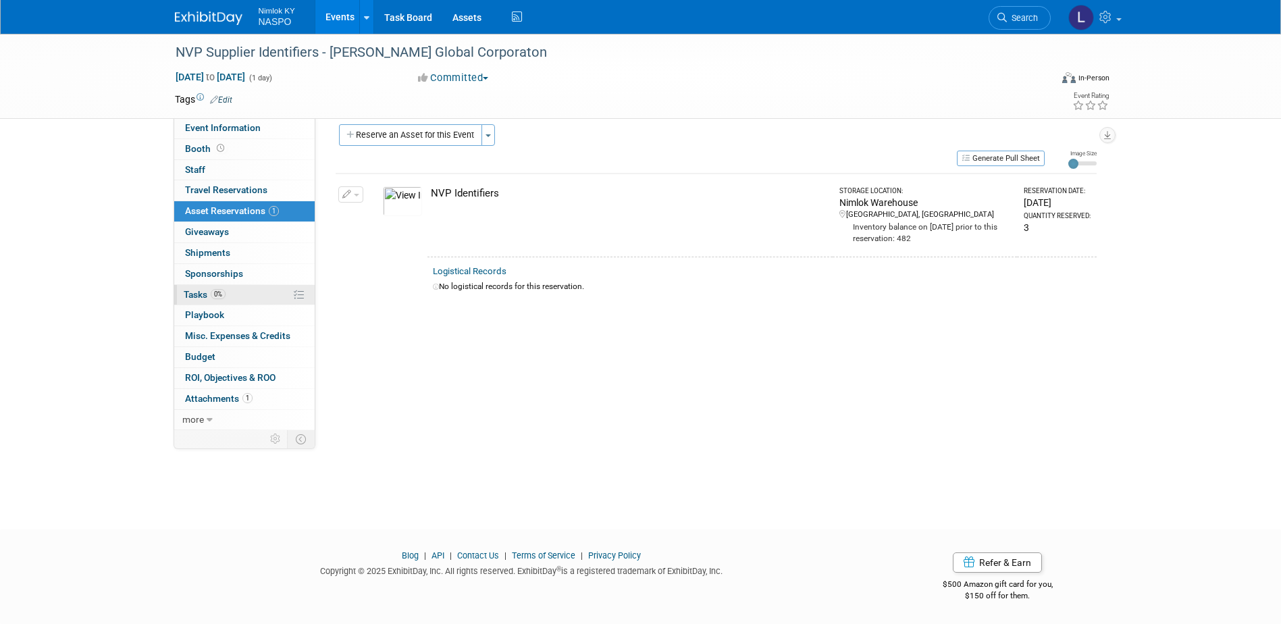
click at [192, 289] on span "Tasks 0%" at bounding box center [205, 294] width 42 height 11
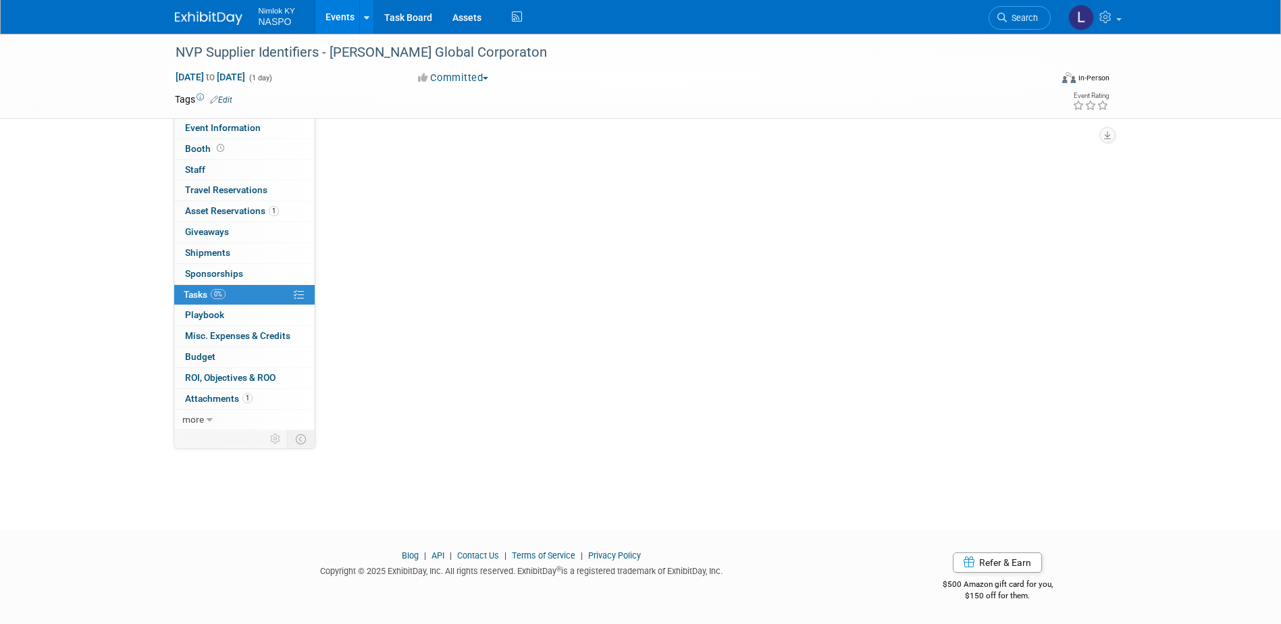
scroll to position [0, 0]
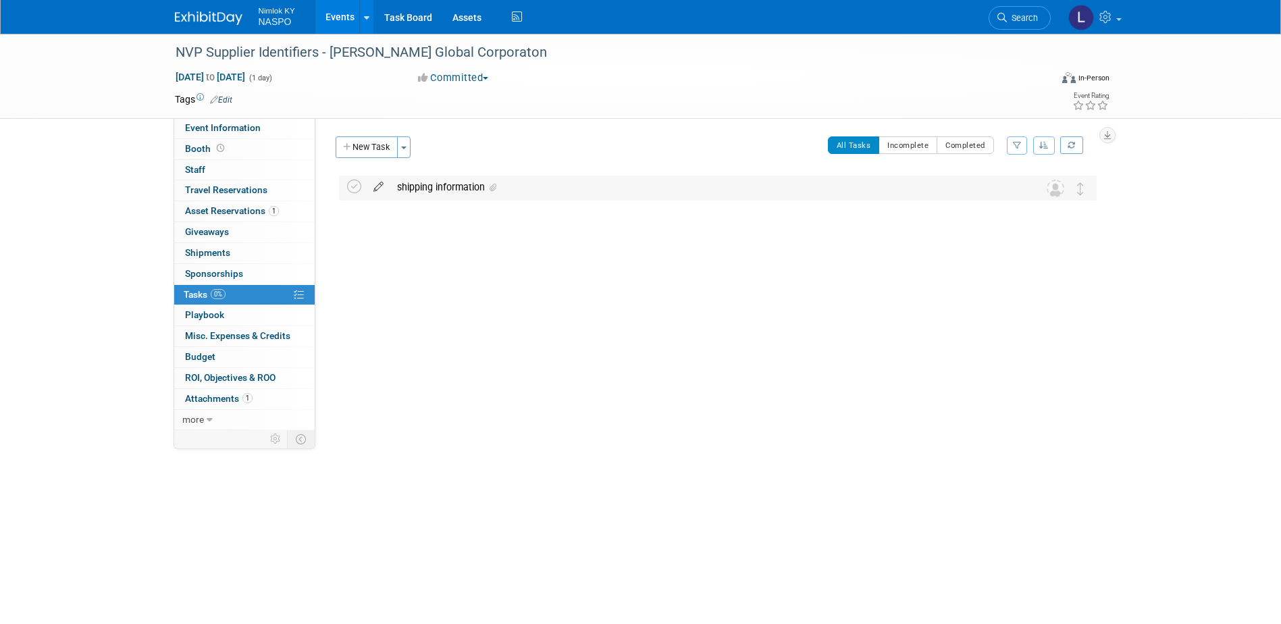
click at [376, 182] on icon at bounding box center [379, 184] width 24 height 17
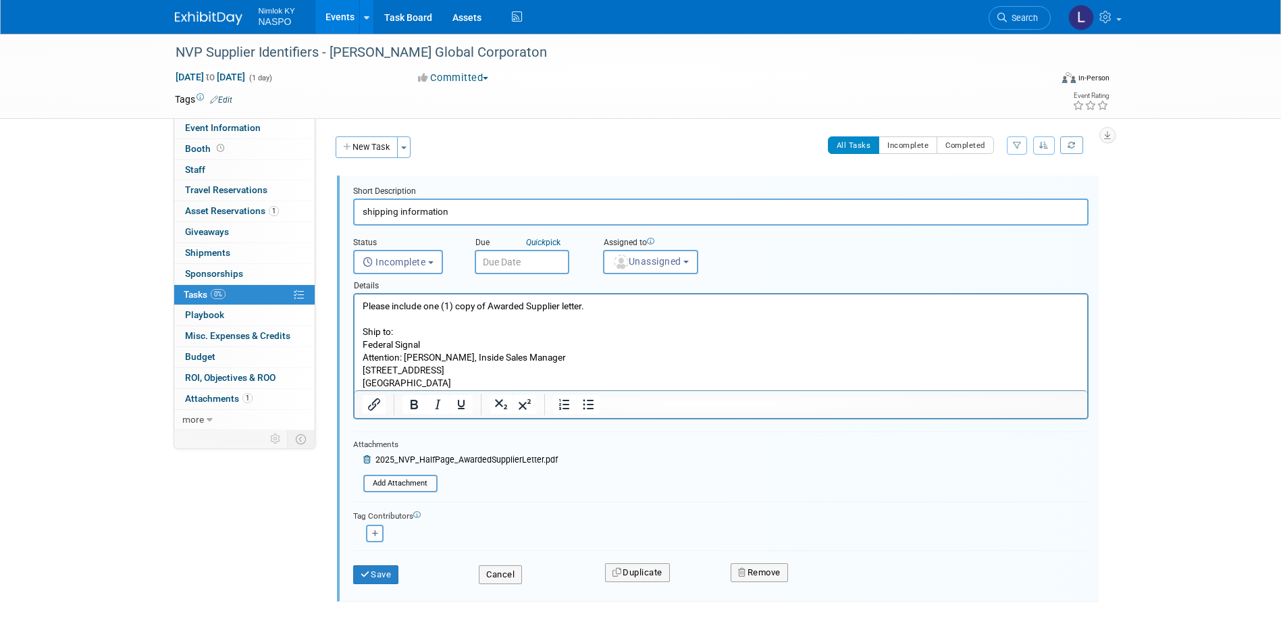
drag, startPoint x: 477, startPoint y: 381, endPoint x: 357, endPoint y: 349, distance: 123.7
click at [357, 349] on html "Please include one (1) copy of Awarded Supplier letter. Ship to: Federal Signal…" at bounding box center [720, 343] width 733 height 96
click at [373, 578] on button "Save" at bounding box center [376, 574] width 46 height 19
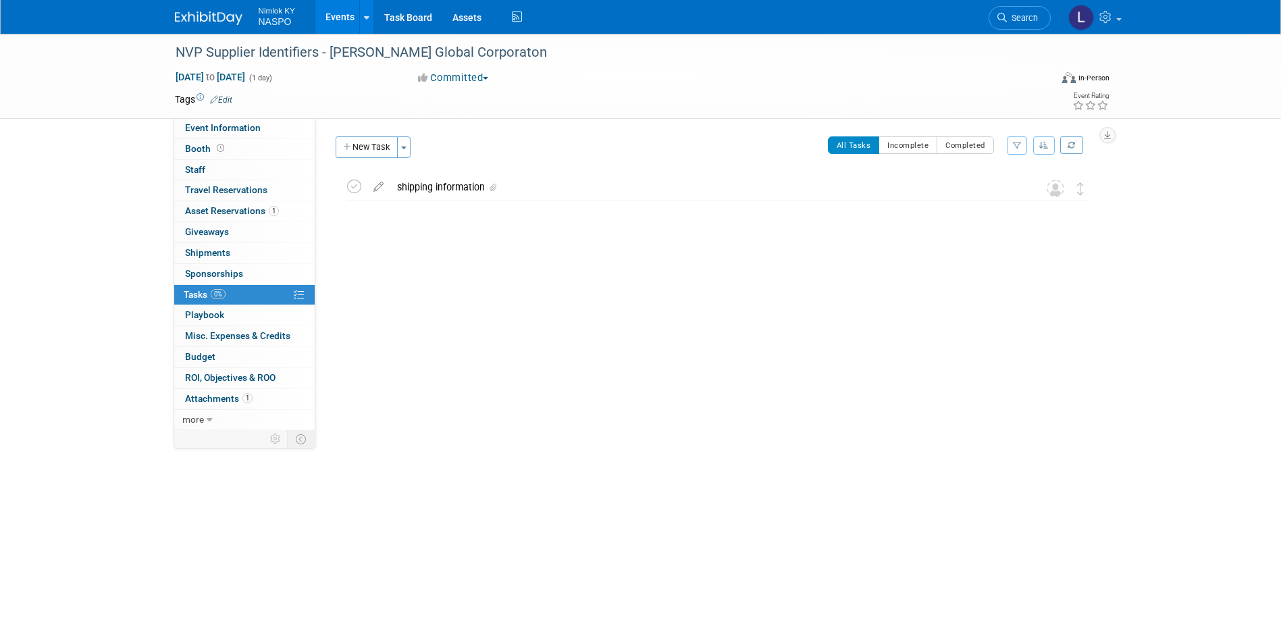
click at [338, 18] on link "Events" at bounding box center [339, 17] width 49 height 34
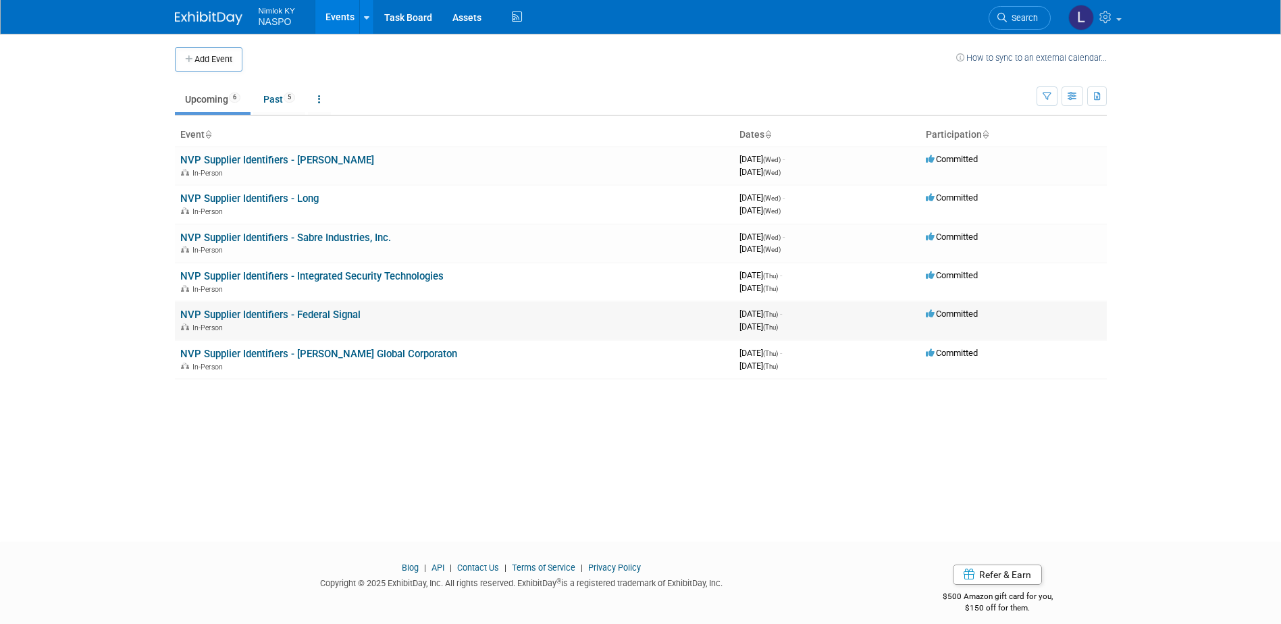
click at [269, 315] on link "NVP Supplier Identifiers - Federal Signal" at bounding box center [270, 315] width 180 height 12
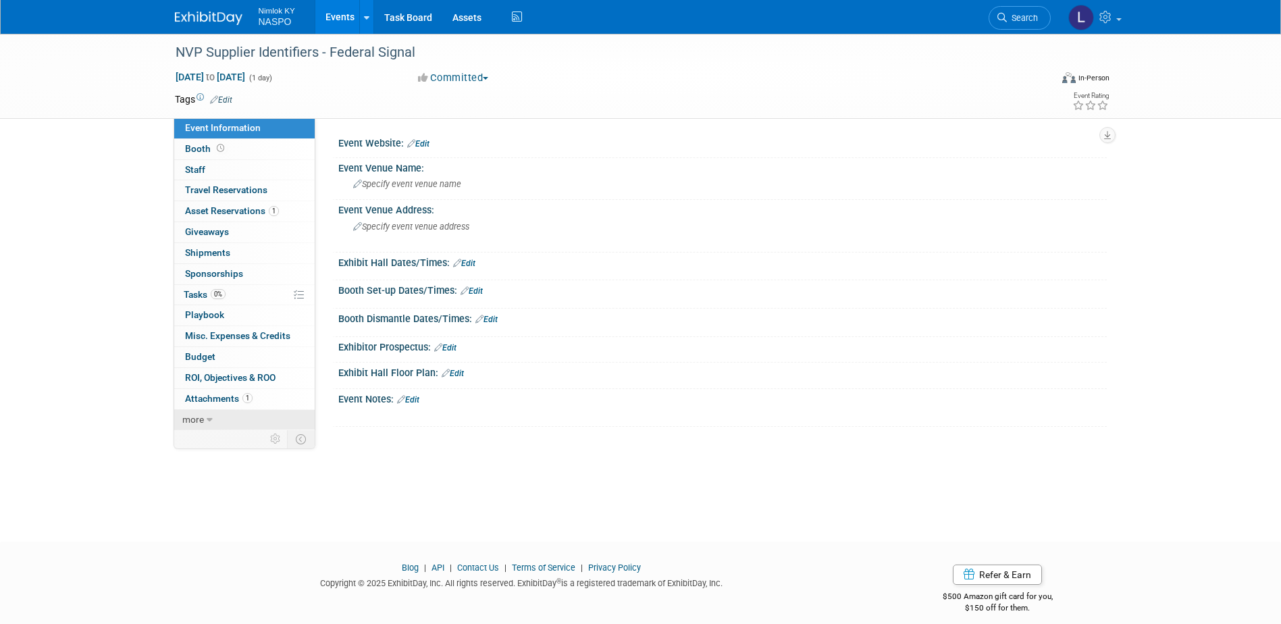
click at [195, 426] on link "more" at bounding box center [244, 420] width 141 height 20
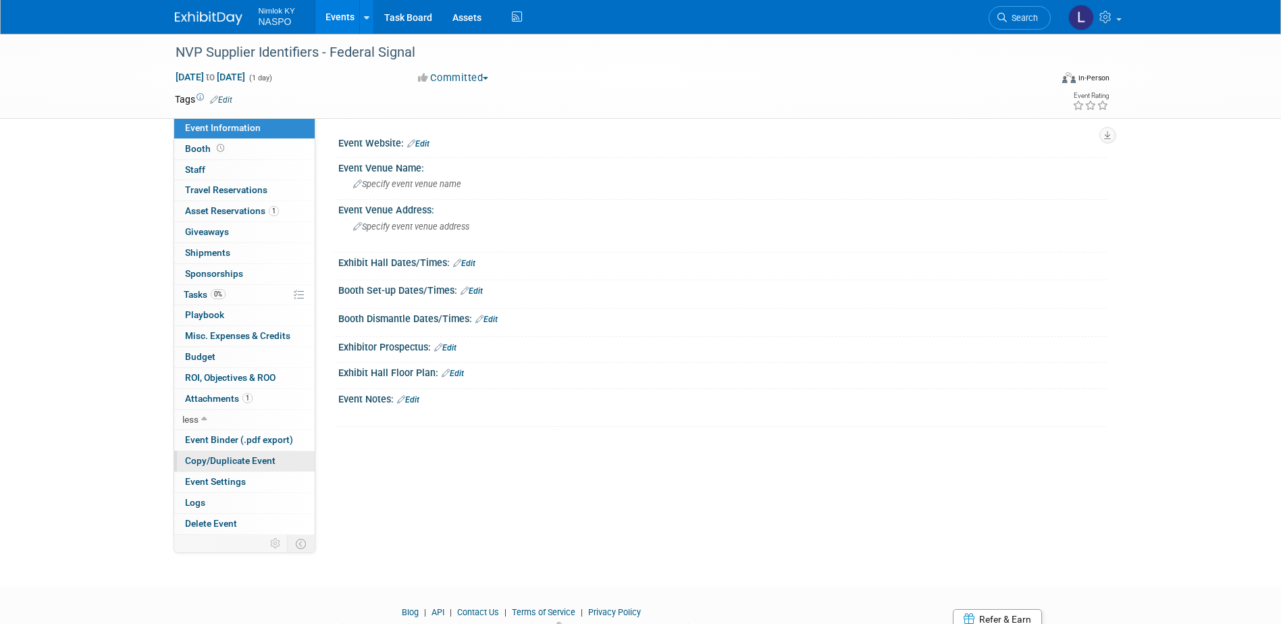
click at [213, 463] on span "Copy/Duplicate Event" at bounding box center [230, 460] width 91 height 11
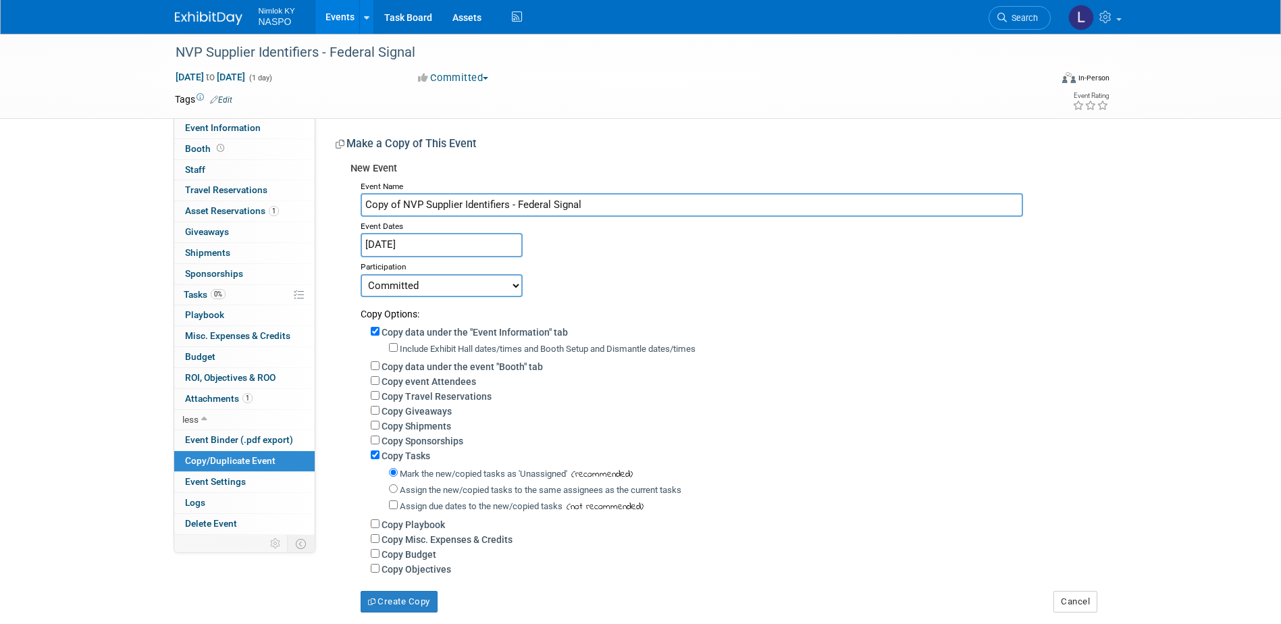
click at [613, 206] on input "Copy of NVP Supplier Identifiers - Federal Signal" at bounding box center [692, 205] width 663 height 24
type input "NVP Supplier Identifiers - SoundOff Signal"
click at [369, 331] on div "Copy data under the "Event Information" tab Include Exhibit Hall dates/times an…" at bounding box center [729, 449] width 736 height 256
click at [389, 493] on input "Assign the new/copied tasks to the same assignees as the current tasks" at bounding box center [393, 488] width 9 height 9
radio input "true"
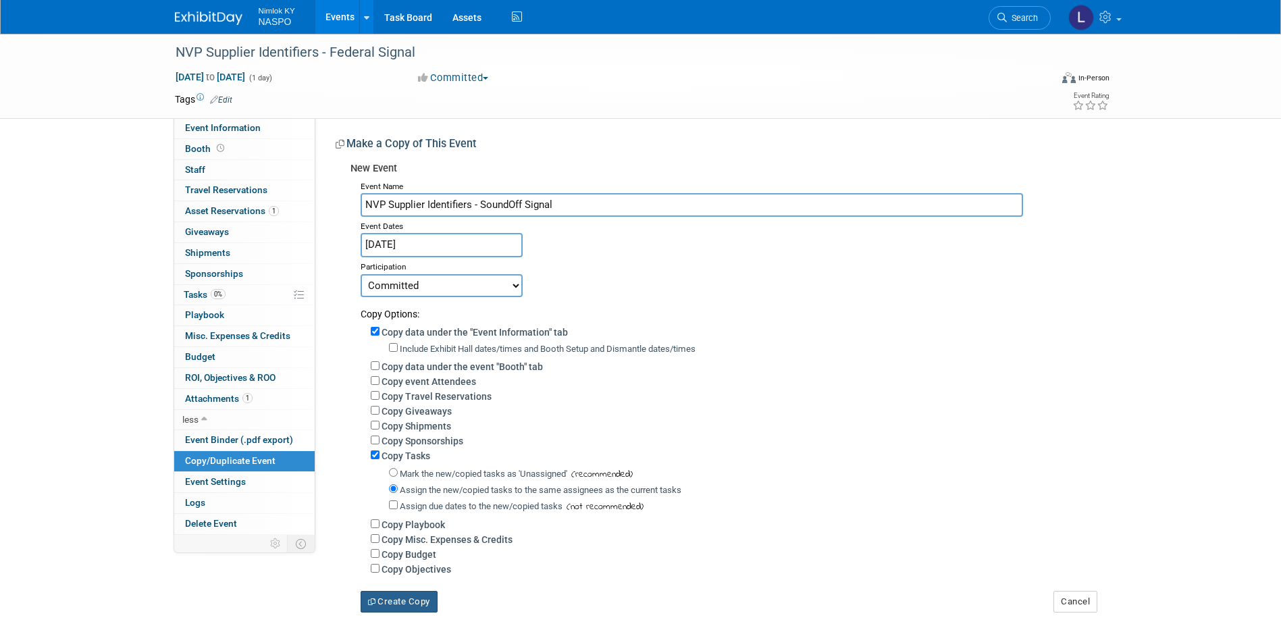
click at [388, 607] on button "Create Copy" at bounding box center [399, 602] width 77 height 22
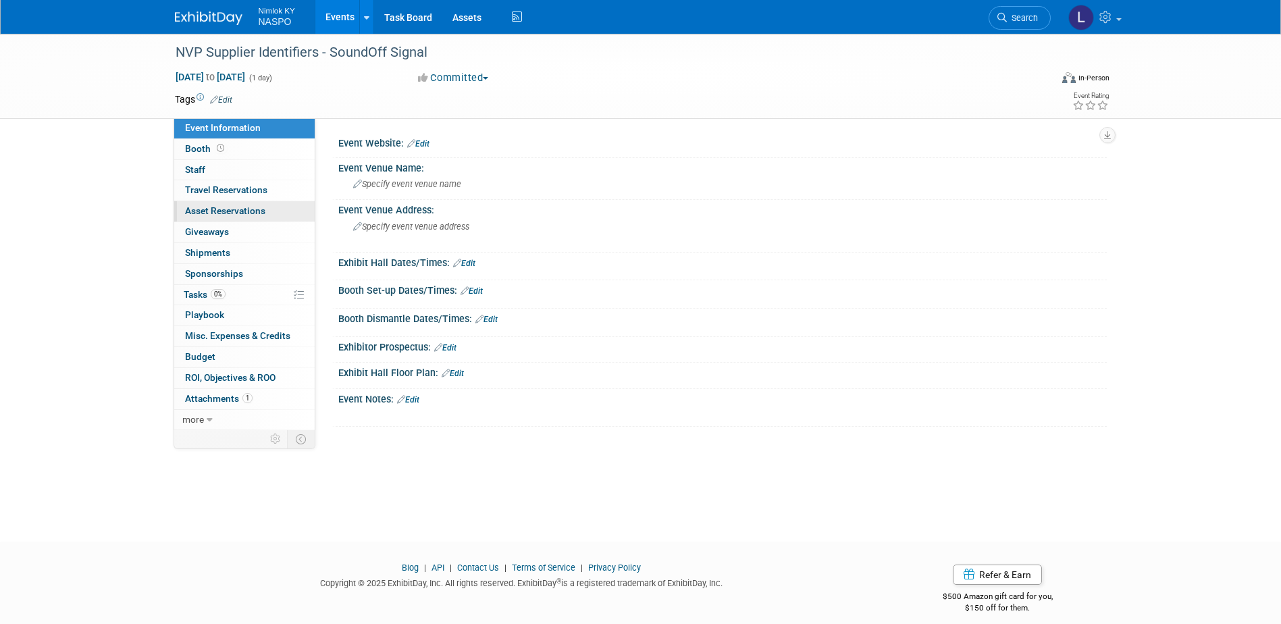
click at [212, 207] on span "Asset Reservations 0" at bounding box center [225, 210] width 80 height 11
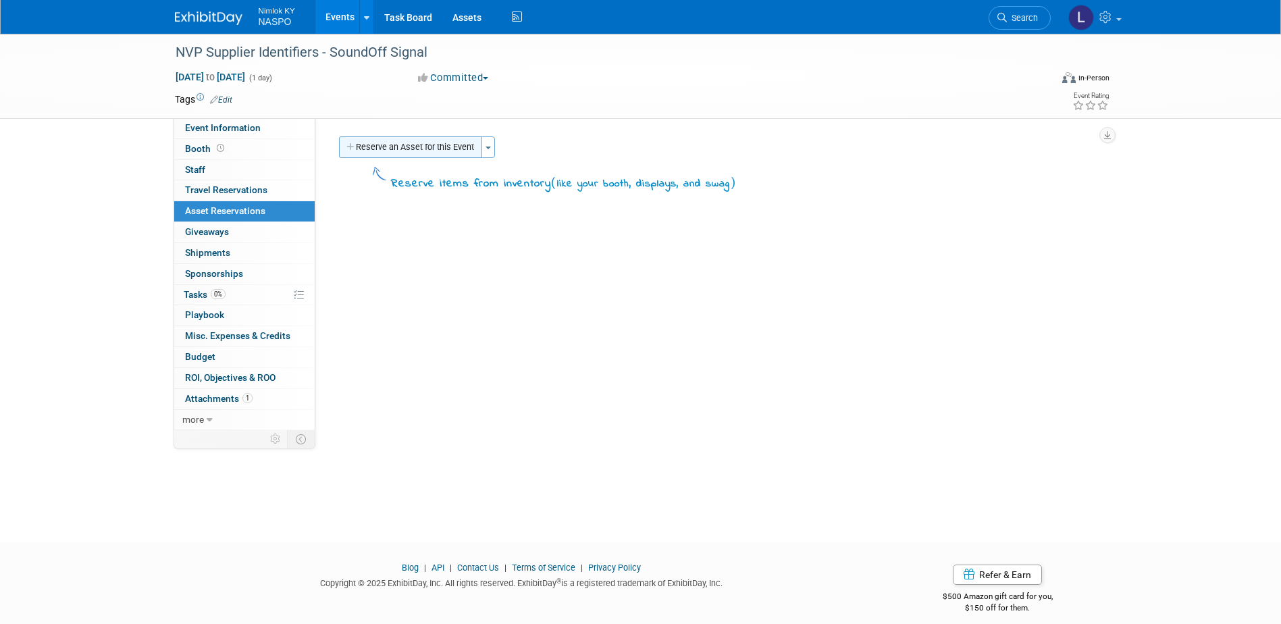
click at [382, 142] on button "Reserve an Asset for this Event" at bounding box center [410, 147] width 143 height 22
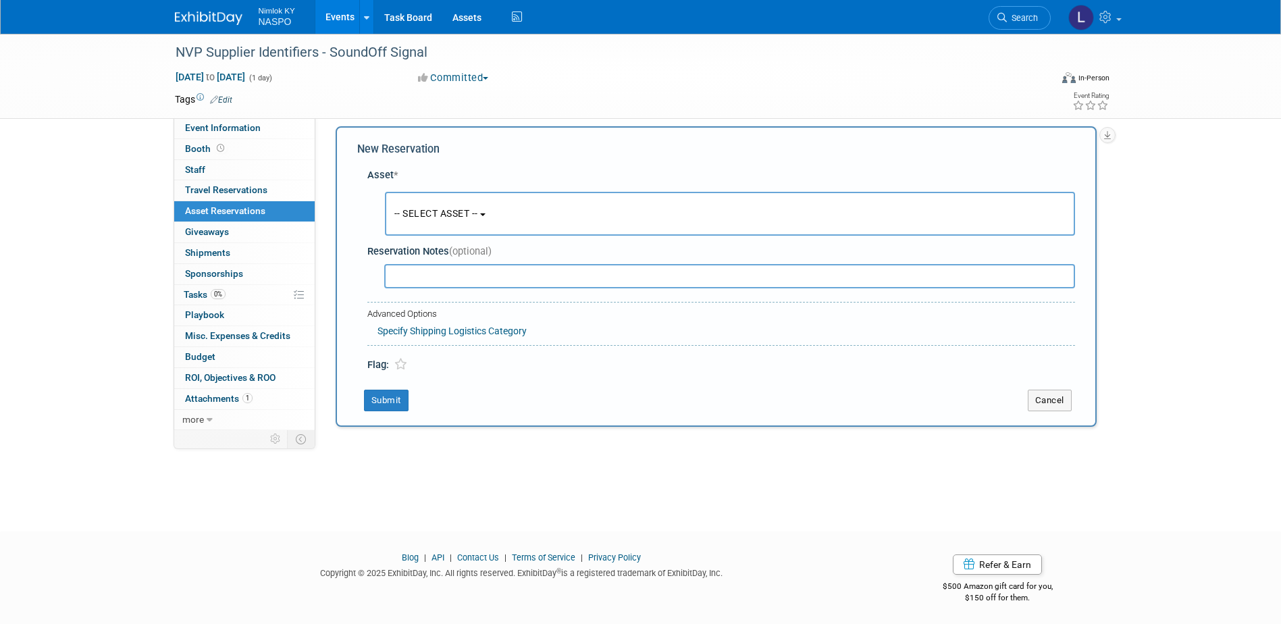
scroll to position [12, 0]
click at [424, 208] on span "-- SELECT ASSET --" at bounding box center [436, 211] width 84 height 11
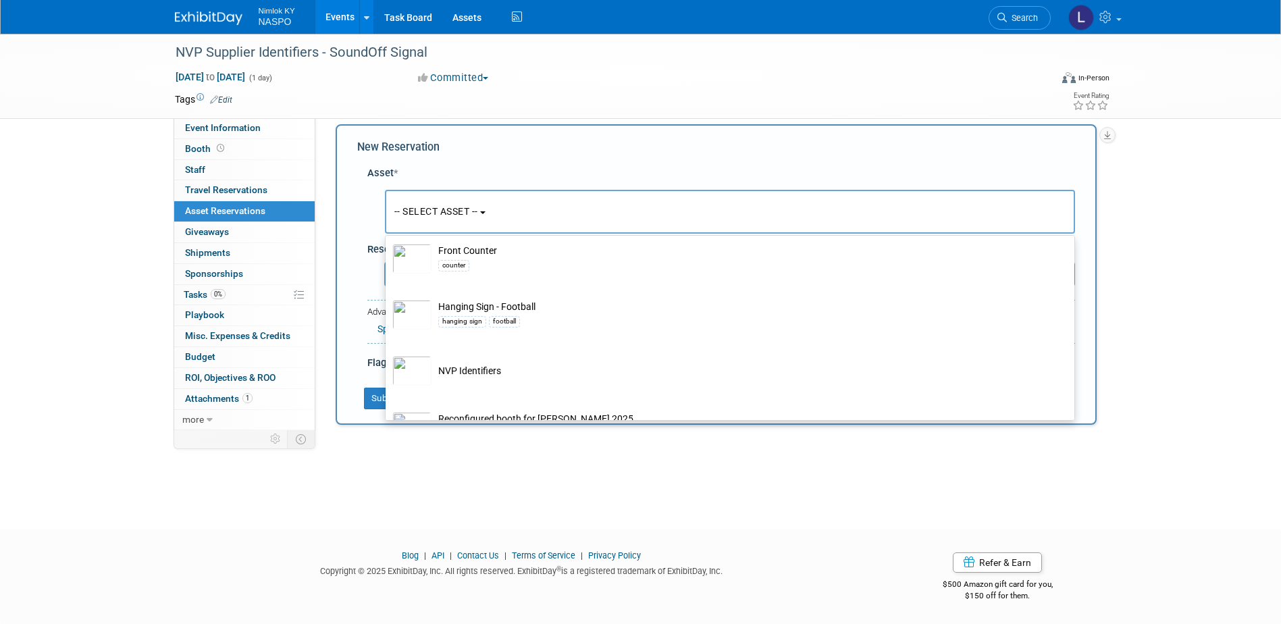
scroll to position [405, 0]
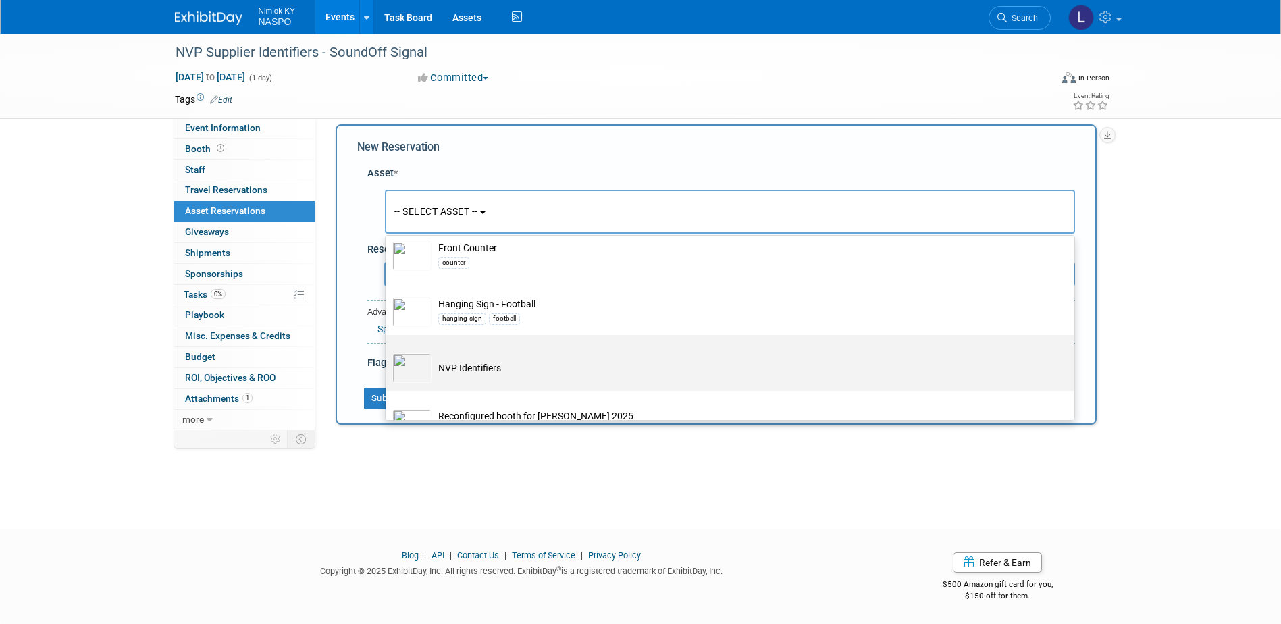
click at [426, 375] on img at bounding box center [411, 368] width 39 height 30
click at [388, 351] on input "NVP Identifiers" at bounding box center [383, 346] width 9 height 9
select select "10722420"
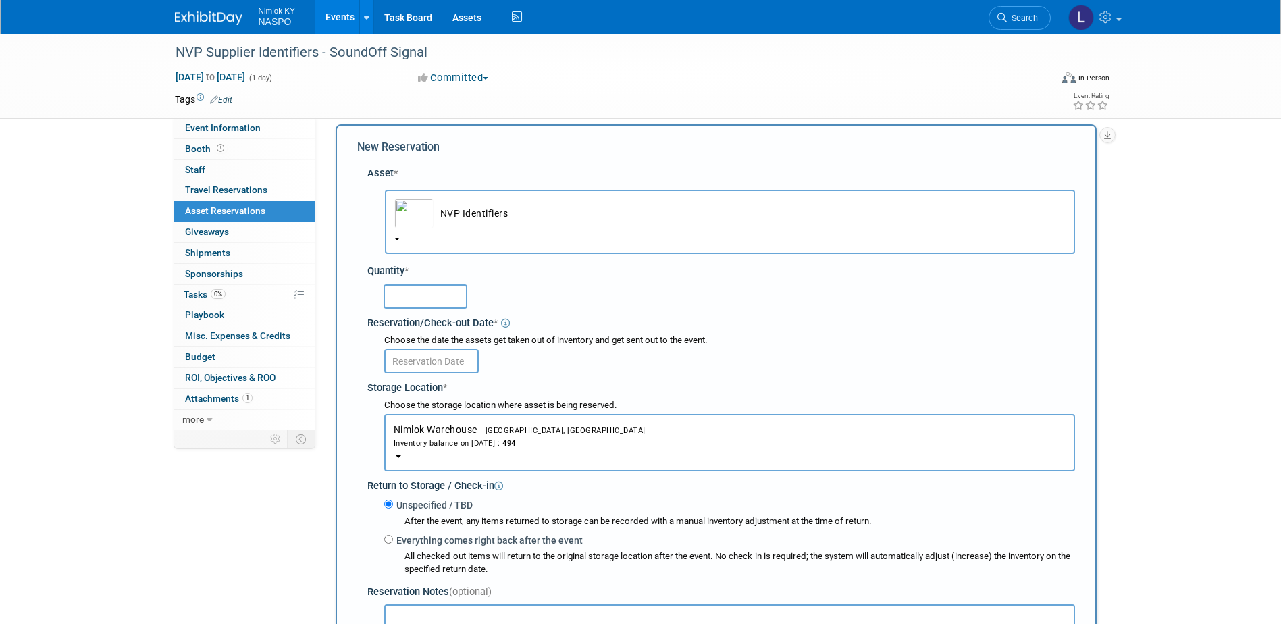
click at [425, 299] on input "text" at bounding box center [426, 296] width 84 height 24
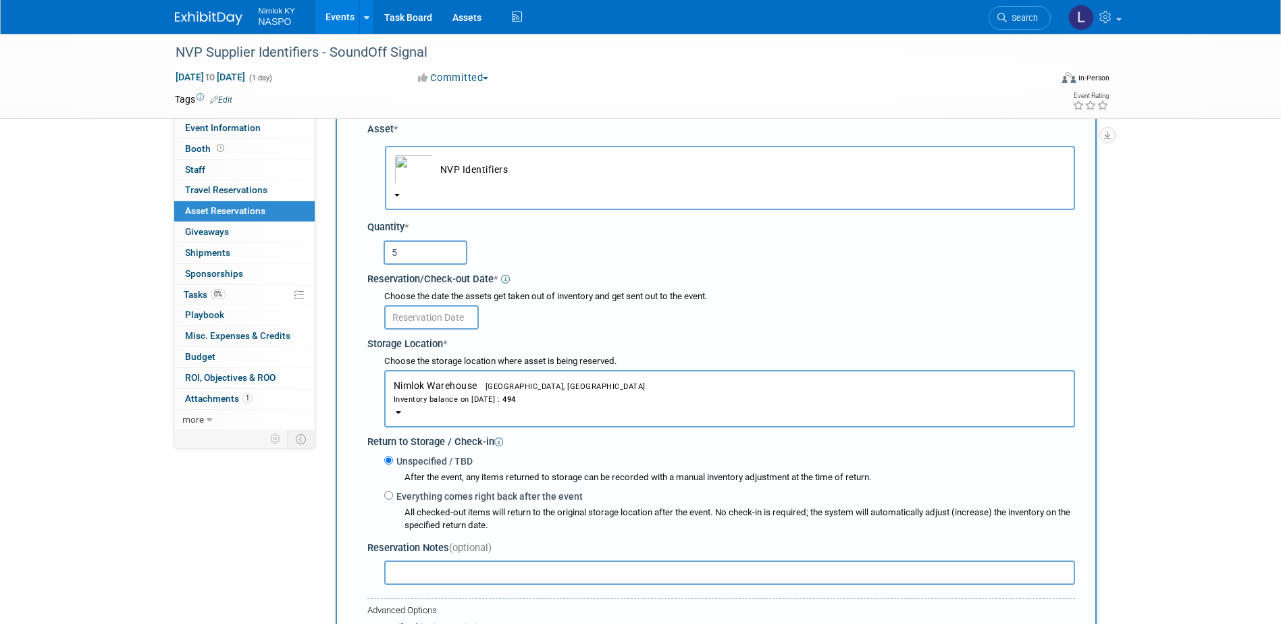
scroll to position [80, 0]
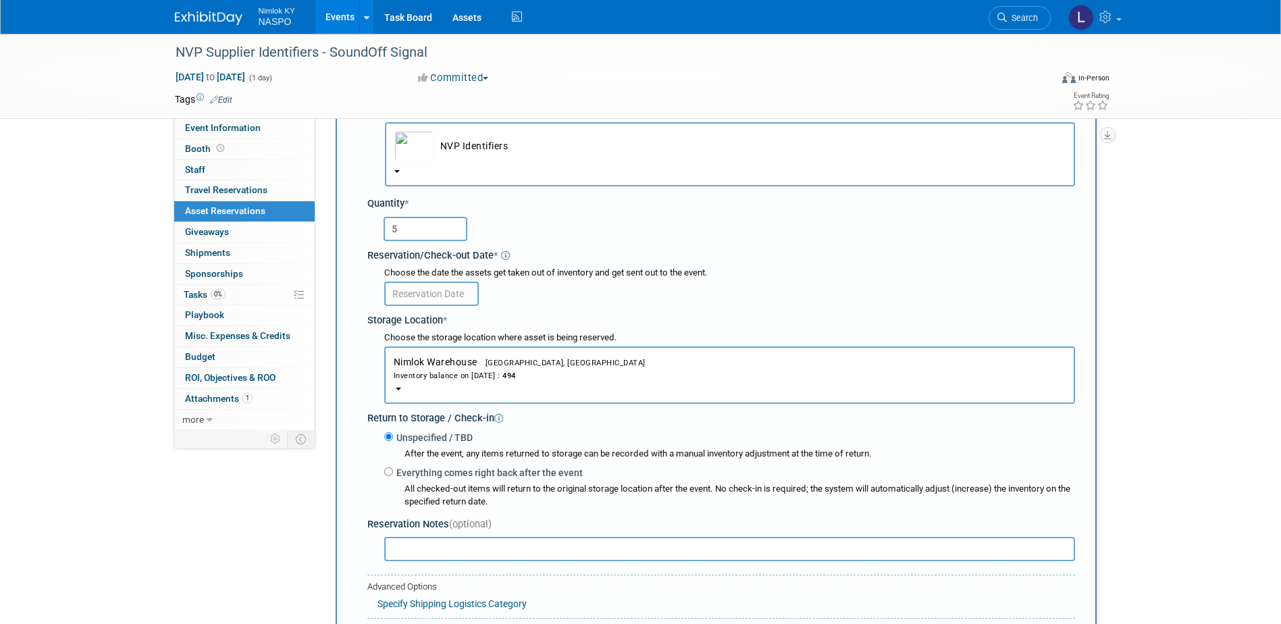
type input "5"
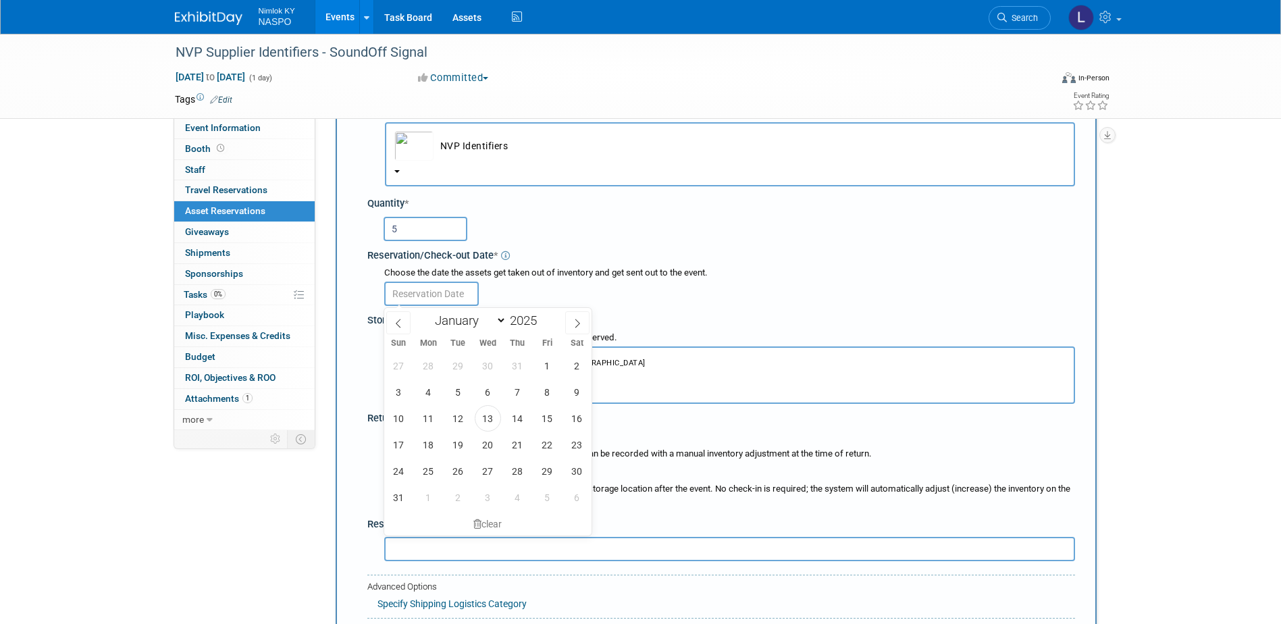
click at [409, 294] on input "text" at bounding box center [431, 294] width 95 height 24
click at [518, 447] on span "21" at bounding box center [518, 445] width 26 height 26
type input "Aug 21, 2025"
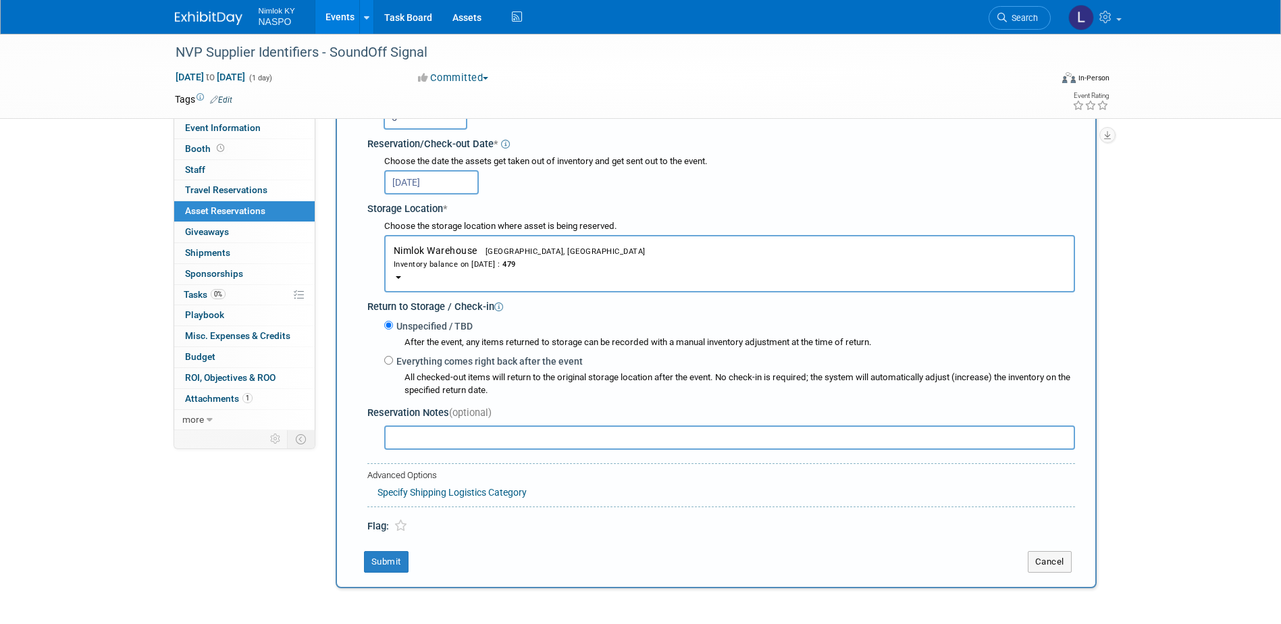
scroll to position [215, 0]
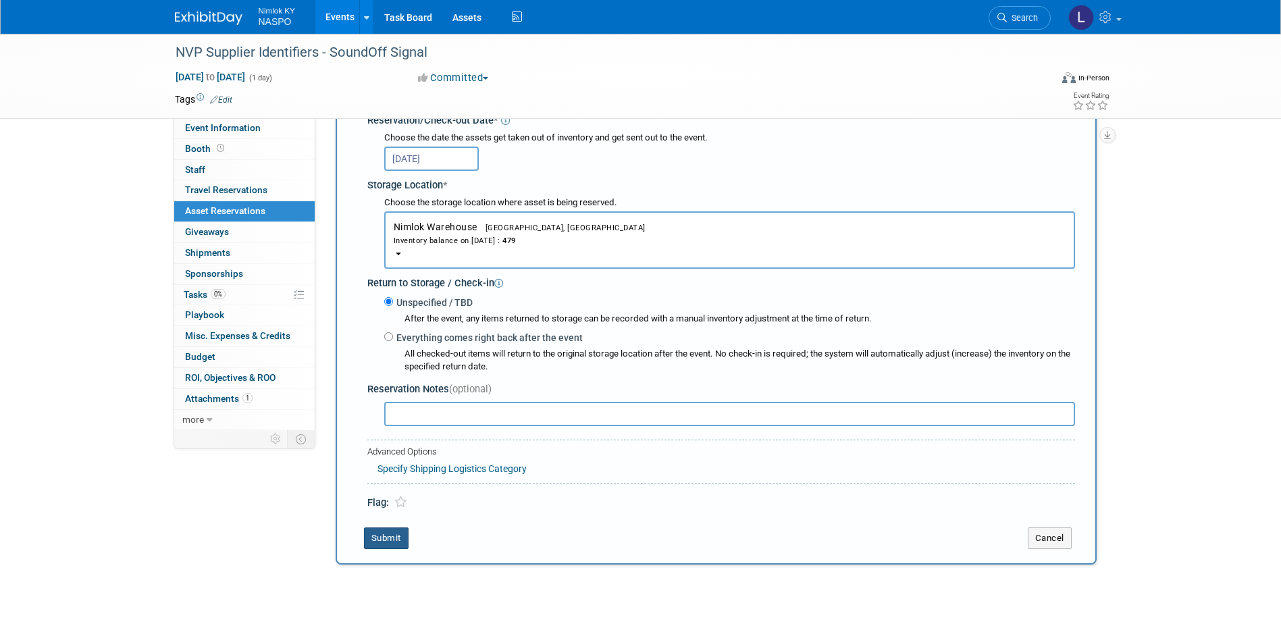
click at [380, 544] on button "Submit" at bounding box center [386, 539] width 45 height 22
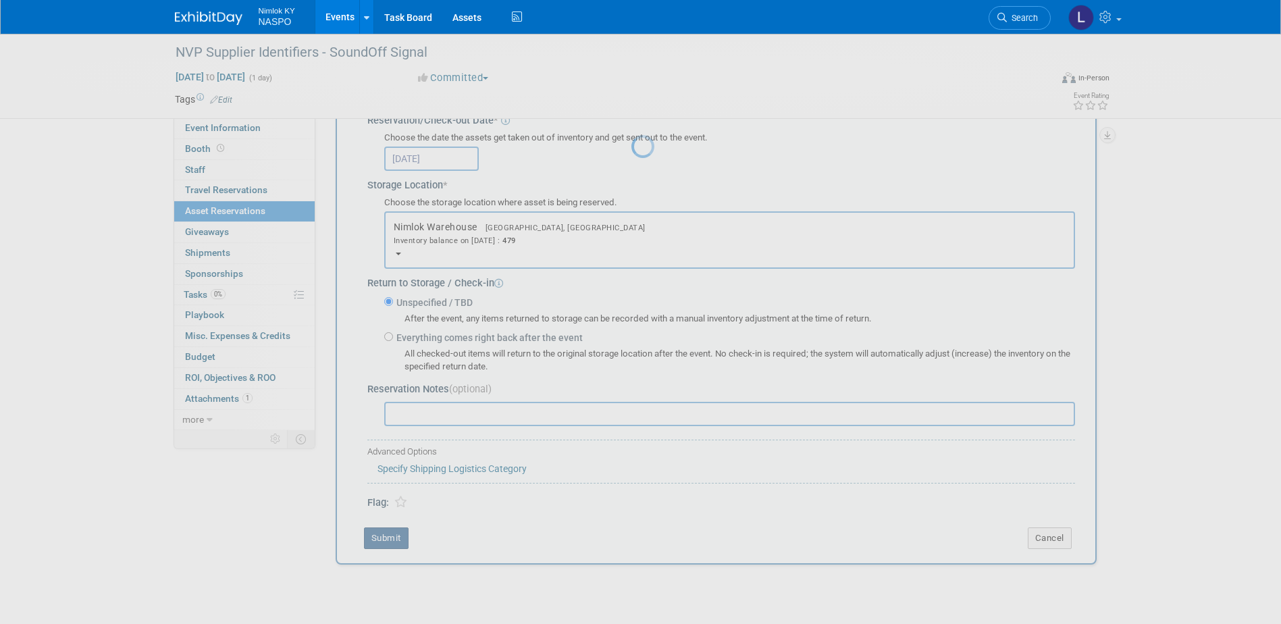
scroll to position [12, 0]
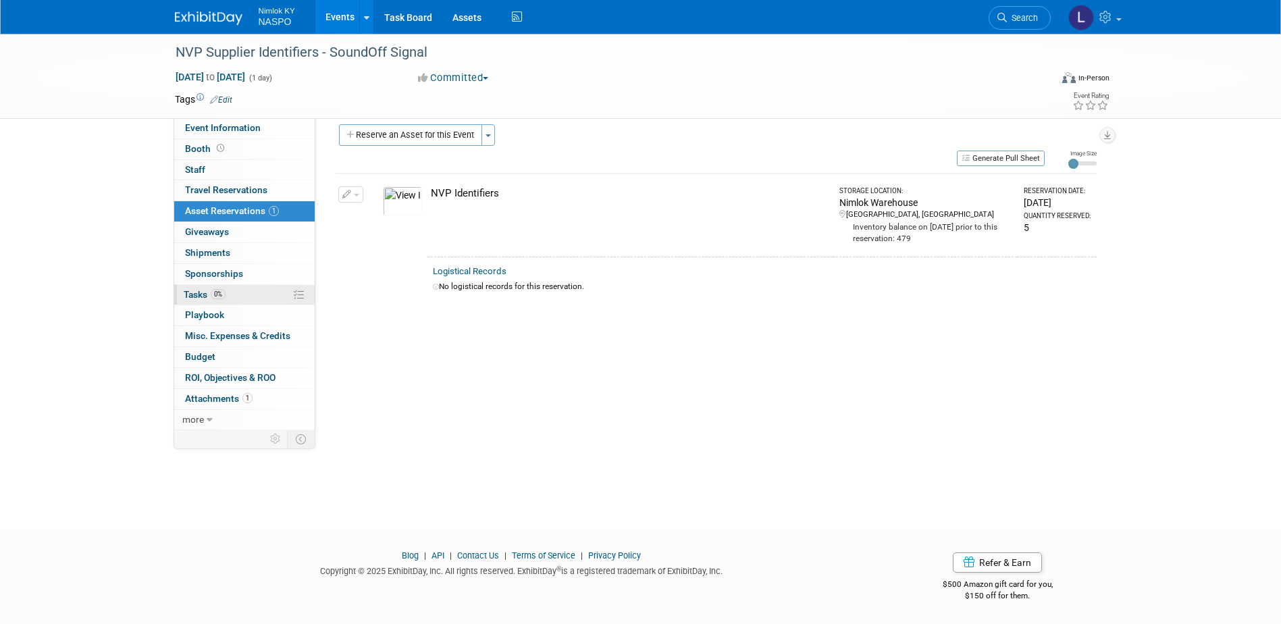
click at [202, 296] on span "Tasks 0%" at bounding box center [205, 294] width 42 height 11
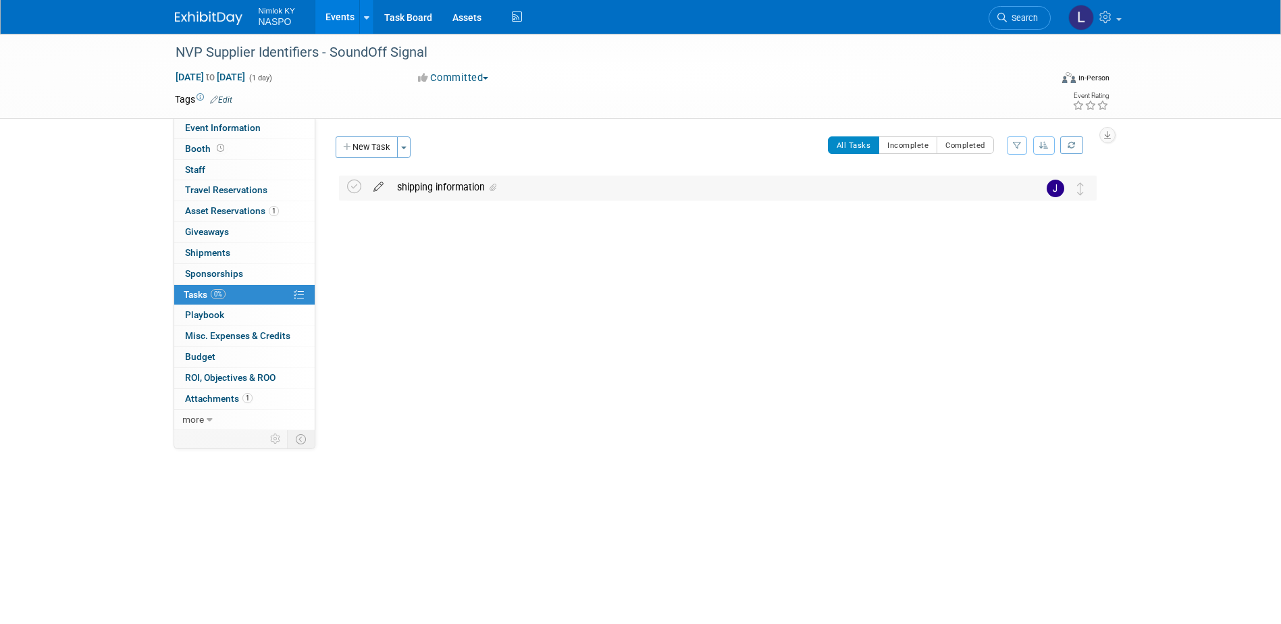
click at [375, 188] on icon at bounding box center [379, 184] width 24 height 17
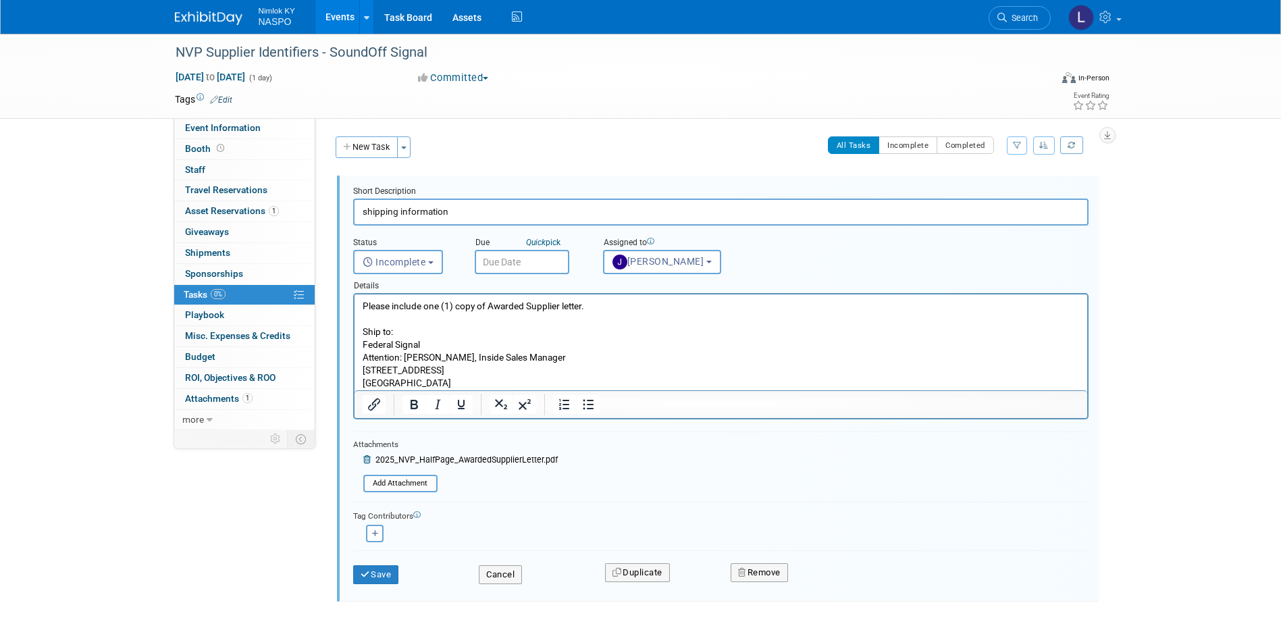
drag, startPoint x: 471, startPoint y: 380, endPoint x: 359, endPoint y: 349, distance: 116.5
click at [359, 349] on html "Please include one (1) copy of Awarded Supplier letter. Ship to: Federal Signal…" at bounding box center [720, 343] width 733 height 96
click at [377, 573] on button "Save" at bounding box center [376, 574] width 46 height 19
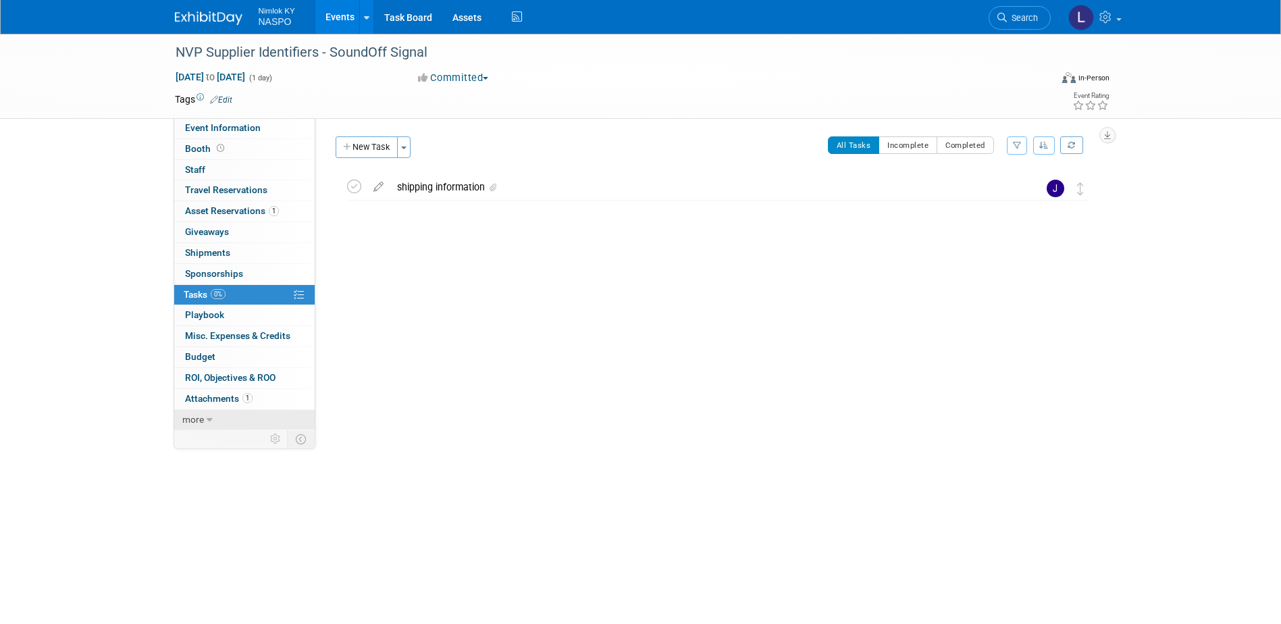
click at [203, 420] on span "more" at bounding box center [193, 419] width 22 height 11
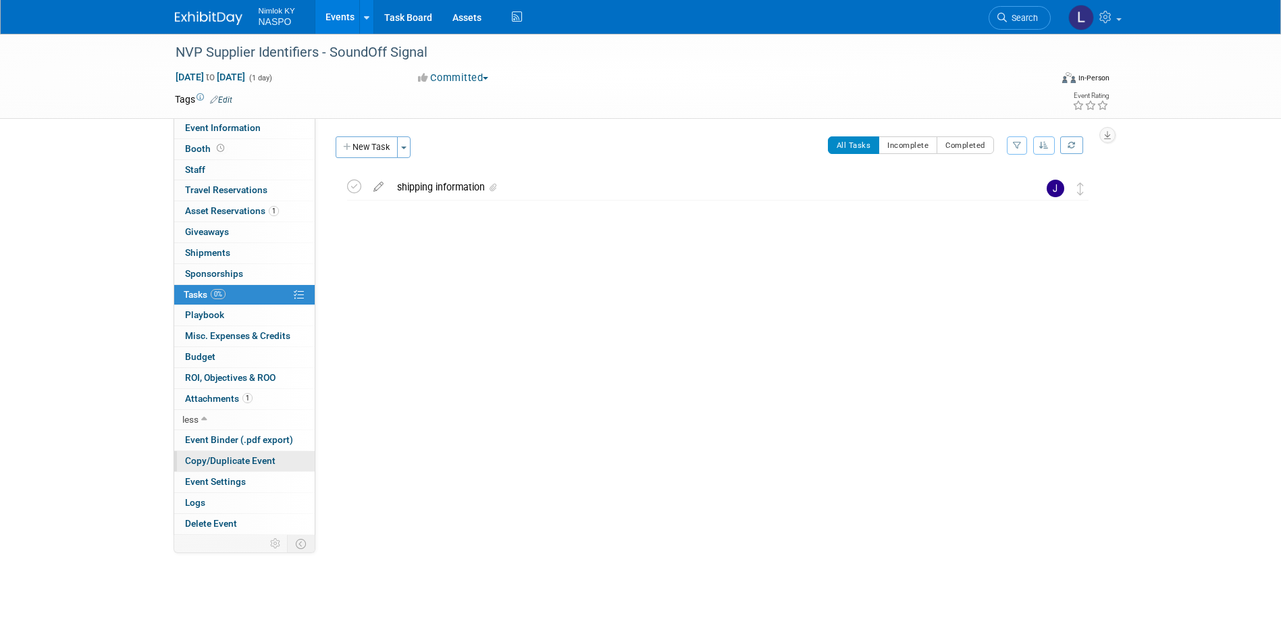
click at [218, 465] on span "Copy/Duplicate Event" at bounding box center [230, 460] width 91 height 11
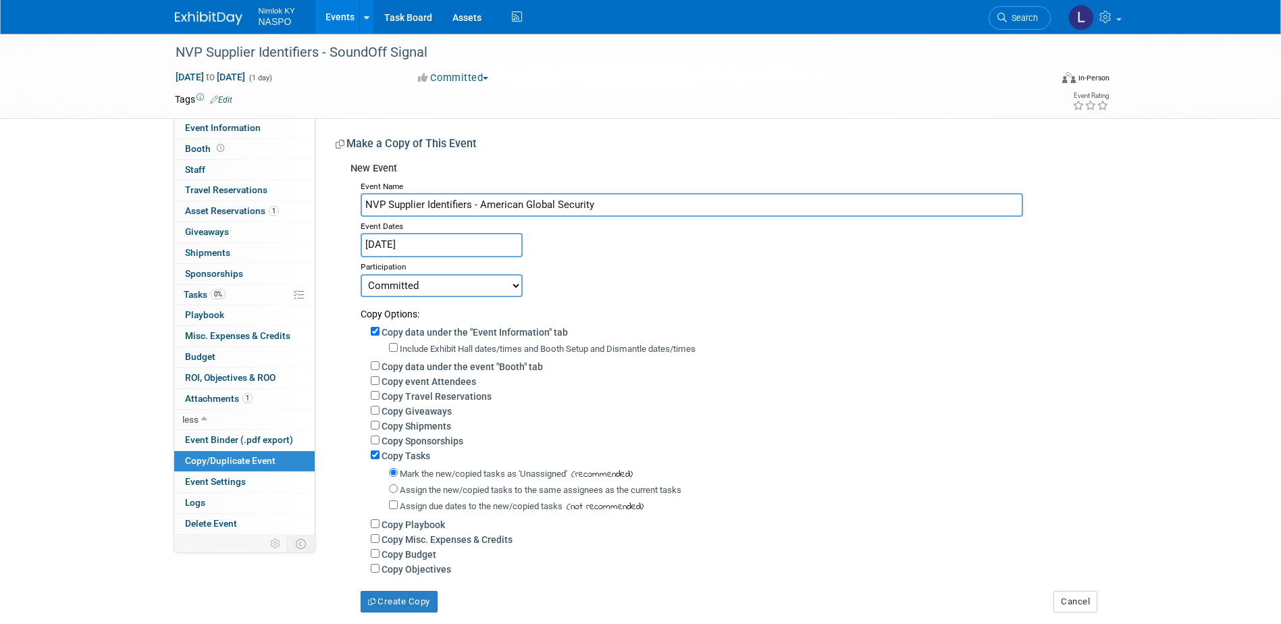
type input "NVP Supplier Identifiers - American Global Security"
click at [375, 333] on input "Copy data under the "Event Information" tab" at bounding box center [375, 331] width 9 height 9
checkbox input "false"
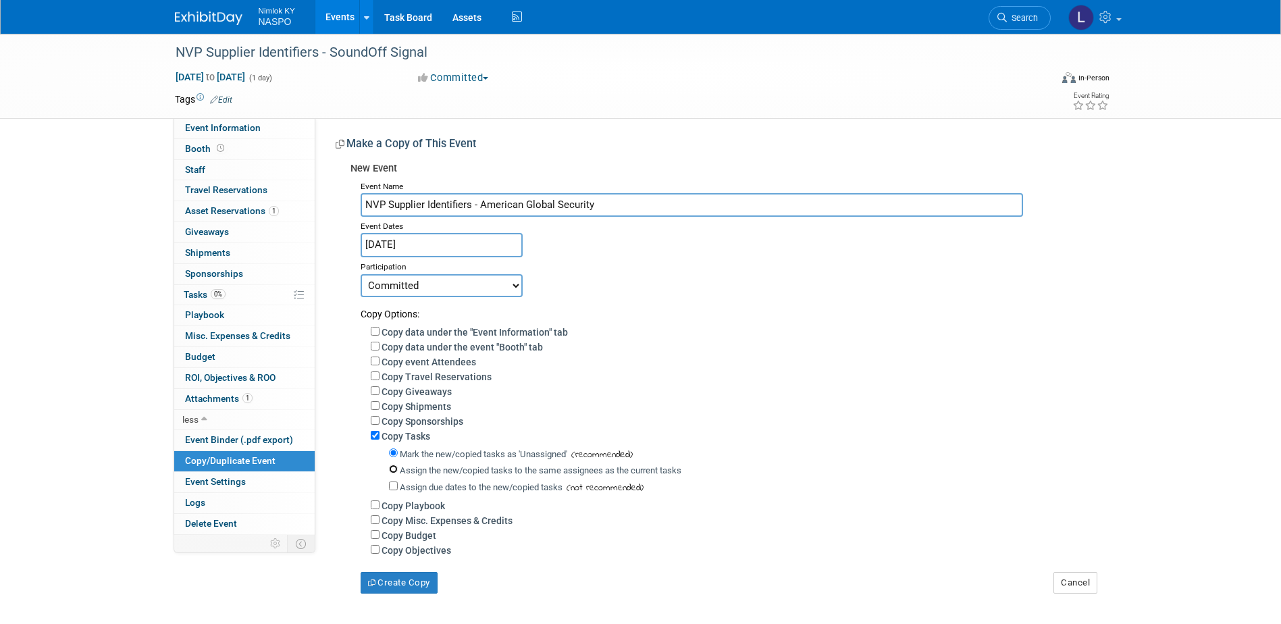
click at [397, 474] on input "Assign the new/copied tasks to the same assignees as the current tasks" at bounding box center [393, 469] width 9 height 9
radio input "true"
click at [395, 590] on button "Create Copy" at bounding box center [399, 583] width 77 height 22
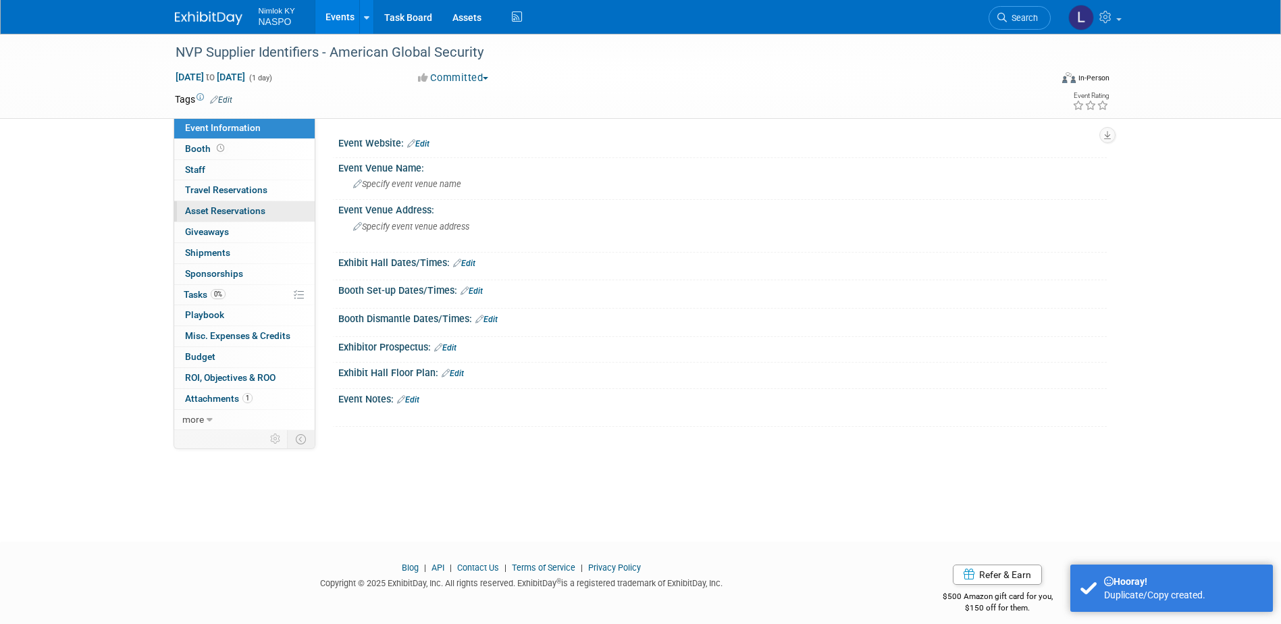
click at [239, 213] on span "Asset Reservations 0" at bounding box center [225, 210] width 80 height 11
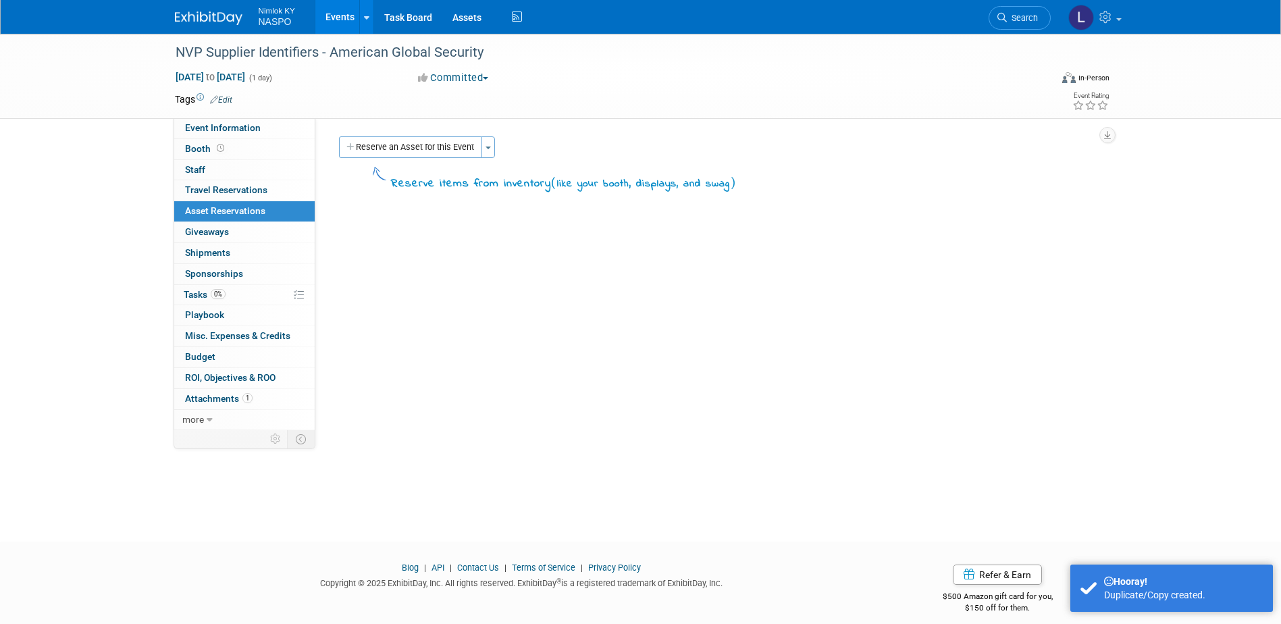
click at [361, 141] on button "Reserve an Asset for this Event" at bounding box center [410, 147] width 143 height 22
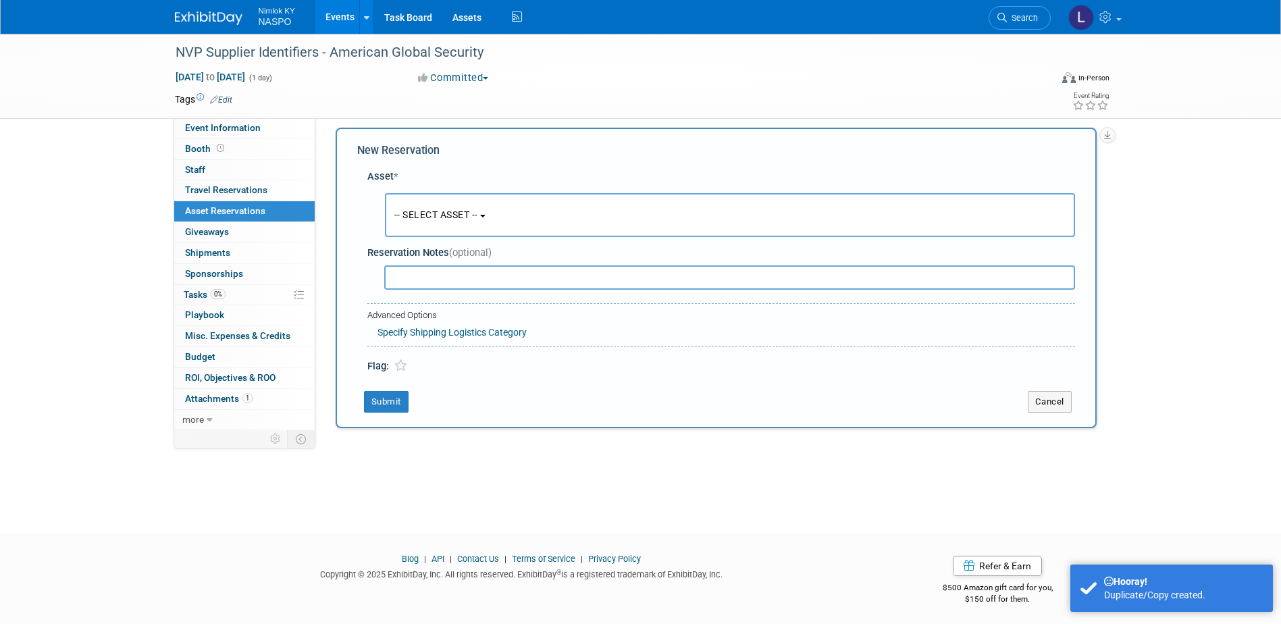
scroll to position [12, 0]
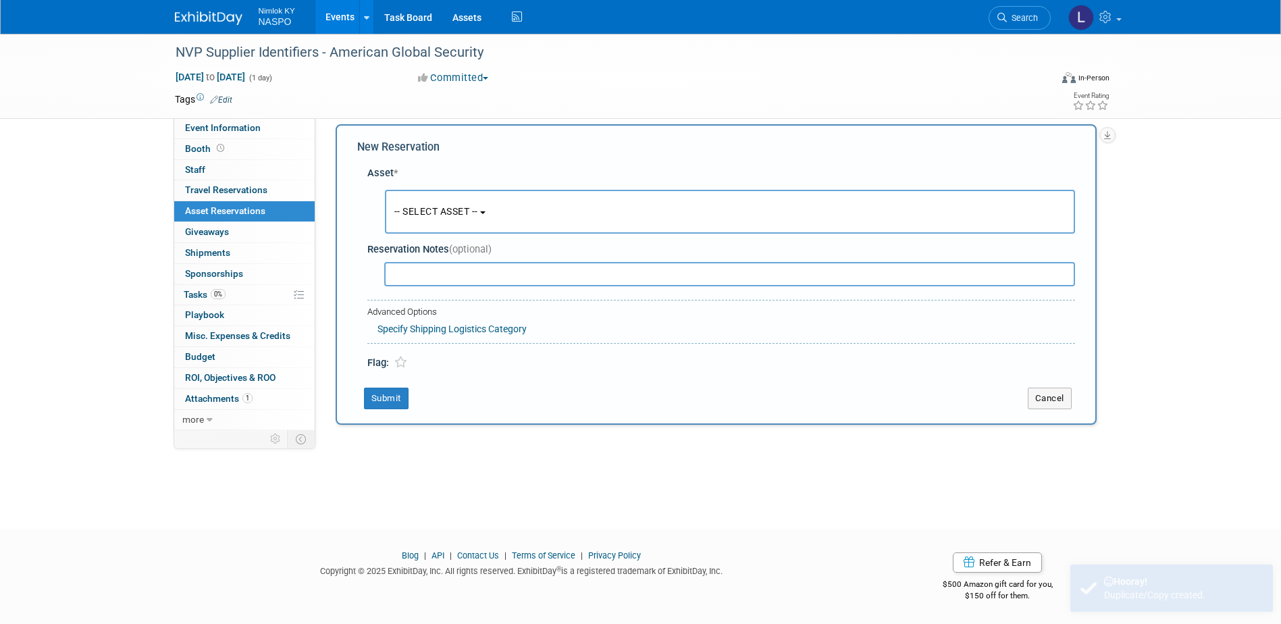
click at [418, 213] on span "-- SELECT ASSET --" at bounding box center [436, 211] width 84 height 11
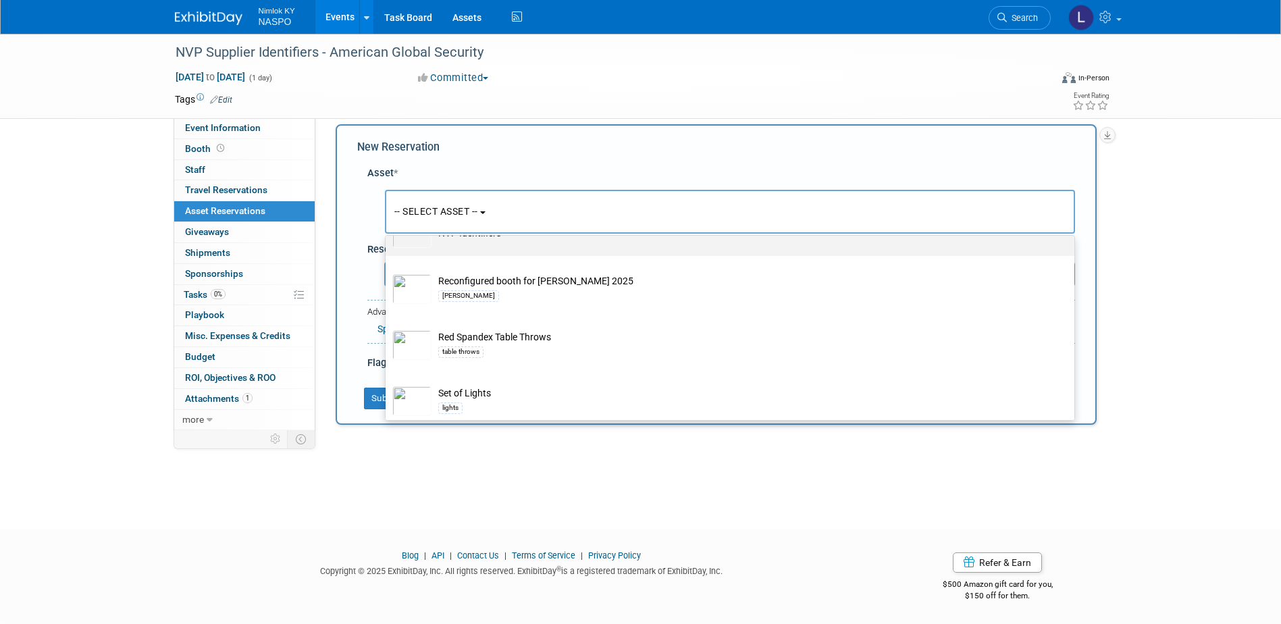
scroll to position [473, 0]
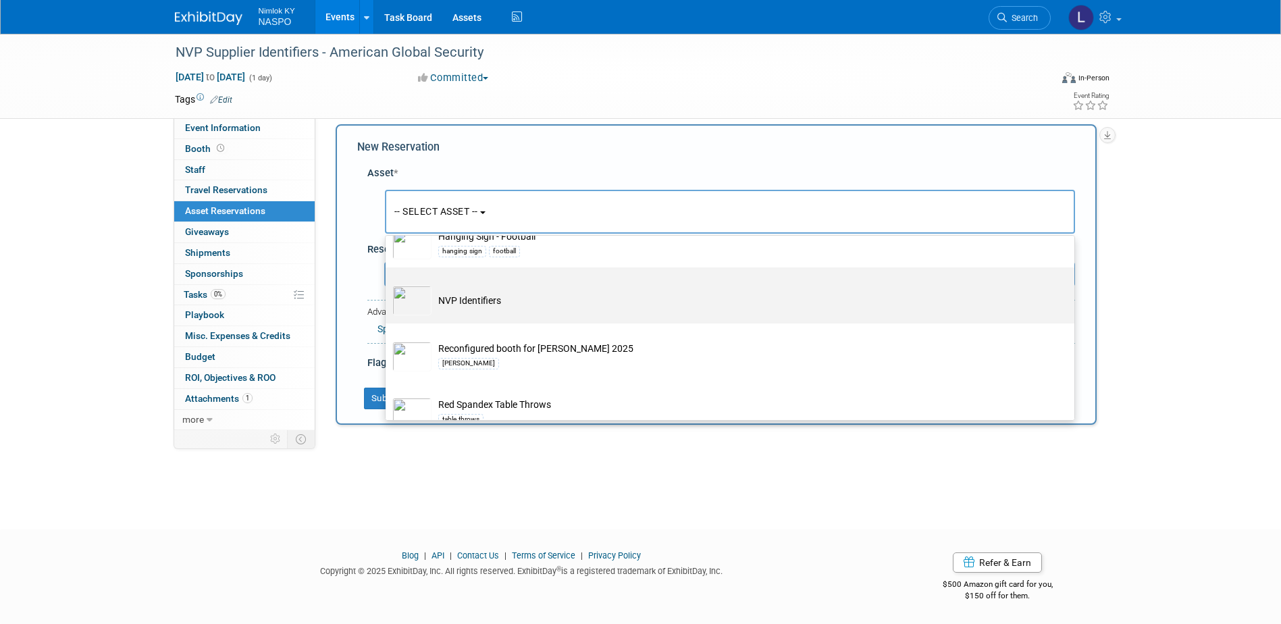
click at [417, 315] on img at bounding box center [411, 301] width 39 height 30
click at [388, 284] on input "NVP Identifiers" at bounding box center [383, 279] width 9 height 9
select select "10722420"
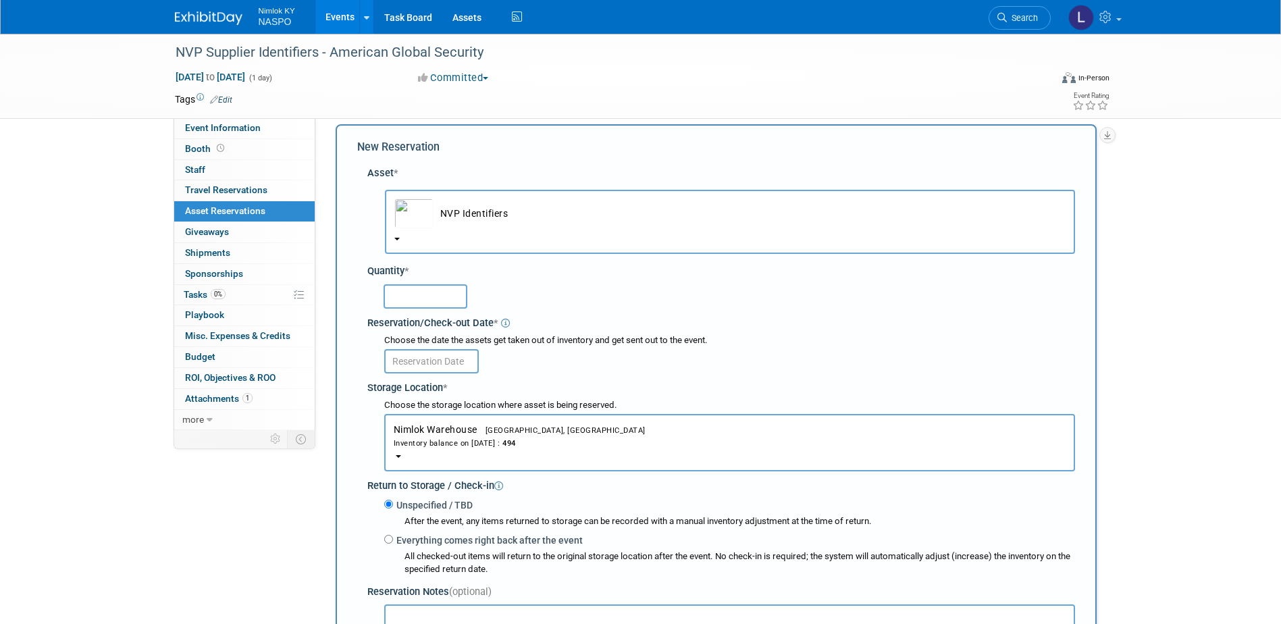
click at [399, 300] on input "text" at bounding box center [426, 296] width 84 height 24
type input "5"
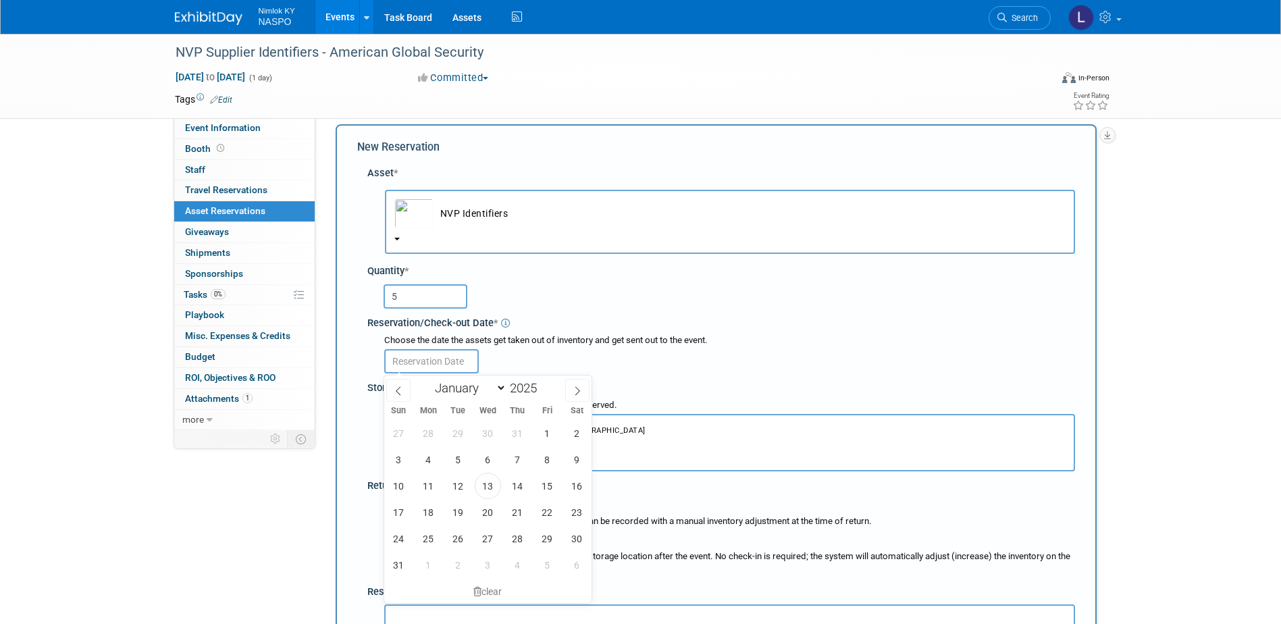
click at [409, 359] on input "text" at bounding box center [431, 361] width 95 height 24
click at [517, 513] on span "21" at bounding box center [518, 512] width 26 height 26
type input "Aug 21, 2025"
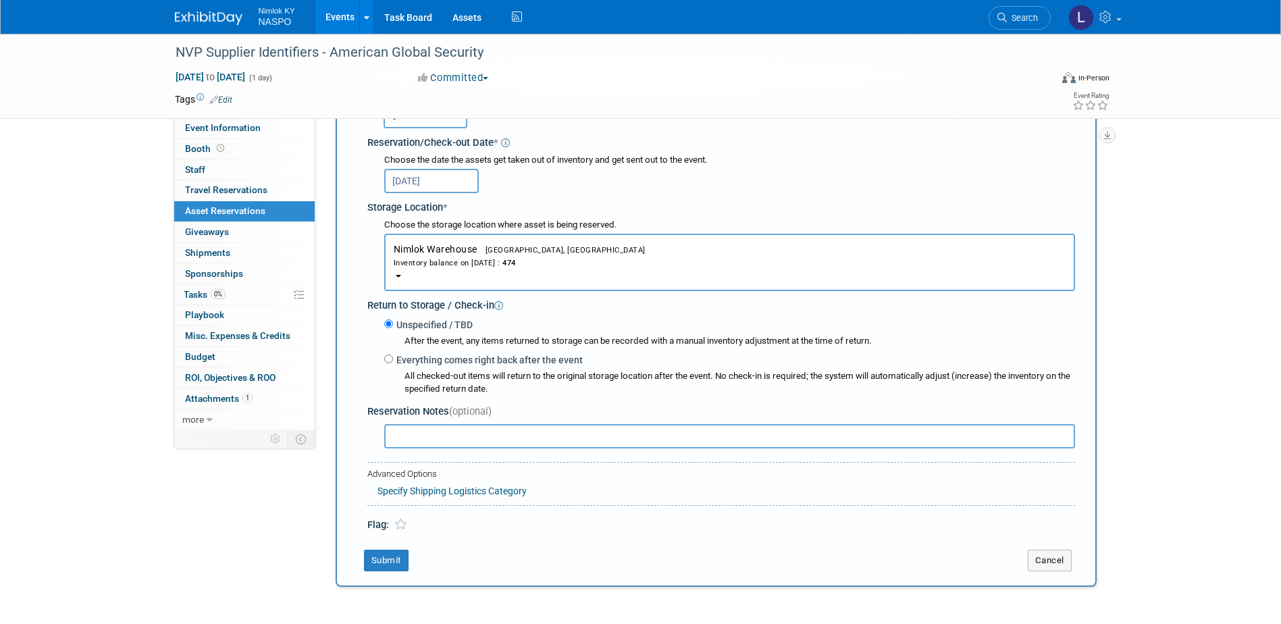
scroll to position [215, 0]
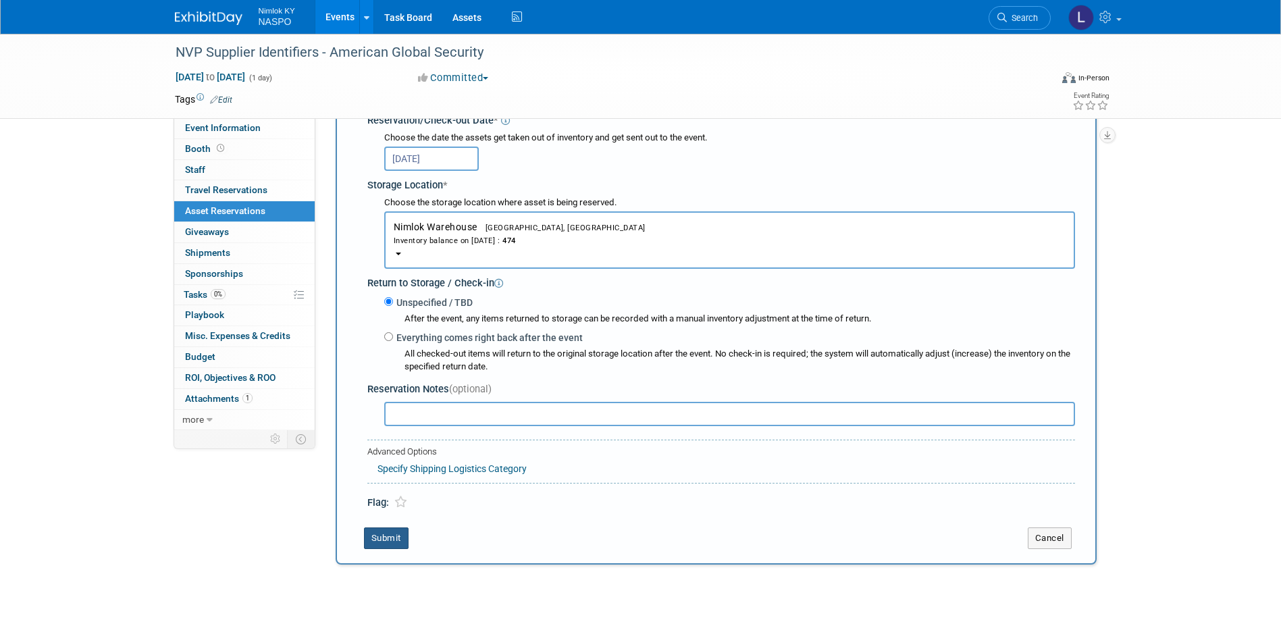
click at [382, 537] on button "Submit" at bounding box center [386, 539] width 45 height 22
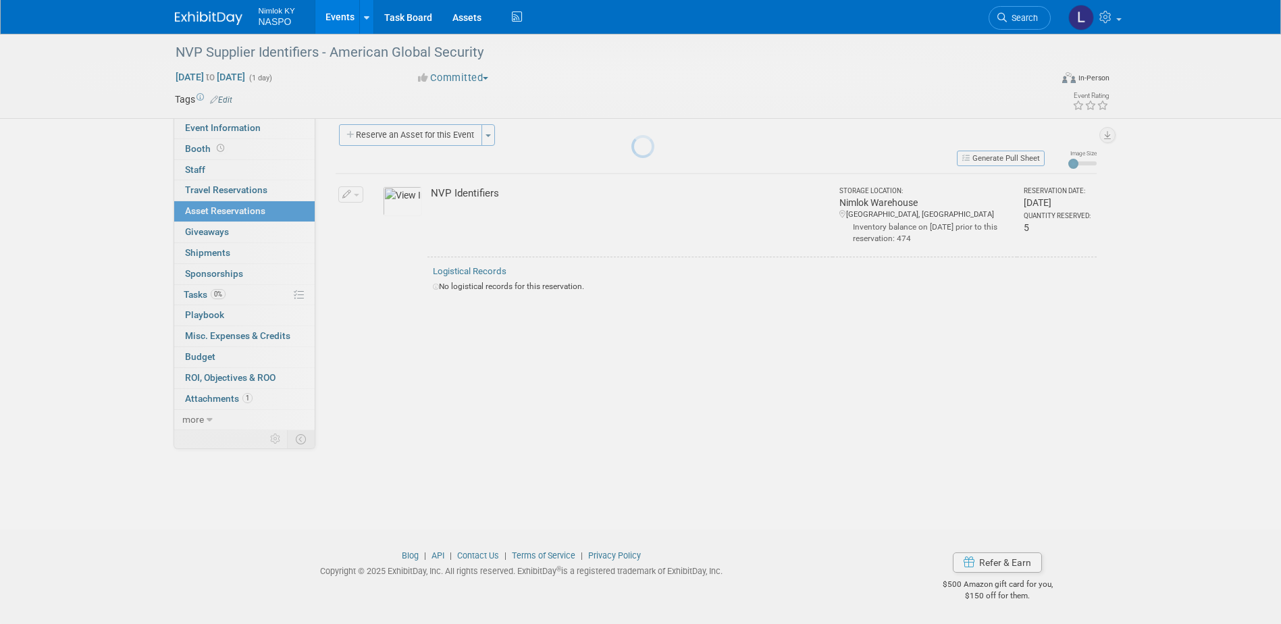
scroll to position [12, 0]
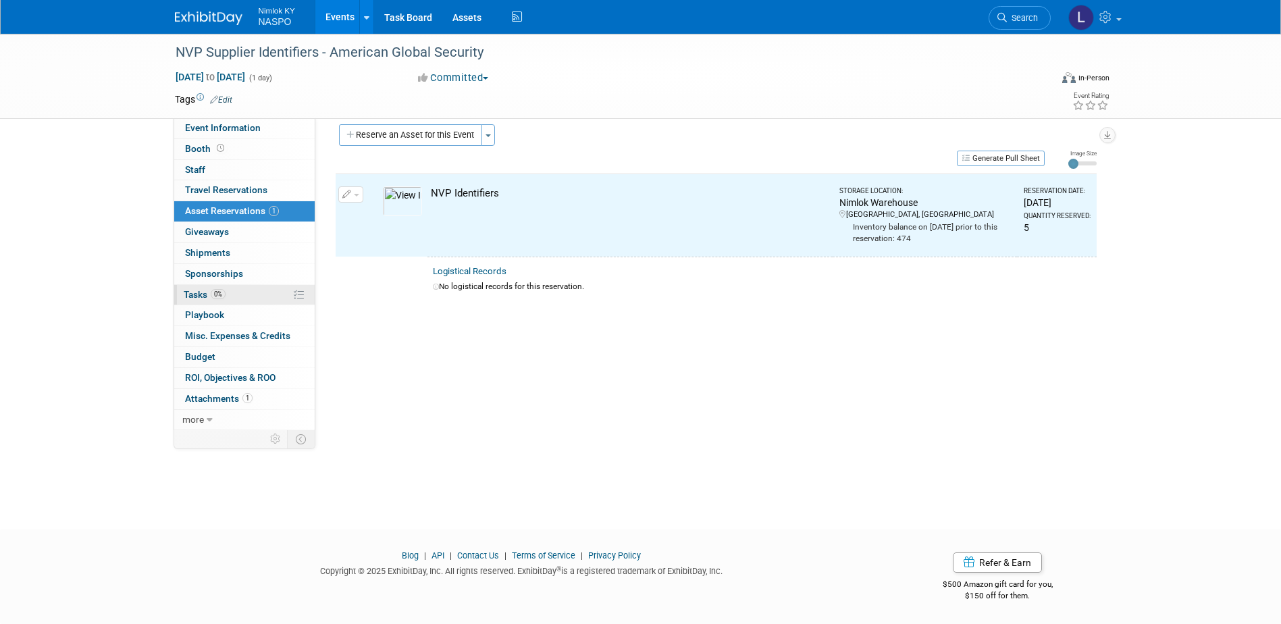
click at [193, 292] on span "Tasks 0%" at bounding box center [205, 294] width 42 height 11
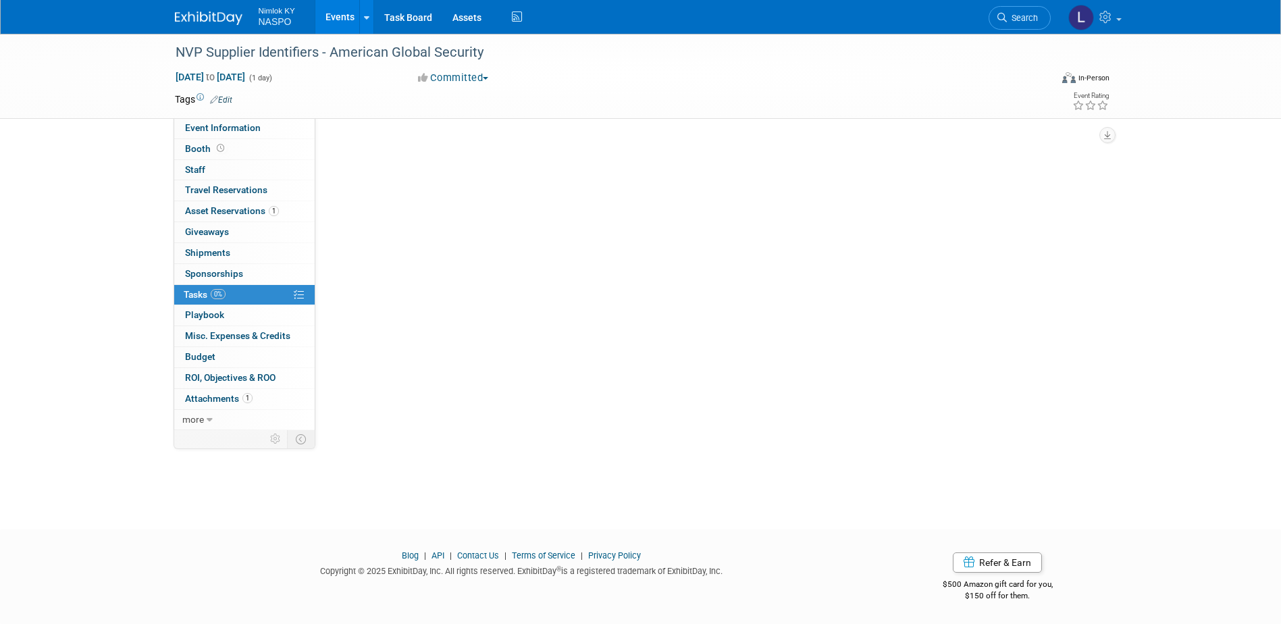
scroll to position [0, 0]
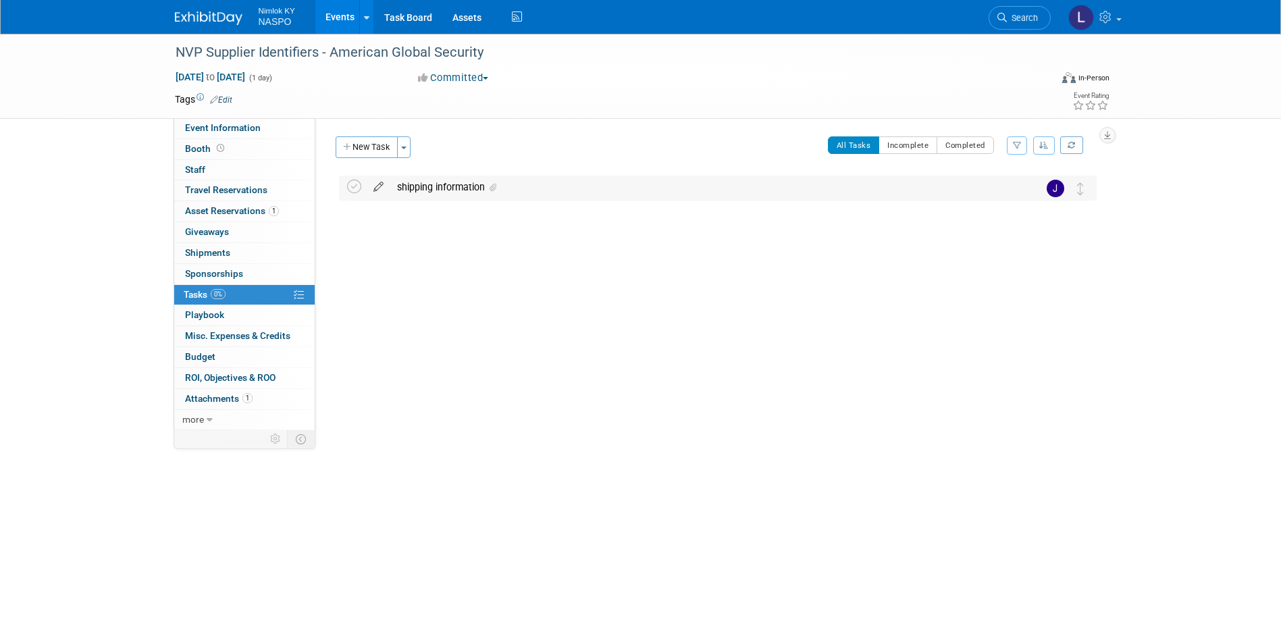
click at [375, 185] on icon at bounding box center [379, 184] width 24 height 17
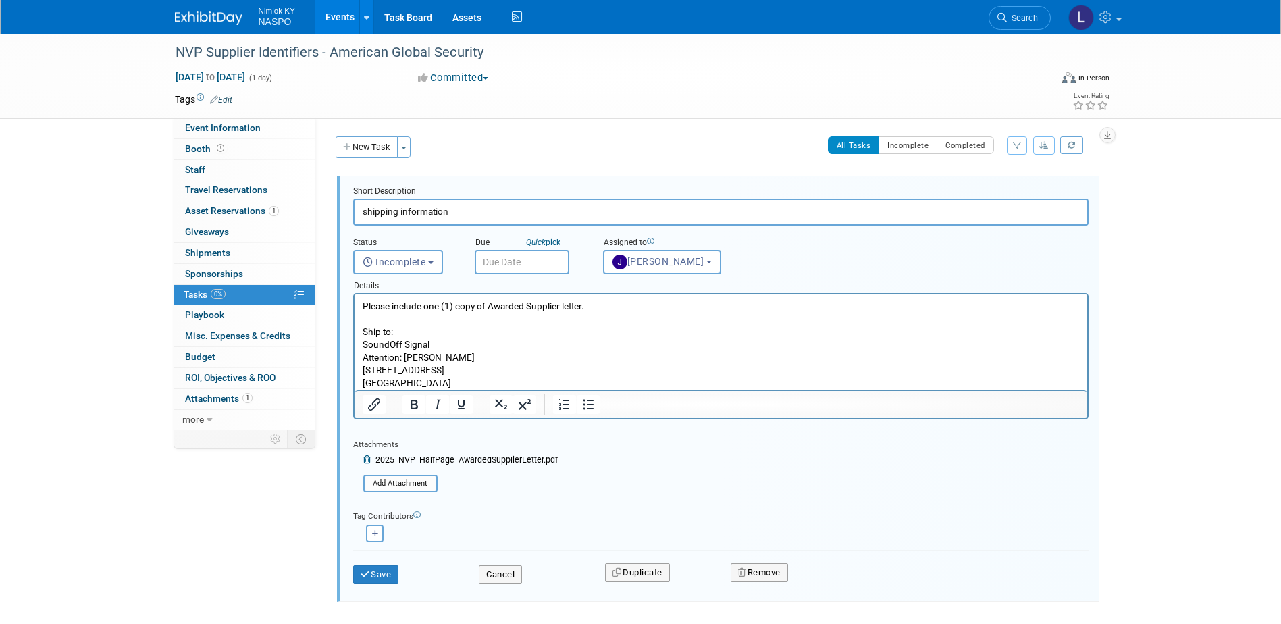
drag, startPoint x: 463, startPoint y: 380, endPoint x: 359, endPoint y: 351, distance: 108.7
click at [359, 351] on html "Please include one (1) copy of Awarded Supplier letter. Ship to: SoundOff Signa…" at bounding box center [720, 343] width 733 height 96
paste body "Rich Text Area. Press ALT-0 for help."
click at [382, 575] on button "Save" at bounding box center [376, 574] width 46 height 19
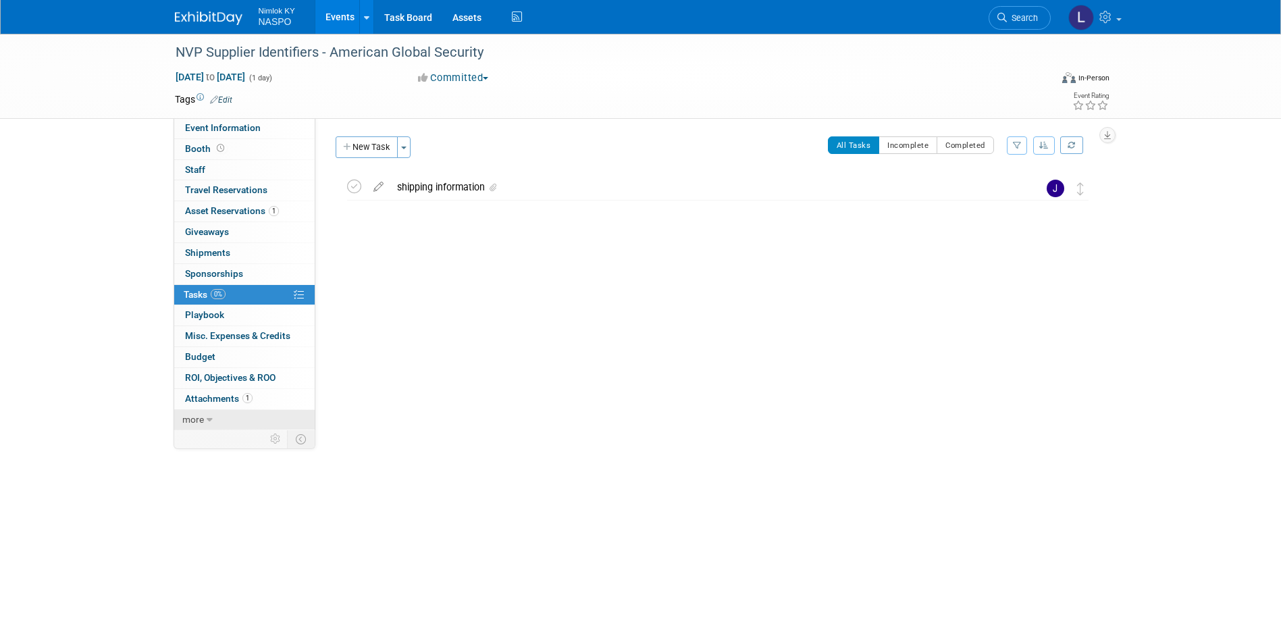
click at [201, 417] on span "more" at bounding box center [193, 419] width 22 height 11
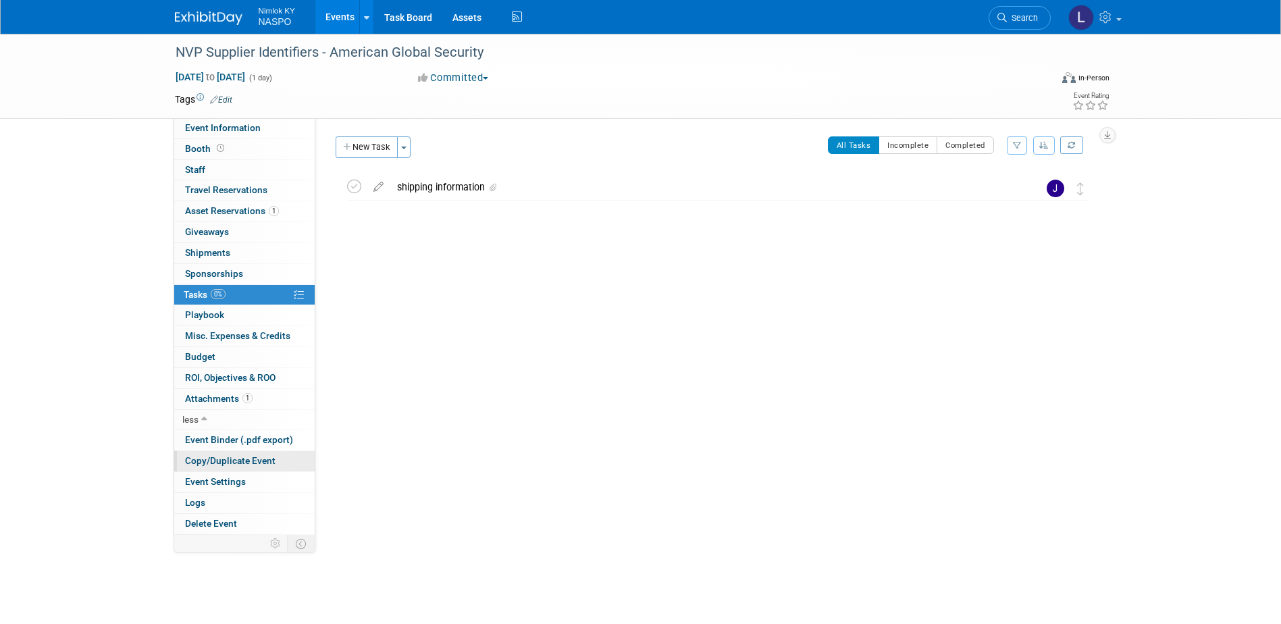
click at [197, 457] on span "Copy/Duplicate Event" at bounding box center [230, 460] width 91 height 11
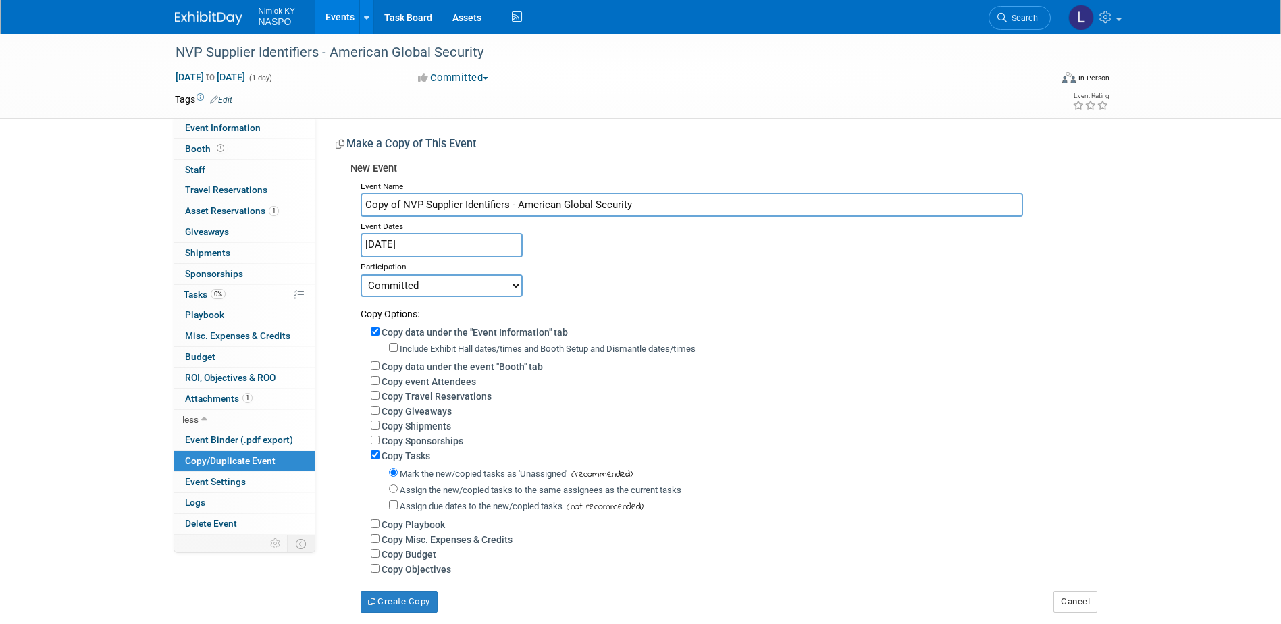
drag, startPoint x: 402, startPoint y: 201, endPoint x: 342, endPoint y: 209, distance: 60.7
click at [342, 209] on div "New Event Event Name Copy of NVP Supplier Identifiers - American Global Securit…" at bounding box center [716, 384] width 761 height 457
drag, startPoint x: 594, startPoint y: 205, endPoint x: 481, endPoint y: 205, distance: 112.8
click at [481, 205] on input "NVP Supplier Identifiers - American Global Security" at bounding box center [692, 205] width 663 height 24
paste input "Mobile Communications America"
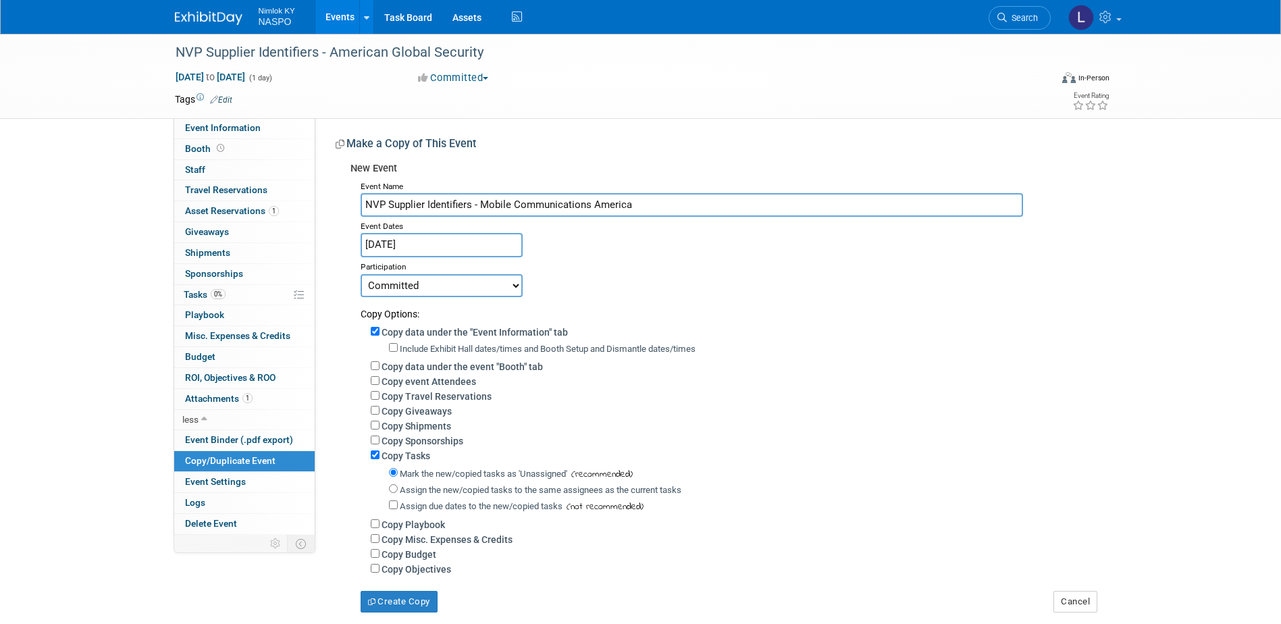
type input "NVP Supplier Identifiers - Mobile Communications America"
click at [376, 334] on input "Copy data under the "Event Information" tab" at bounding box center [375, 331] width 9 height 9
checkbox input "false"
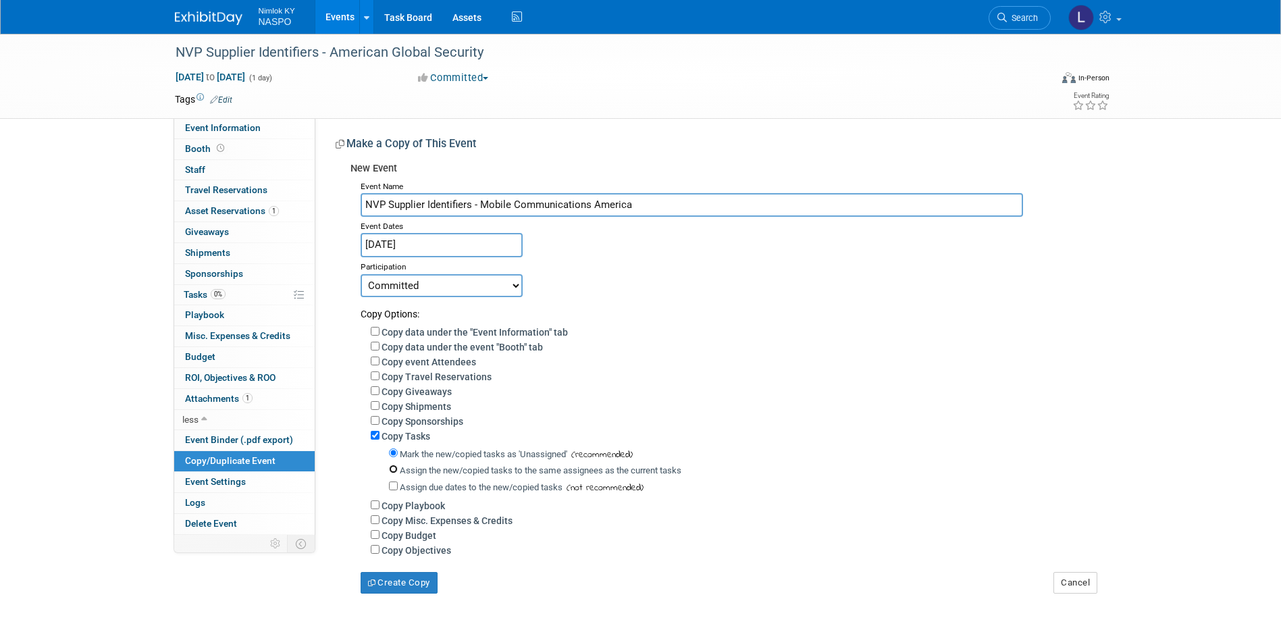
click at [391, 474] on input "Assign the new/copied tasks to the same assignees as the current tasks" at bounding box center [393, 469] width 9 height 9
radio input "true"
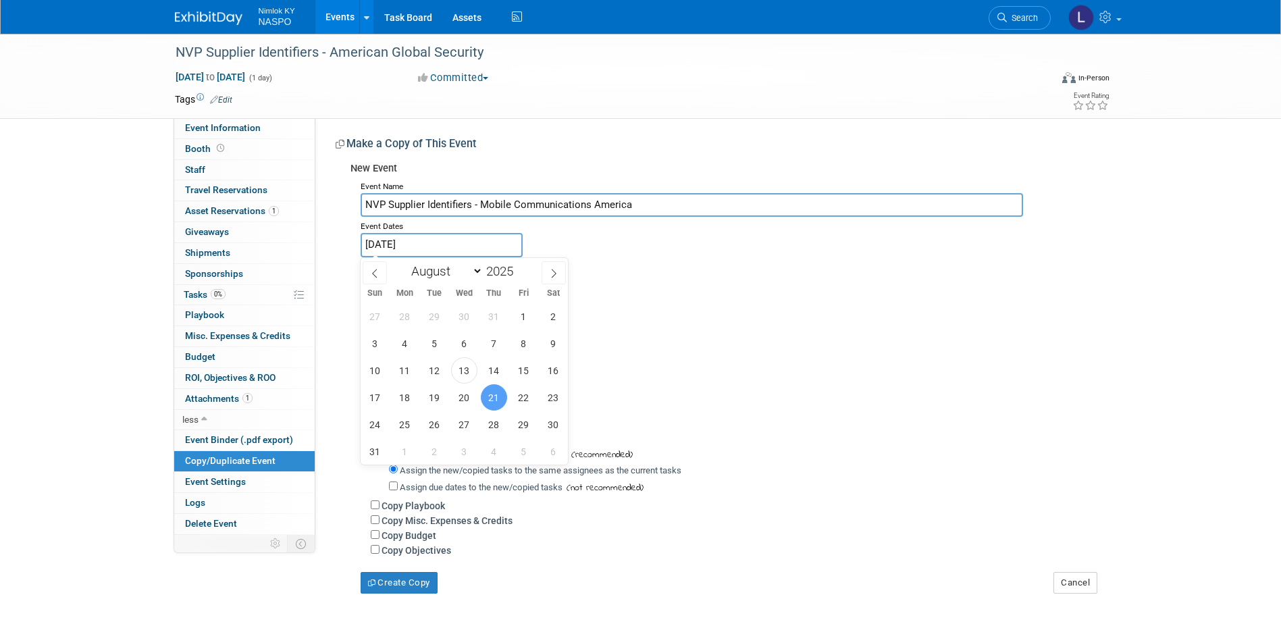
click at [400, 243] on input "Aug 21, 2025" at bounding box center [442, 245] width 162 height 24
click at [407, 422] on span "25" at bounding box center [405, 424] width 26 height 26
type input "[DATE]"
click at [407, 422] on span "25" at bounding box center [405, 424] width 26 height 26
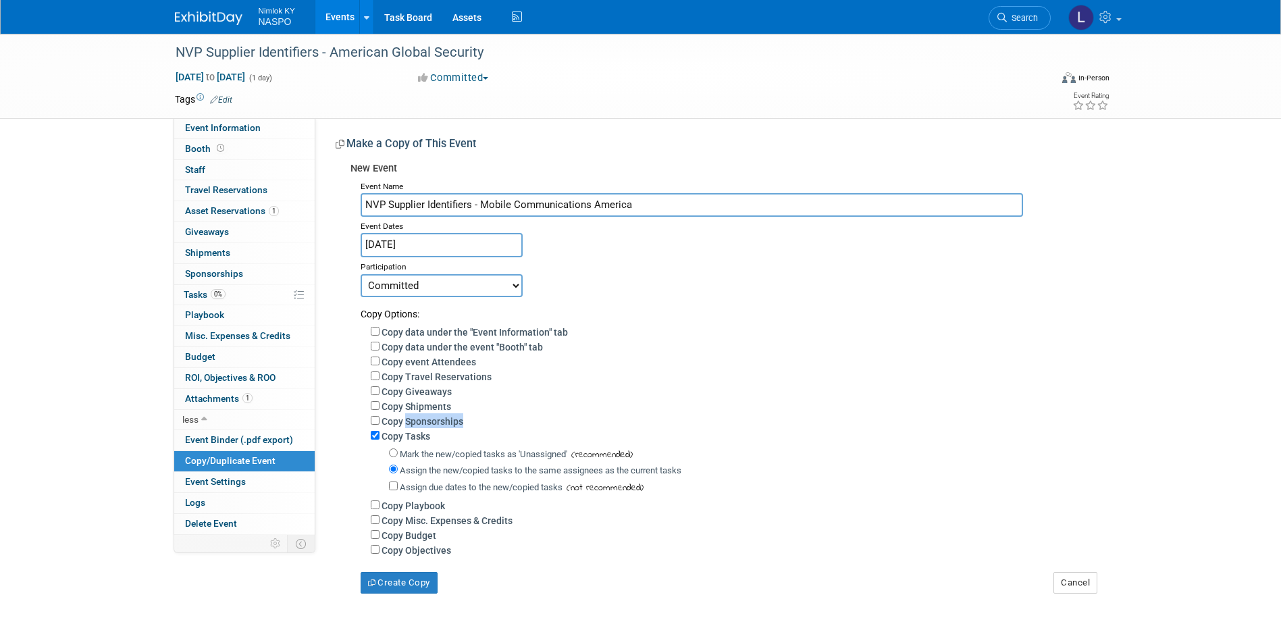
click at [407, 422] on label "Copy Sponsorships" at bounding box center [423, 421] width 82 height 11
click at [380, 422] on input "Copy Sponsorships" at bounding box center [375, 420] width 9 height 9
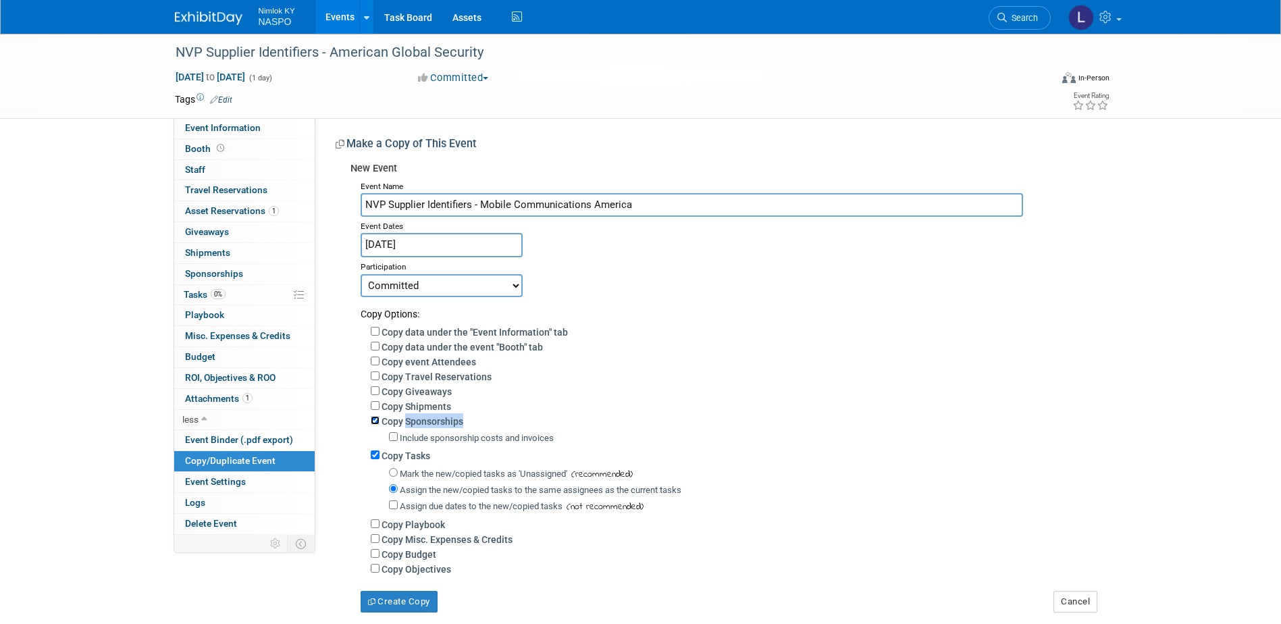
drag, startPoint x: 407, startPoint y: 422, endPoint x: 376, endPoint y: 426, distance: 31.3
click at [376, 425] on input "Copy Sponsorships" at bounding box center [375, 420] width 9 height 9
checkbox input "false"
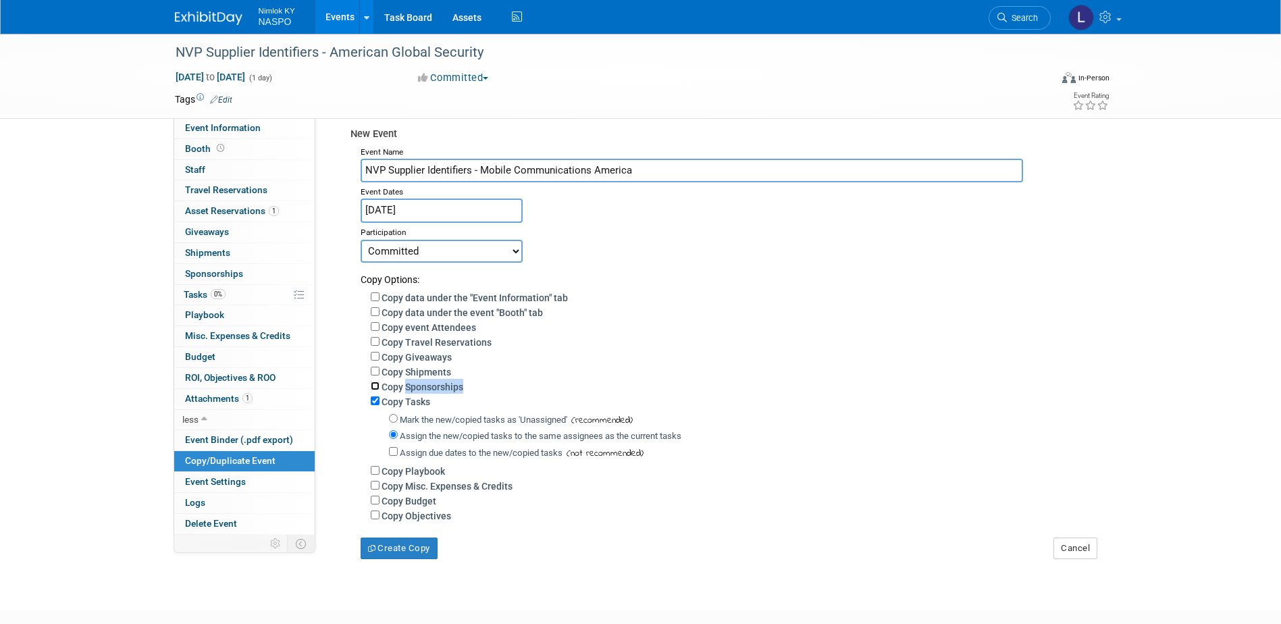
scroll to position [68, 0]
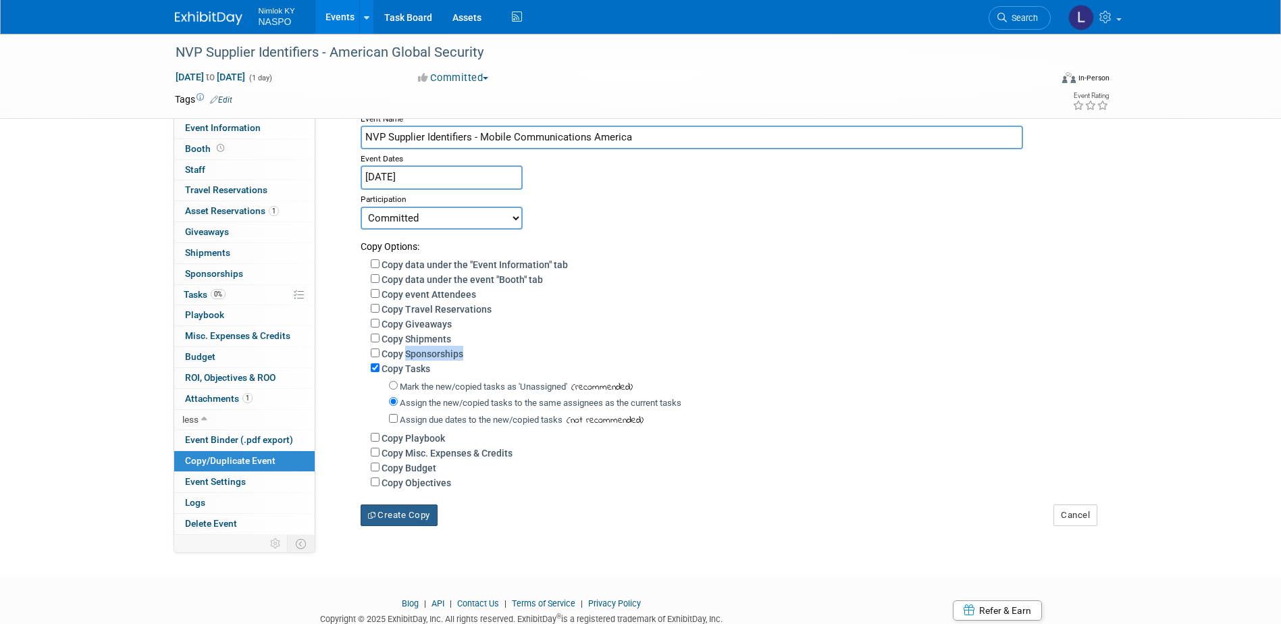
click at [402, 524] on button "Create Copy" at bounding box center [399, 516] width 77 height 22
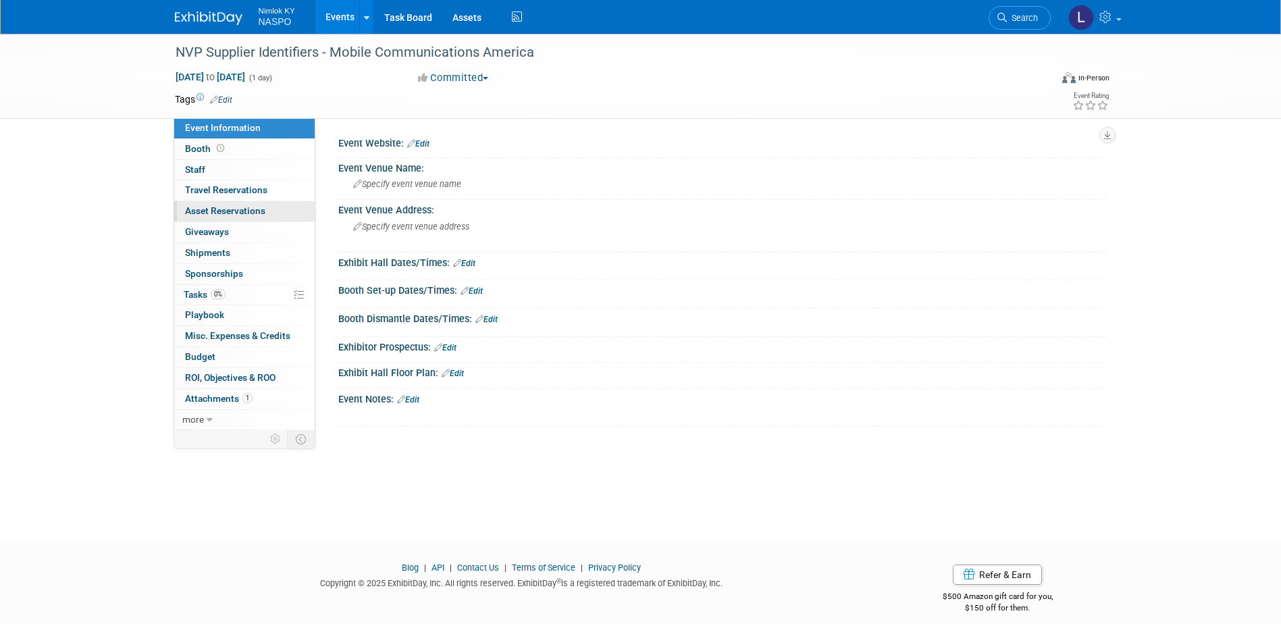
click at [197, 211] on span "Asset Reservations 0" at bounding box center [225, 210] width 80 height 11
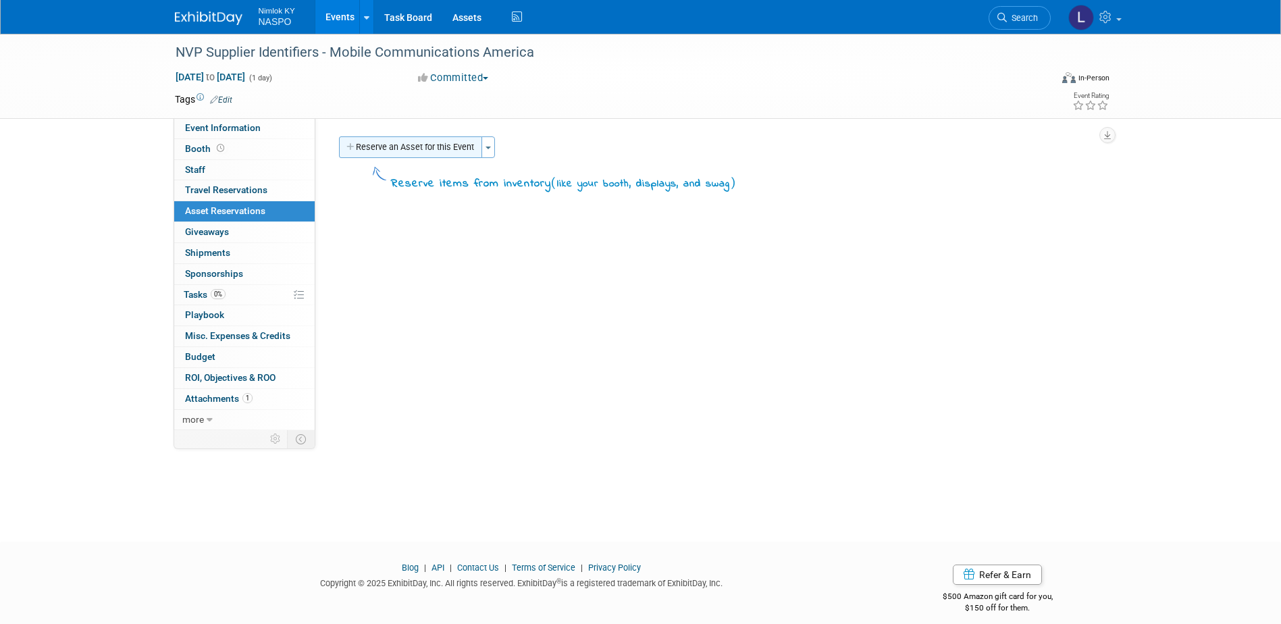
click at [390, 149] on button "Reserve an Asset for this Event" at bounding box center [410, 147] width 143 height 22
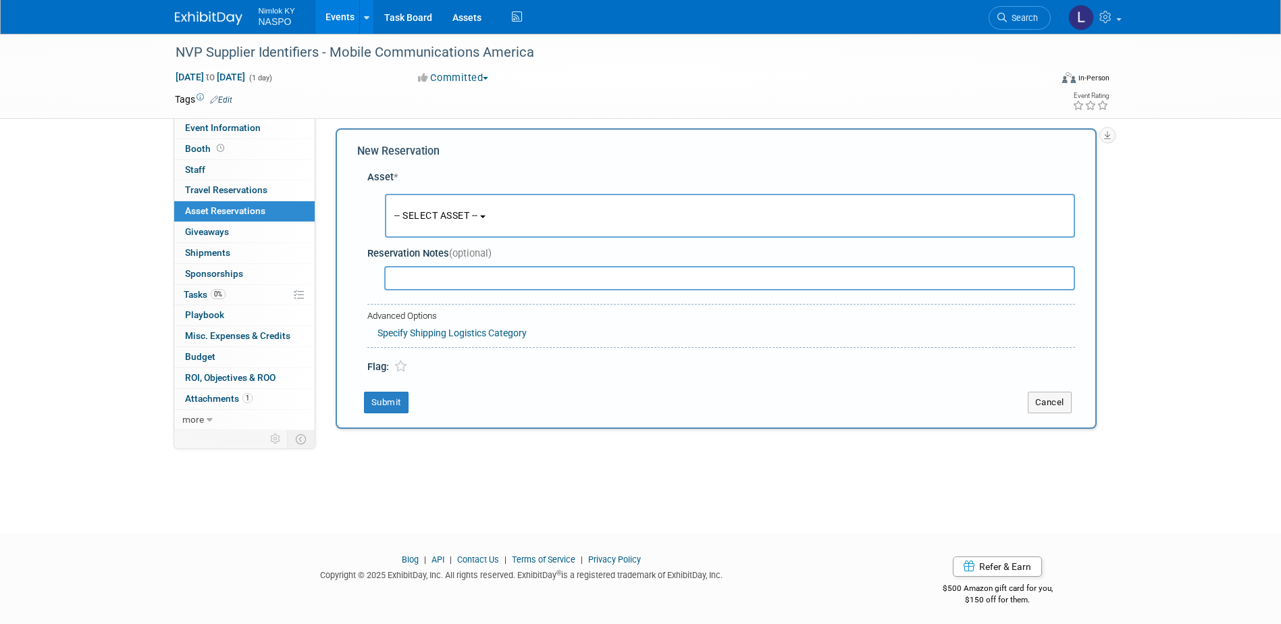
scroll to position [12, 0]
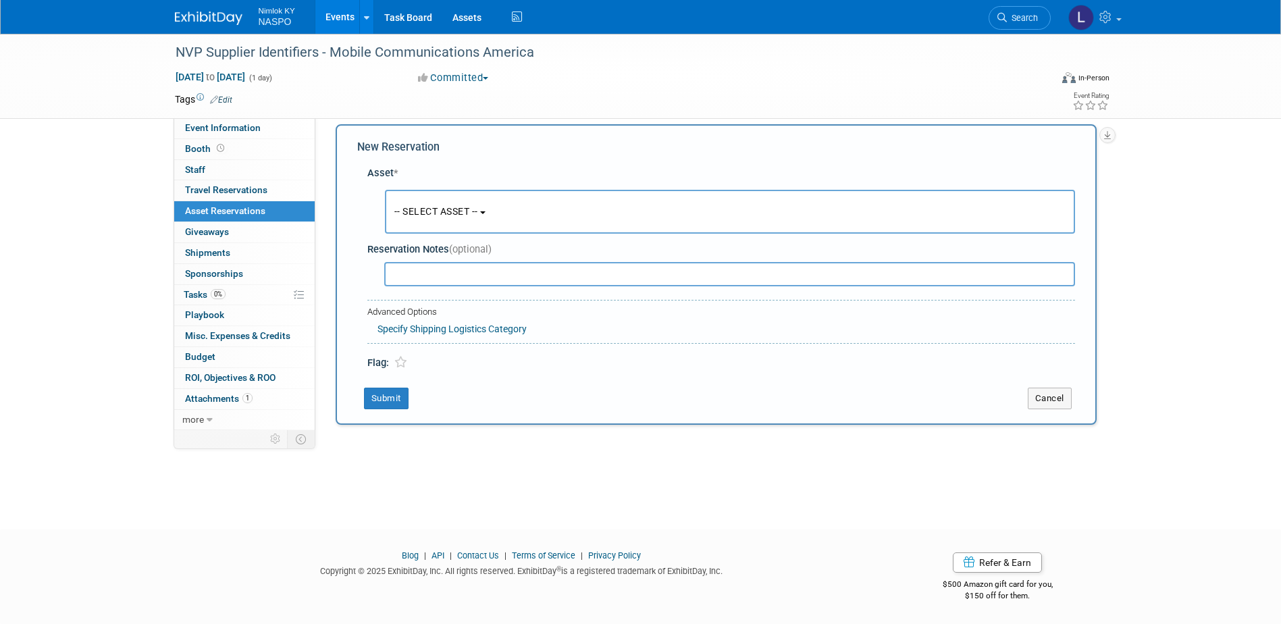
drag, startPoint x: 406, startPoint y: 203, endPoint x: 413, endPoint y: 222, distance: 20.1
click at [407, 205] on button "-- SELECT ASSET --" at bounding box center [730, 212] width 690 height 44
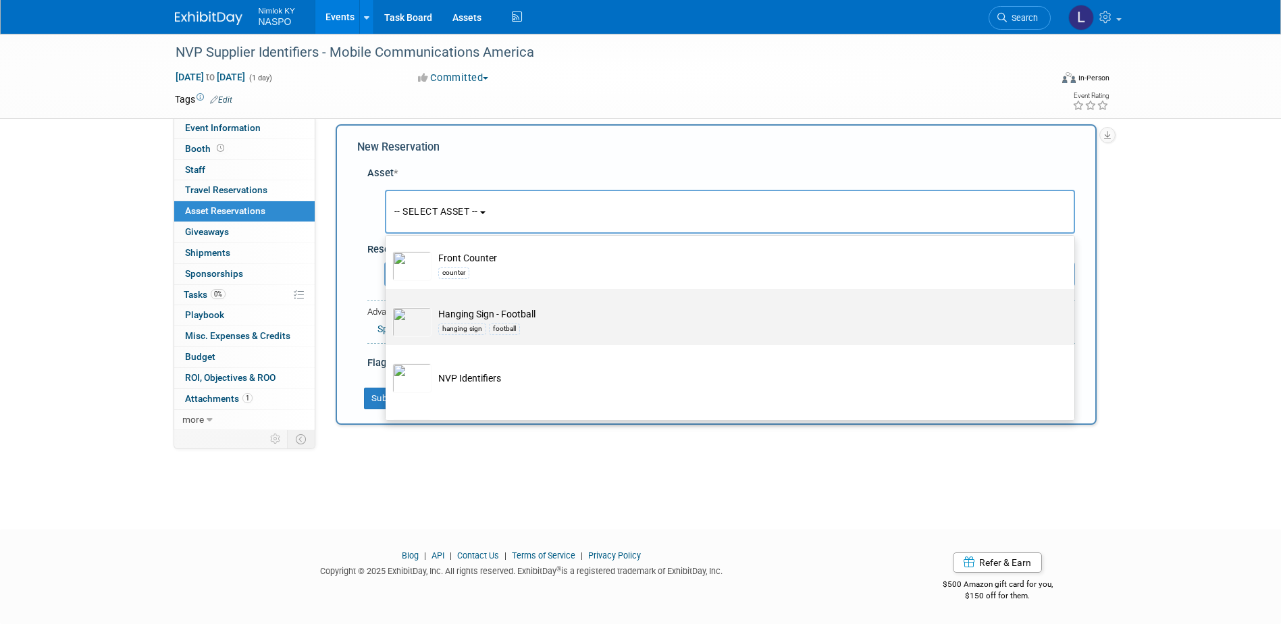
scroll to position [473, 0]
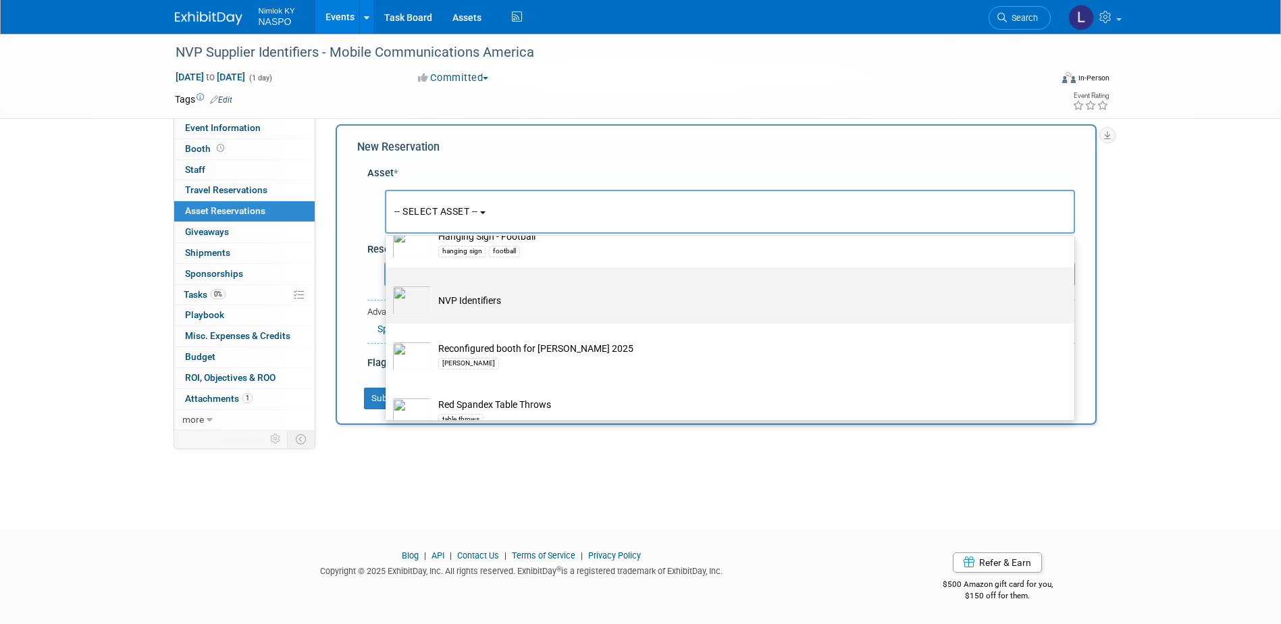
click at [421, 309] on img at bounding box center [411, 301] width 39 height 30
click at [388, 284] on input "NVP Identifiers" at bounding box center [383, 279] width 9 height 9
select select "10722420"
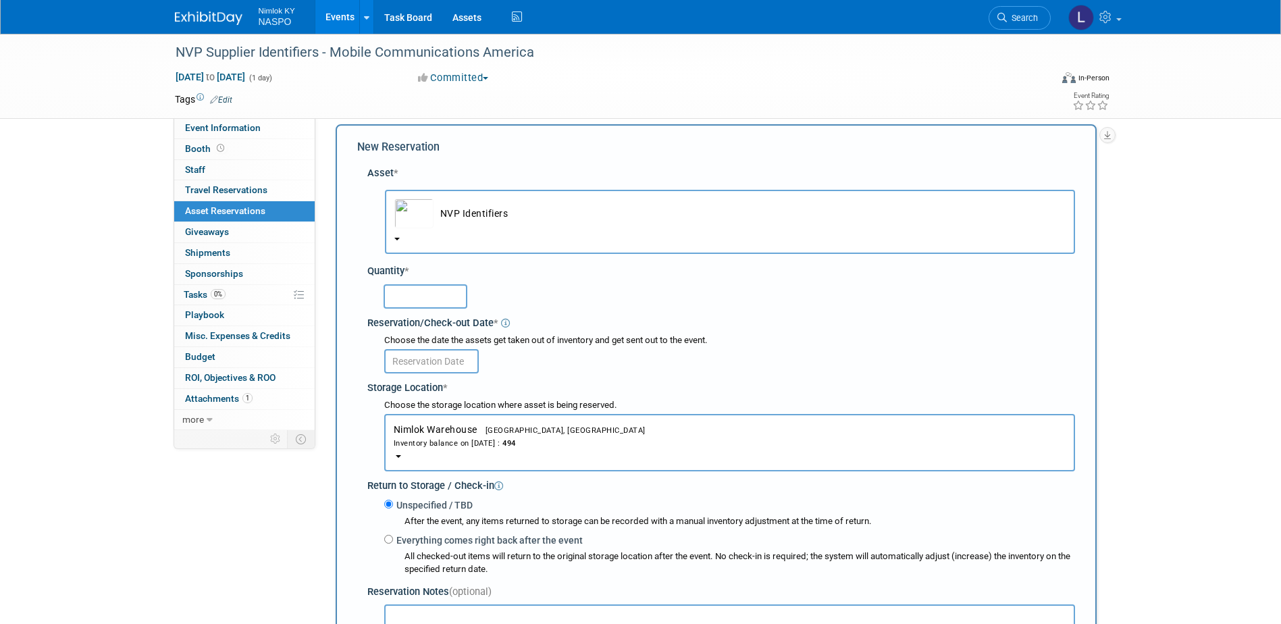
click at [388, 295] on input "text" at bounding box center [426, 296] width 84 height 24
type input "4"
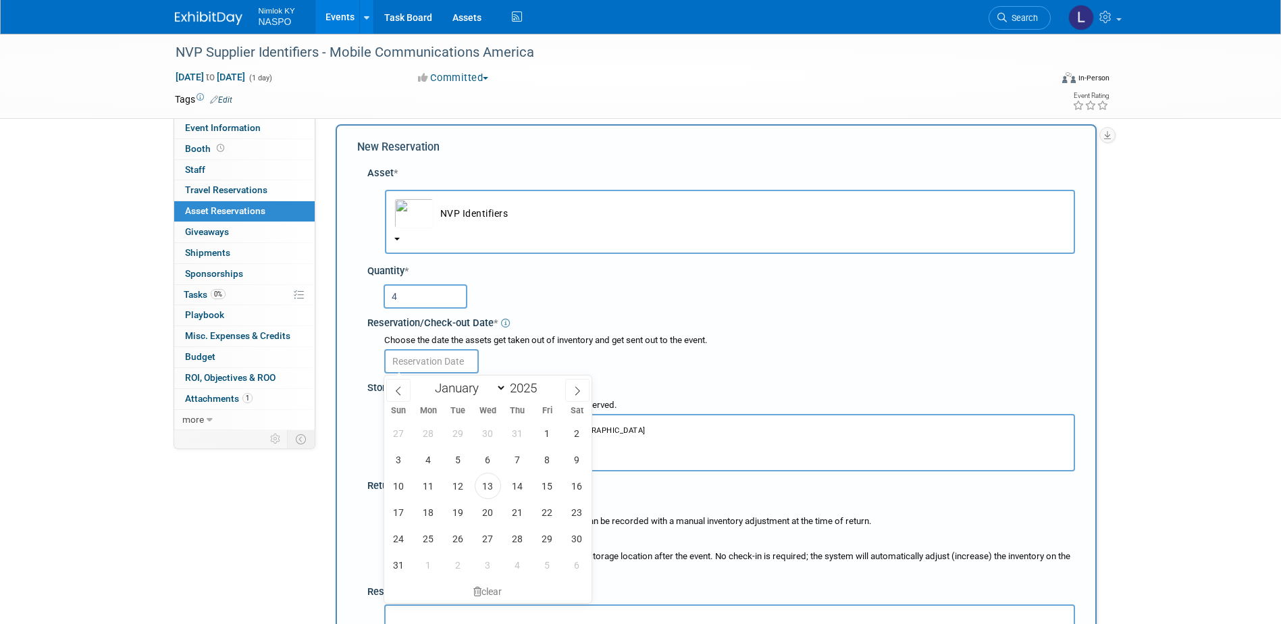
click at [408, 355] on input "text" at bounding box center [431, 361] width 95 height 24
click at [427, 527] on span "25" at bounding box center [428, 539] width 26 height 26
type input "[DATE]"
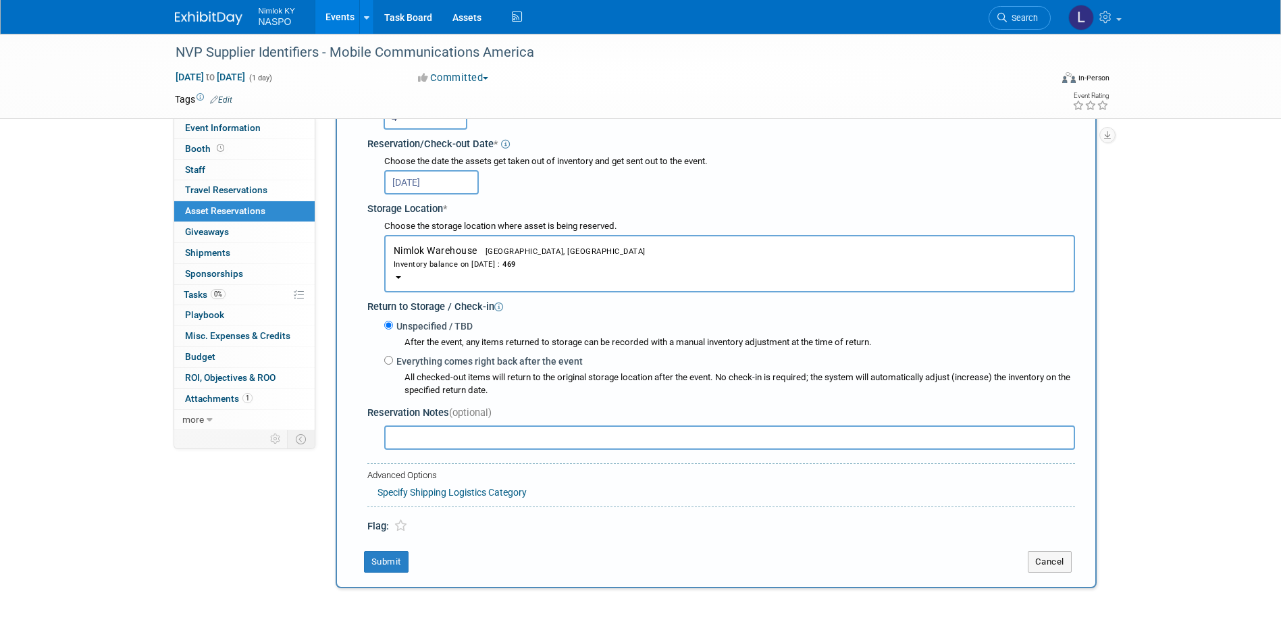
scroll to position [215, 0]
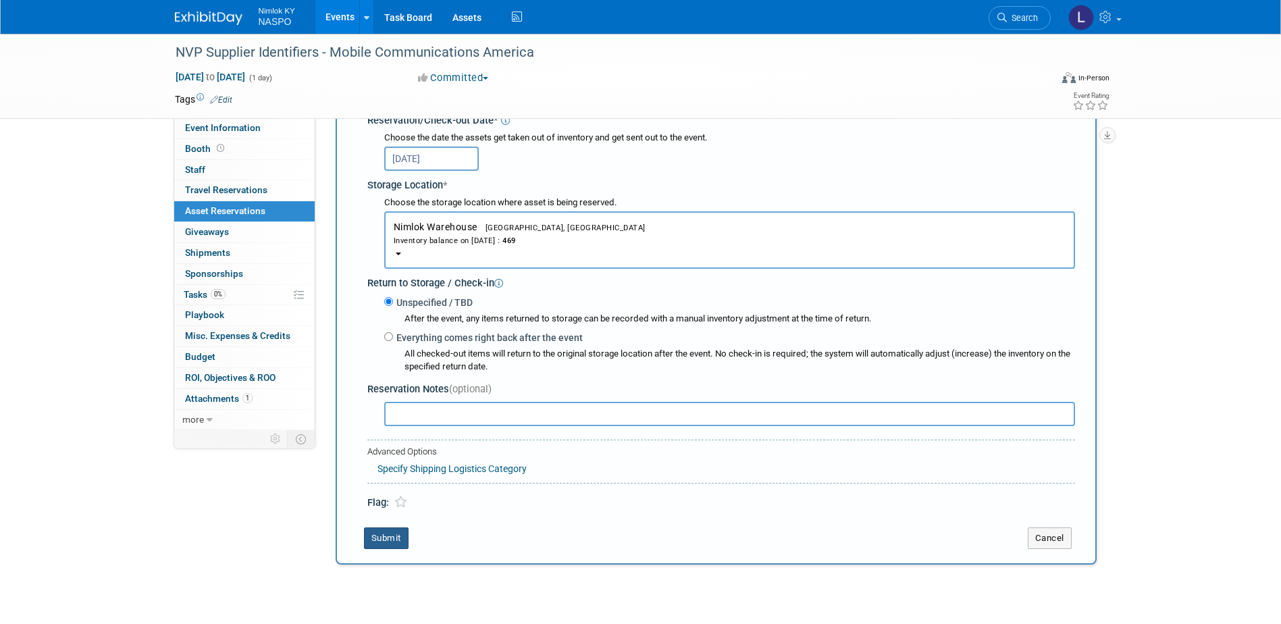
click at [387, 541] on button "Submit" at bounding box center [386, 539] width 45 height 22
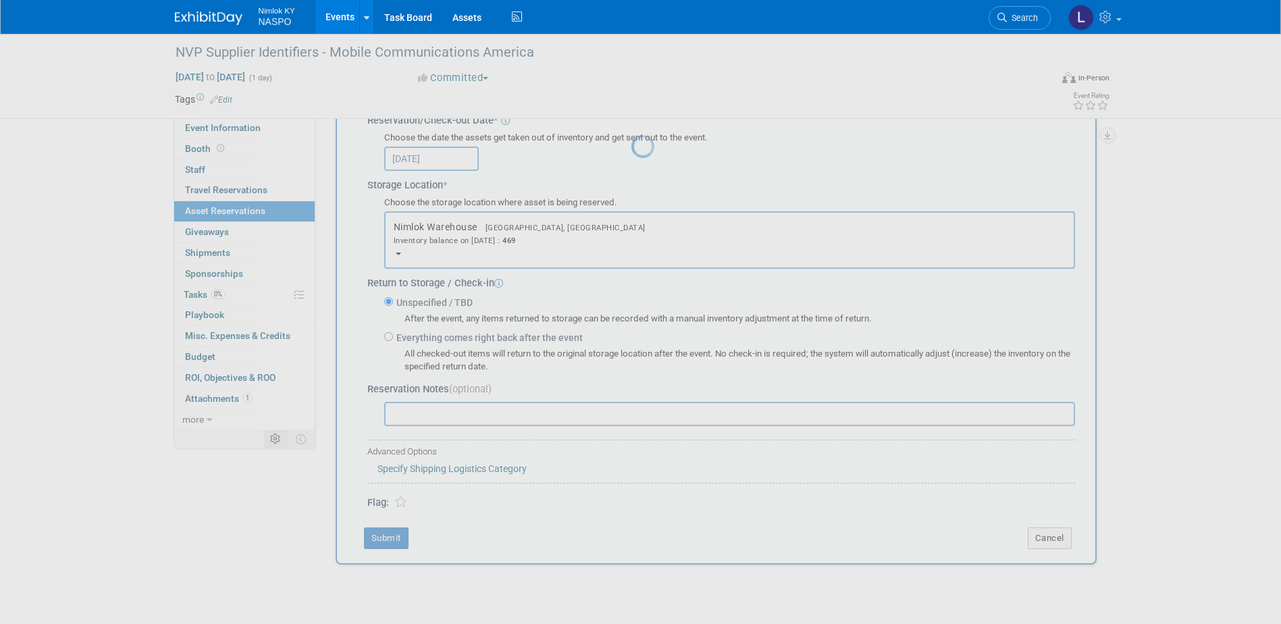
scroll to position [12, 0]
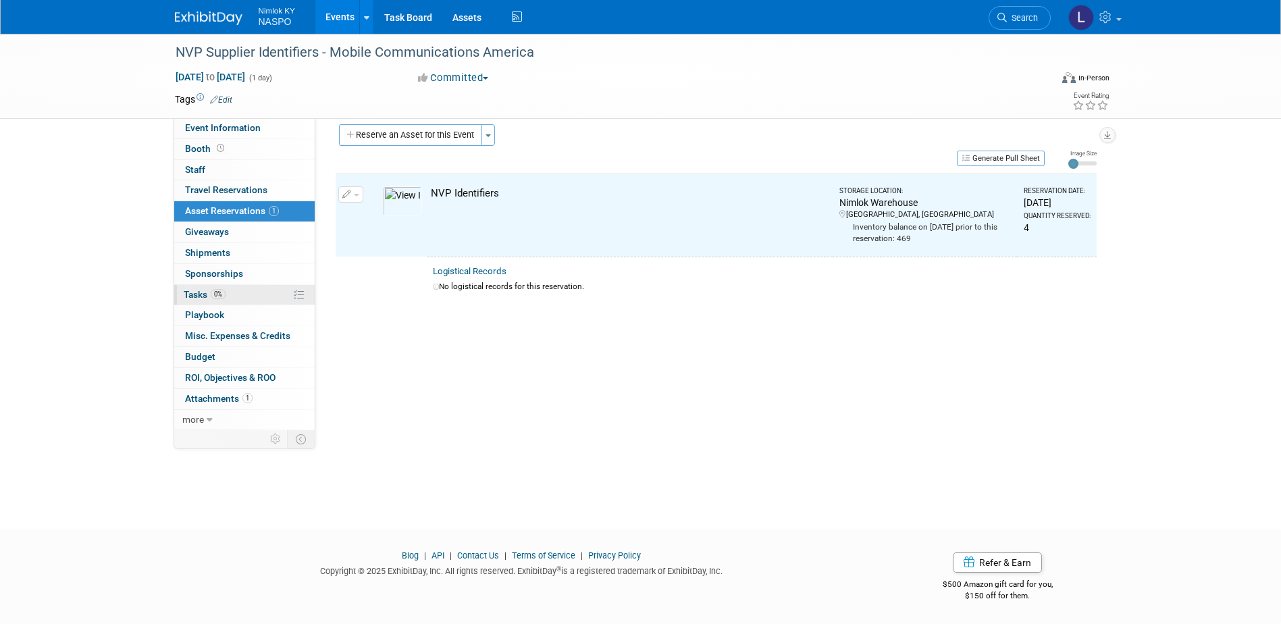
click at [198, 298] on span "Tasks 0%" at bounding box center [205, 294] width 42 height 11
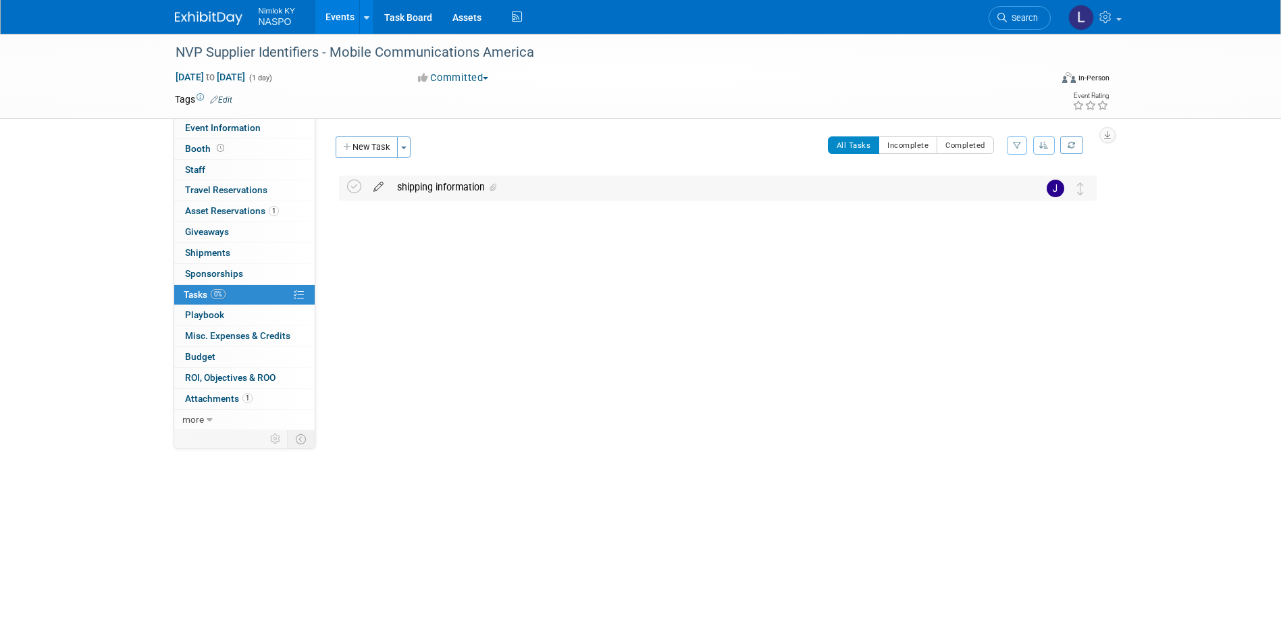
click at [379, 186] on icon at bounding box center [379, 184] width 24 height 17
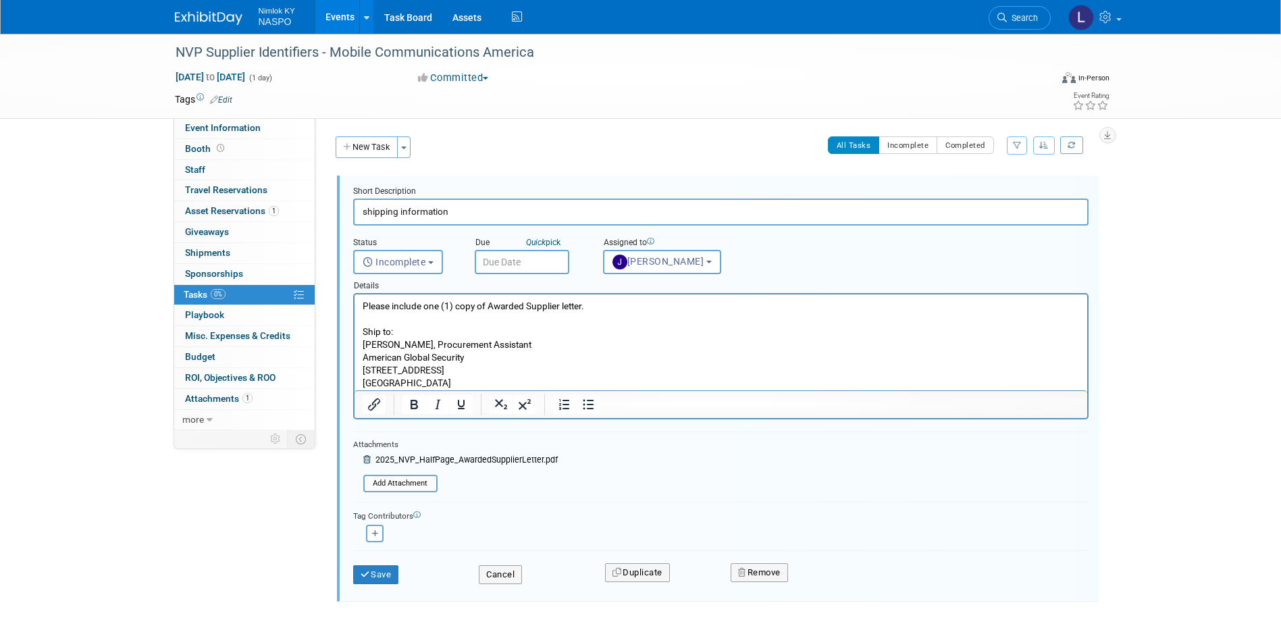
drag, startPoint x: 457, startPoint y: 384, endPoint x: 707, endPoint y: 639, distance: 356.3
click at [354, 344] on html "Please include one (1) copy of Awarded Supplier letter. Ship to: [PERSON_NAME],…" at bounding box center [720, 343] width 733 height 96
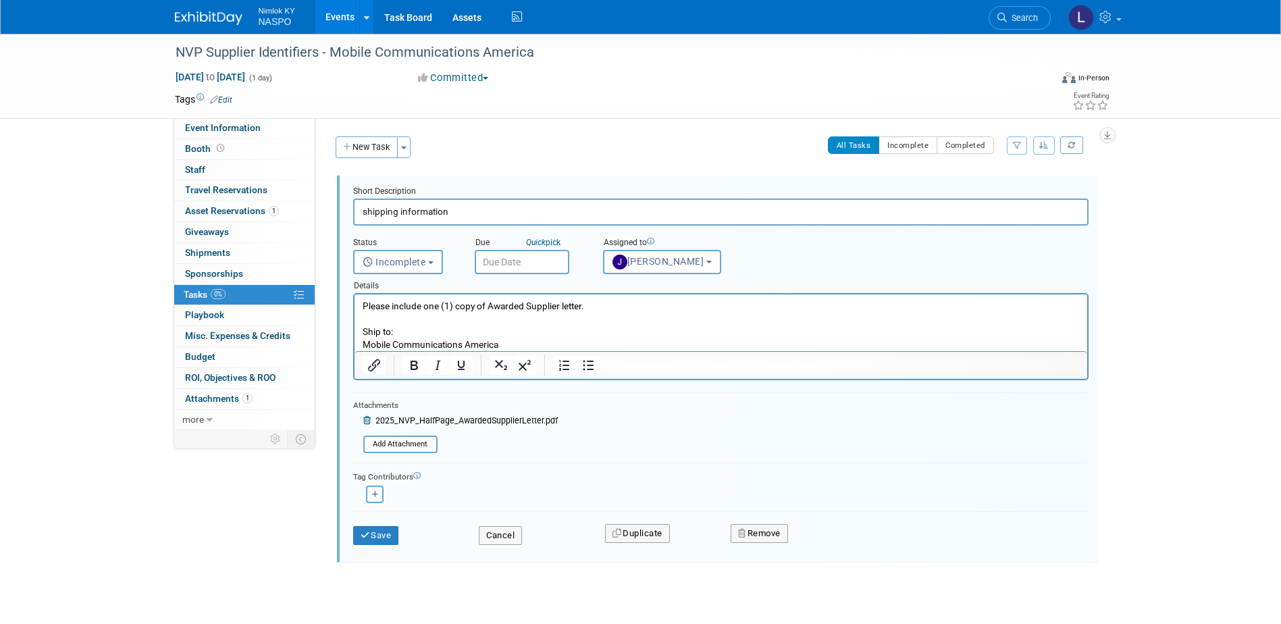
click at [513, 338] on p "Please include one (1) copy of Awarded Supplier letter. Ship to: Mobile Communi…" at bounding box center [720, 325] width 717 height 51
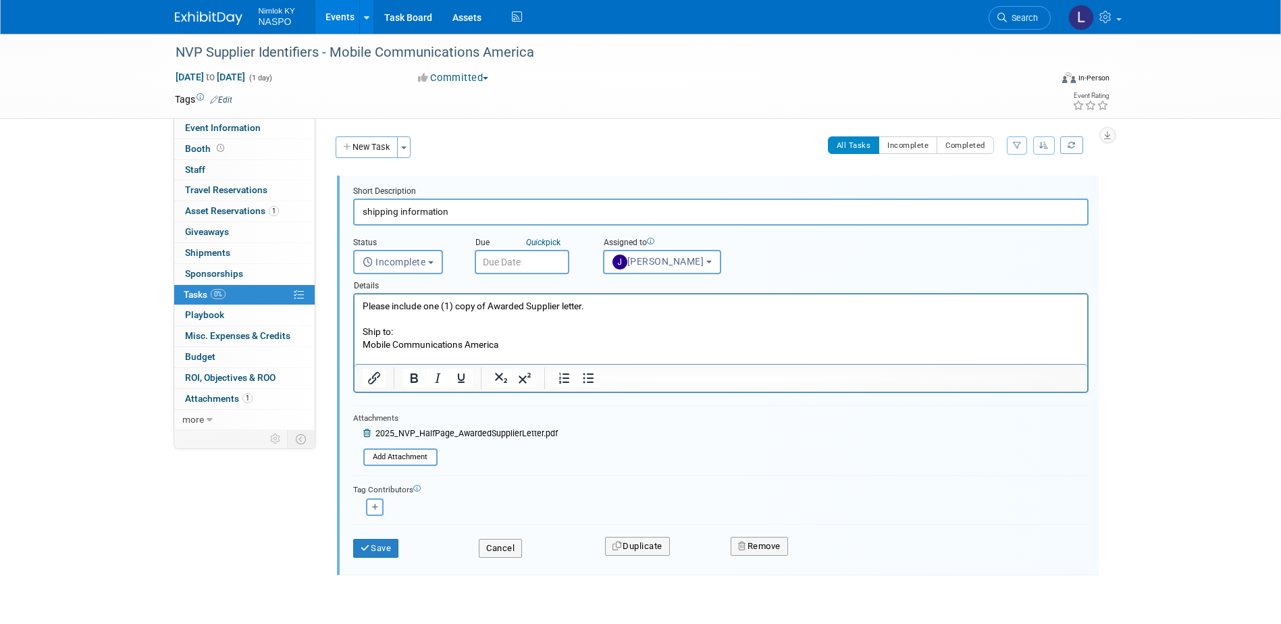
click at [517, 350] on p "Please include one (1) copy of Awarded Supplier letter. Ship to: Mobile Communi…" at bounding box center [720, 325] width 717 height 51
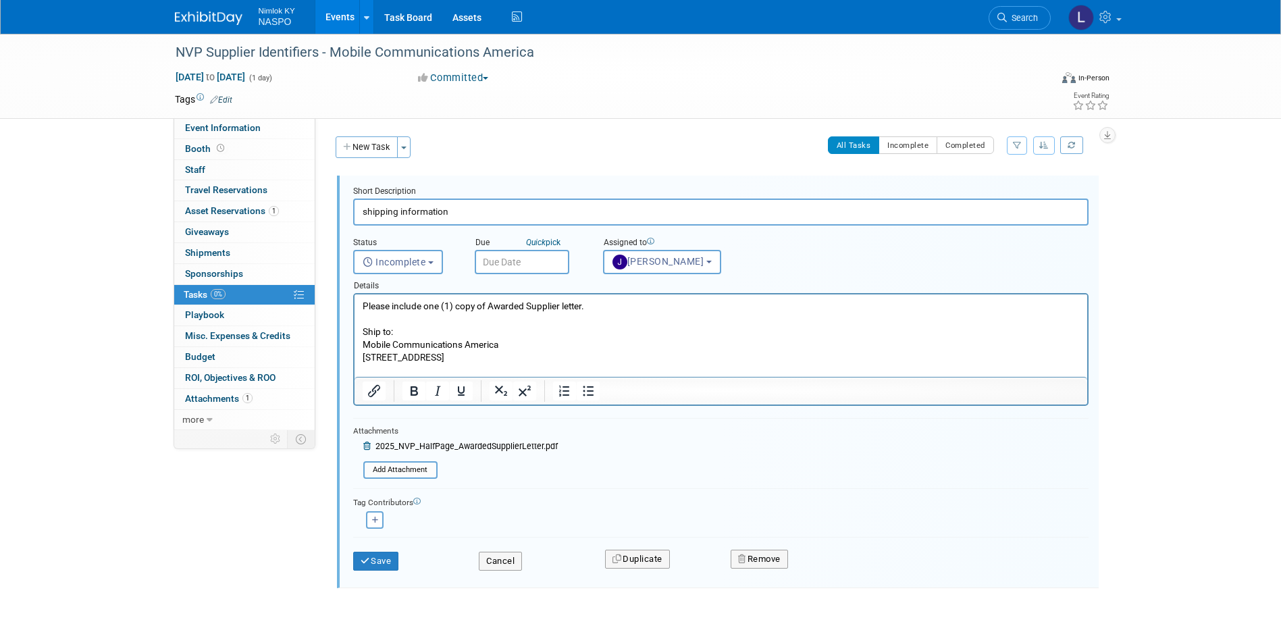
click at [478, 355] on p "[STREET_ADDRESS]" at bounding box center [720, 357] width 717 height 13
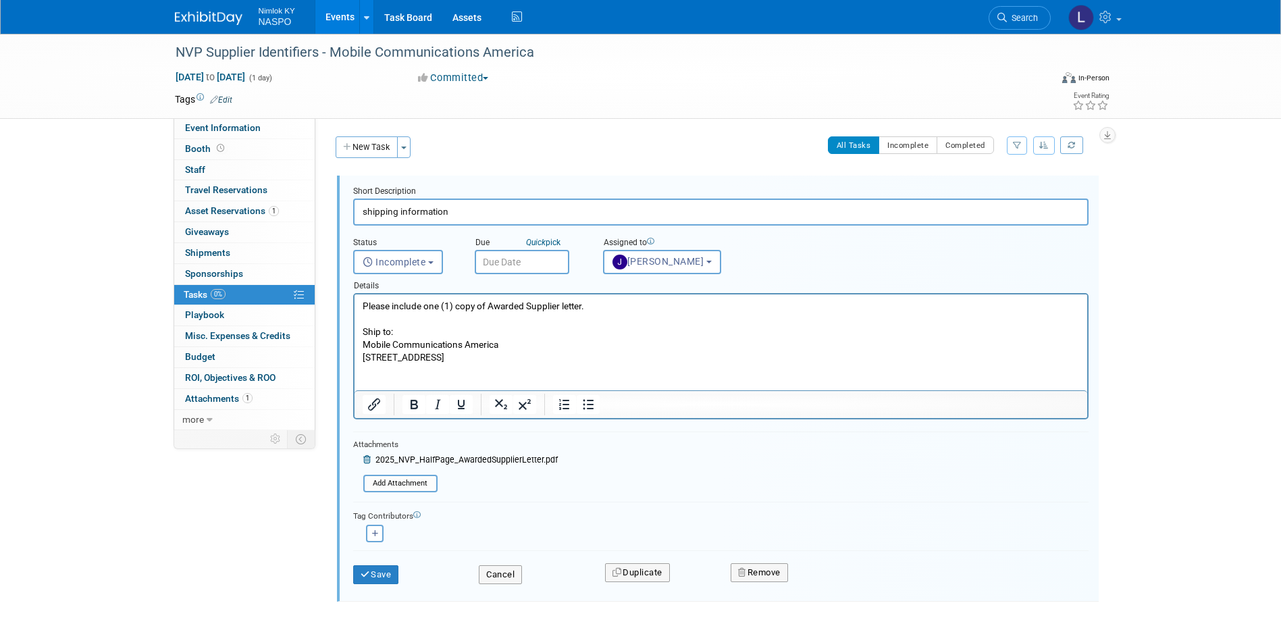
click at [451, 364] on p "Rich Text Area. Press ALT-0 for help." at bounding box center [720, 370] width 717 height 13
click at [380, 577] on button "Save" at bounding box center [376, 574] width 46 height 19
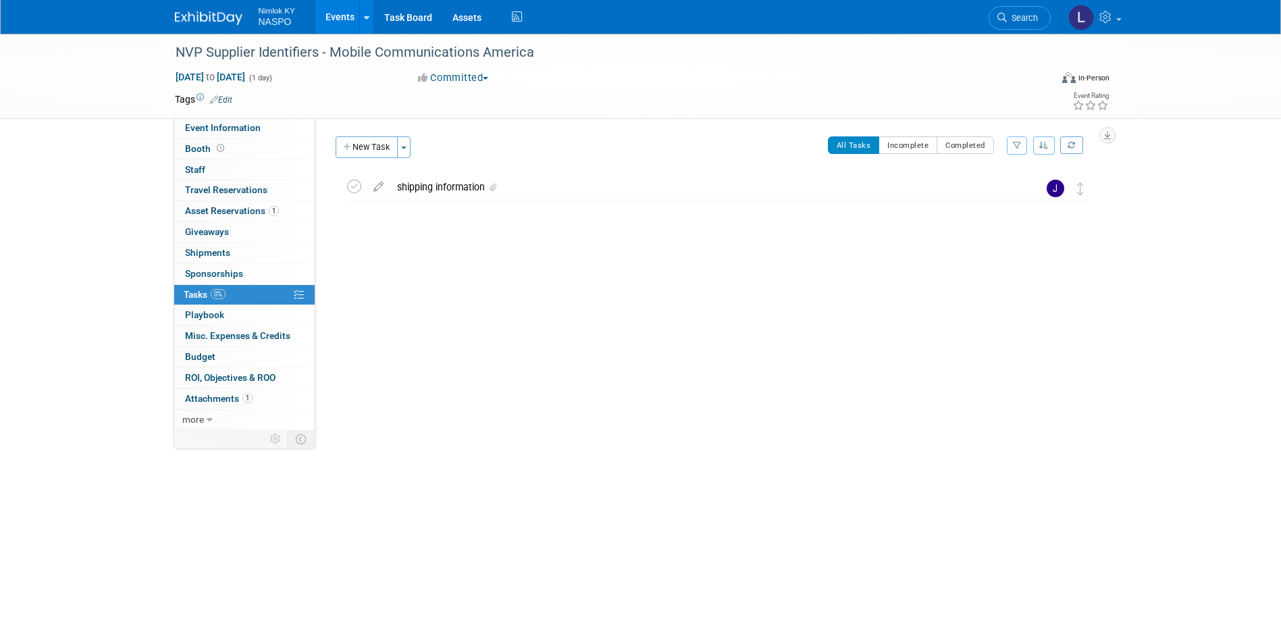
click at [96, 295] on div "NVP Supplier Identifiers - Mobile Communications America [DATE] to [DATE] (1 da…" at bounding box center [640, 276] width 1281 height 484
